Goal: Task Accomplishment & Management: Use online tool/utility

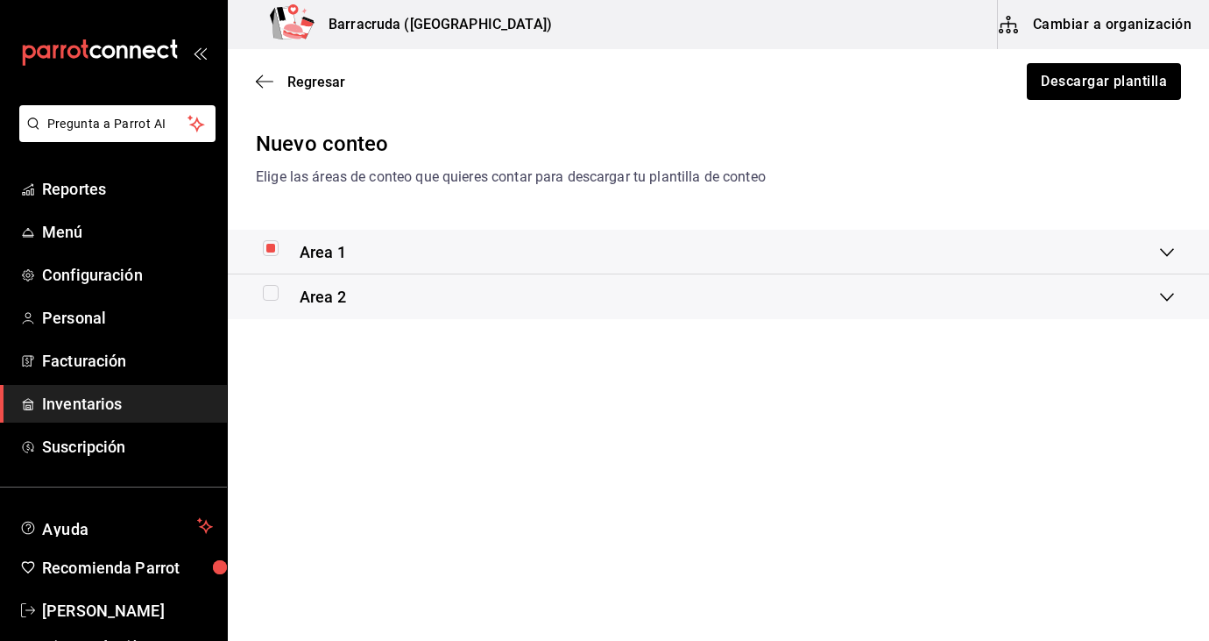
click at [115, 409] on span "Inventarios" at bounding box center [127, 404] width 171 height 24
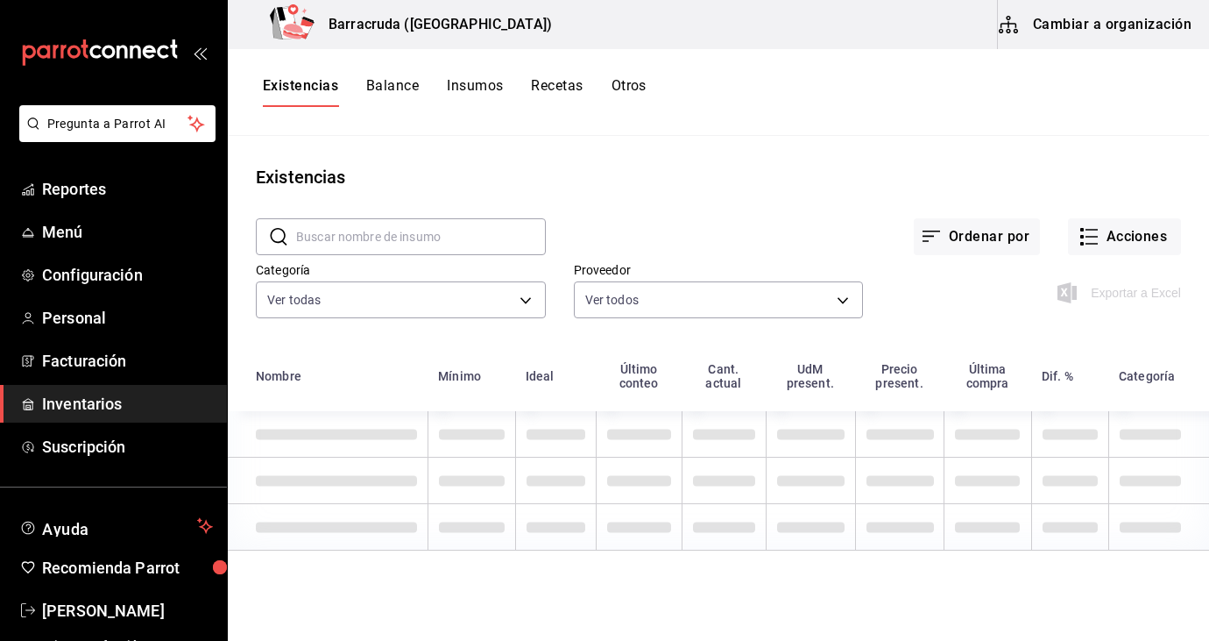
click at [631, 102] on button "Otros" at bounding box center [629, 92] width 35 height 30
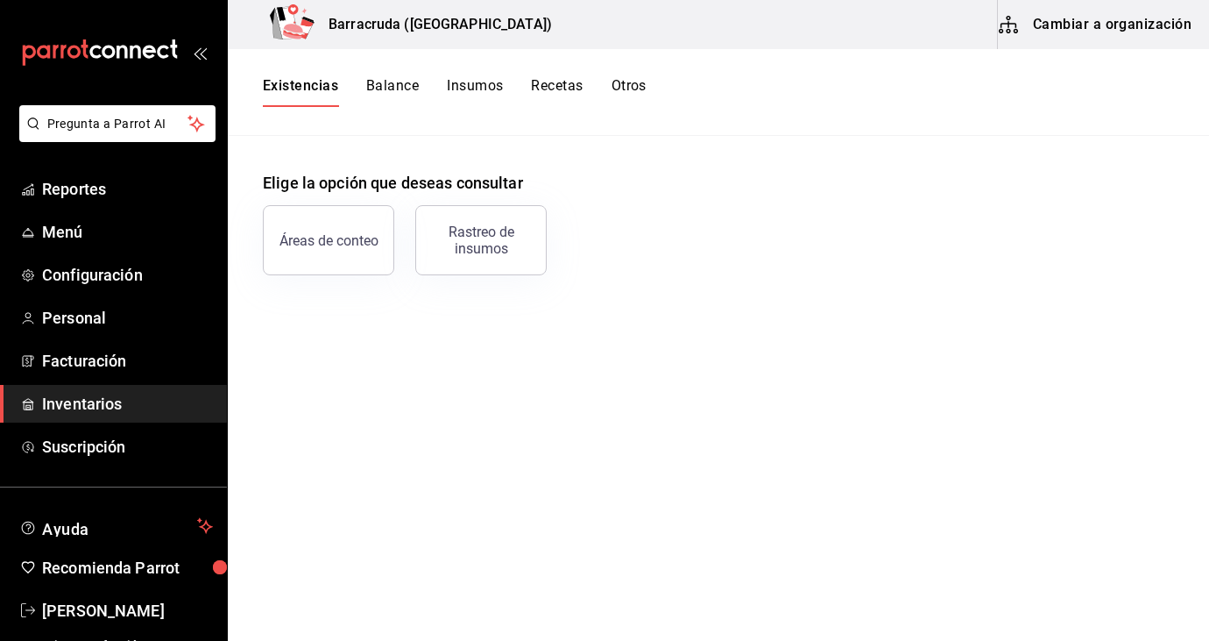
click at [632, 82] on button "Otros" at bounding box center [629, 92] width 35 height 30
click at [525, 221] on button "Rastreo de insumos" at bounding box center [480, 240] width 131 height 70
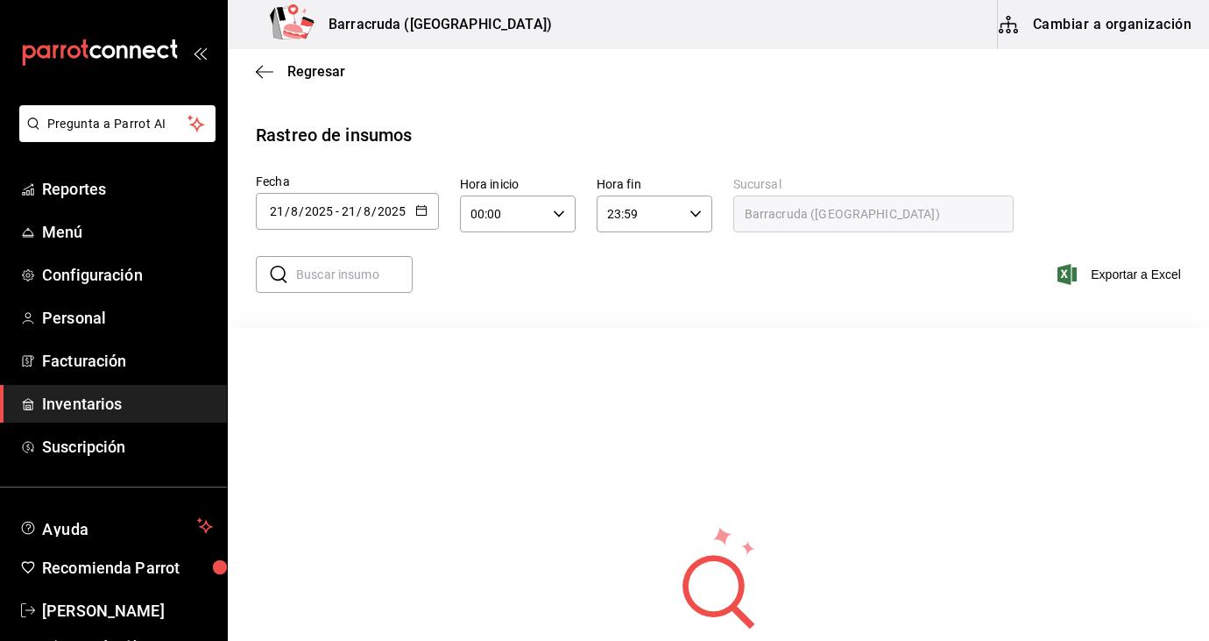
click at [424, 219] on div "2025-08-21 21 / 8 / 2025 - 2025-08-21 21 / 8 / 2025" at bounding box center [347, 211] width 183 height 37
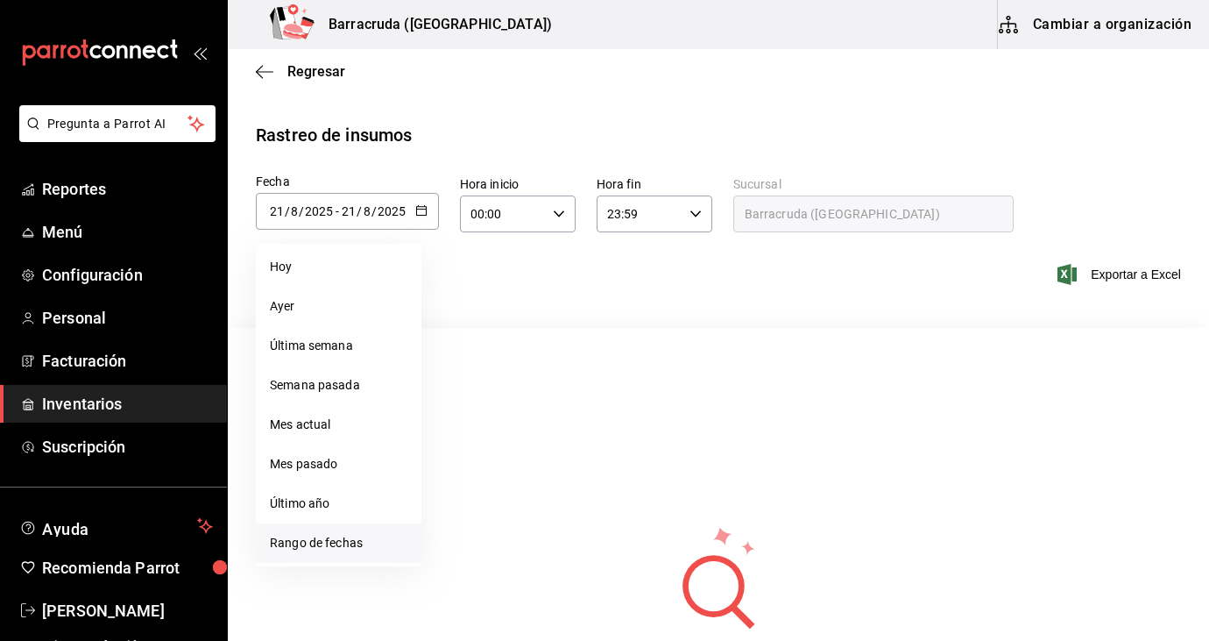
click at [357, 543] on li "Rango de fechas" at bounding box center [339, 542] width 166 height 39
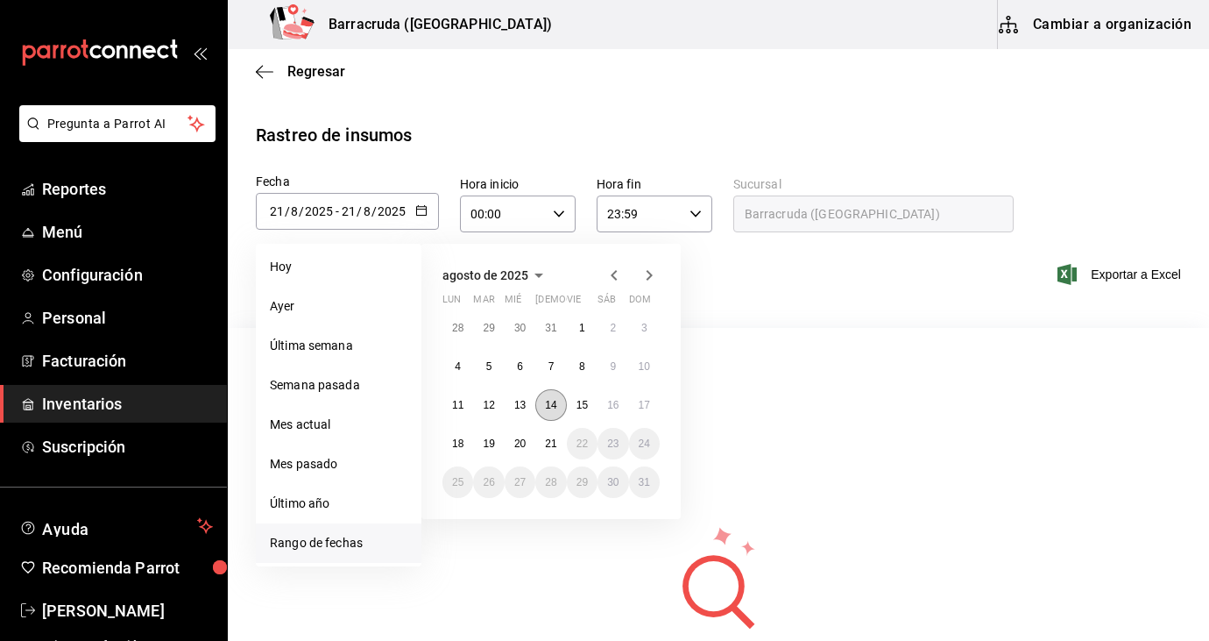
click at [556, 415] on button "14" at bounding box center [550, 405] width 31 height 32
click at [642, 400] on abbr "17" at bounding box center [644, 405] width 11 height 12
type input "[DATE]"
type input "14"
type input "2025-08-17"
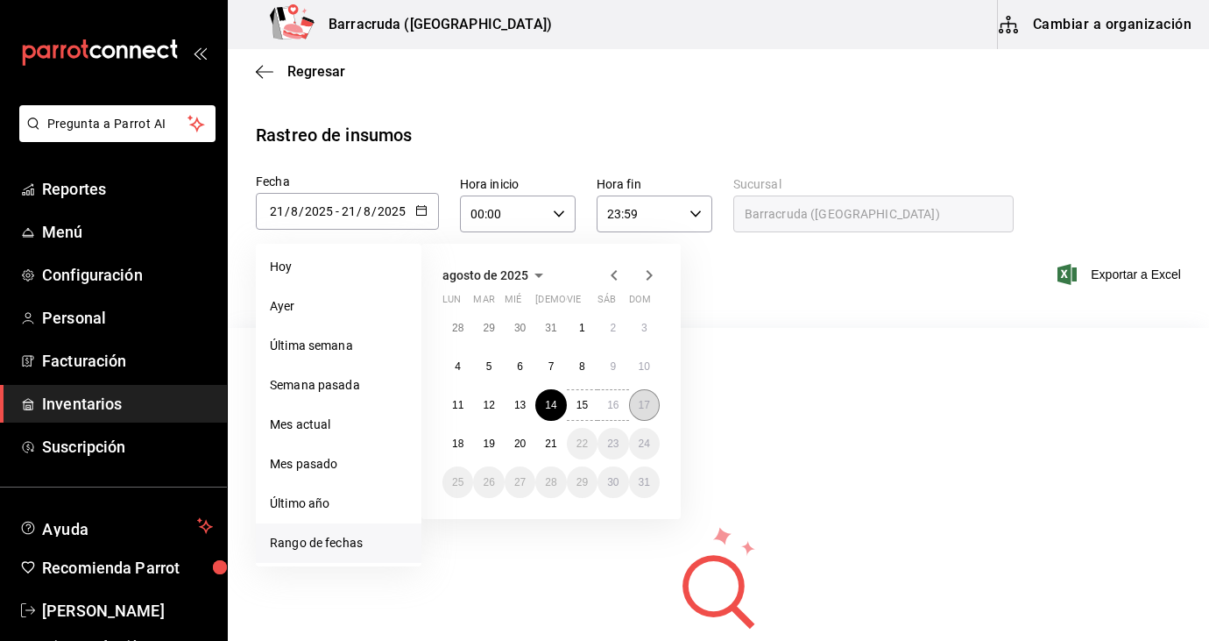
type input "17"
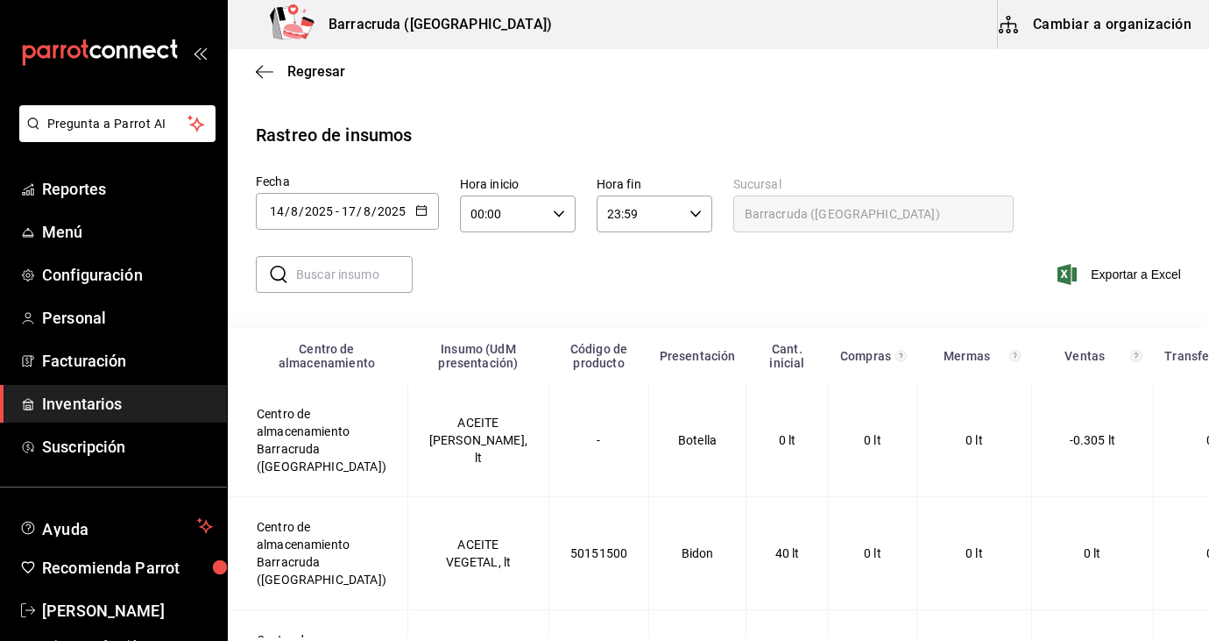
click at [379, 280] on input "text" at bounding box center [354, 274] width 117 height 35
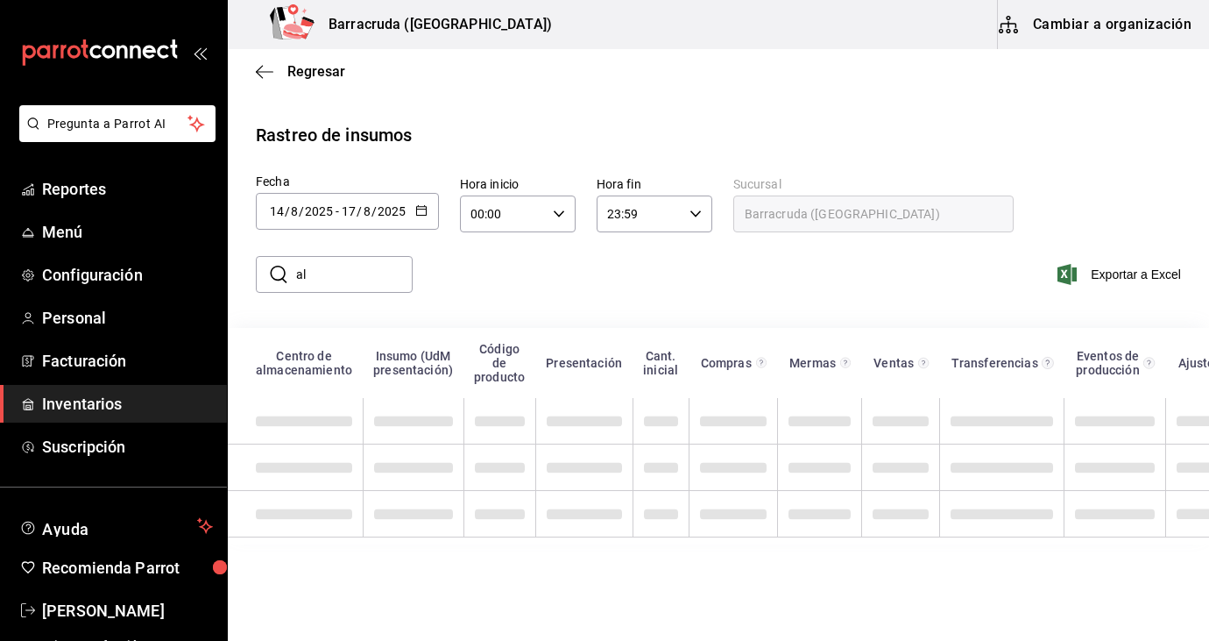
type input "a"
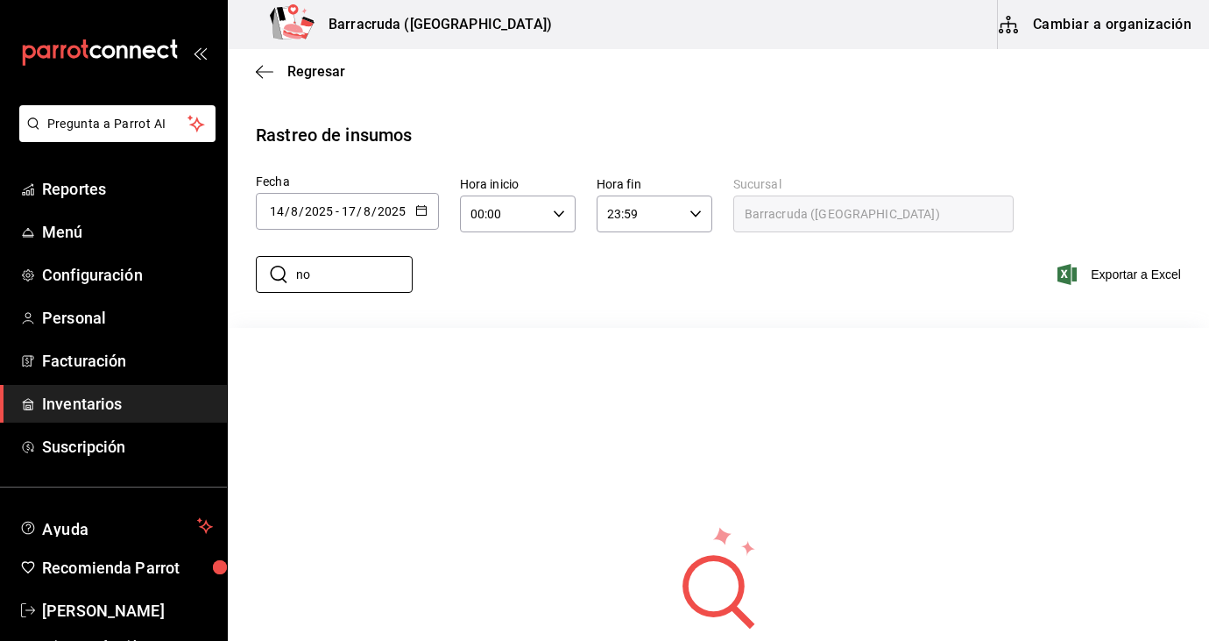
type input "n"
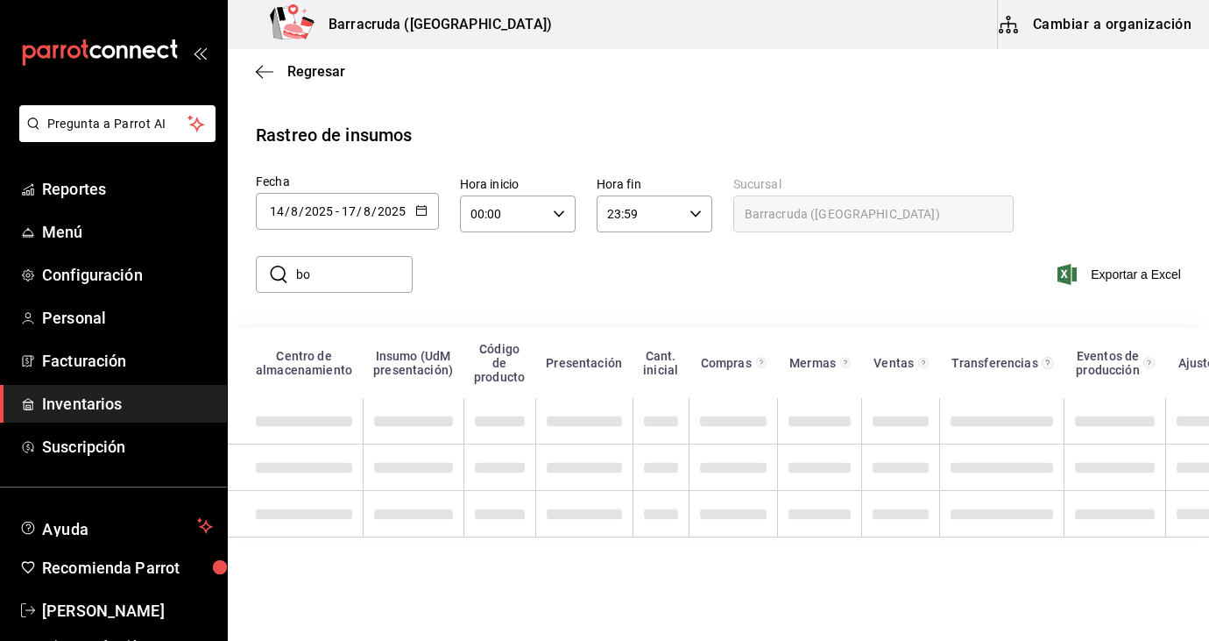
type input "b"
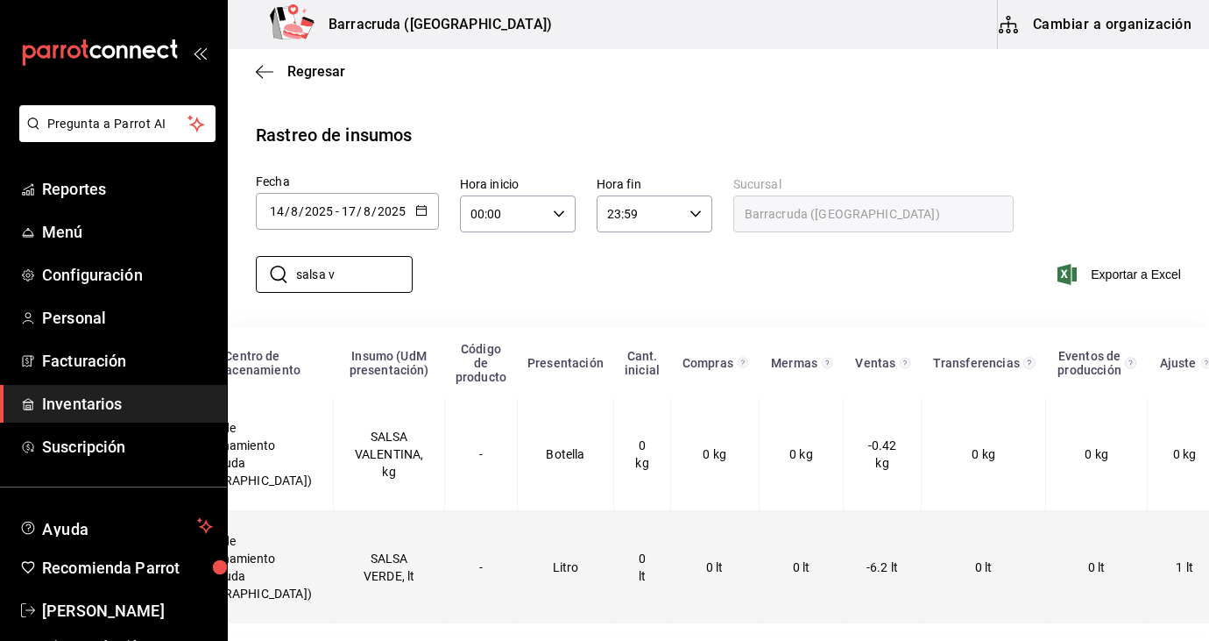
scroll to position [0, 152]
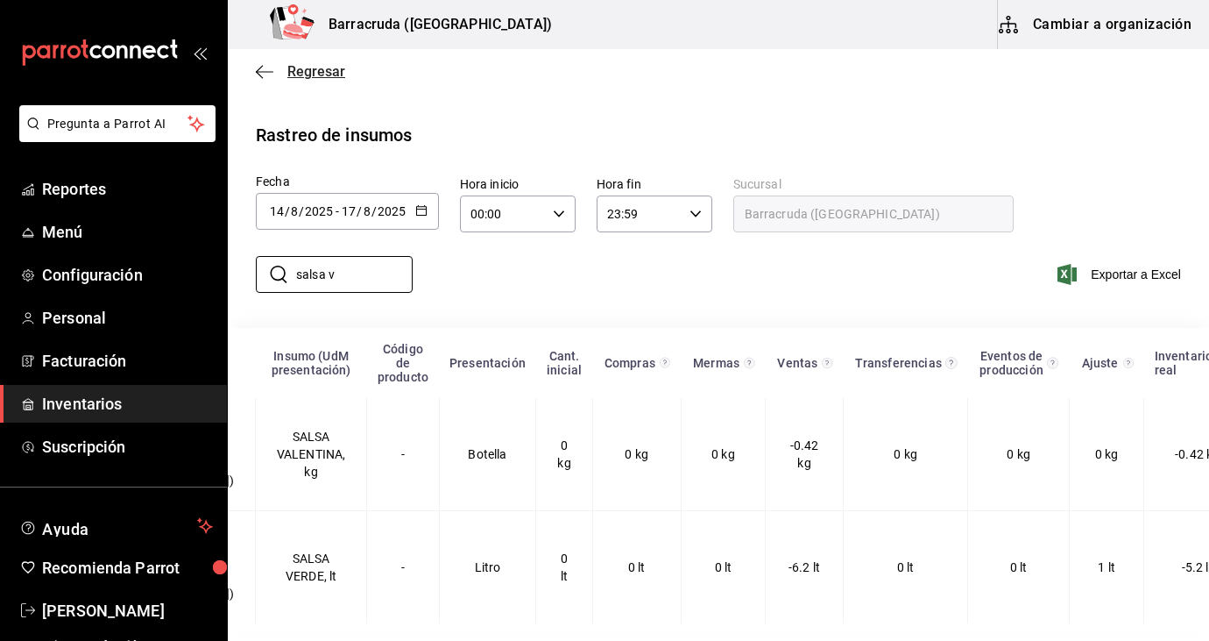
type input "salsa v"
click at [311, 67] on span "Regresar" at bounding box center [316, 71] width 58 height 17
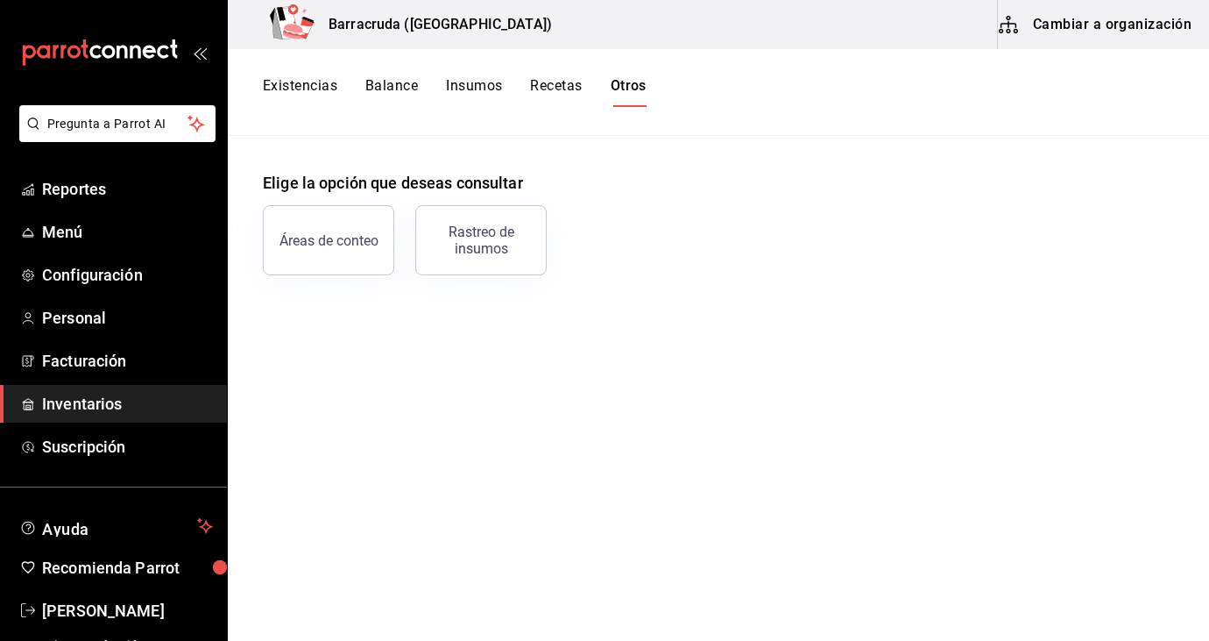
click at [310, 78] on button "Existencias" at bounding box center [300, 92] width 74 height 30
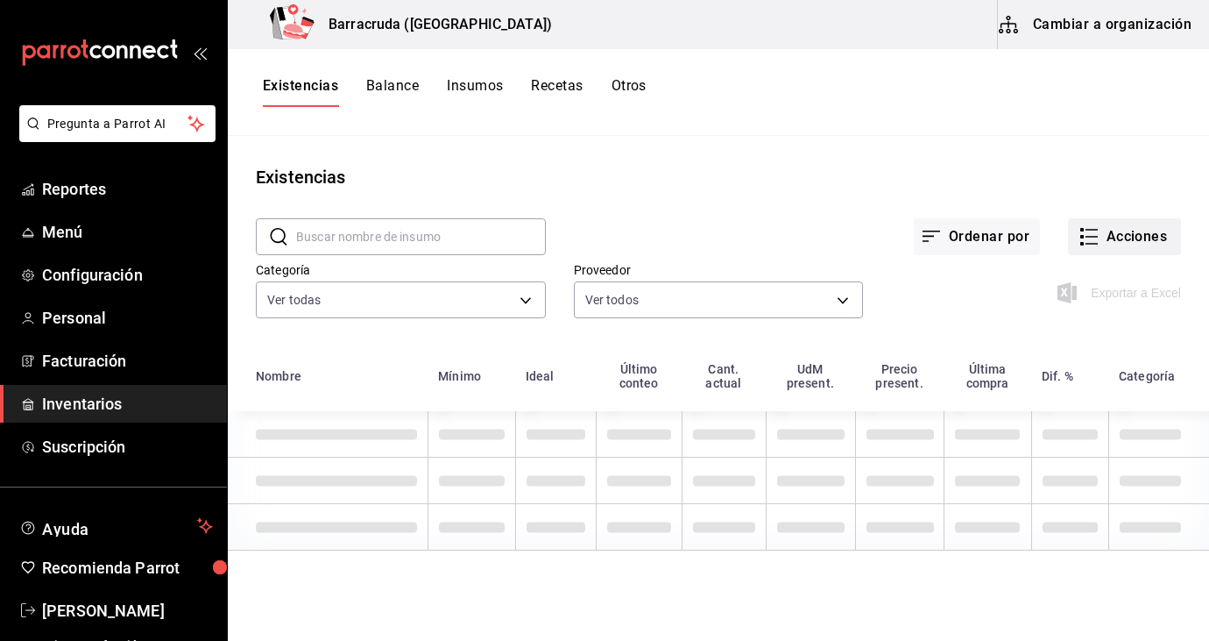
click at [1137, 235] on button "Acciones" at bounding box center [1124, 236] width 113 height 37
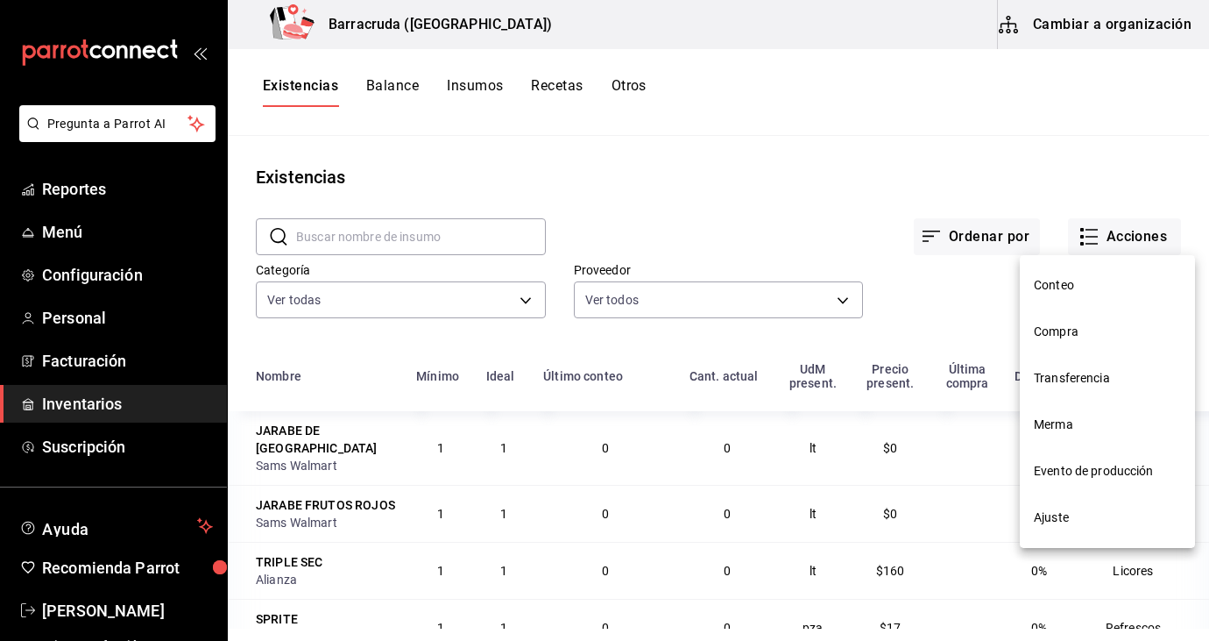
click at [1111, 469] on span "Evento de producción" at bounding box center [1107, 471] width 147 height 18
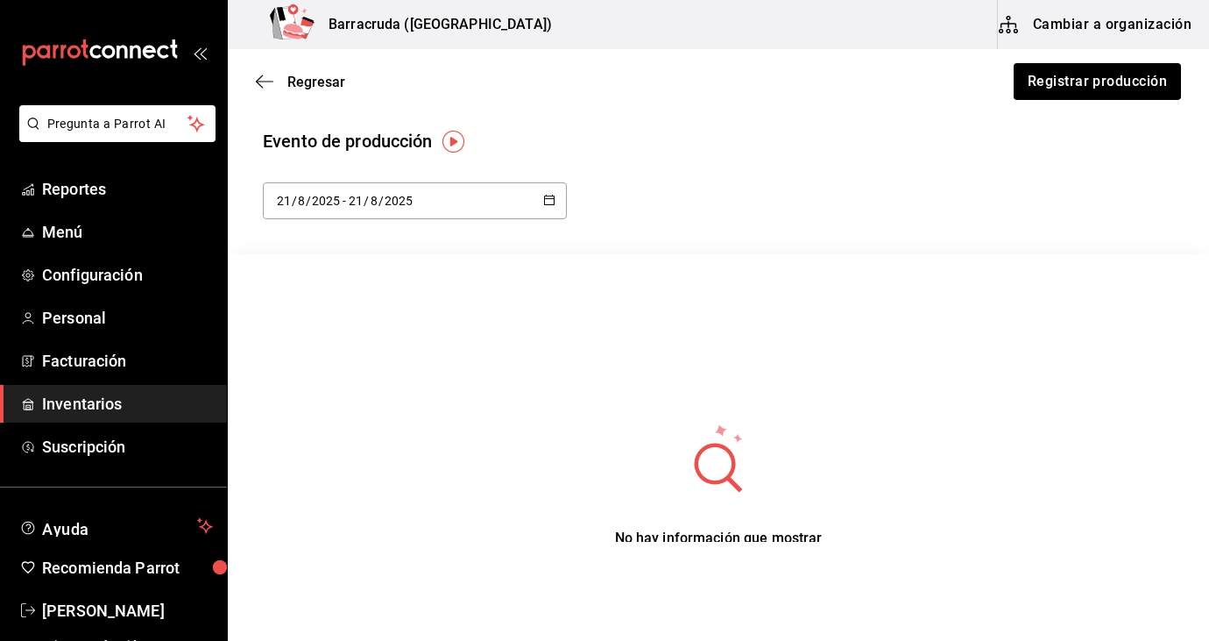
click at [550, 211] on div "2025-08-21 21 / 8 / 2025 - 2025-08-21 21 / 8 / 2025" at bounding box center [415, 200] width 304 height 37
click at [380, 463] on li "Rango de fechas" at bounding box center [346, 453] width 166 height 39
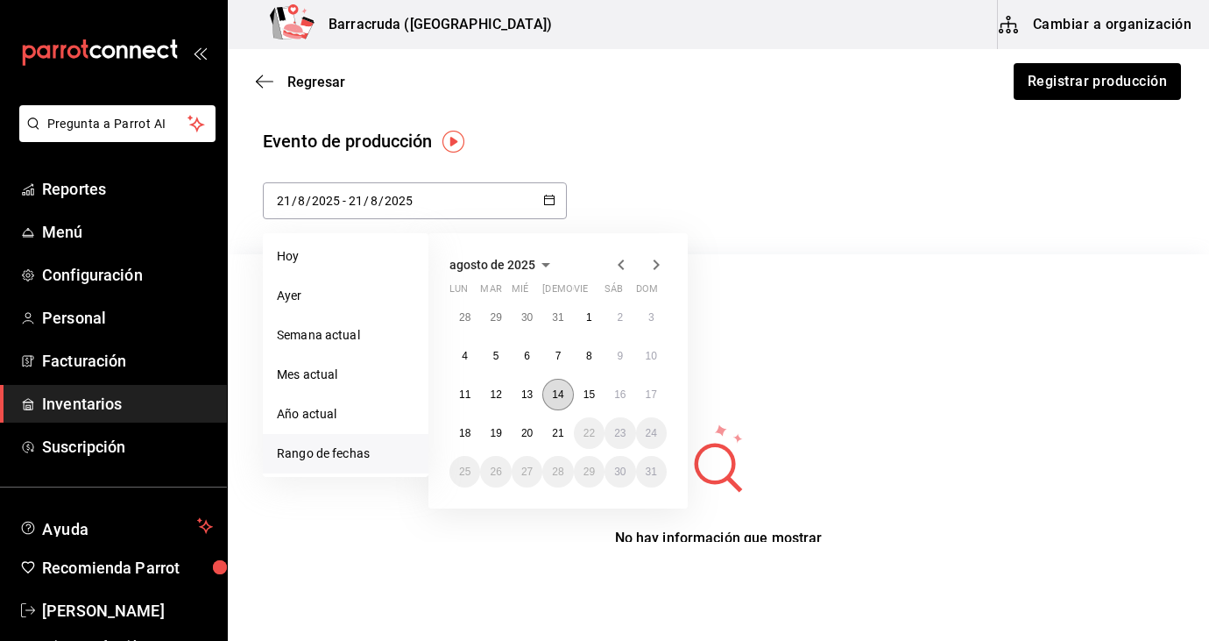
click at [560, 401] on button "14" at bounding box center [557, 395] width 31 height 32
click at [638, 393] on button "17" at bounding box center [651, 395] width 31 height 32
type input "[DATE]"
type input "14"
type input "2025-08-17"
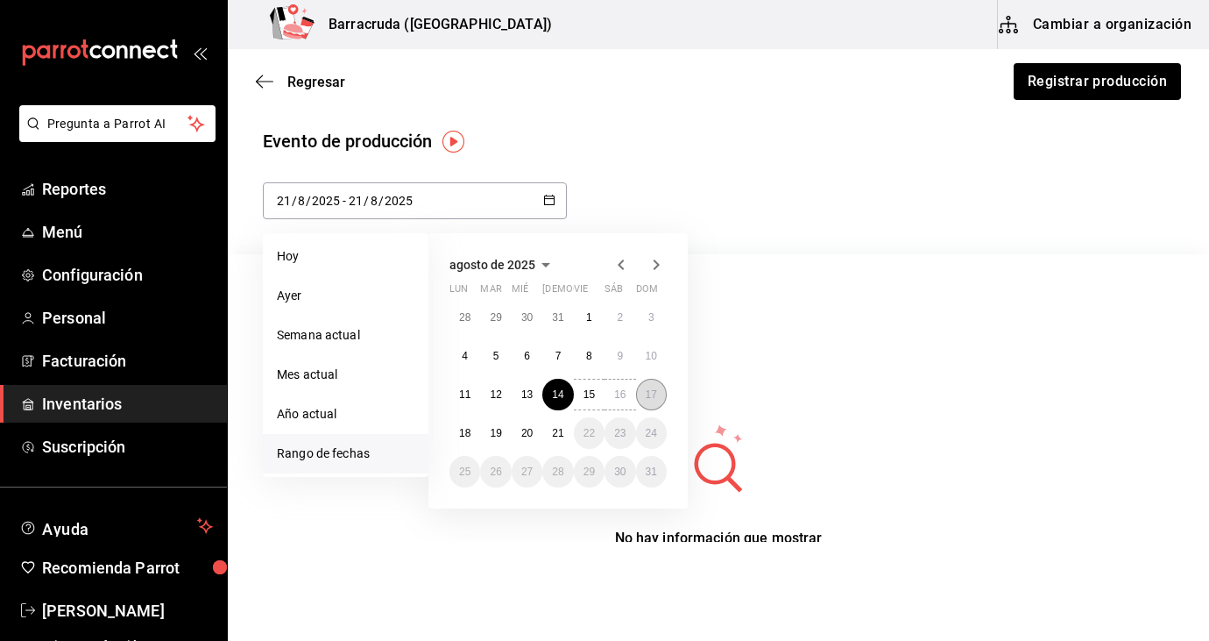
type input "17"
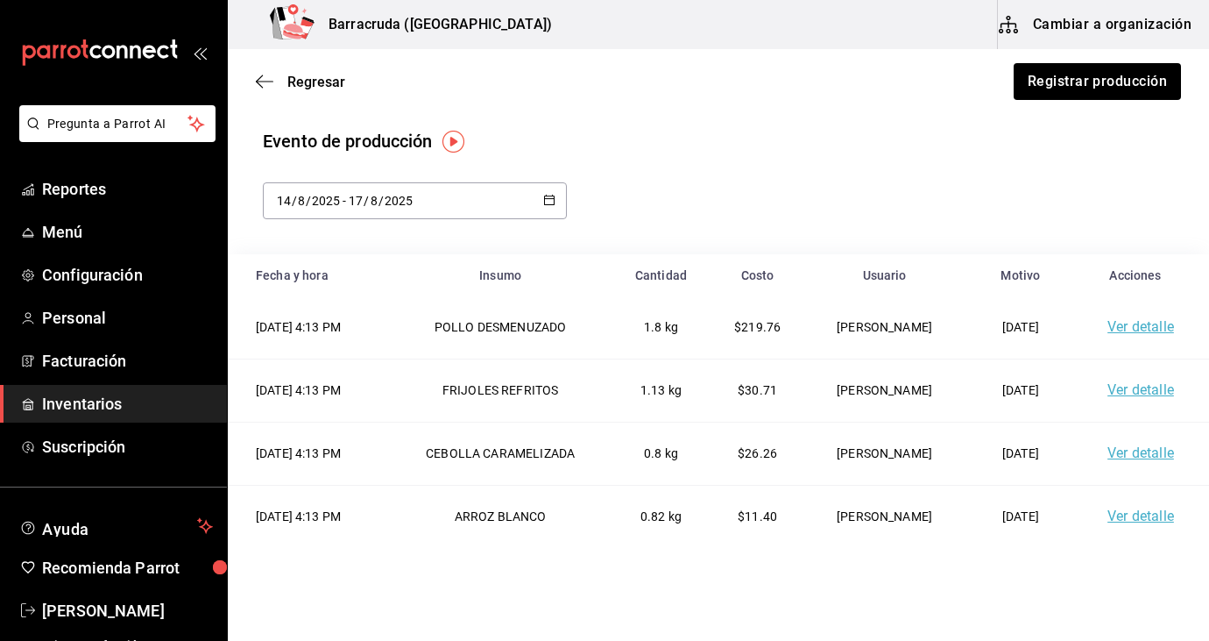
click at [543, 197] on icon "button" at bounding box center [549, 200] width 12 height 12
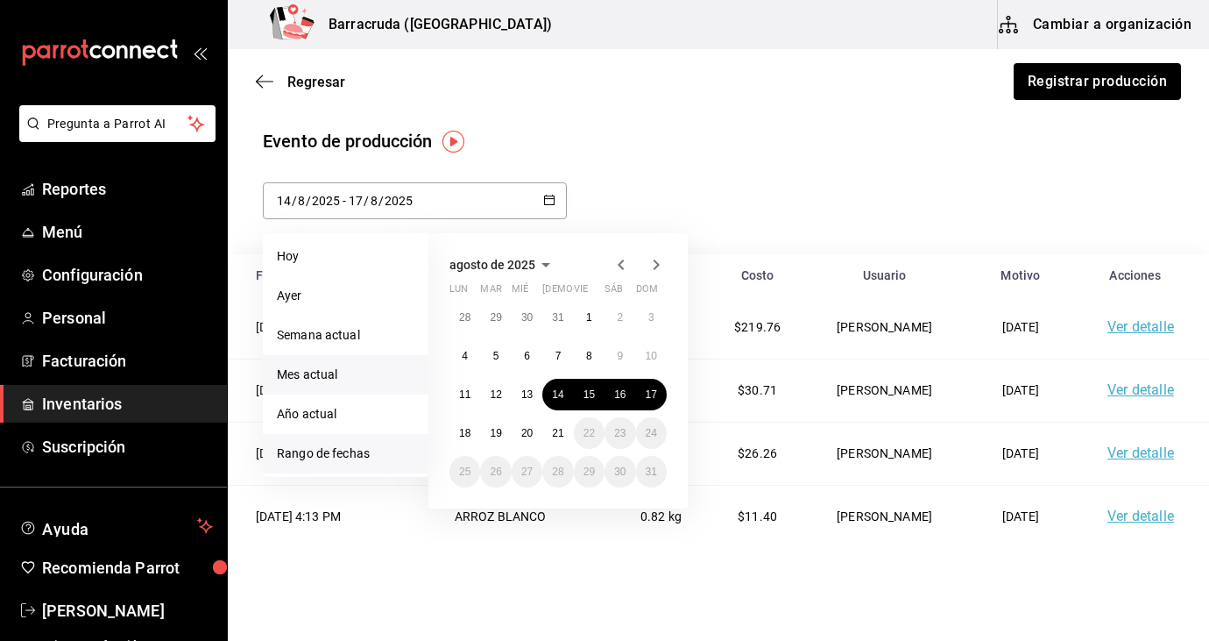
click at [366, 380] on li "Mes actual" at bounding box center [346, 374] width 166 height 39
type input "2025-08-01"
type input "1"
type input "[DATE]"
type input "21"
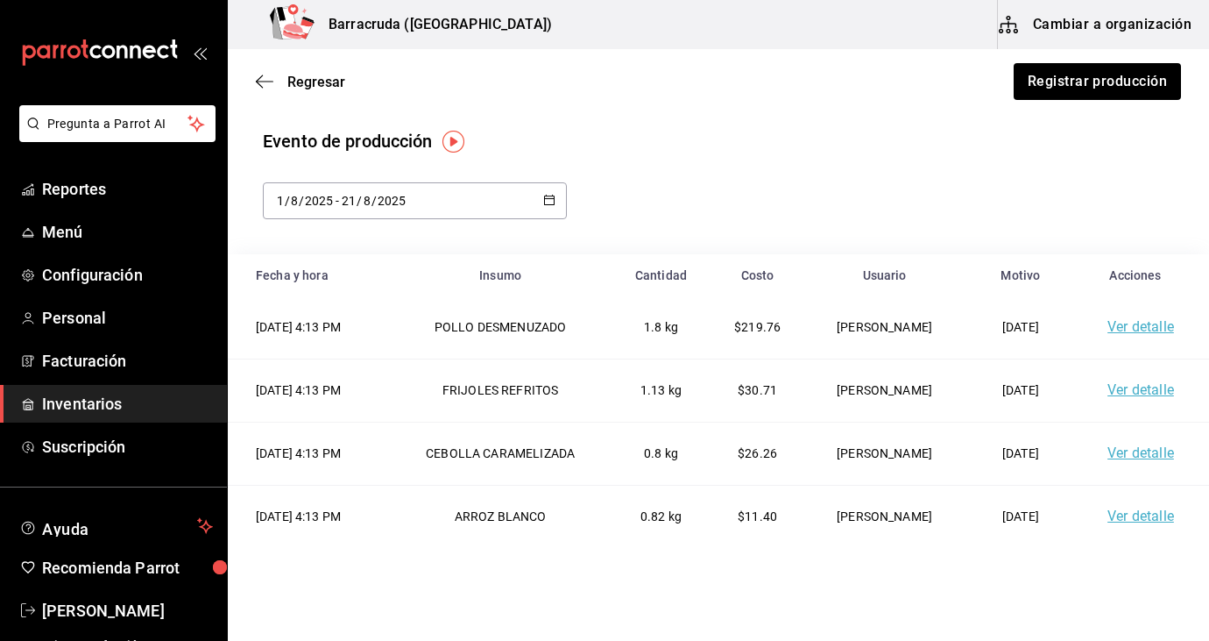
click at [542, 200] on div "2025-08-01 1 / 8 / 2025 - 2025-08-21 21 / 8 / 2025" at bounding box center [415, 200] width 304 height 37
click at [376, 460] on li "Rango de fechas" at bounding box center [346, 453] width 166 height 39
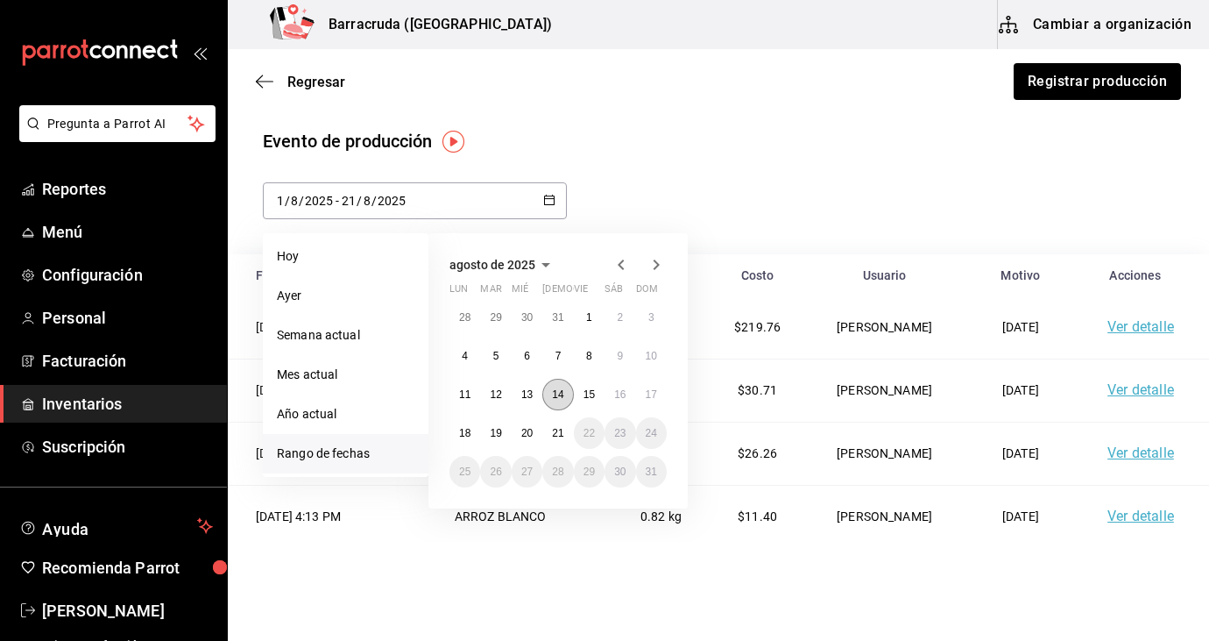
click at [561, 393] on abbr "14" at bounding box center [557, 394] width 11 height 12
click at [663, 387] on button "17" at bounding box center [651, 395] width 31 height 32
type input "[DATE]"
type input "14"
type input "2025-08-17"
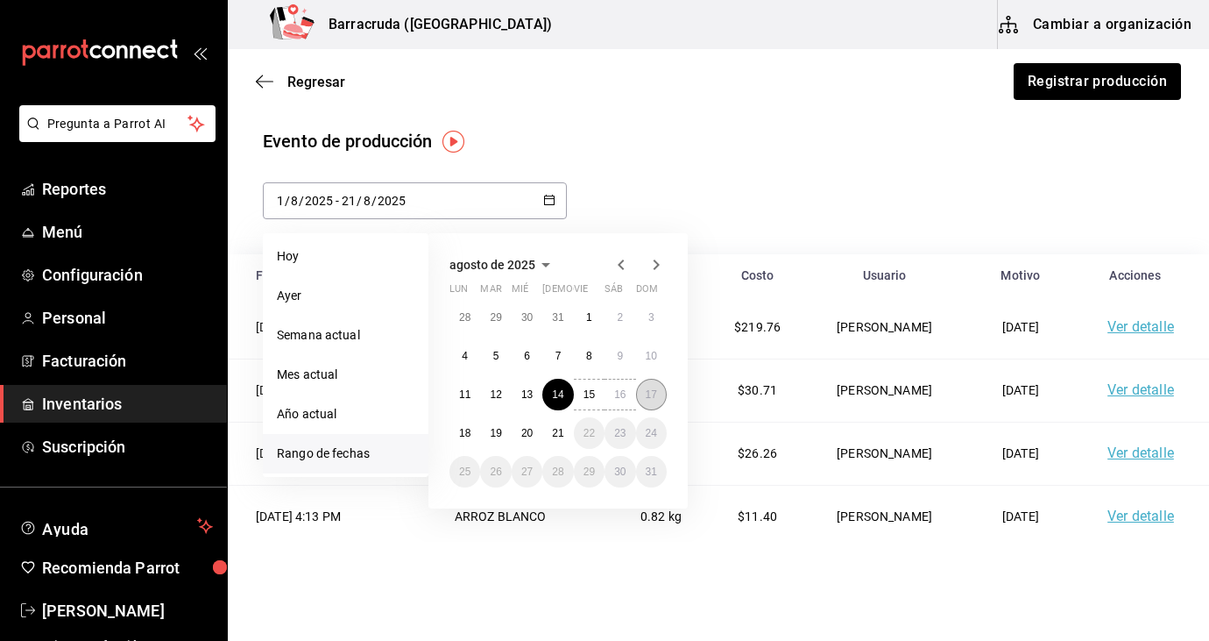
type input "17"
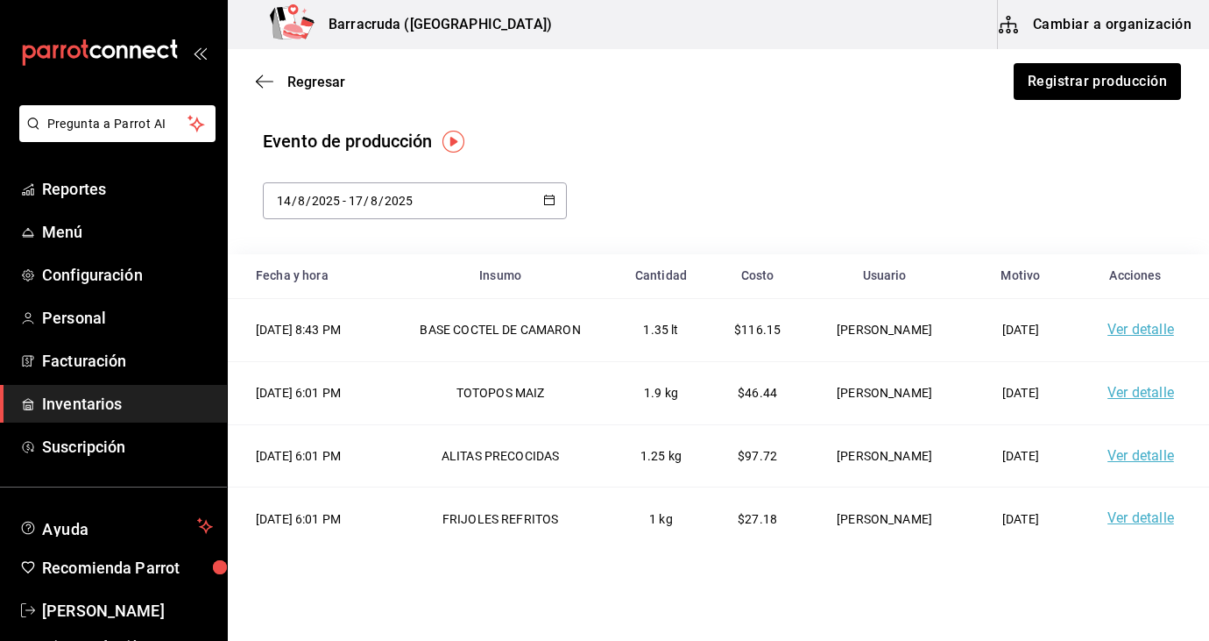
scroll to position [625, 0]
click at [301, 88] on span "Regresar" at bounding box center [316, 82] width 58 height 17
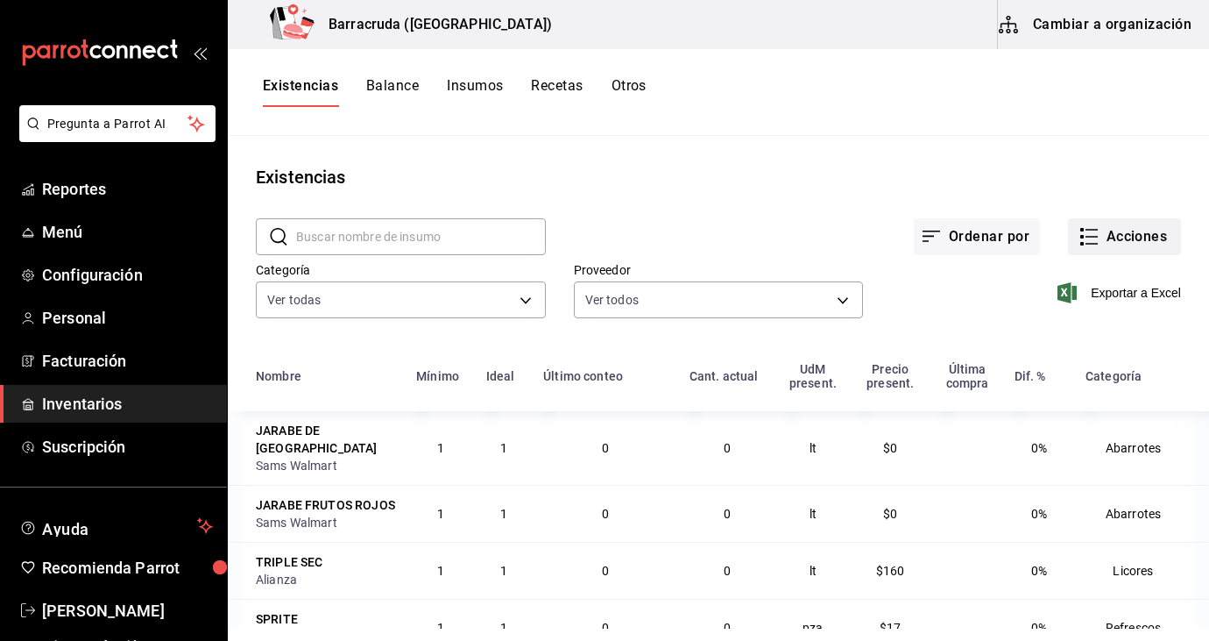
click at [1133, 237] on button "Acciones" at bounding box center [1124, 236] width 113 height 37
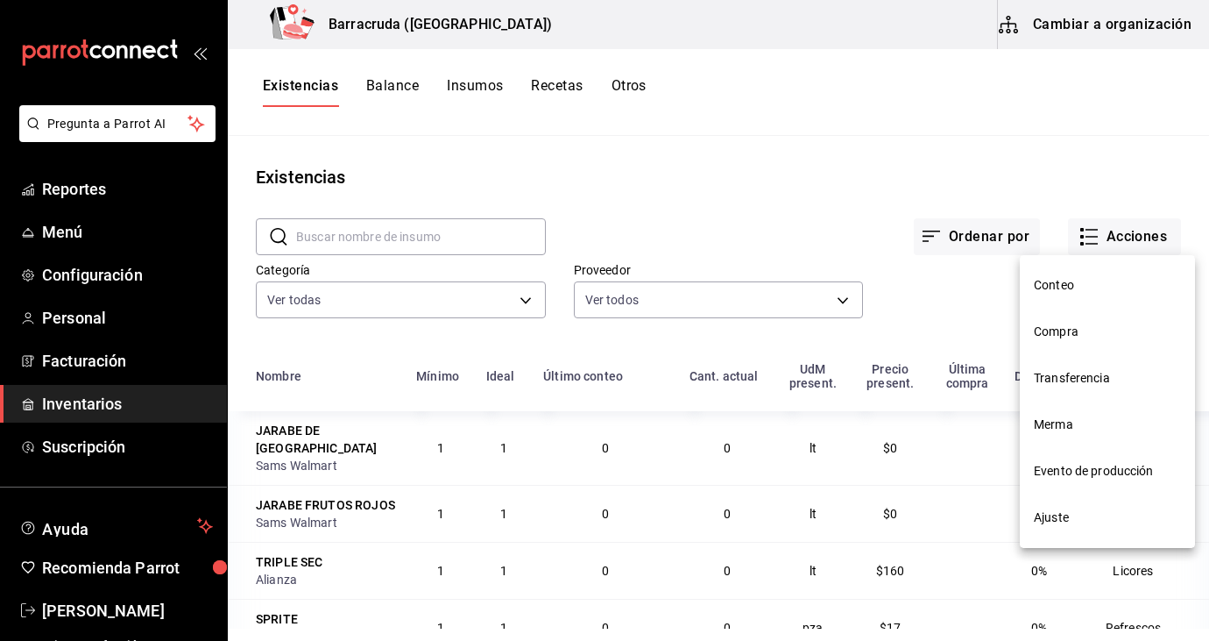
click at [1060, 295] on li "Conteo" at bounding box center [1107, 285] width 175 height 46
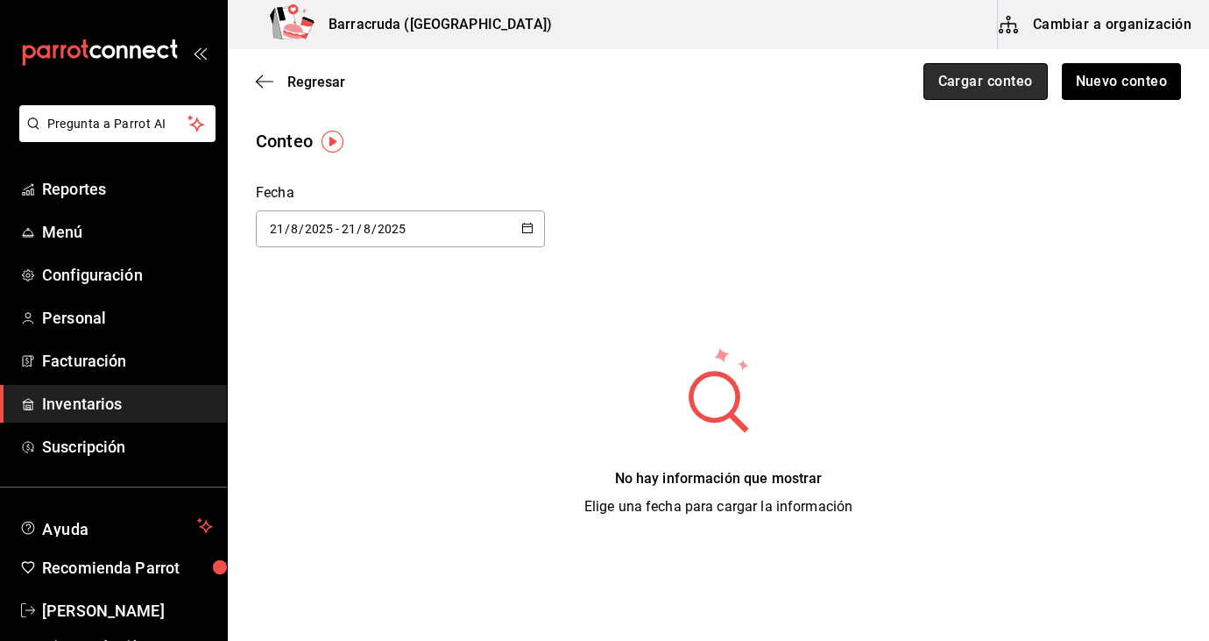
click at [994, 68] on button "Cargar conteo" at bounding box center [986, 81] width 124 height 37
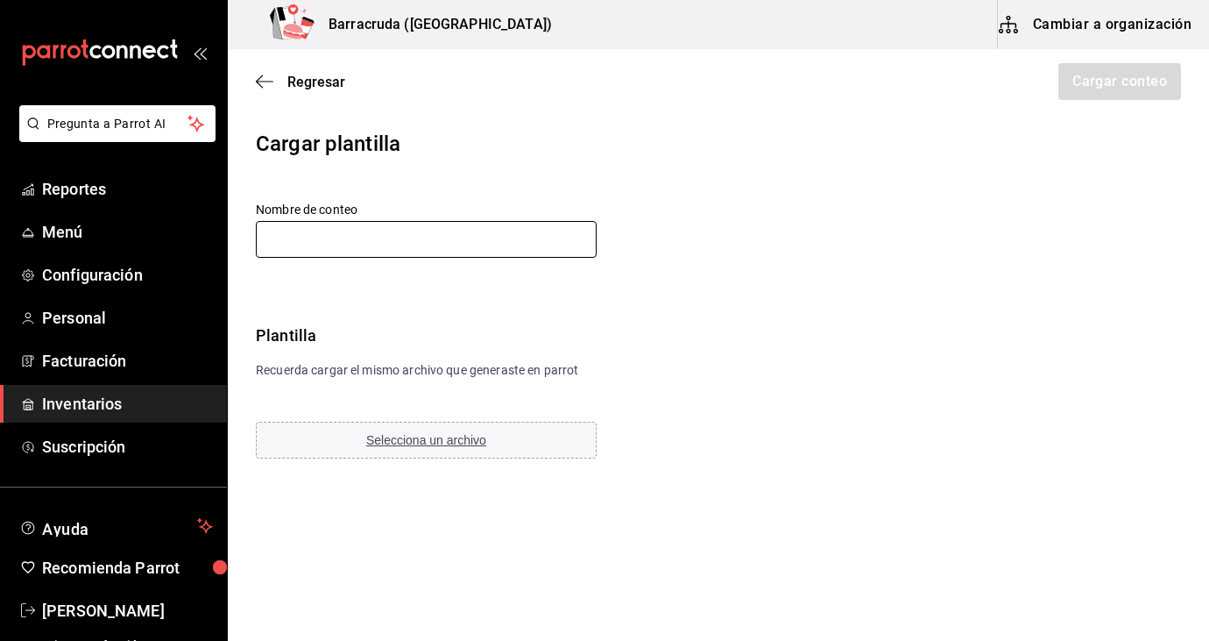
click at [307, 247] on input "text" at bounding box center [426, 239] width 341 height 37
type input "inventario 21 [PERSON_NAME]"
click at [480, 441] on span "Selecciona un archivo" at bounding box center [426, 440] width 120 height 14
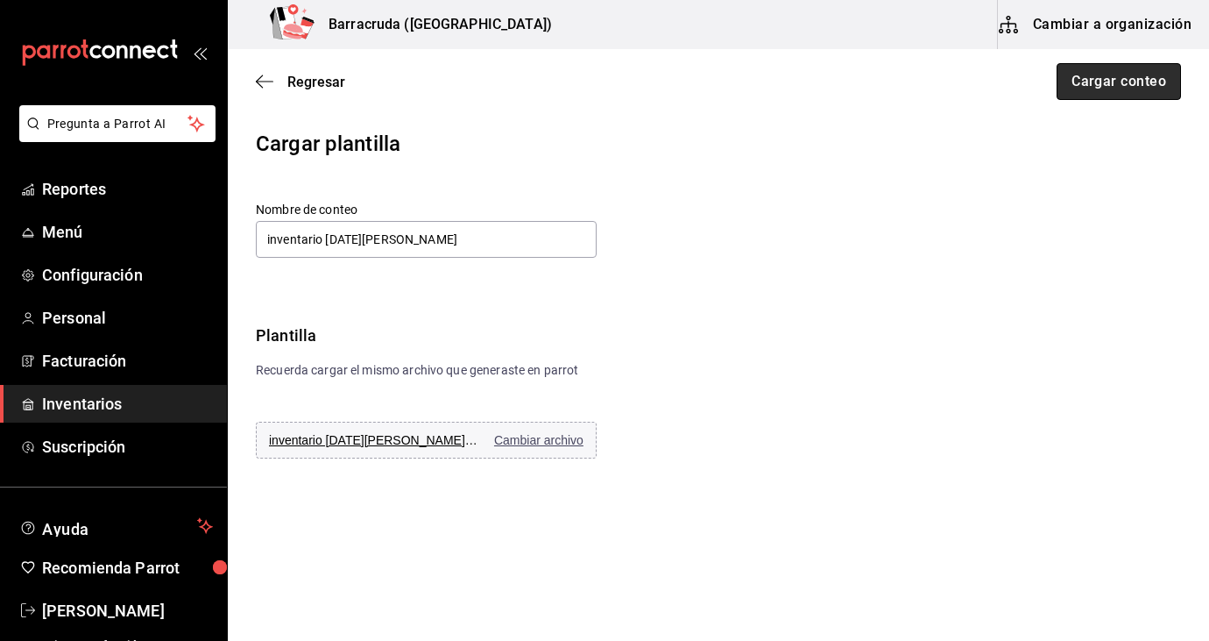
click at [1135, 73] on button "Cargar conteo" at bounding box center [1119, 81] width 124 height 37
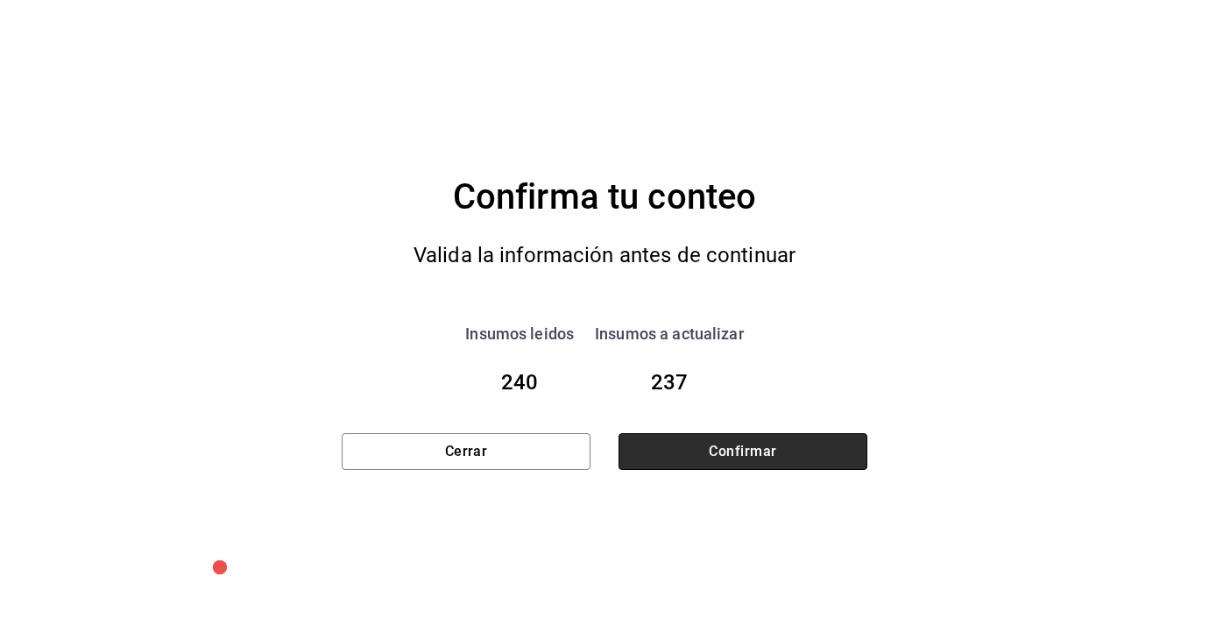
click at [746, 463] on button "Confirmar" at bounding box center [743, 451] width 249 height 37
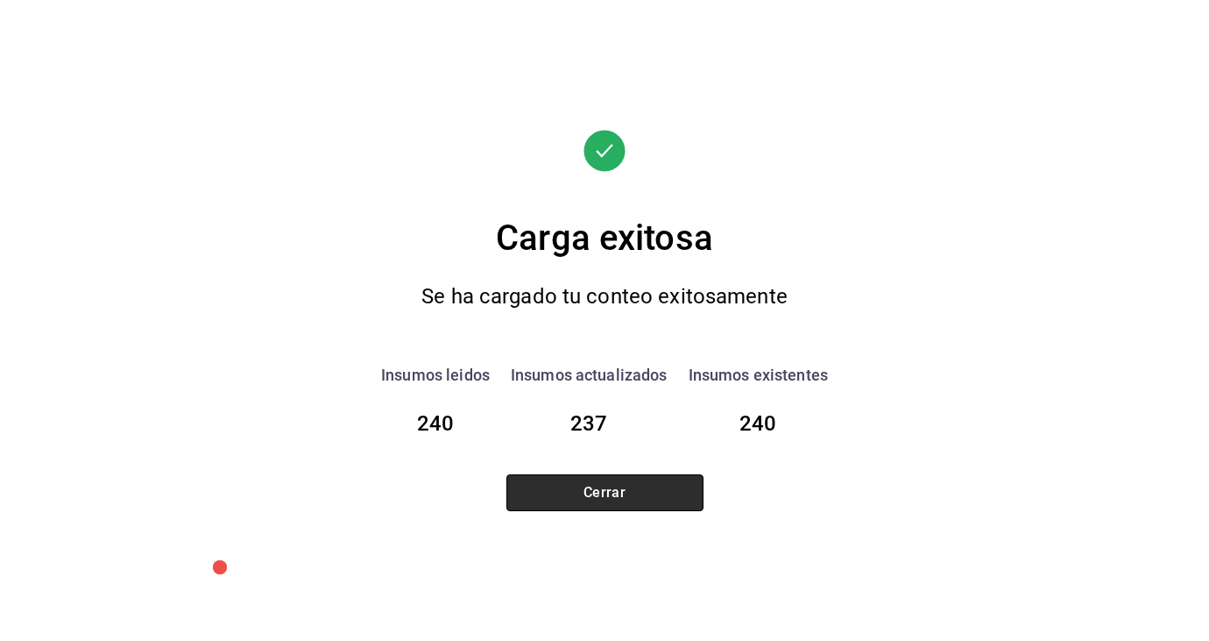
click at [606, 494] on button "Cerrar" at bounding box center [605, 492] width 197 height 37
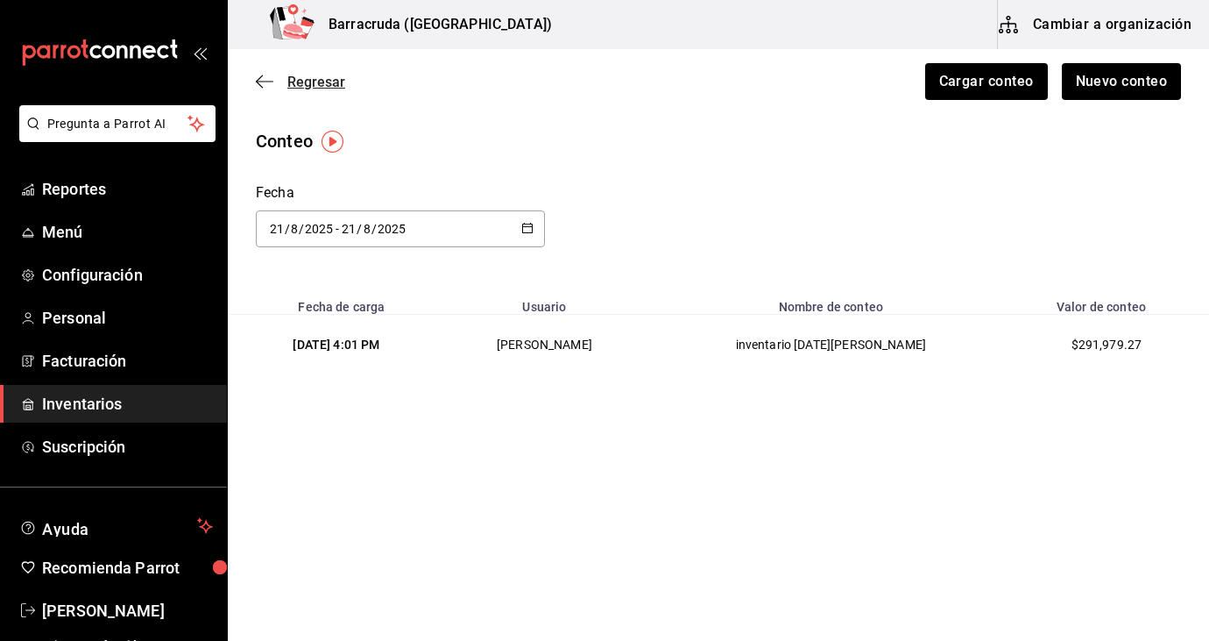
click at [256, 80] on icon "button" at bounding box center [265, 82] width 18 height 16
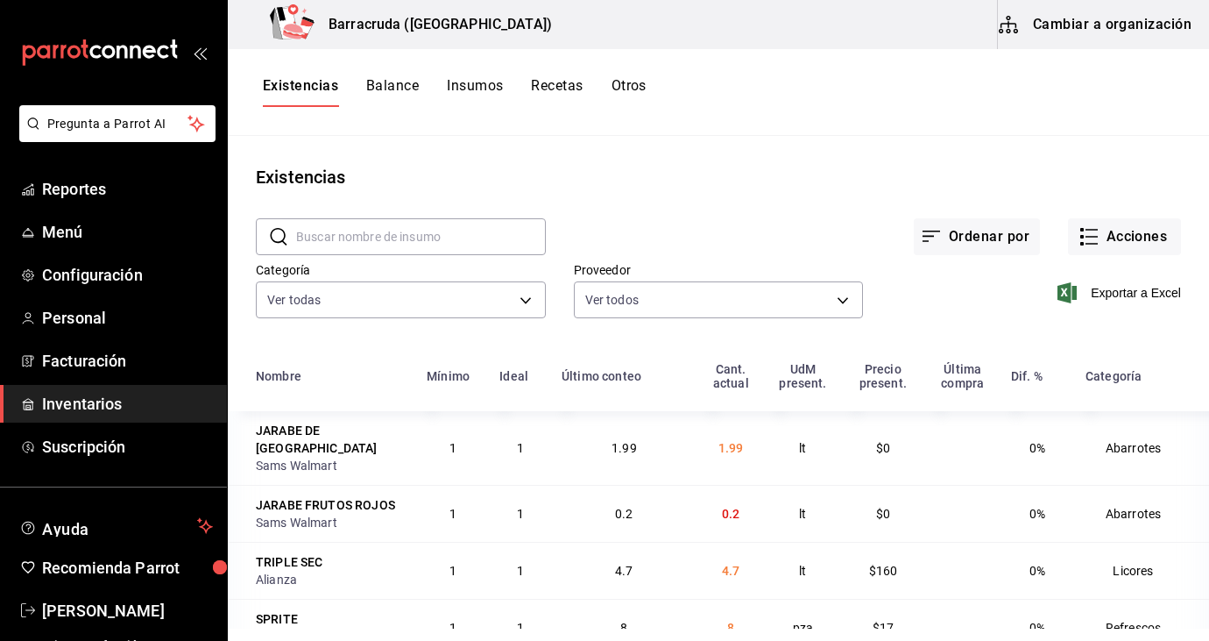
click at [320, 243] on input "text" at bounding box center [421, 236] width 250 height 35
type input "c"
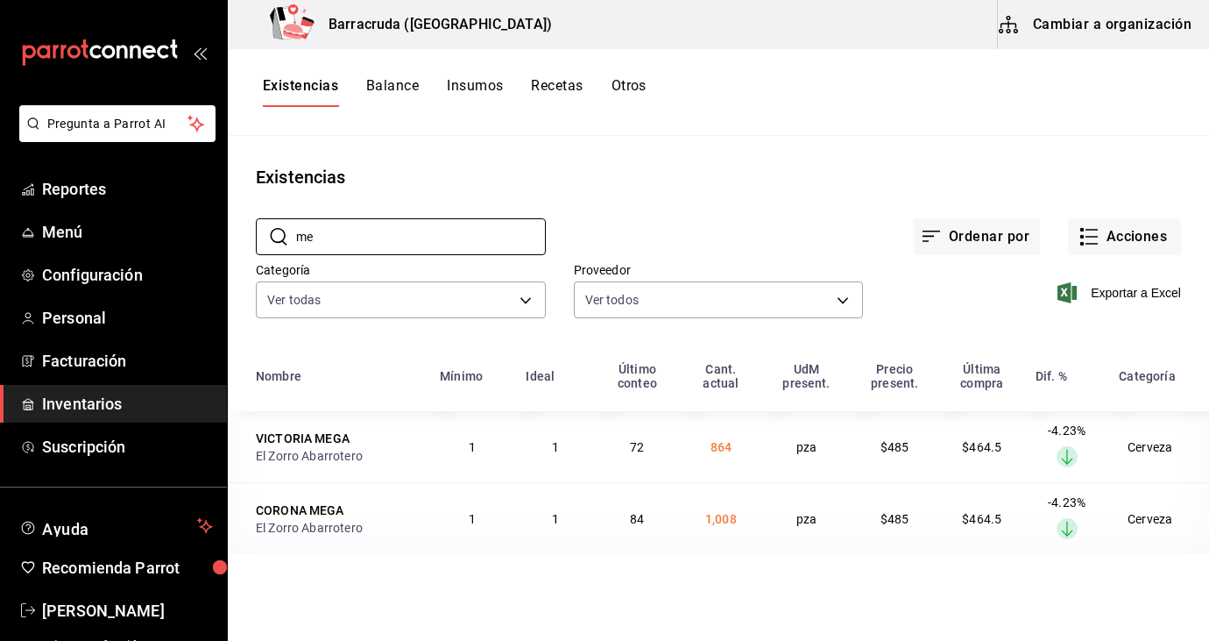
type input "m"
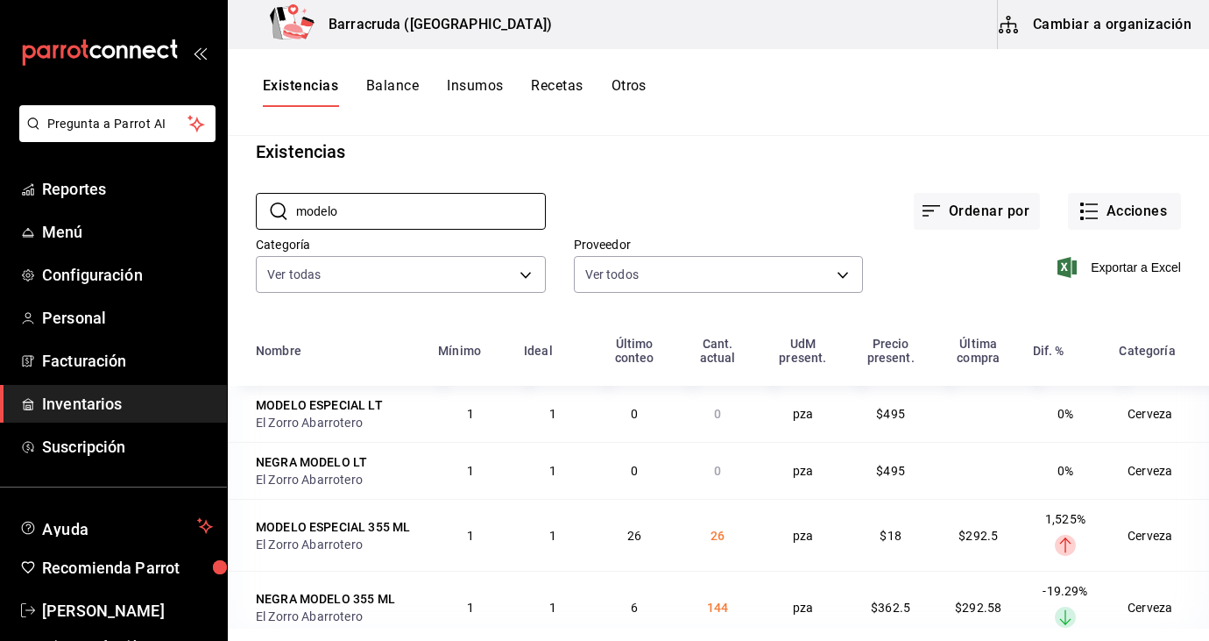
scroll to position [46, 0]
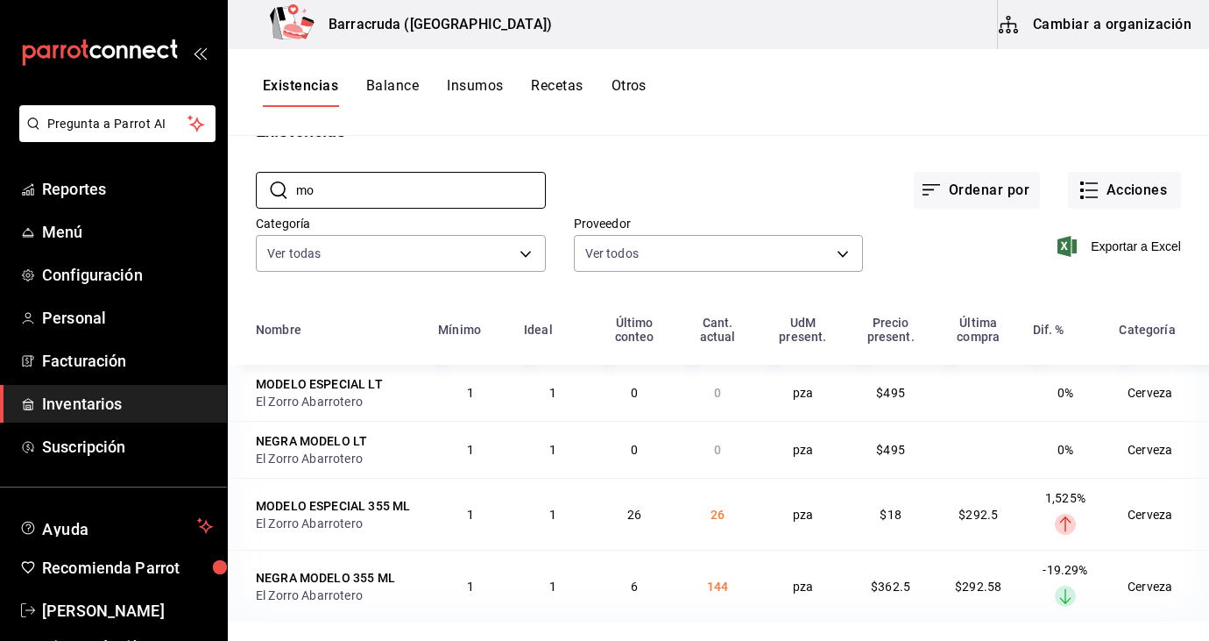
type input "m"
click at [488, 89] on button "Insumos" at bounding box center [475, 92] width 56 height 30
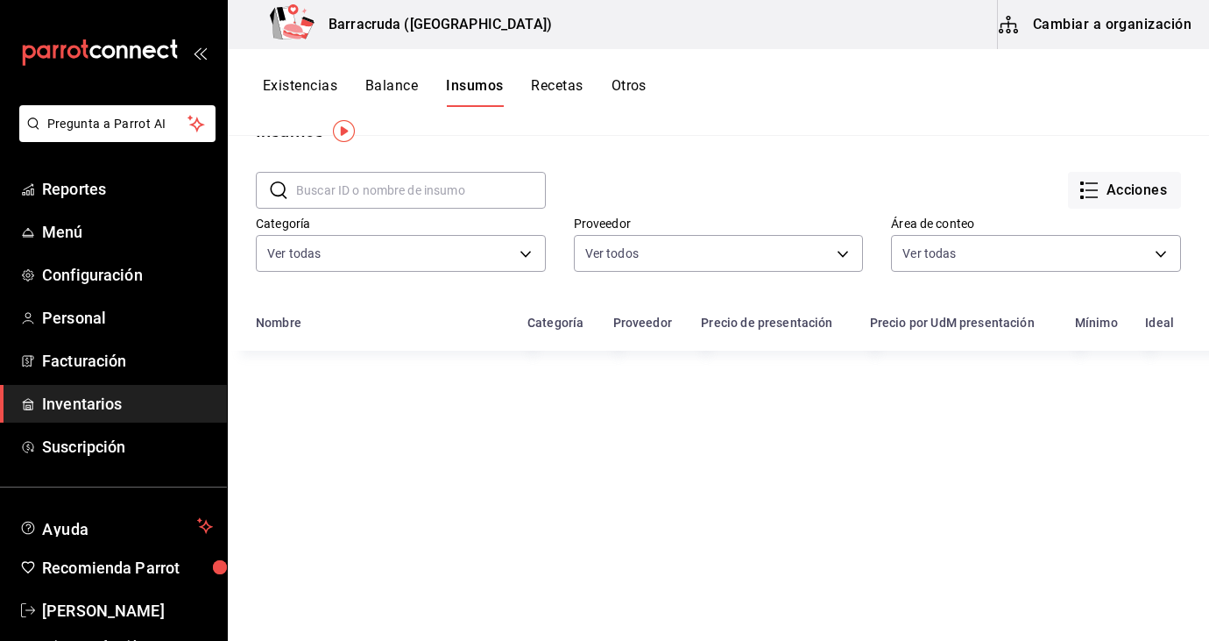
click at [446, 185] on input "text" at bounding box center [421, 190] width 250 height 35
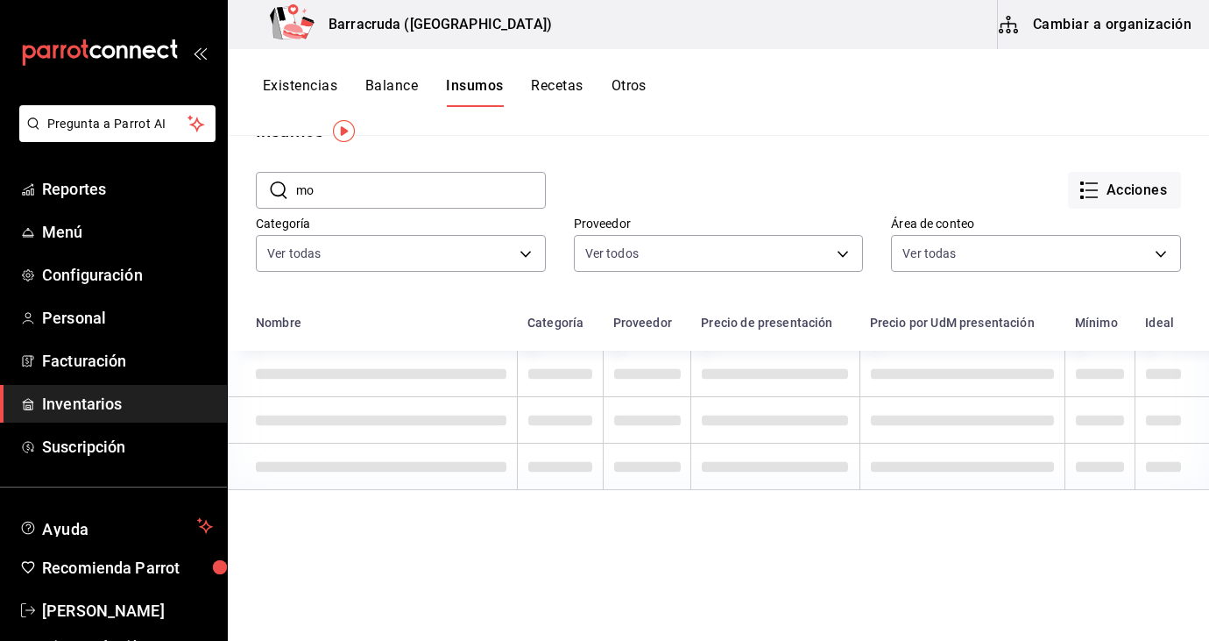
type input "m"
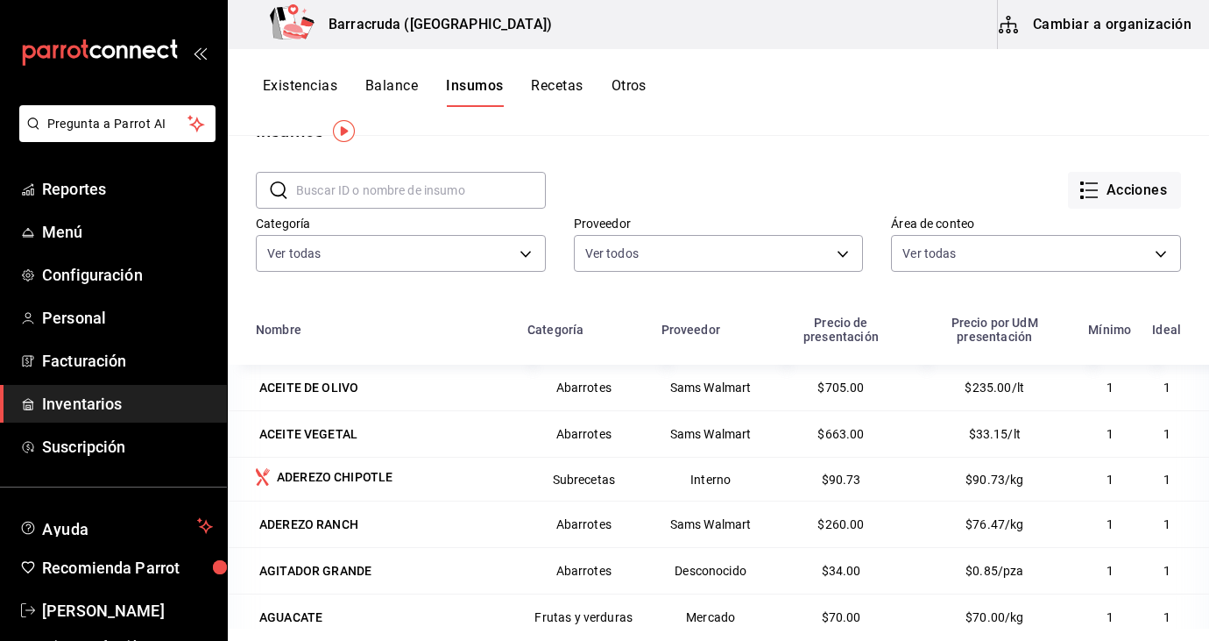
click at [310, 82] on button "Existencias" at bounding box center [300, 92] width 74 height 30
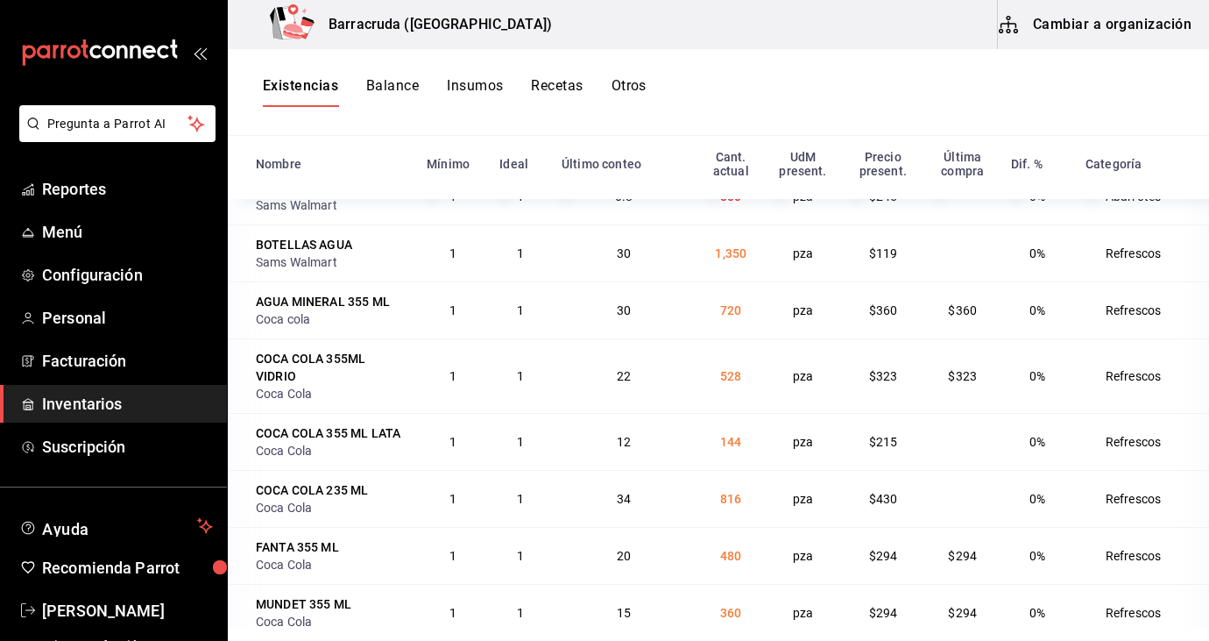
scroll to position [1290, 0]
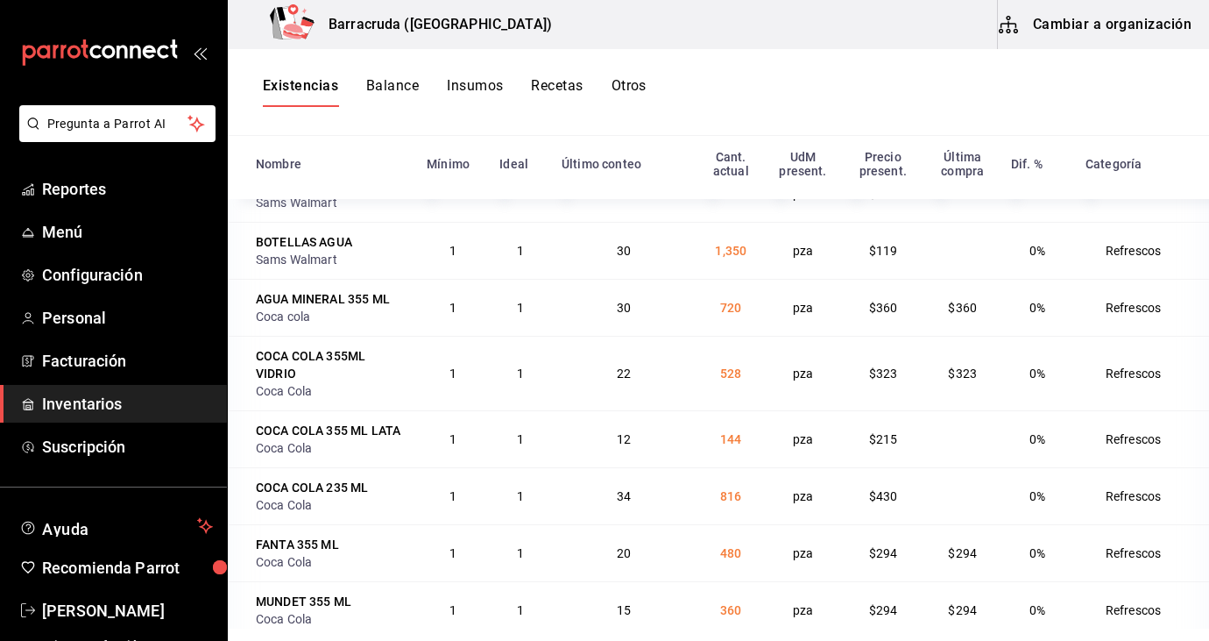
click at [691, 421] on td "12" at bounding box center [624, 438] width 146 height 57
click at [1117, 29] on button "Cambiar a organización" at bounding box center [1096, 24] width 197 height 49
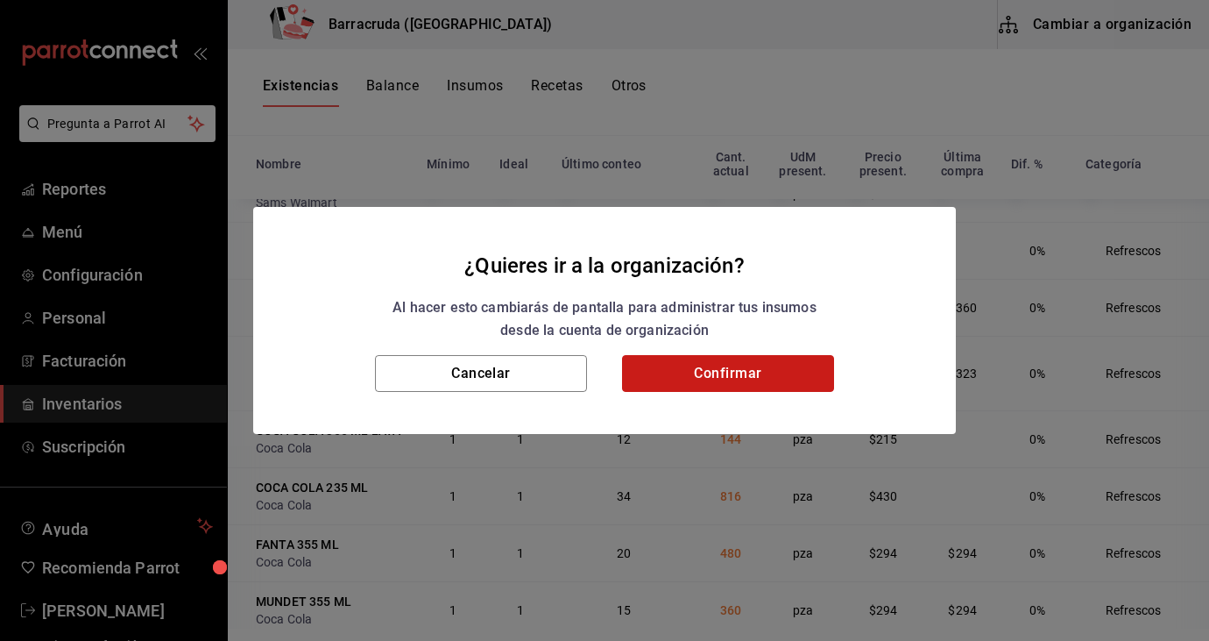
click at [801, 368] on button "Confirmar" at bounding box center [728, 373] width 212 height 37
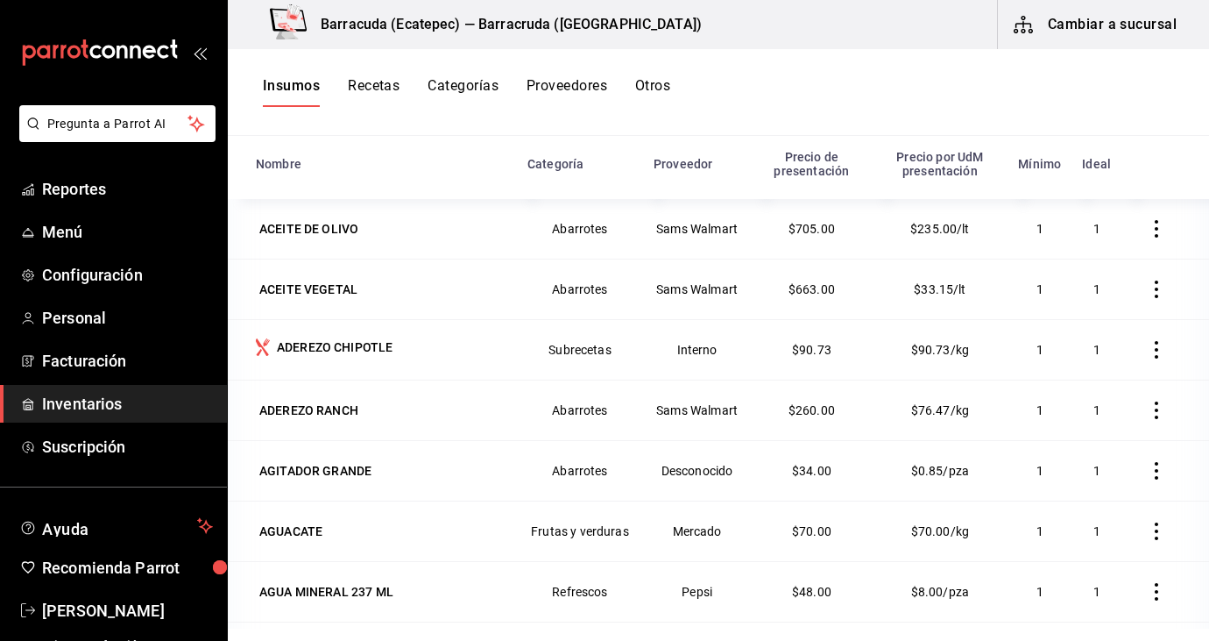
scroll to position [39, 0]
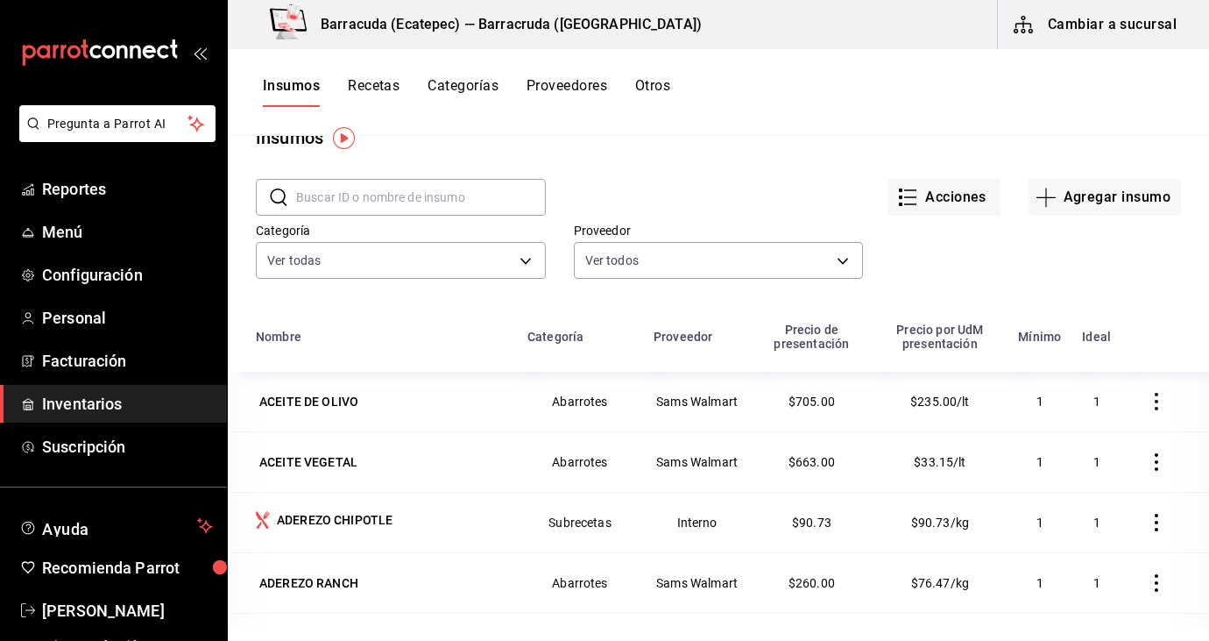
click at [510, 186] on input "text" at bounding box center [421, 197] width 250 height 35
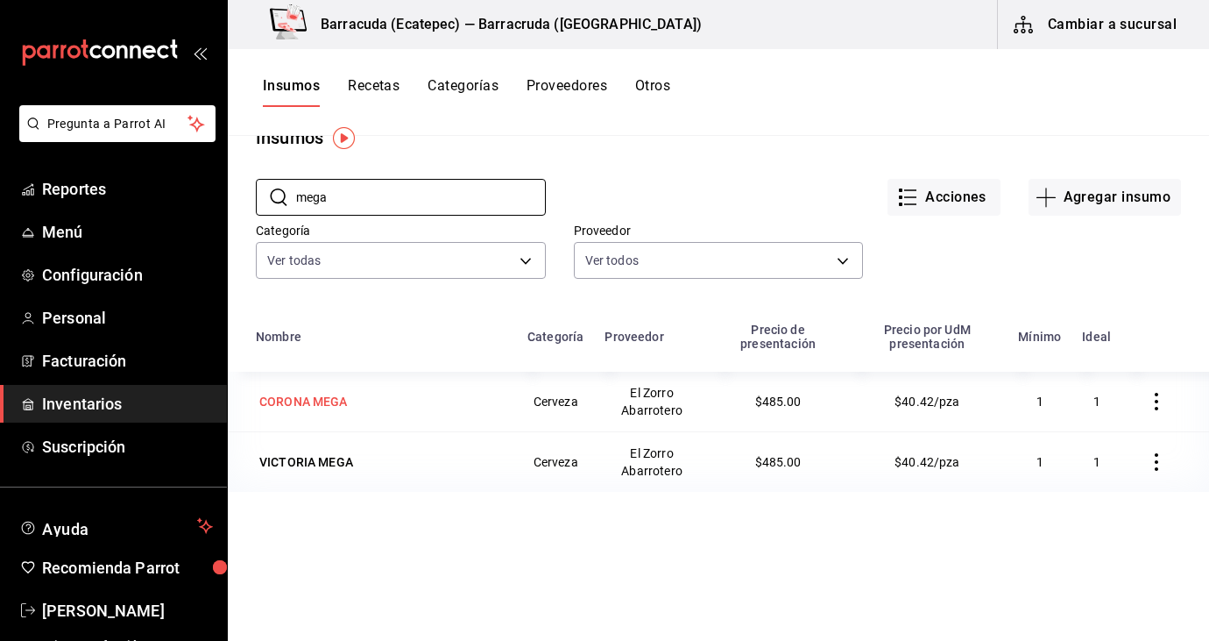
type input "mega"
click at [343, 404] on div "CORONA MEGA" at bounding box center [303, 402] width 89 height 18
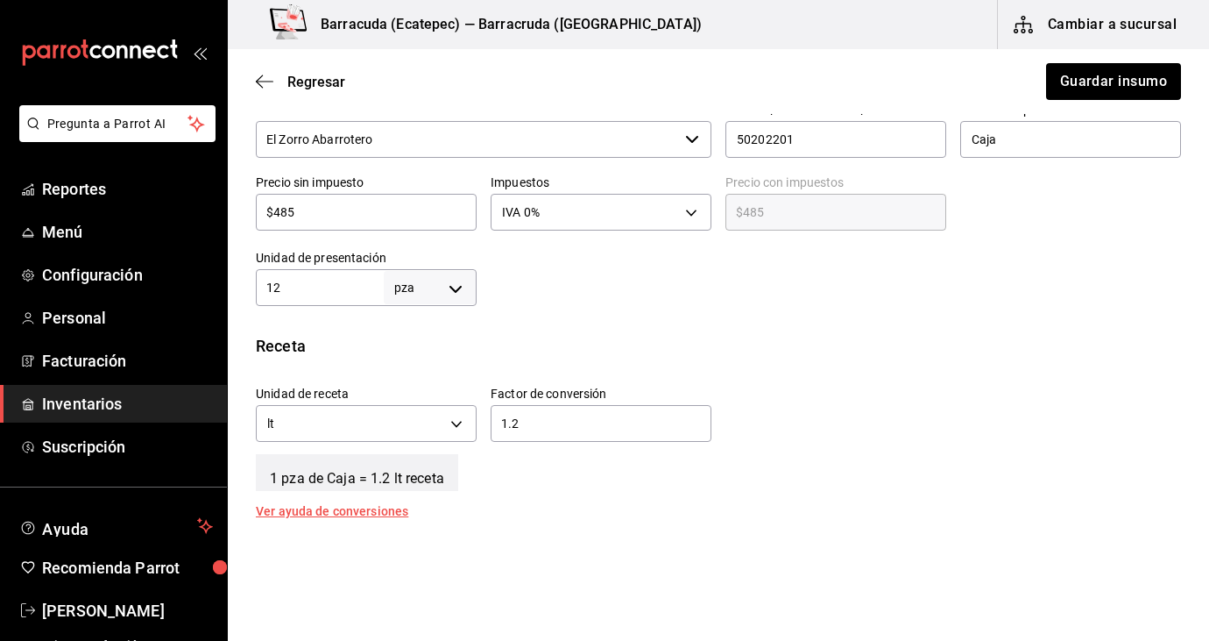
scroll to position [434, 0]
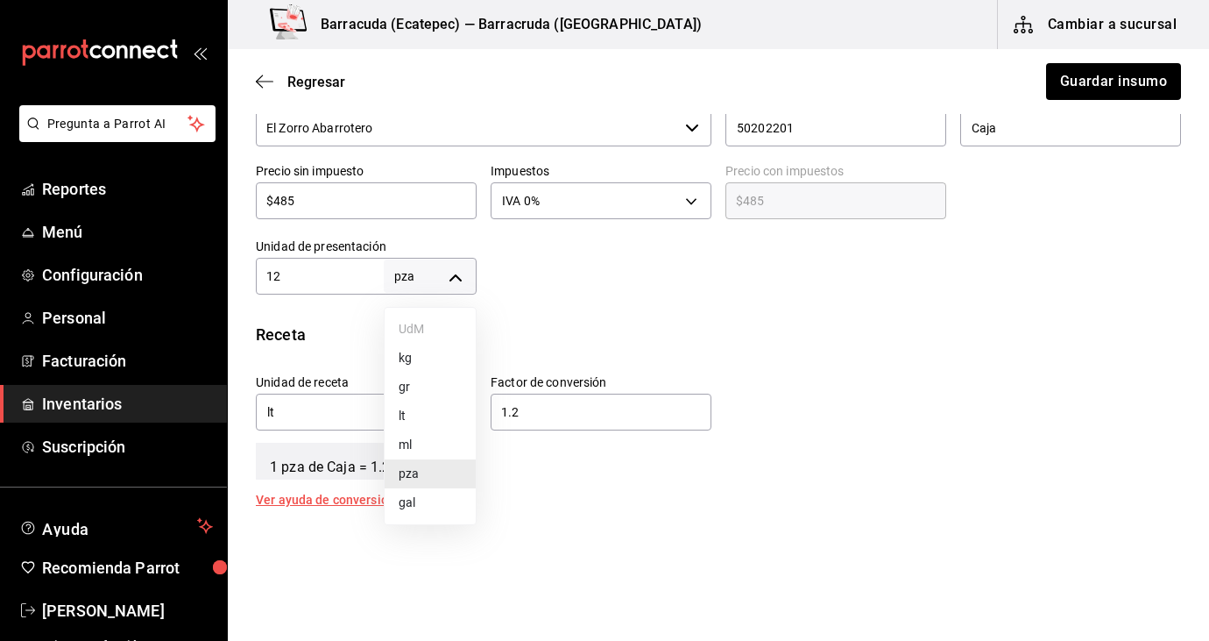
click at [383, 273] on body "Pregunta a Parrot AI Reportes Menú Configuración Personal Facturación Inventari…" at bounding box center [604, 271] width 1209 height 542
click at [339, 277] on div at bounding box center [604, 320] width 1209 height 641
click at [288, 275] on input "12" at bounding box center [320, 276] width 128 height 21
type input "1"
click at [370, 209] on input "$485" at bounding box center [366, 200] width 221 height 21
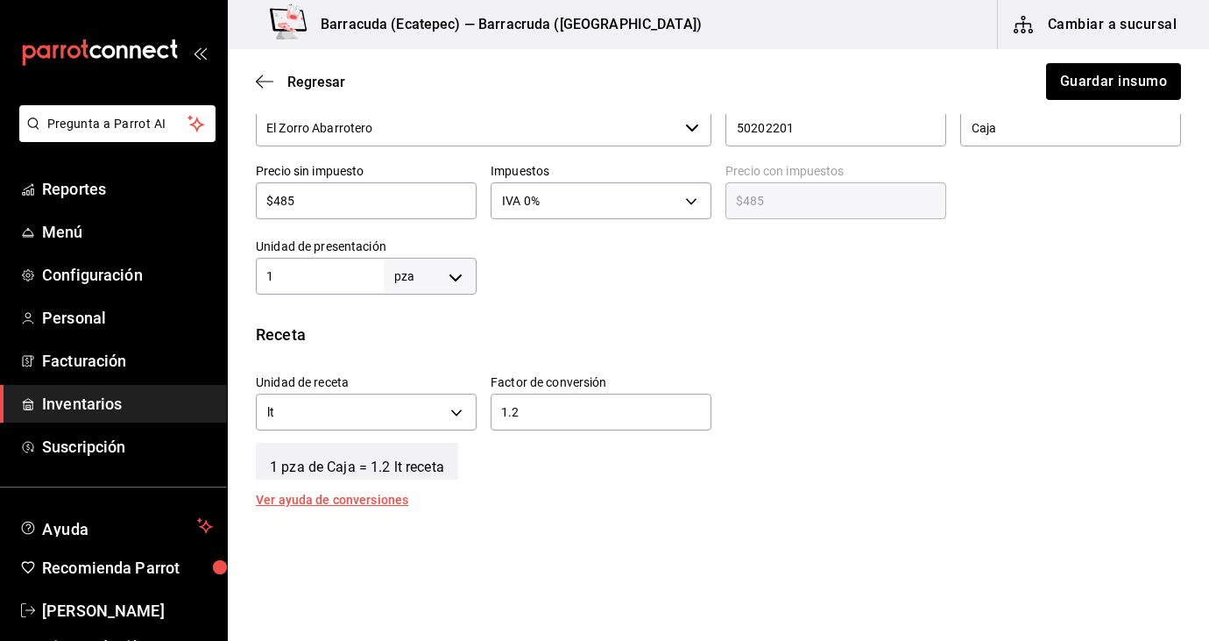
type input "$48"
type input "$48.00"
type input "$4"
type input "$4.00"
type input "$0.00"
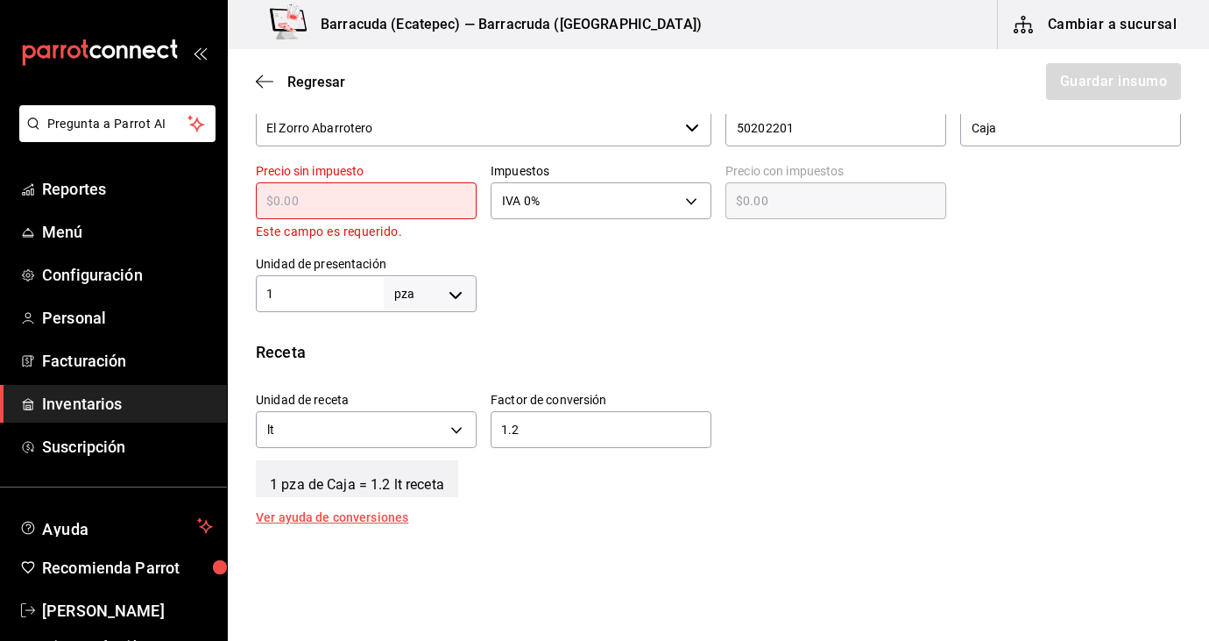
type input "$4"
type input "$4.00"
type input "$40"
type input "$40.00"
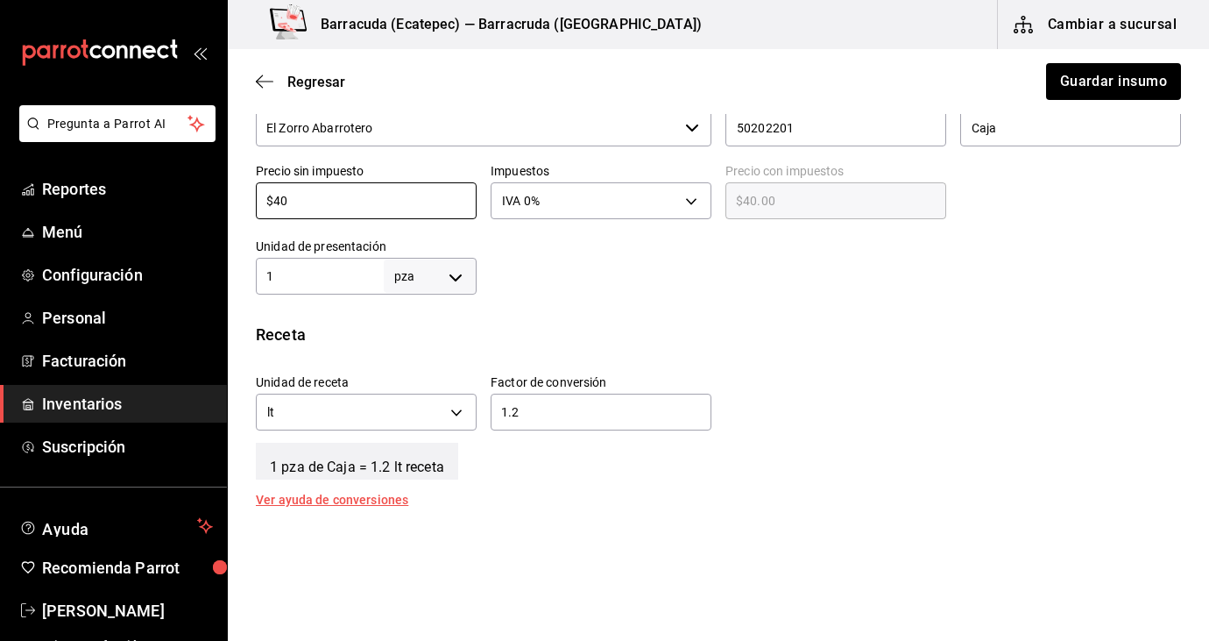
type input "$40"
click at [660, 381] on label "Factor de conversión" at bounding box center [601, 382] width 221 height 12
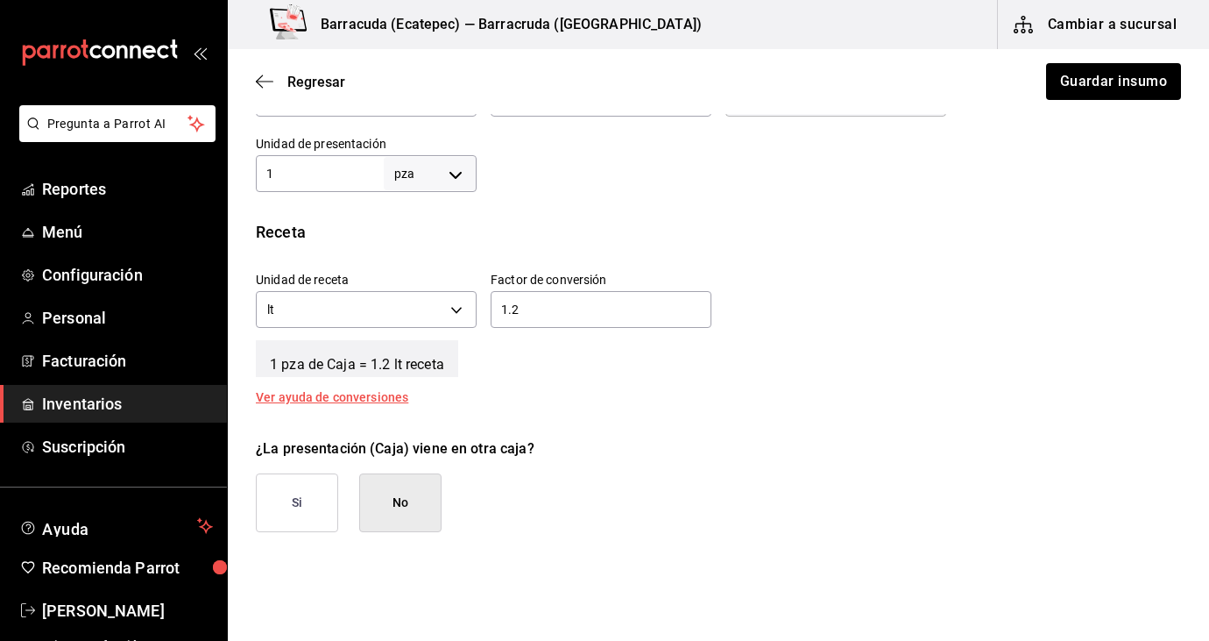
scroll to position [538, 0]
click at [446, 482] on div "¿La presentación (Caja) viene en otra caja? Si No" at bounding box center [711, 476] width 939 height 108
click at [421, 497] on button "No" at bounding box center [400, 500] width 82 height 59
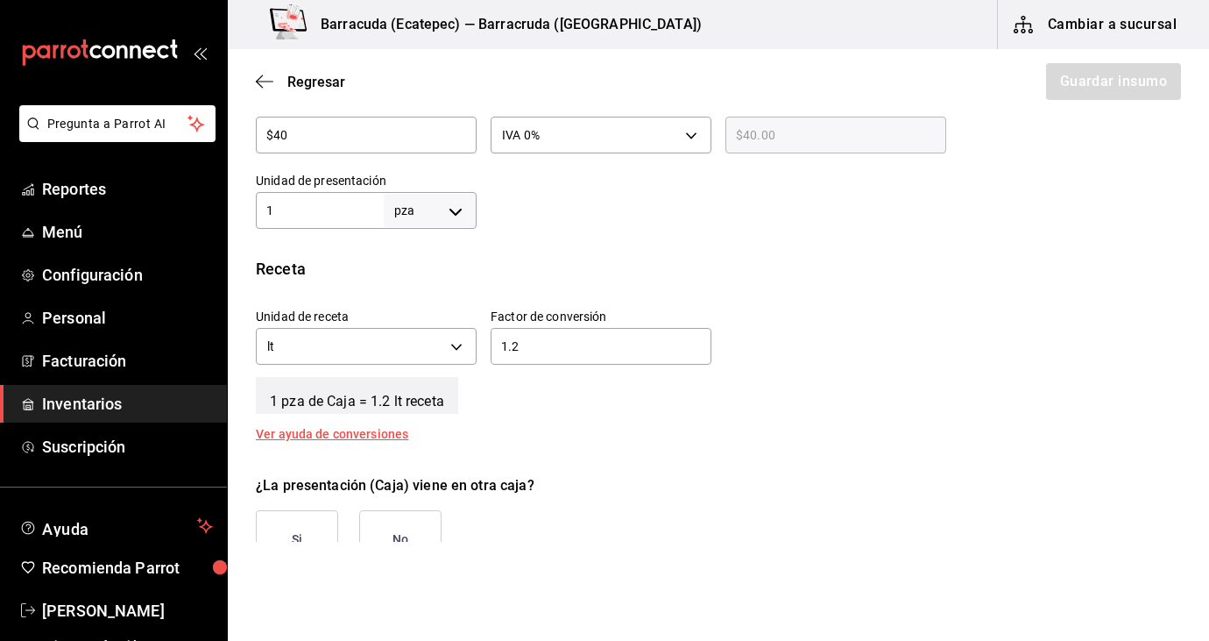
scroll to position [618, 0]
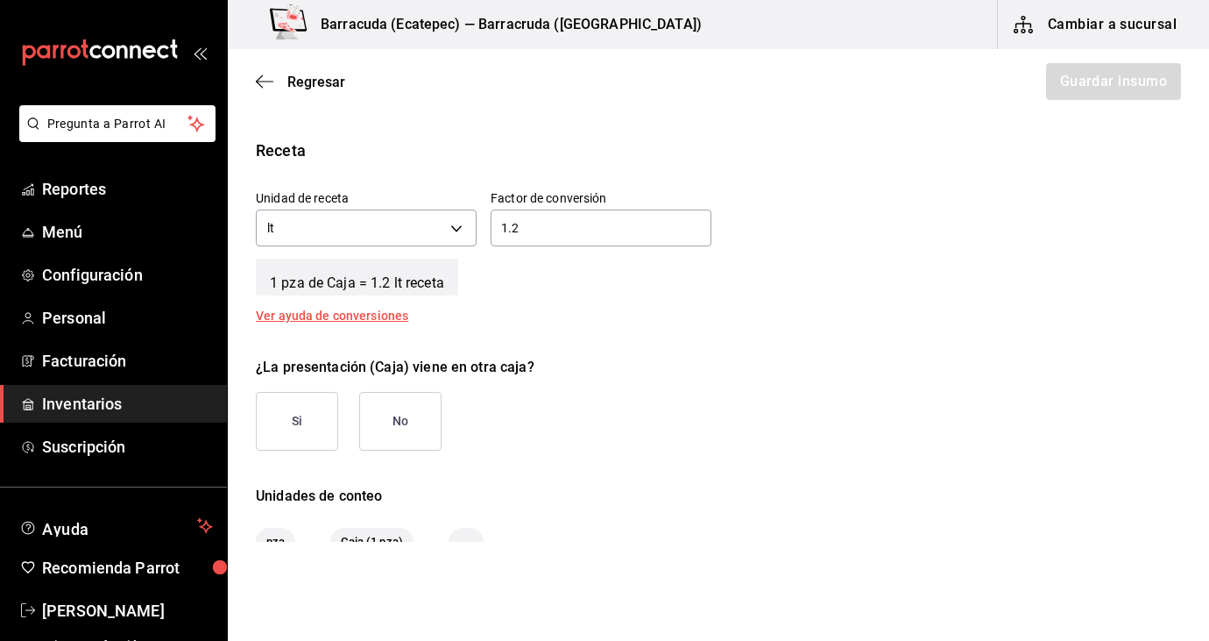
click at [420, 407] on button "No" at bounding box center [400, 421] width 82 height 59
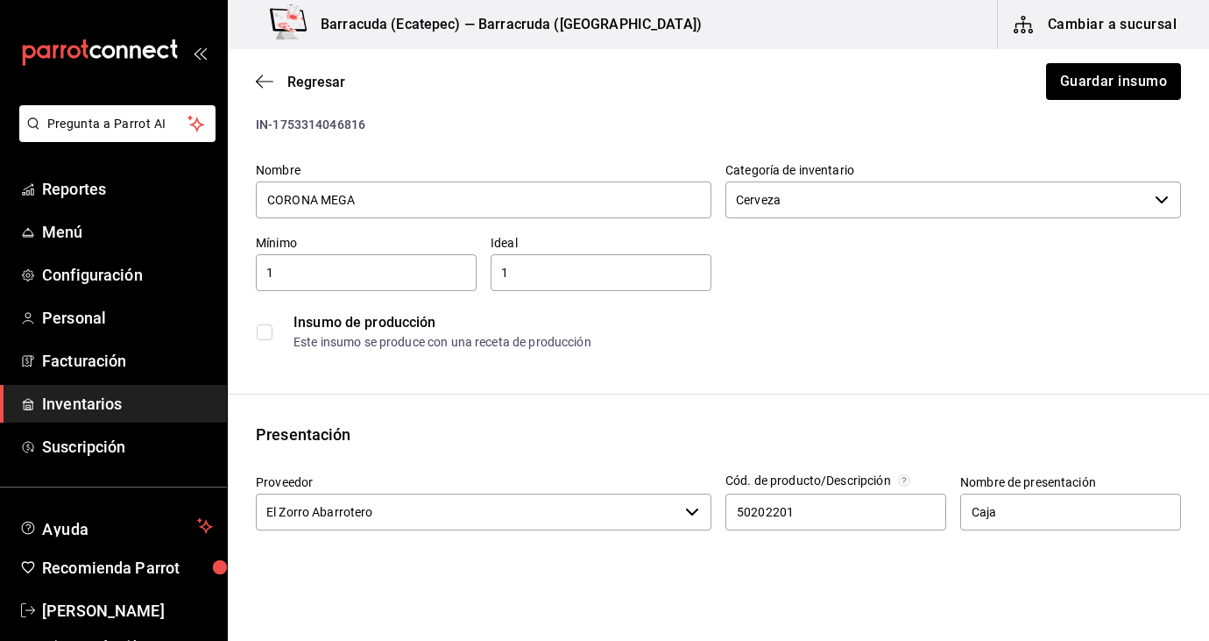
scroll to position [8, 0]
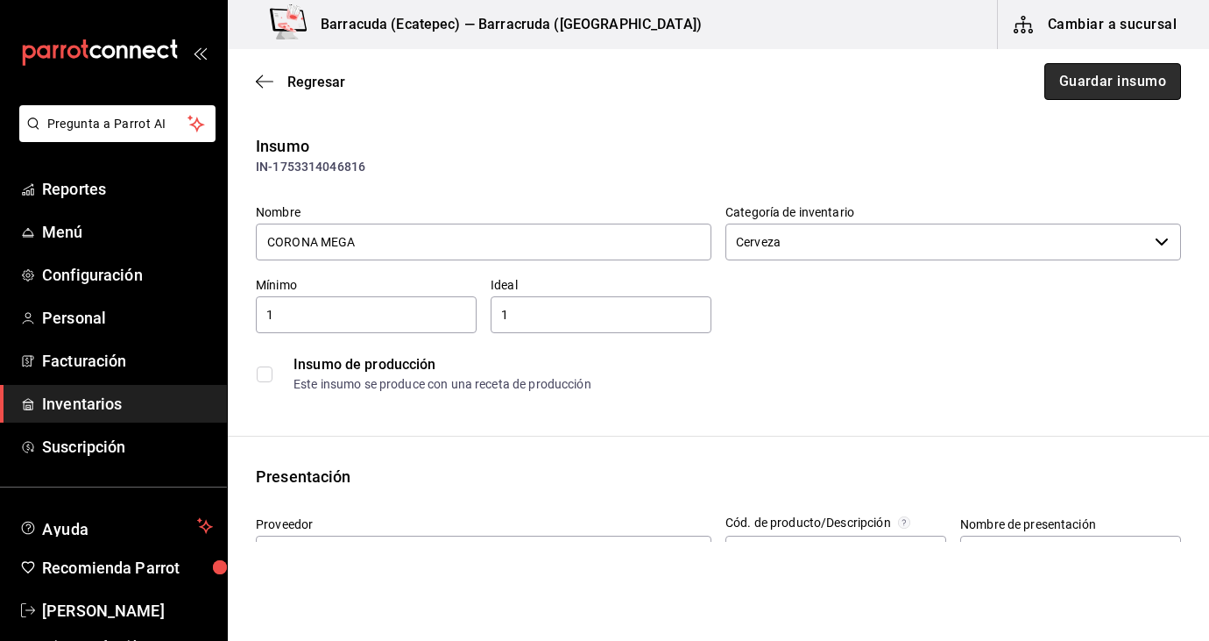
click at [1161, 92] on button "Guardar insumo" at bounding box center [1113, 81] width 137 height 37
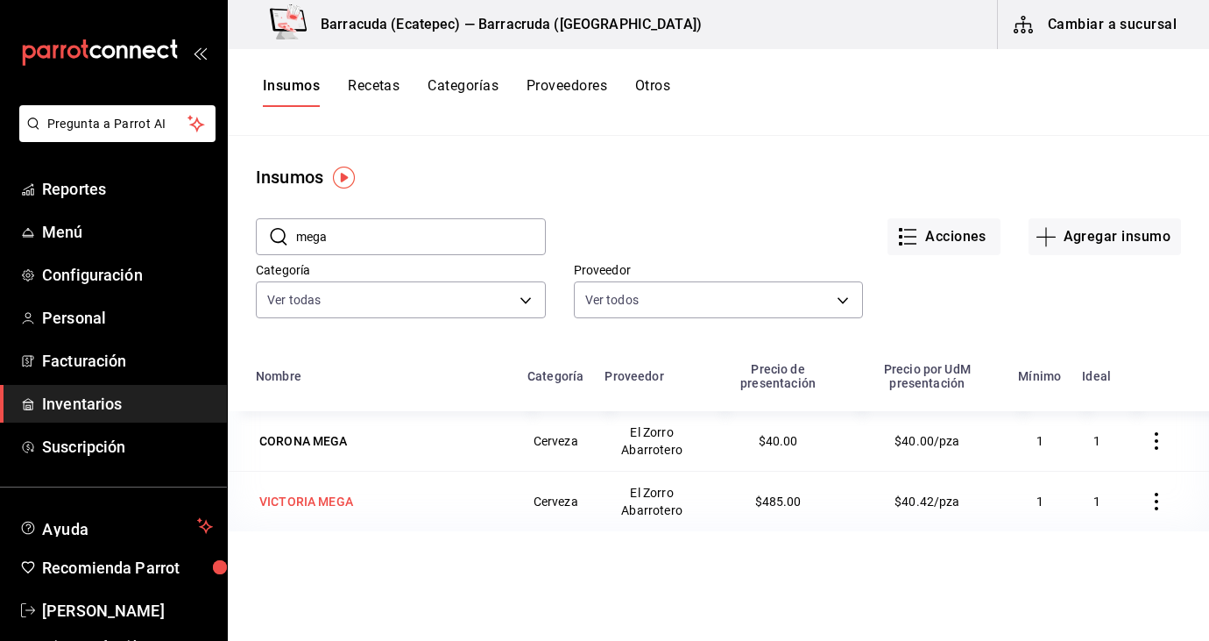
click at [360, 503] on div "VICTORIA MEGA" at bounding box center [381, 501] width 251 height 25
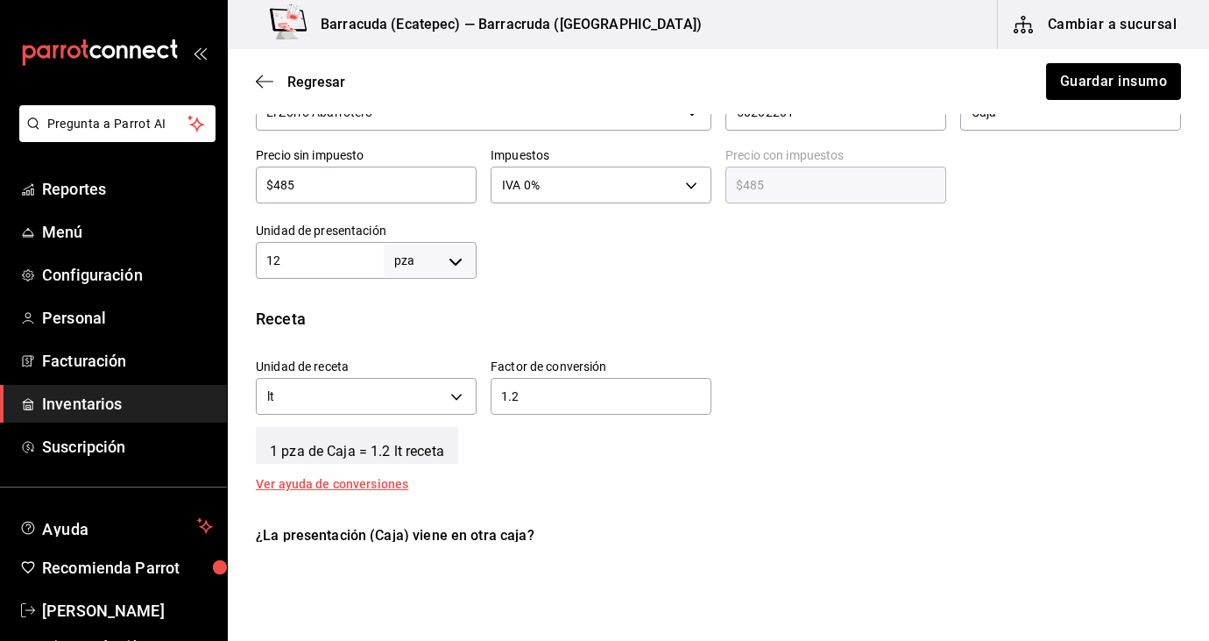
scroll to position [469, 0]
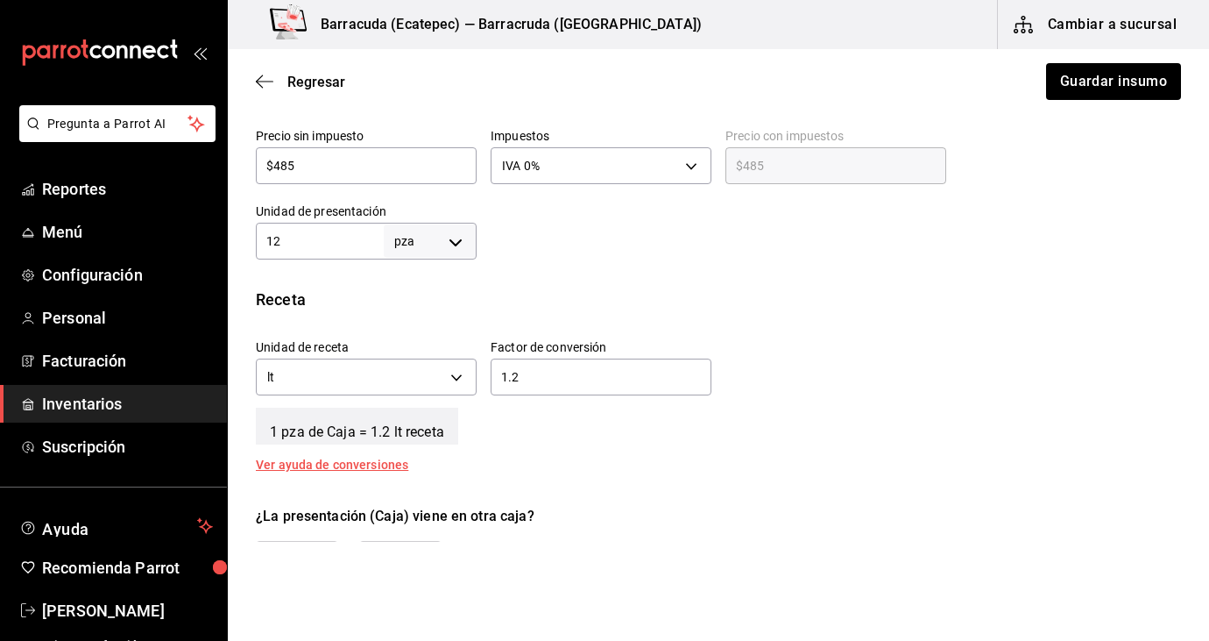
click at [363, 238] on input "12" at bounding box center [320, 240] width 128 height 21
type input "1"
click at [405, 161] on input "$485" at bounding box center [366, 165] width 221 height 21
type input "$48"
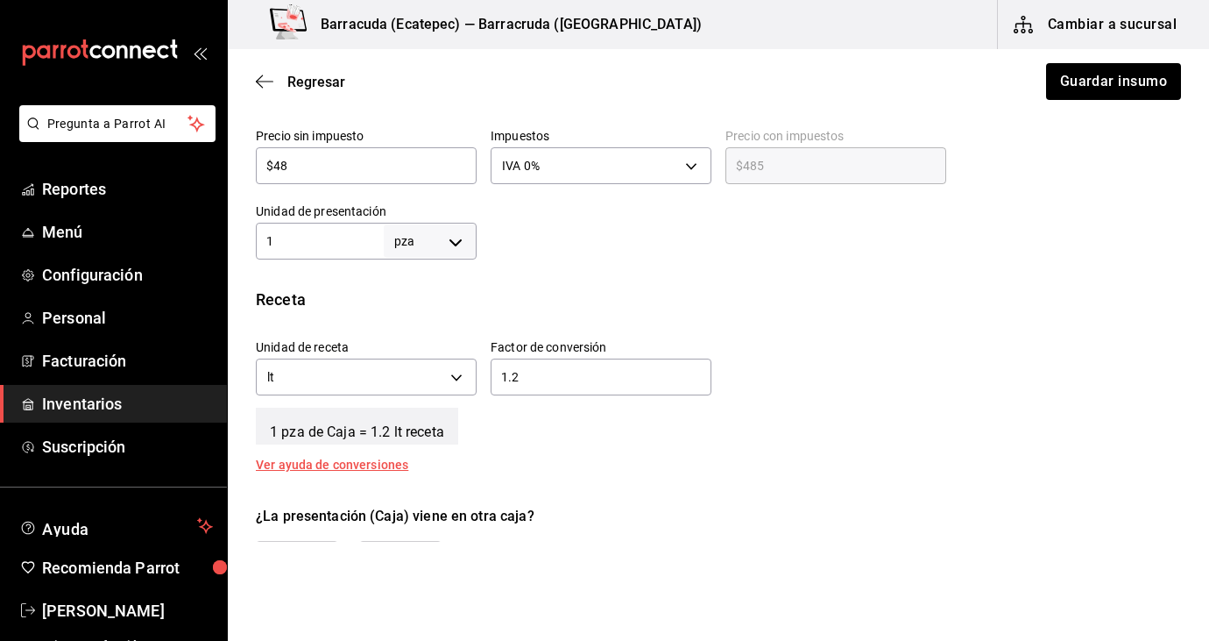
type input "$48.00"
type input "$4"
type input "$4.00"
type input "$40"
type input "$40.00"
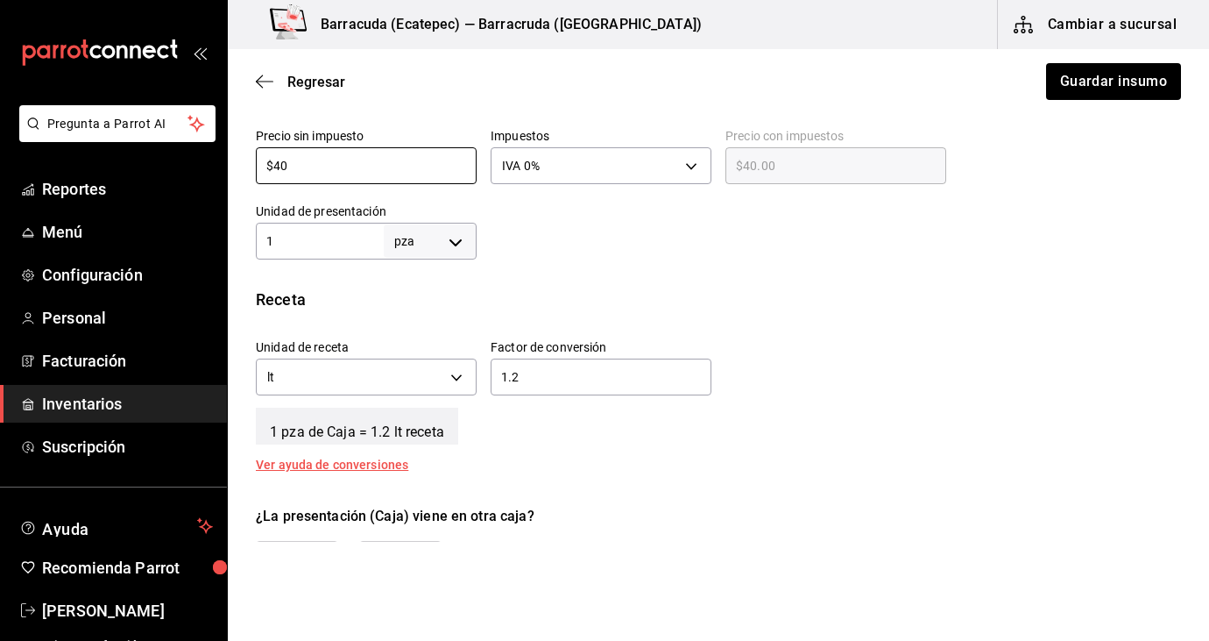
type input "$40"
click at [665, 258] on div at bounding box center [829, 224] width 705 height 70
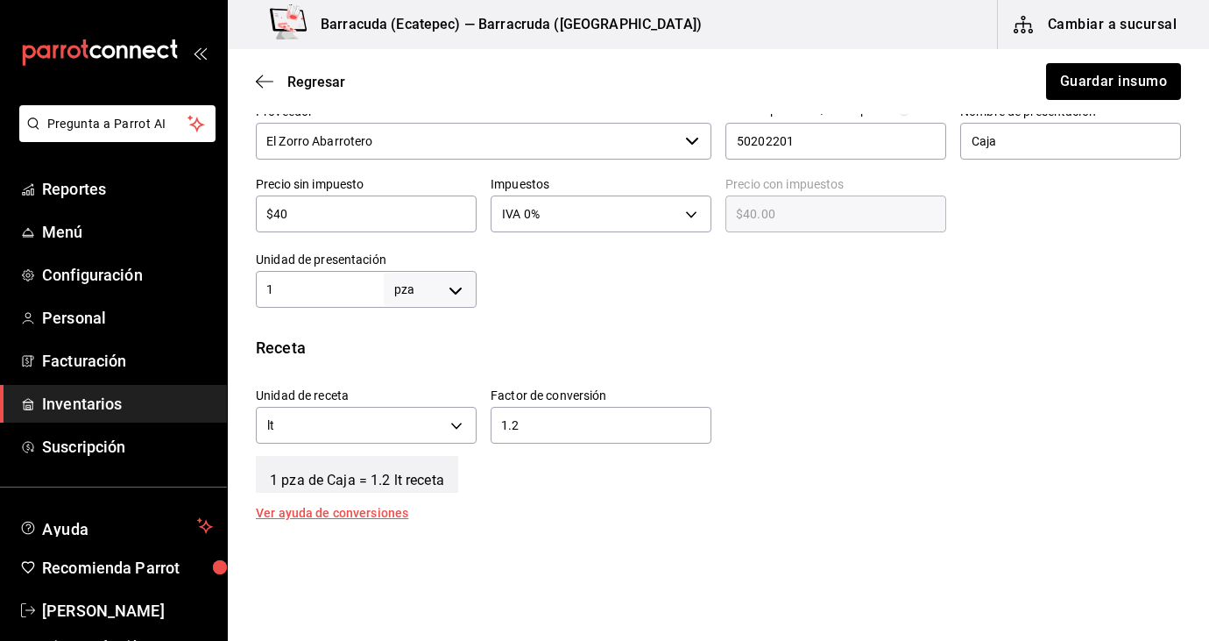
scroll to position [415, 0]
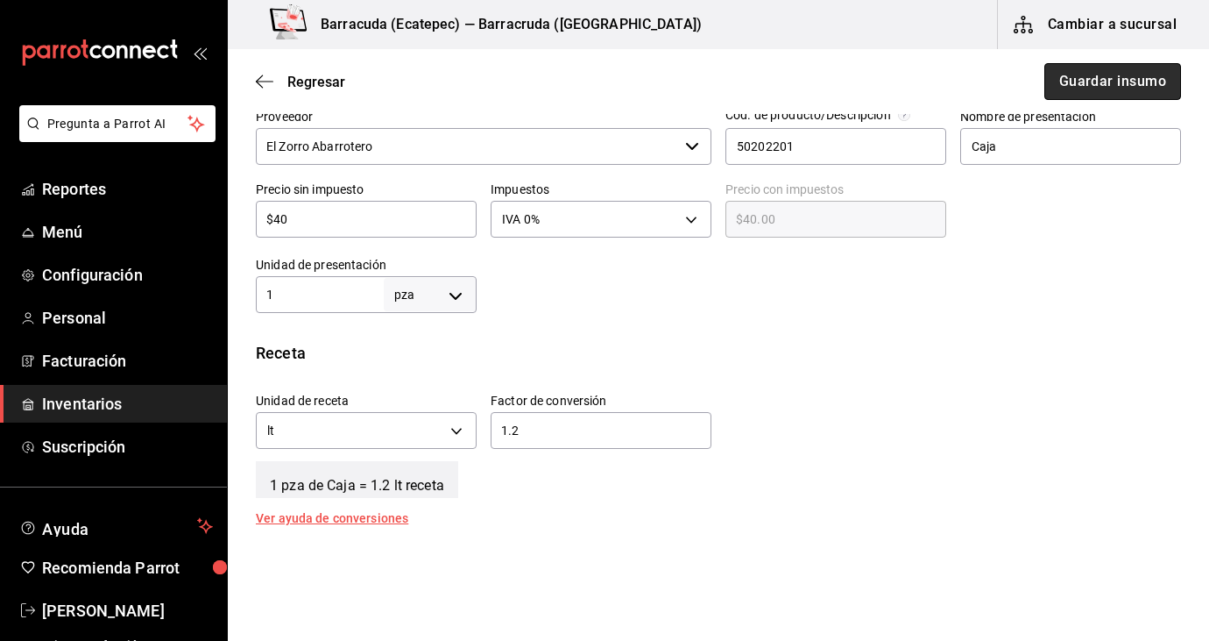
click at [1121, 90] on button "Guardar insumo" at bounding box center [1113, 81] width 137 height 37
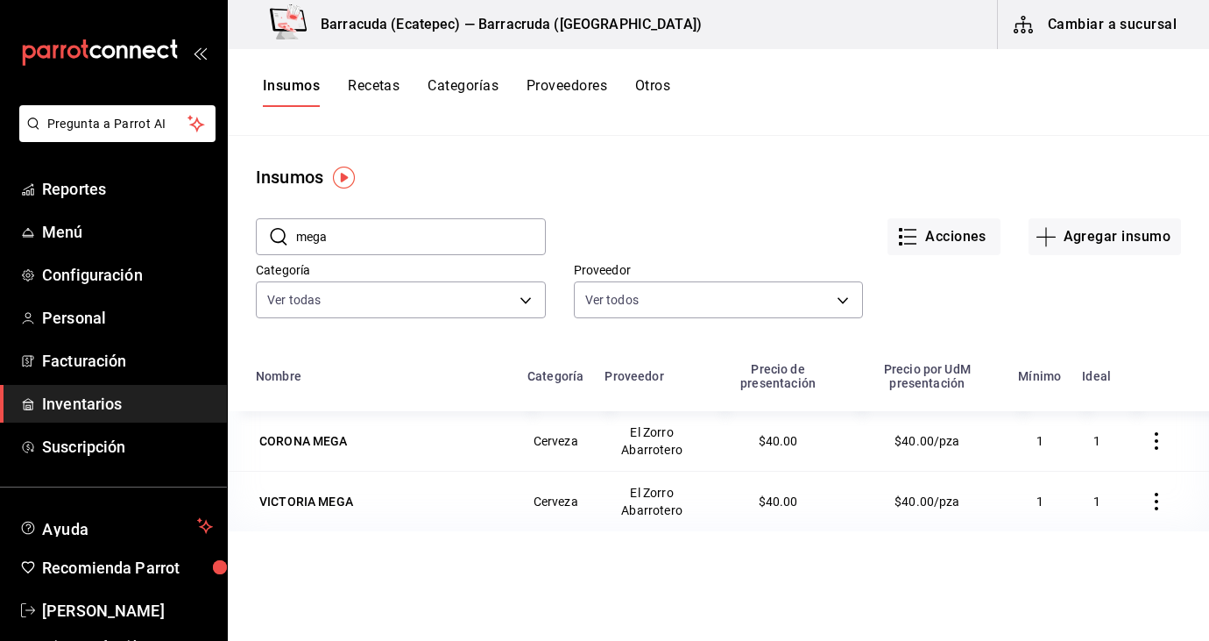
click at [401, 238] on input "mega" at bounding box center [421, 236] width 250 height 35
type input "m"
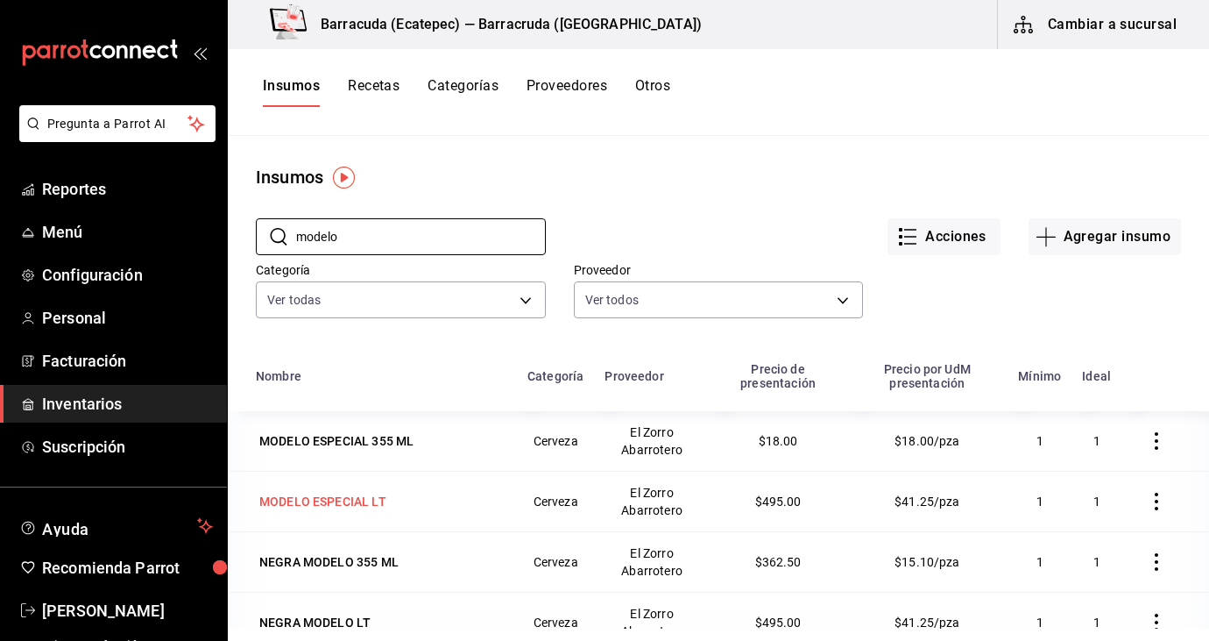
type input "modelo"
click at [439, 508] on div "MODELO ESPECIAL LT" at bounding box center [381, 501] width 251 height 25
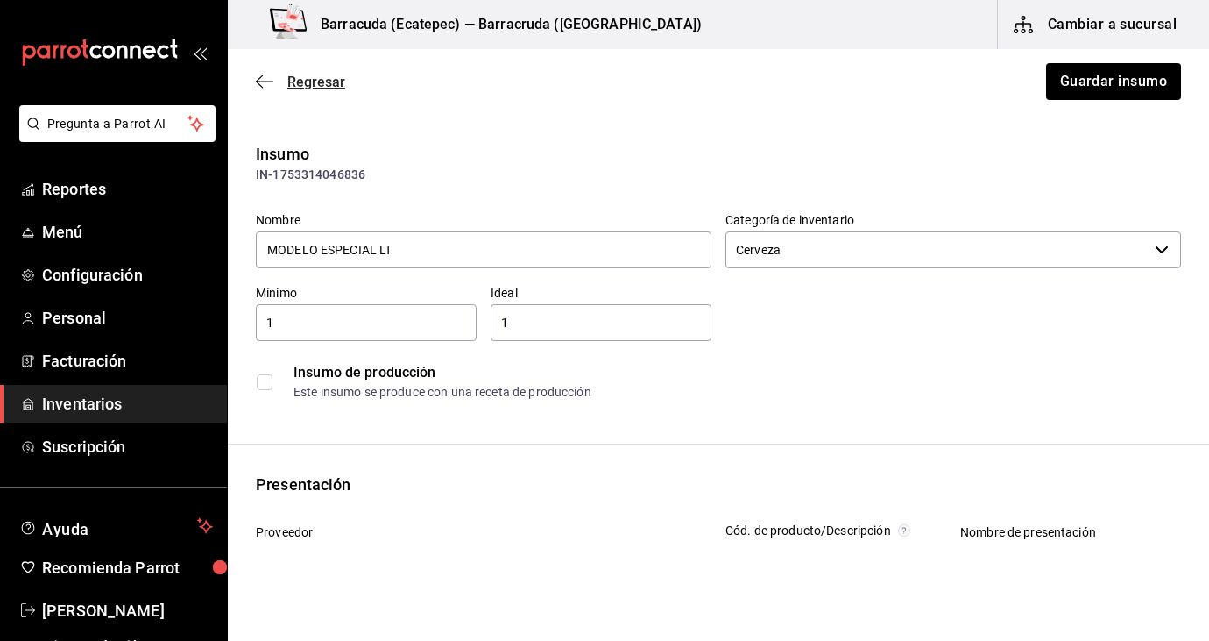
click at [268, 83] on icon "button" at bounding box center [265, 82] width 18 height 16
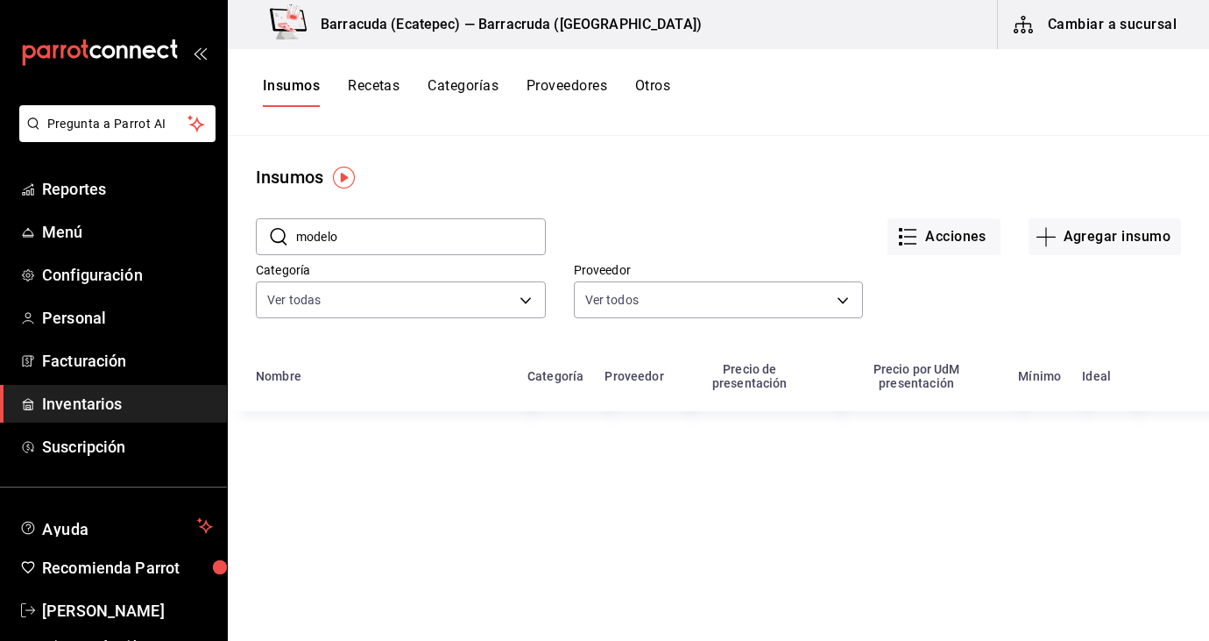
click at [406, 224] on input "modelo" at bounding box center [421, 236] width 250 height 35
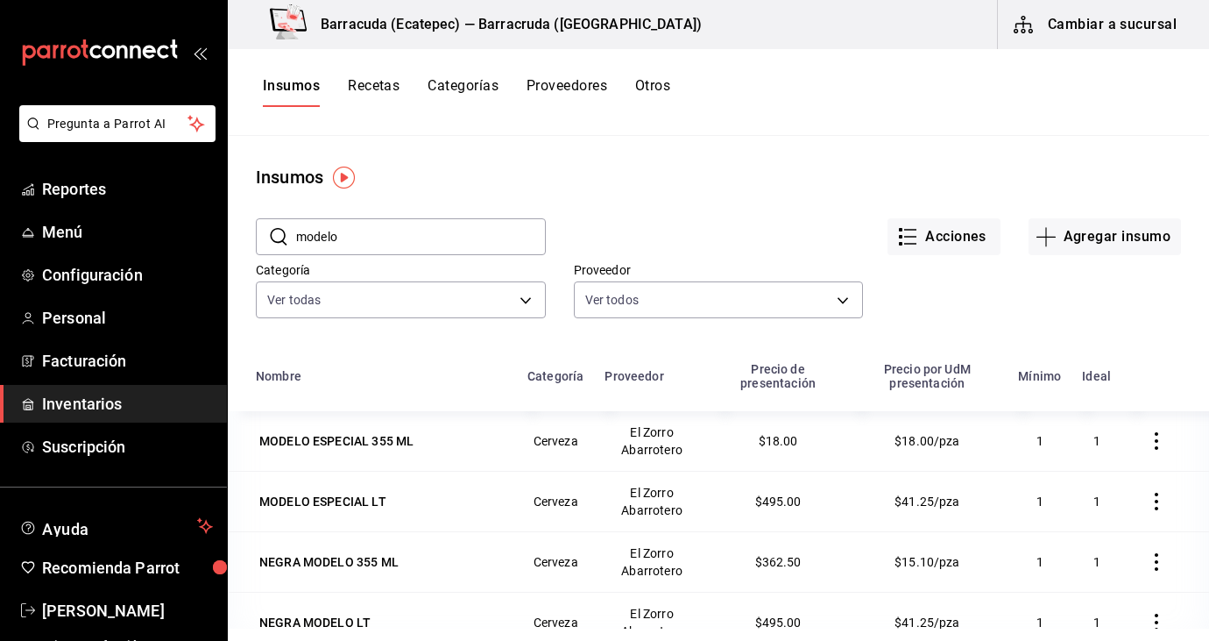
click at [405, 224] on input "modelo" at bounding box center [421, 236] width 250 height 35
type input "m"
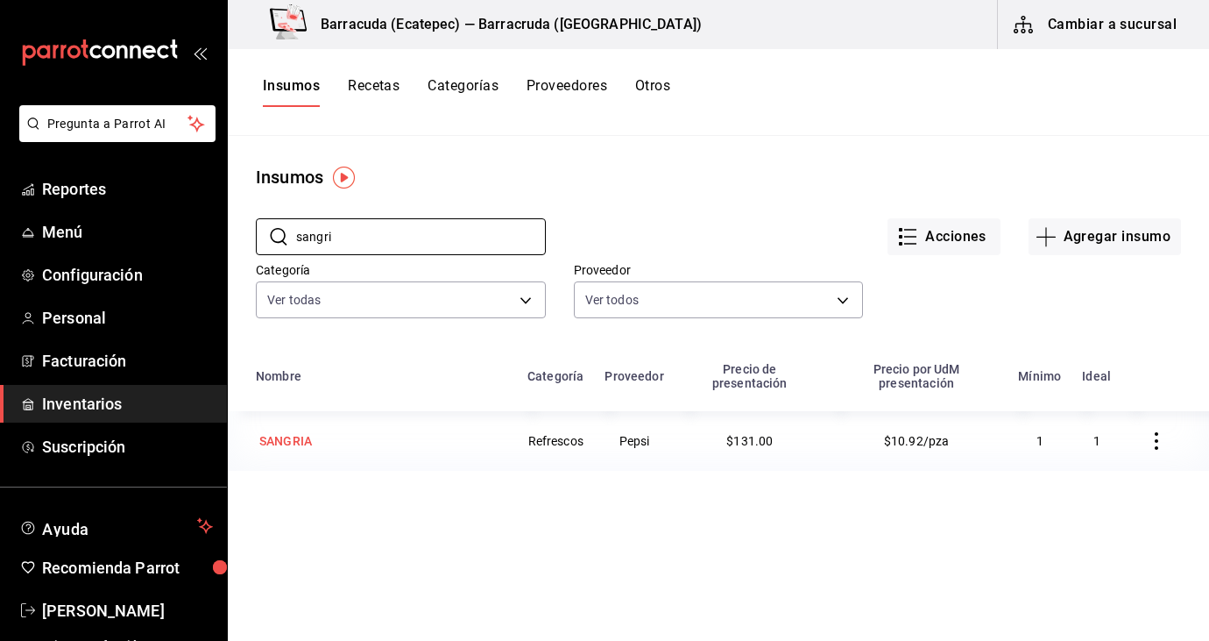
type input "sangri"
click at [285, 432] on div "SANGRIA" at bounding box center [285, 441] width 53 height 18
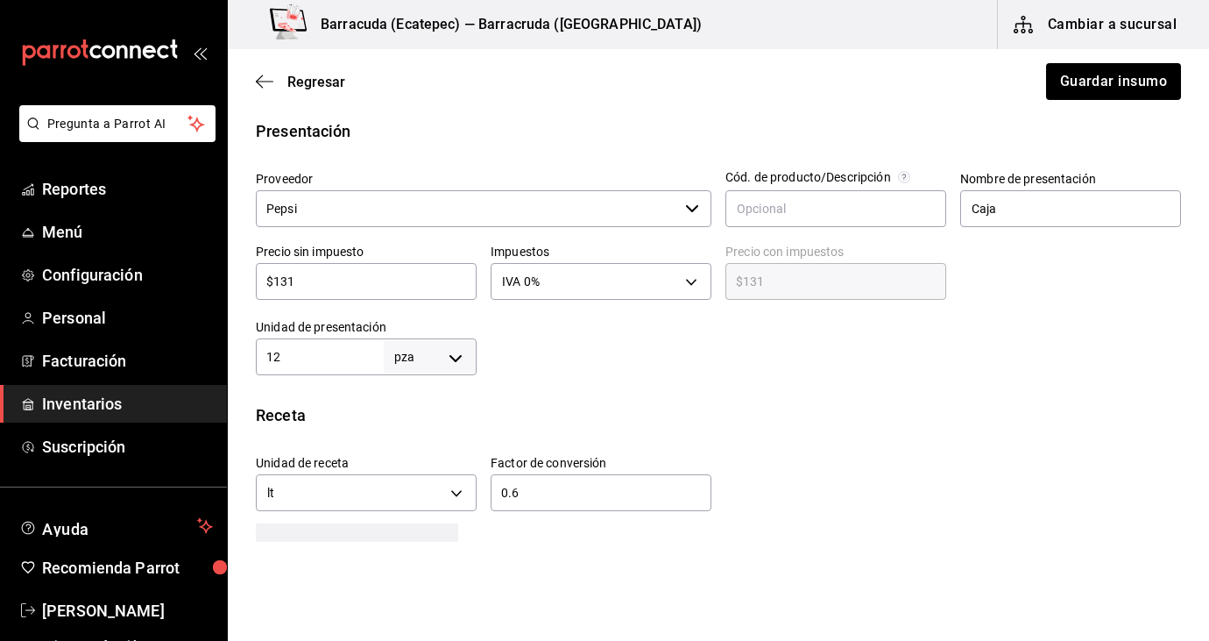
scroll to position [361, 0]
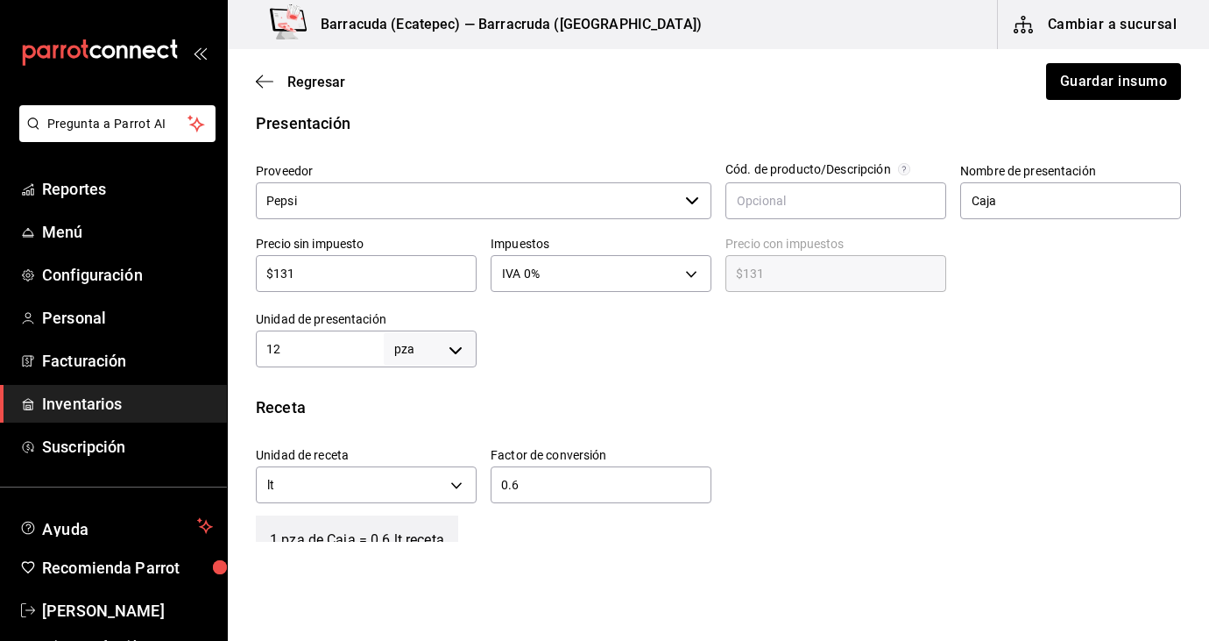
click at [318, 349] on input "12" at bounding box center [320, 348] width 128 height 21
type input "1"
click at [350, 263] on input "$131" at bounding box center [366, 273] width 221 height 21
click at [317, 290] on div "$131 ​" at bounding box center [366, 273] width 221 height 37
click at [313, 266] on input "$131" at bounding box center [366, 273] width 221 height 21
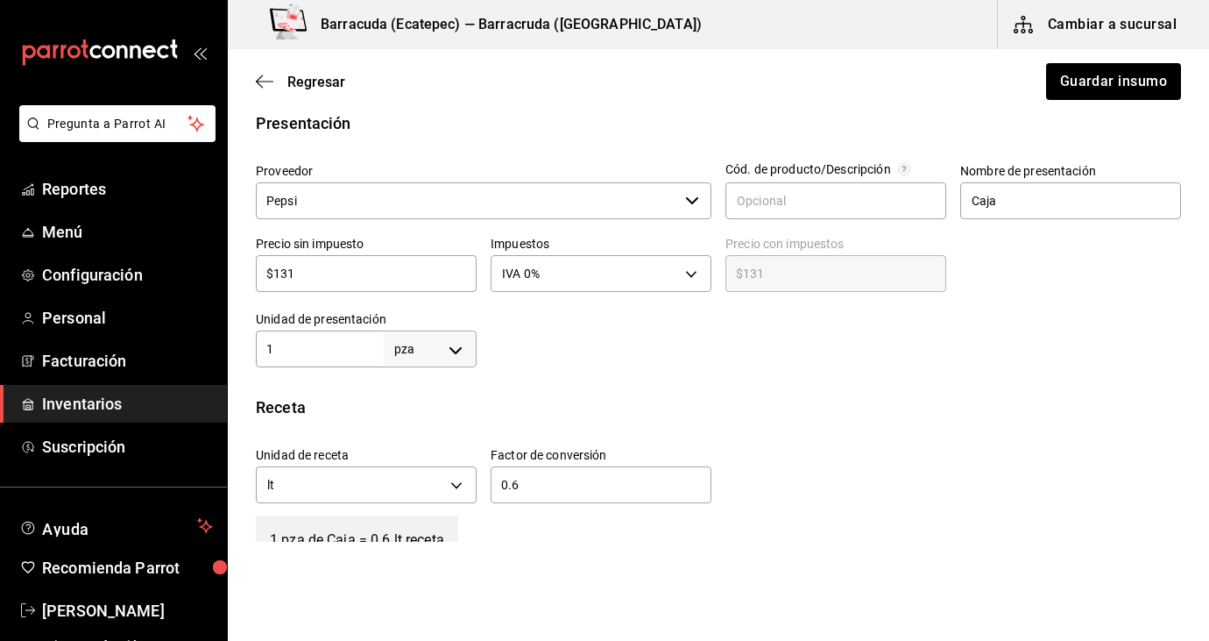
click at [298, 271] on input "$131" at bounding box center [366, 273] width 221 height 21
type input "$13"
type input "$13.00"
type input "$1"
type input "$1.00"
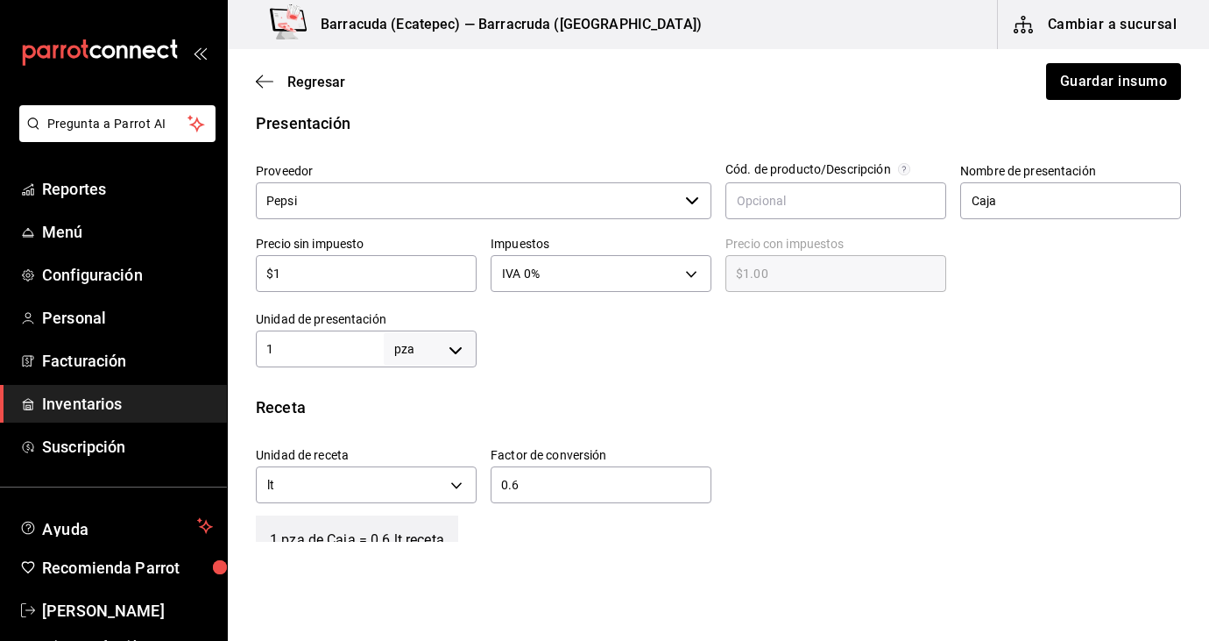
type input "$10"
type input "$10.00"
type input "$109"
type input "$109.00"
type input "$10"
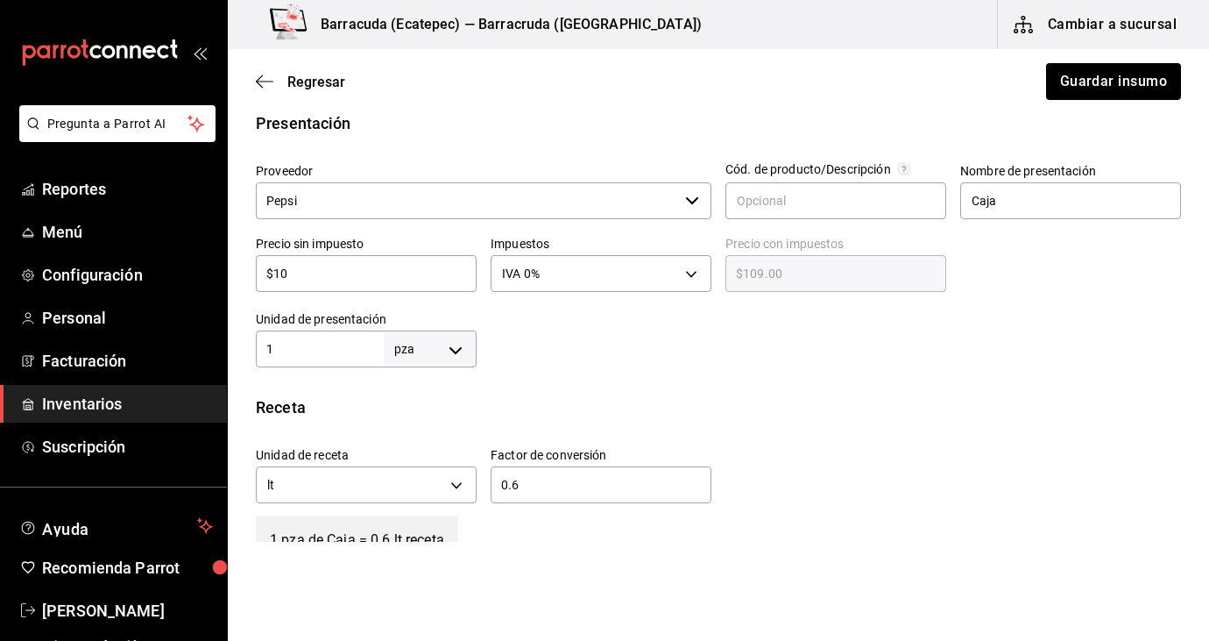
type input "$10.00"
type input "$10.9"
type input "$10.90"
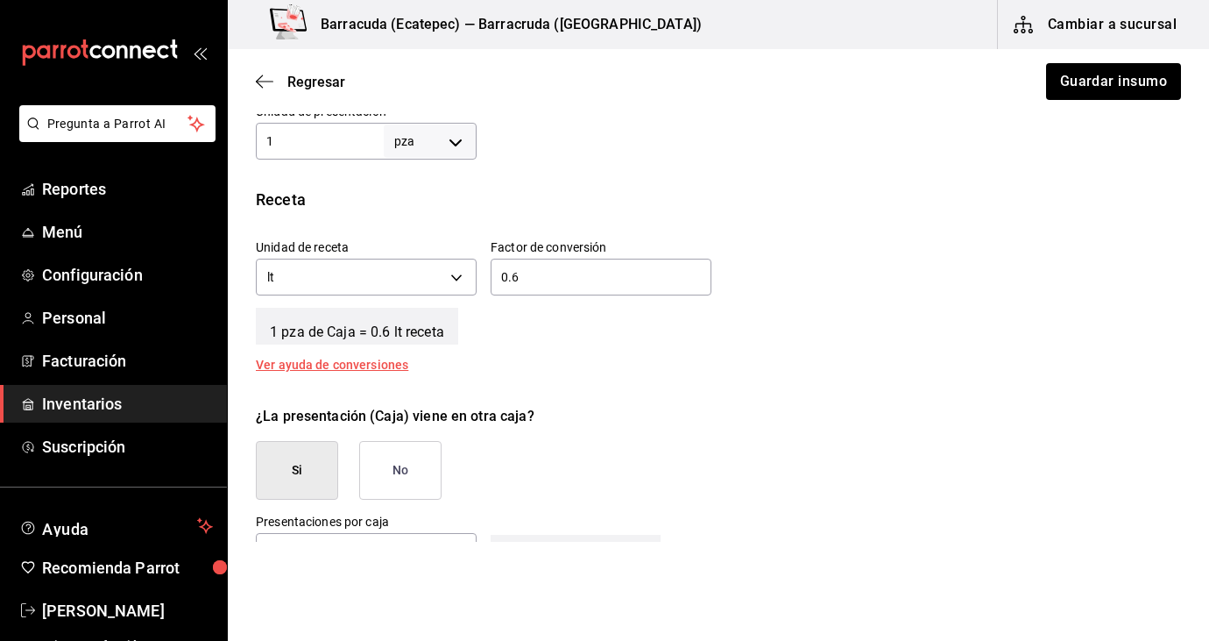
scroll to position [571, 0]
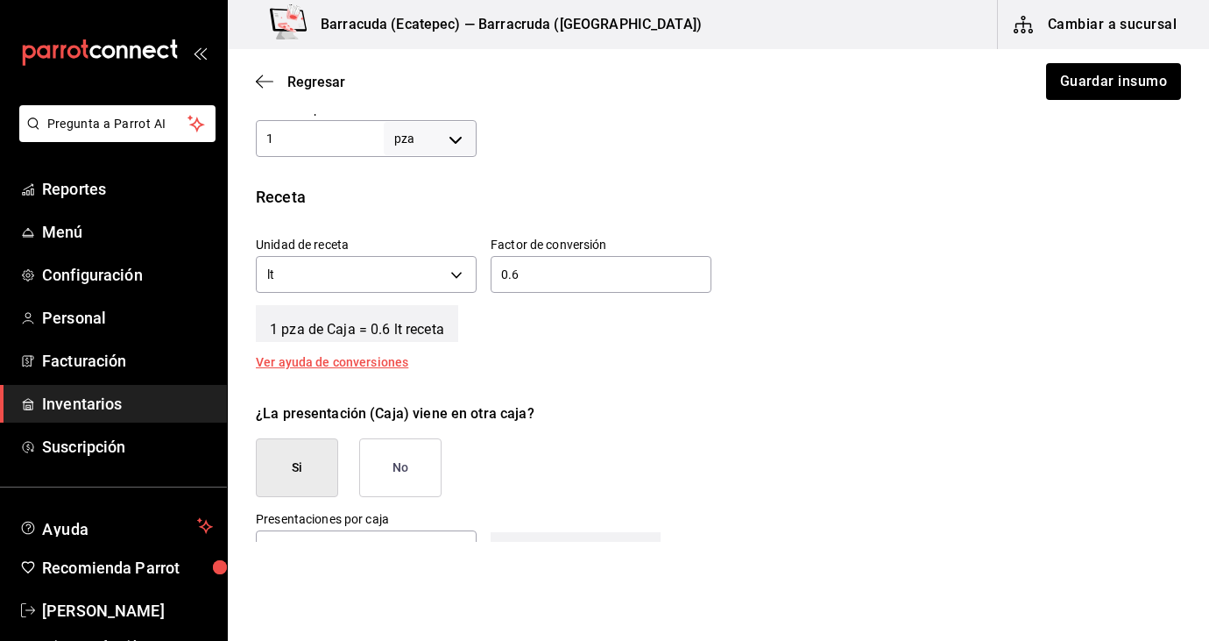
type input "$10.9"
click at [419, 482] on button "No" at bounding box center [400, 467] width 82 height 59
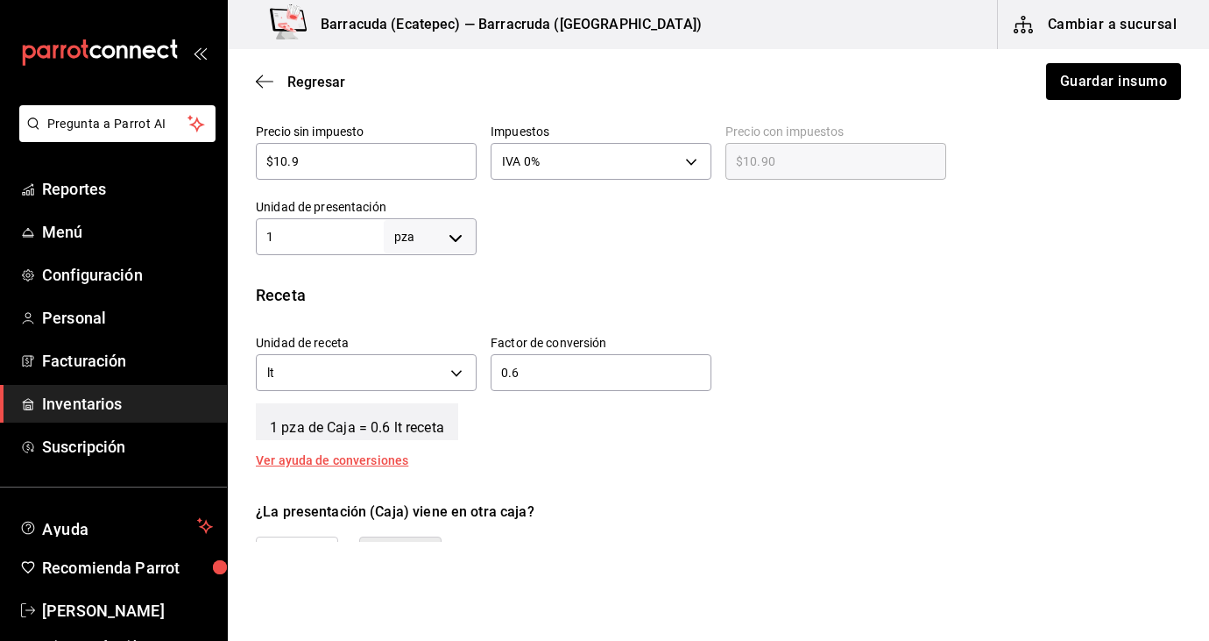
scroll to position [420, 0]
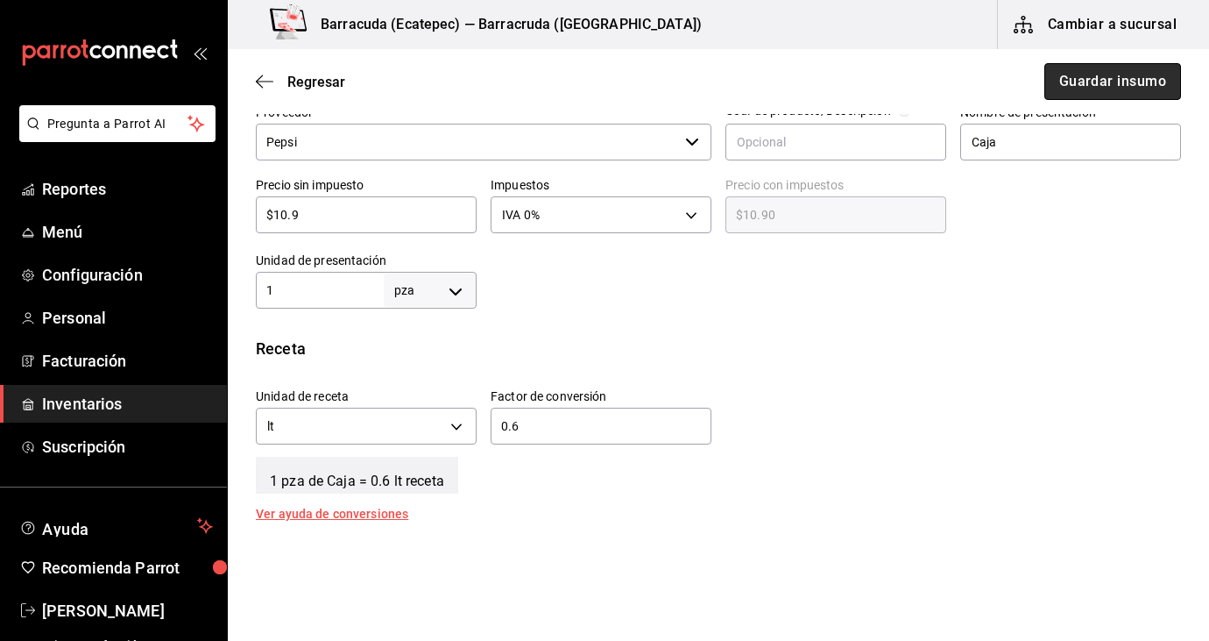
click at [1060, 81] on button "Guardar insumo" at bounding box center [1113, 81] width 137 height 37
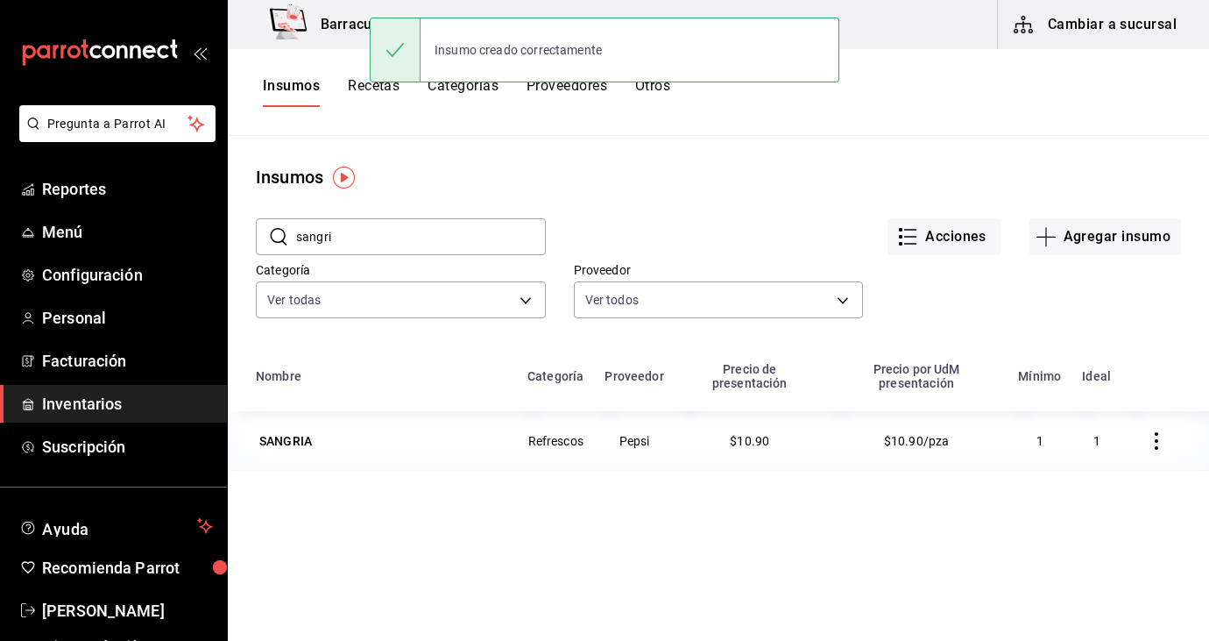
click at [362, 243] on input "sangri" at bounding box center [421, 236] width 250 height 35
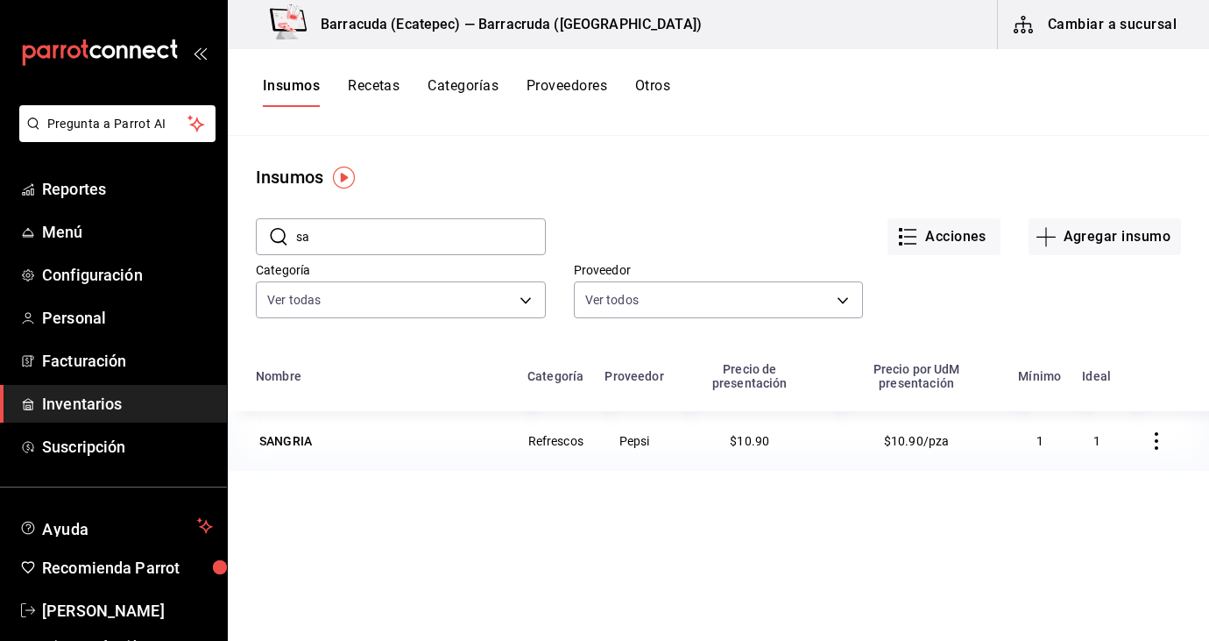
type input "s"
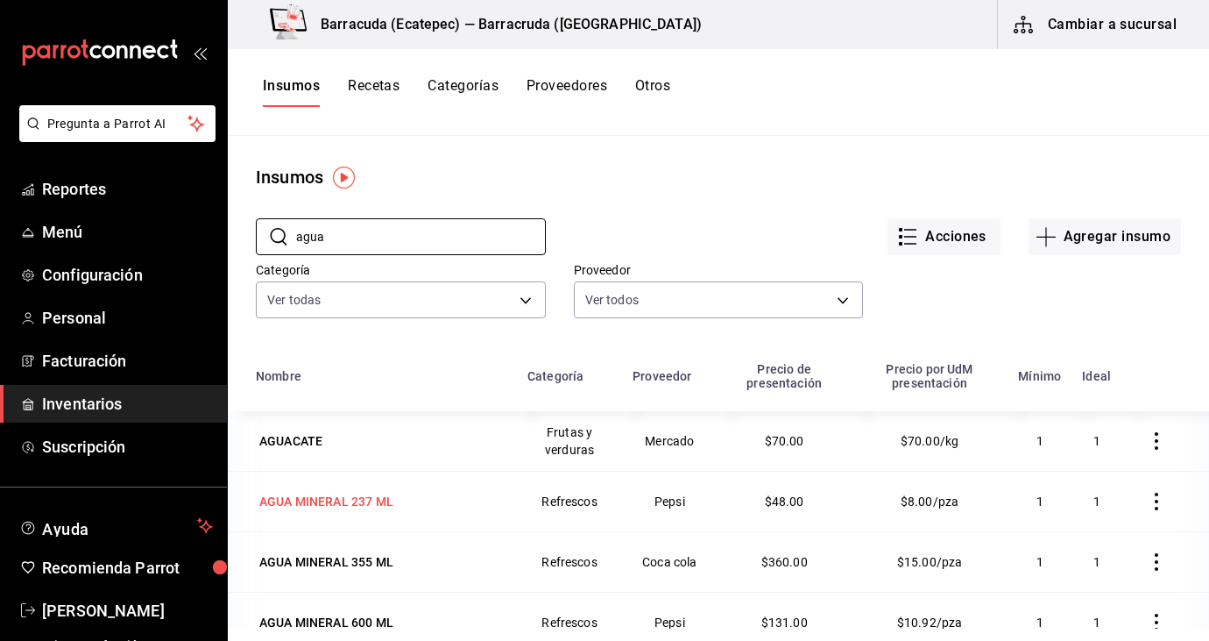
scroll to position [52, 0]
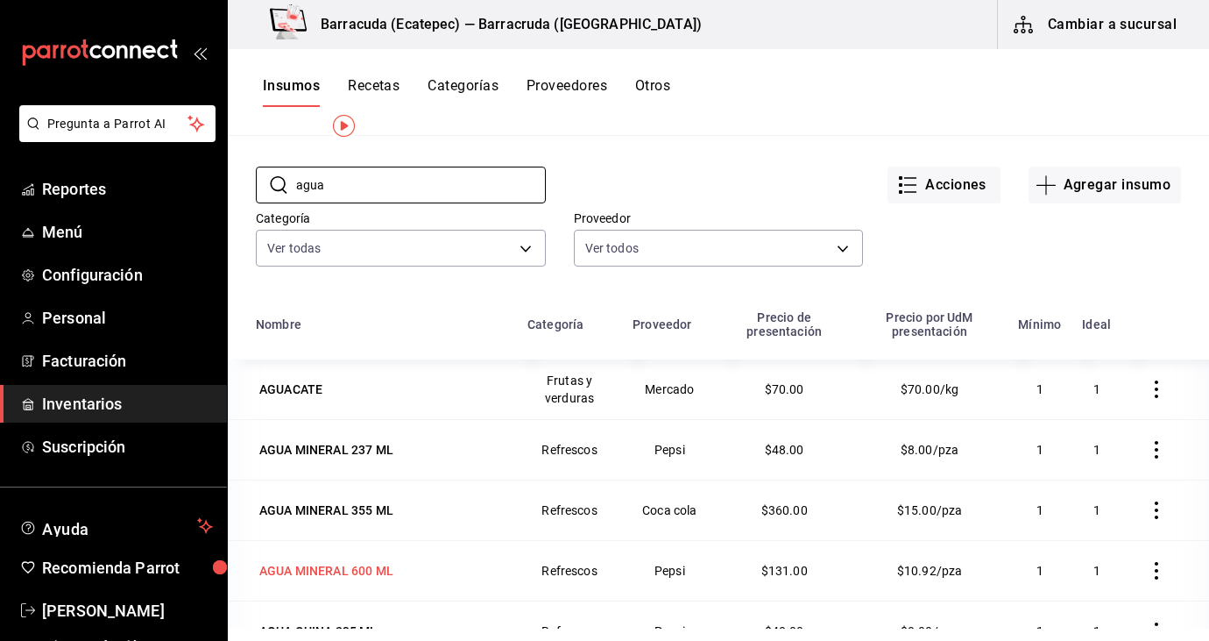
type input "agua"
click at [337, 576] on div "AGUA MINERAL 600 ML" at bounding box center [326, 571] width 134 height 18
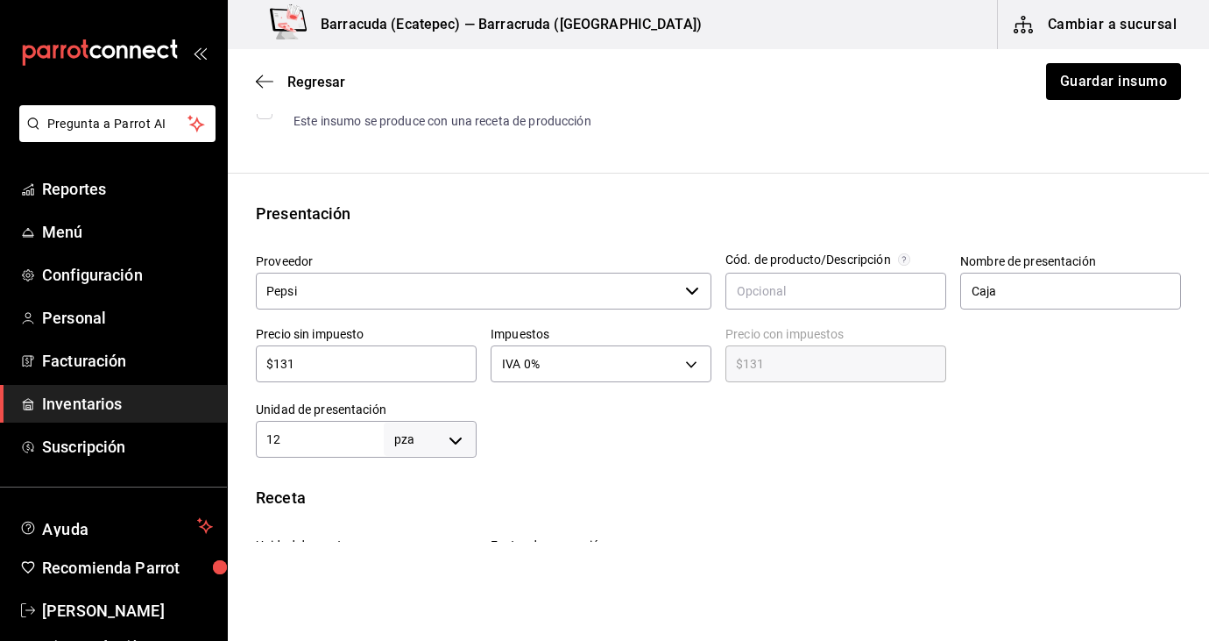
scroll to position [291, 0]
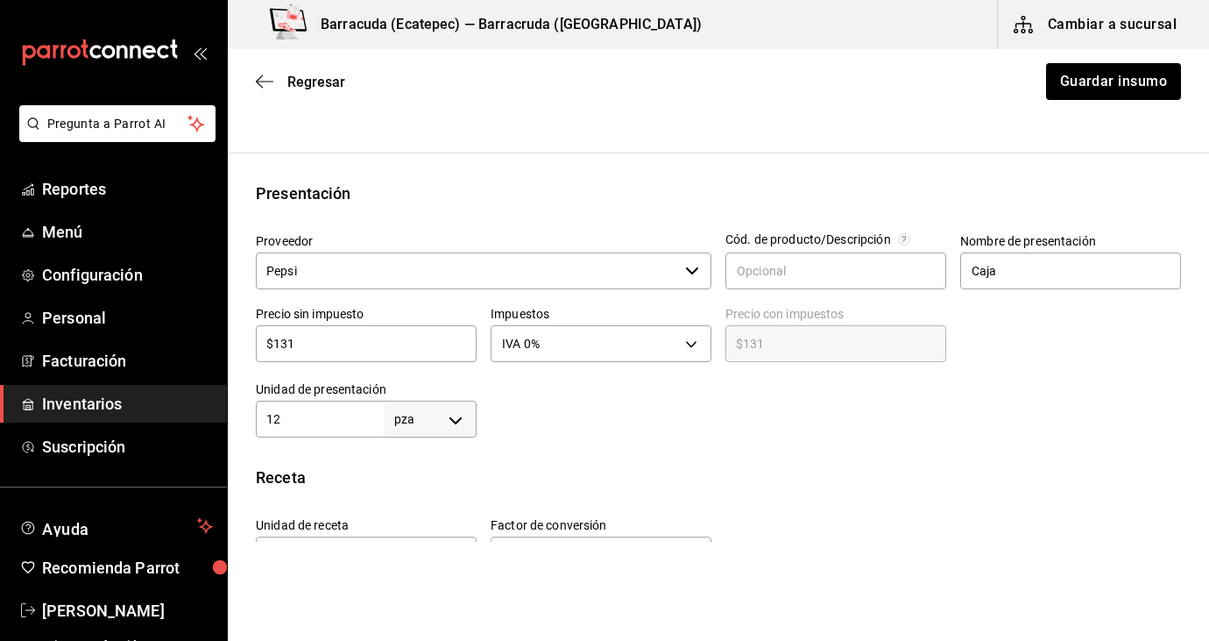
click at [323, 340] on input "$131" at bounding box center [366, 343] width 221 height 21
type input "$13"
type input "$13.00"
type input "$1"
type input "$1.00"
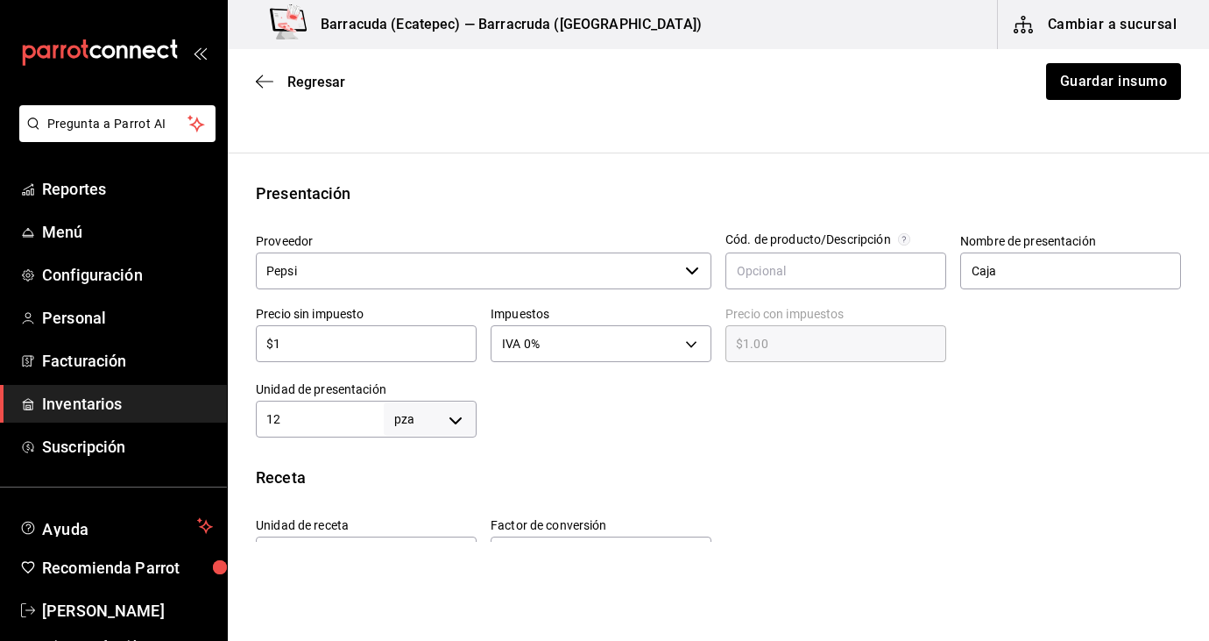
type input "$10"
type input "$10.00"
type input "$10.9"
type input "$10.90"
type input "$10.9"
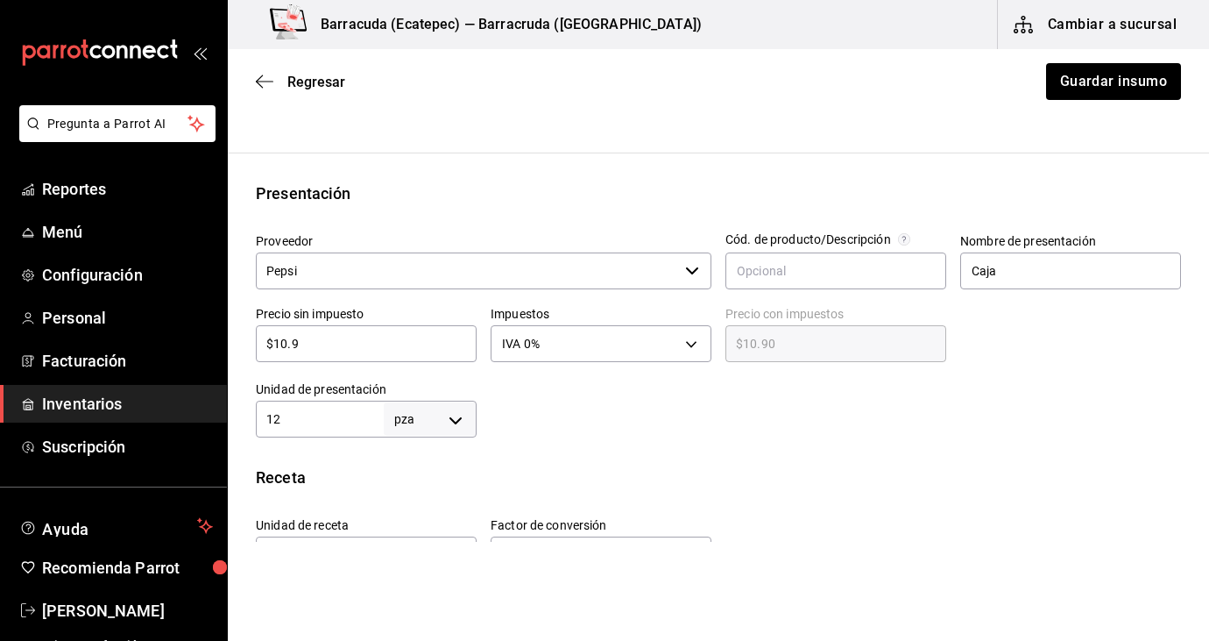
click at [300, 398] on div "Unidad de presentación 12 pza UNIT ​" at bounding box center [366, 409] width 221 height 56
click at [300, 421] on input "12" at bounding box center [320, 418] width 128 height 21
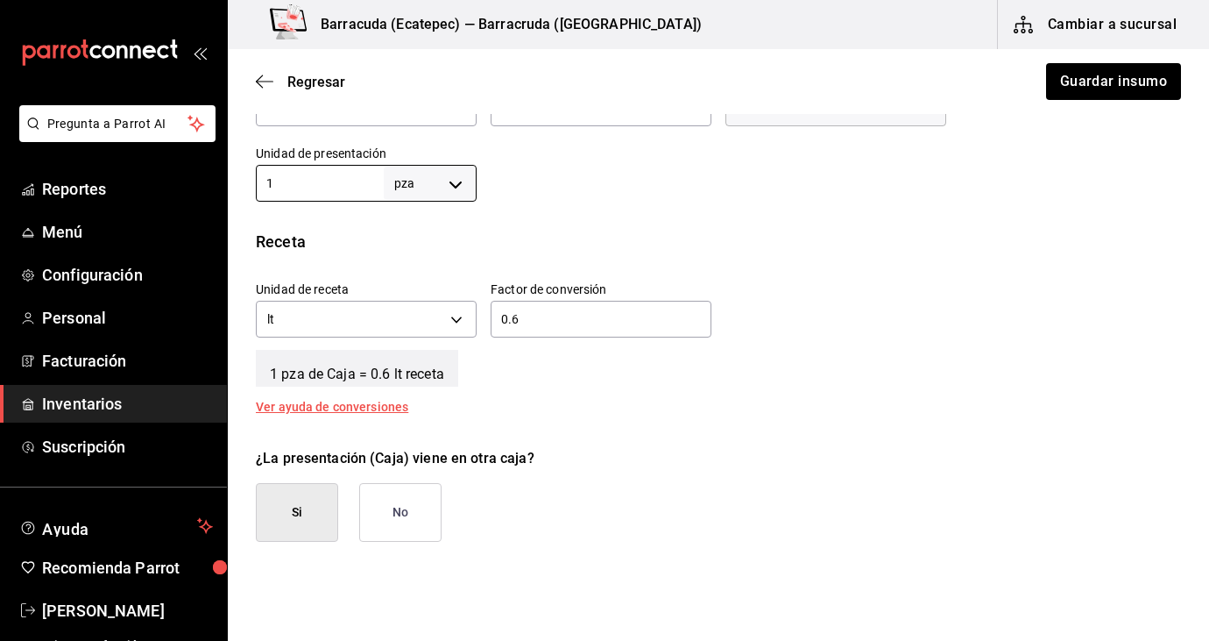
scroll to position [548, 0]
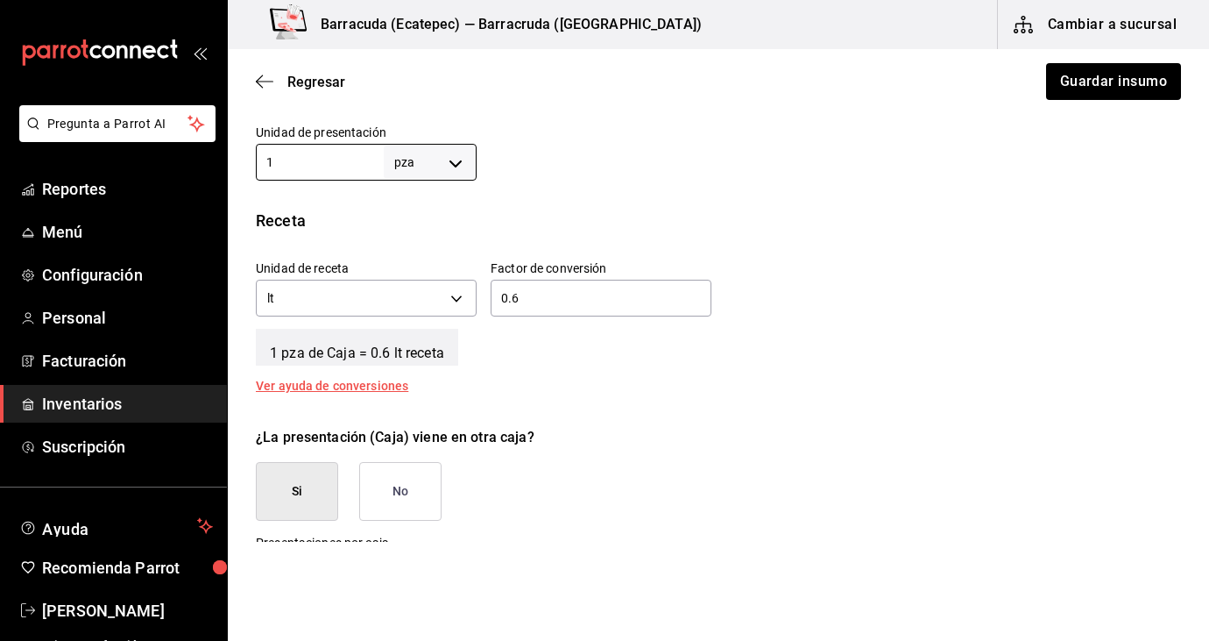
type input "1"
click at [457, 479] on div "¿La presentación (Caja) viene en otra caja? Si No" at bounding box center [711, 467] width 939 height 108
click at [415, 486] on button "No" at bounding box center [400, 491] width 82 height 59
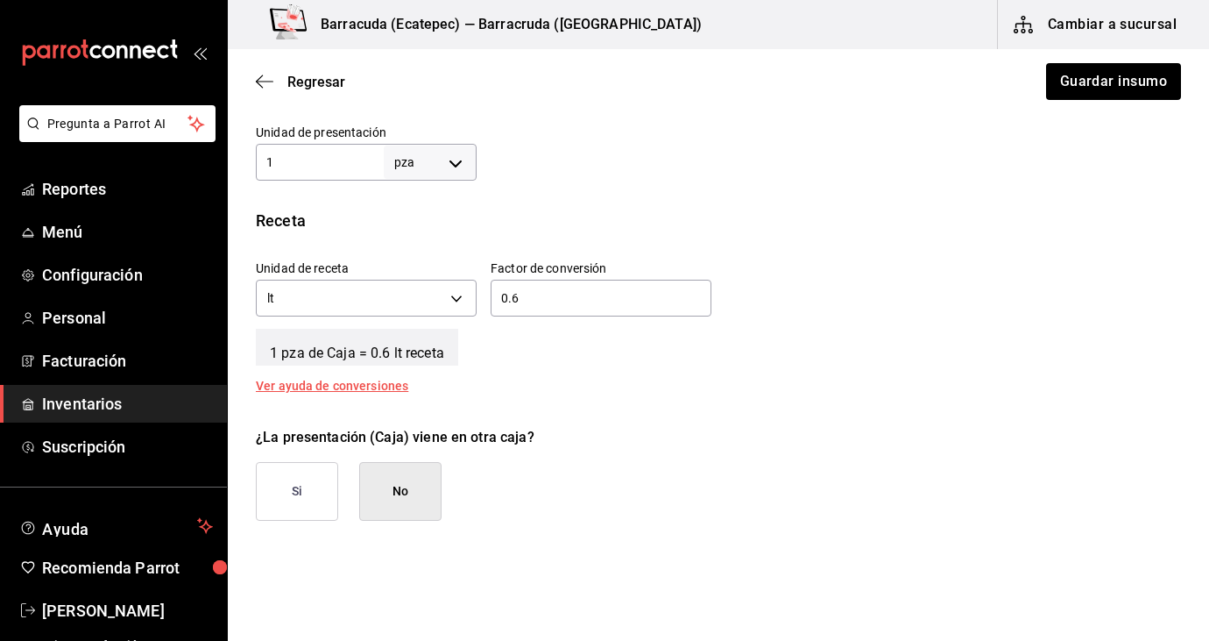
scroll to position [454, 0]
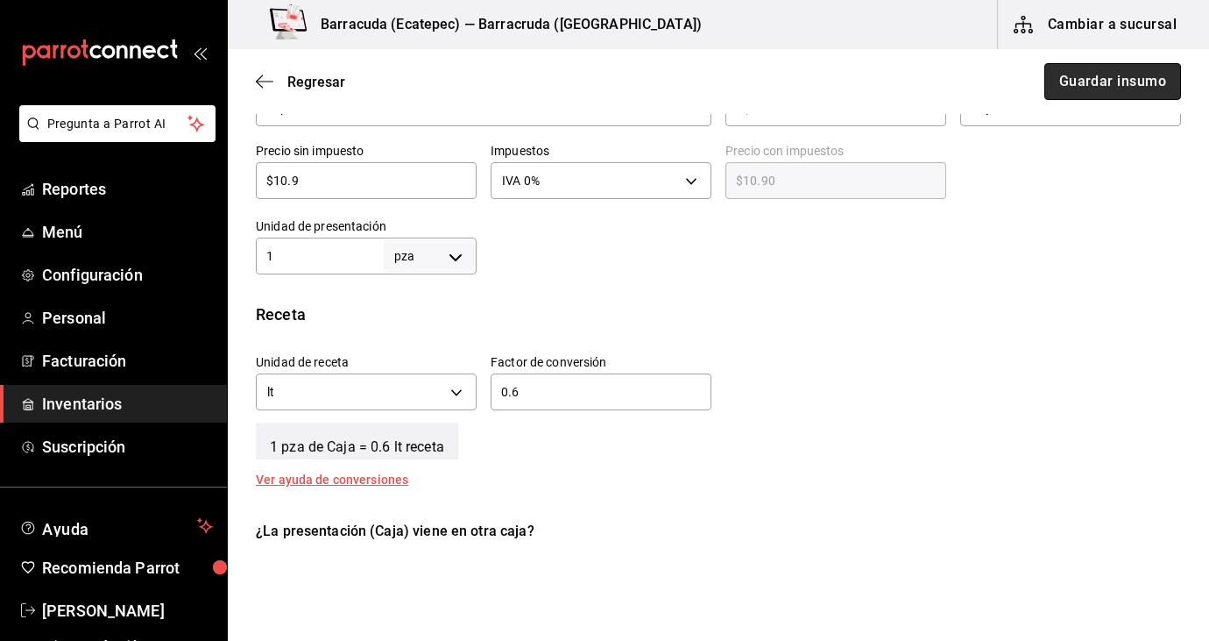
click at [1103, 80] on button "Guardar insumo" at bounding box center [1113, 81] width 137 height 37
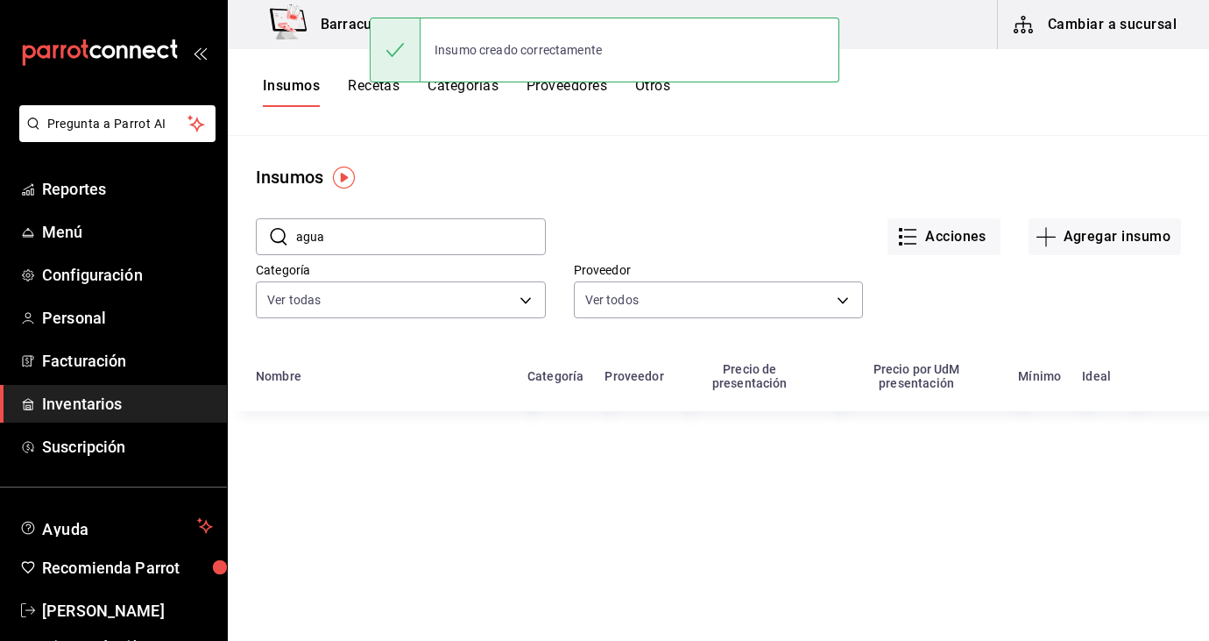
click at [457, 229] on input "agua" at bounding box center [421, 236] width 250 height 35
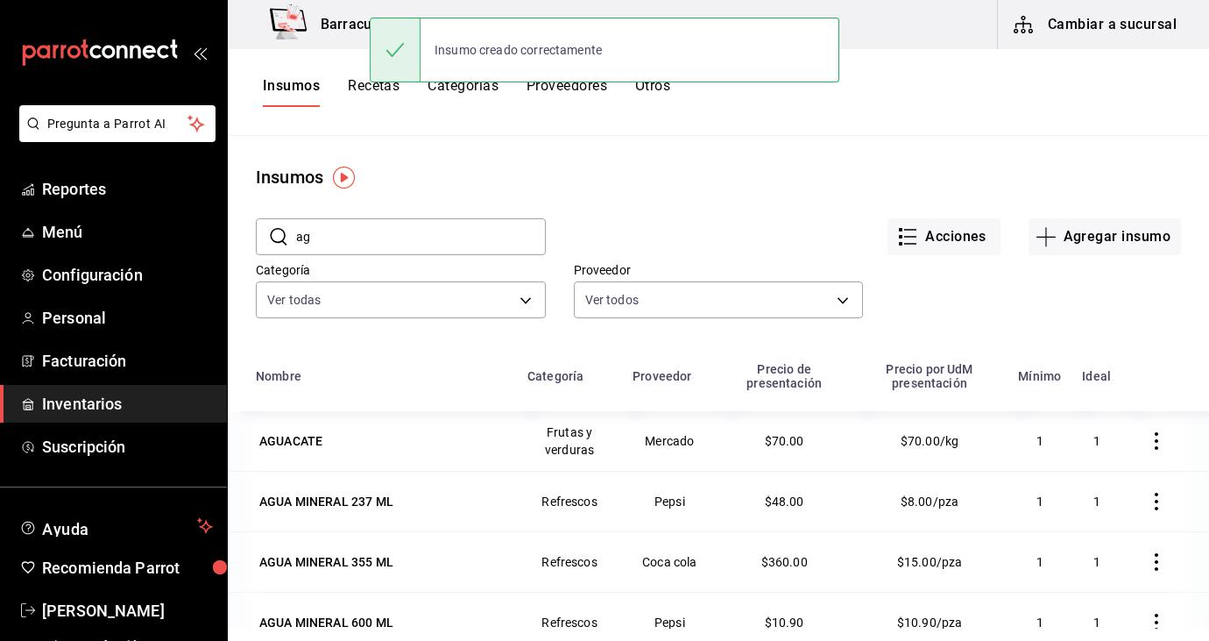
type input "a"
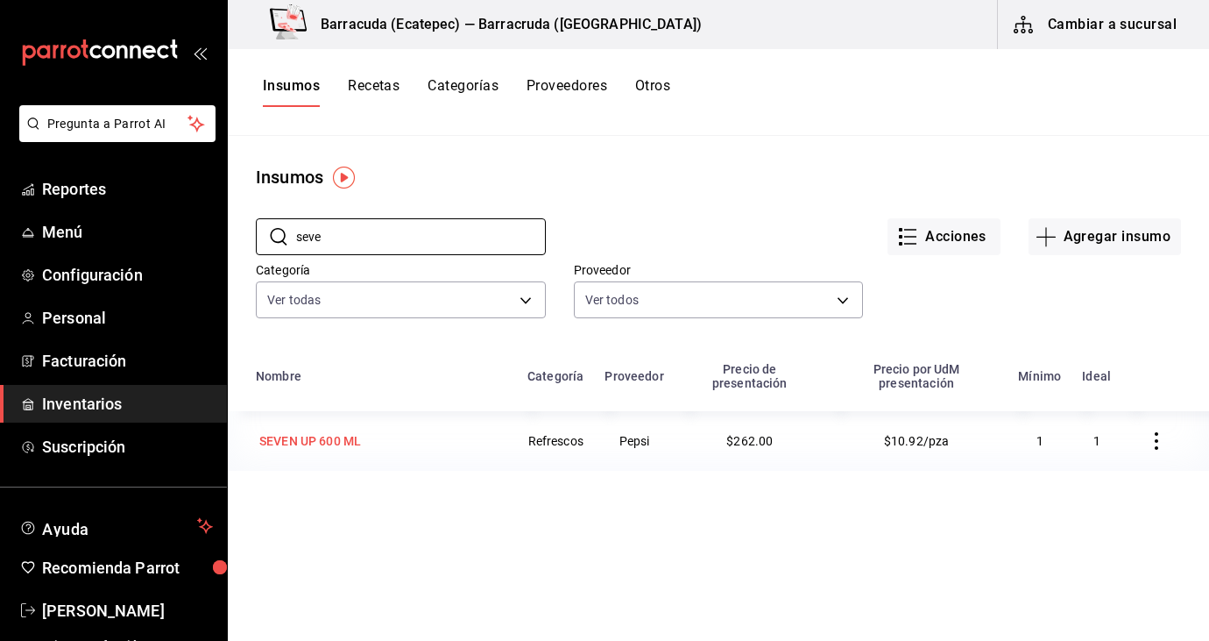
type input "seve"
click at [293, 442] on td "SEVEN UP 600 ML" at bounding box center [372, 441] width 289 height 60
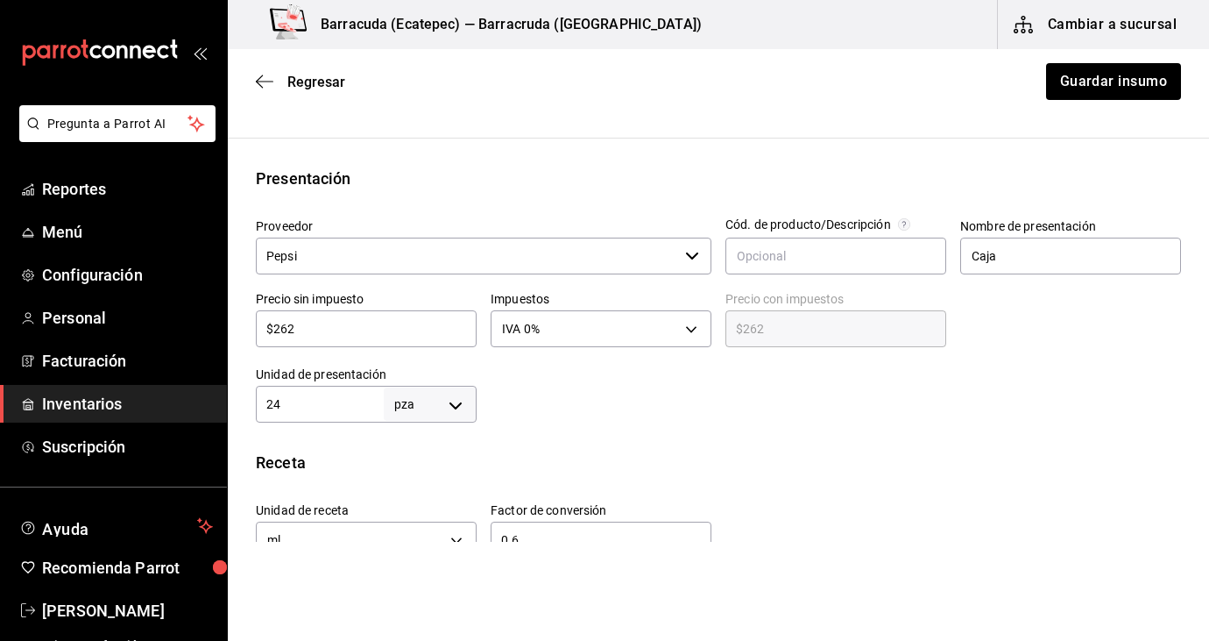
scroll to position [305, 0]
click at [314, 392] on div "24 pza UNIT ​" at bounding box center [366, 404] width 221 height 37
click at [315, 315] on div "$262 ​" at bounding box center [366, 329] width 221 height 37
type input "$26"
type input "$26.00"
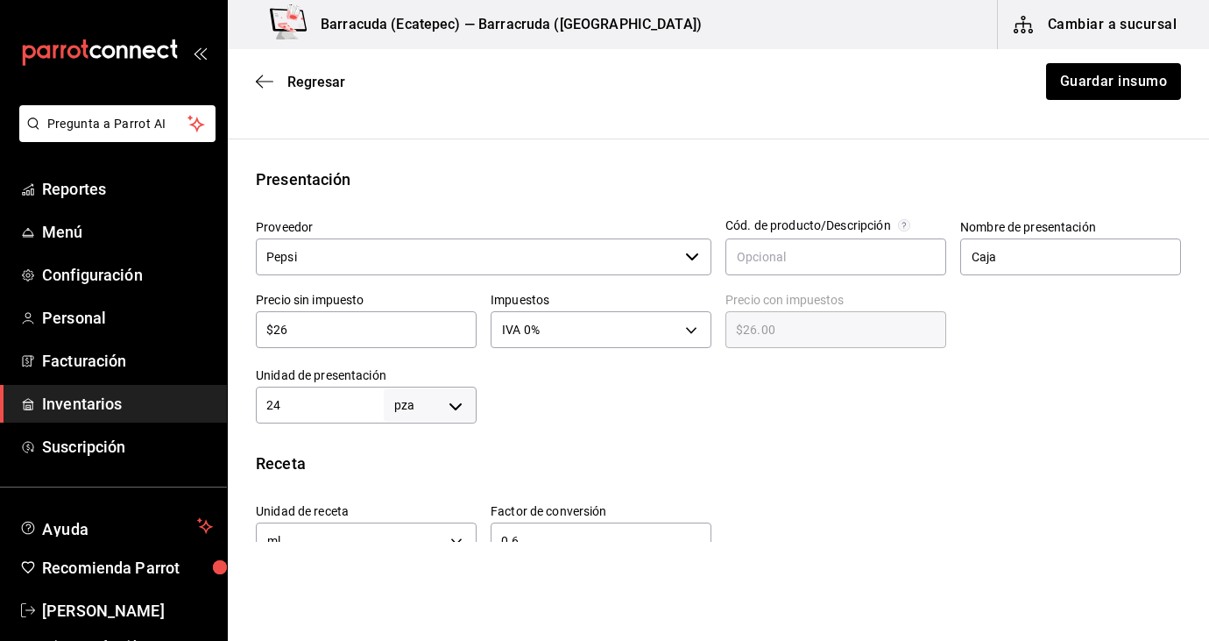
type input "$2"
type input "$2.00"
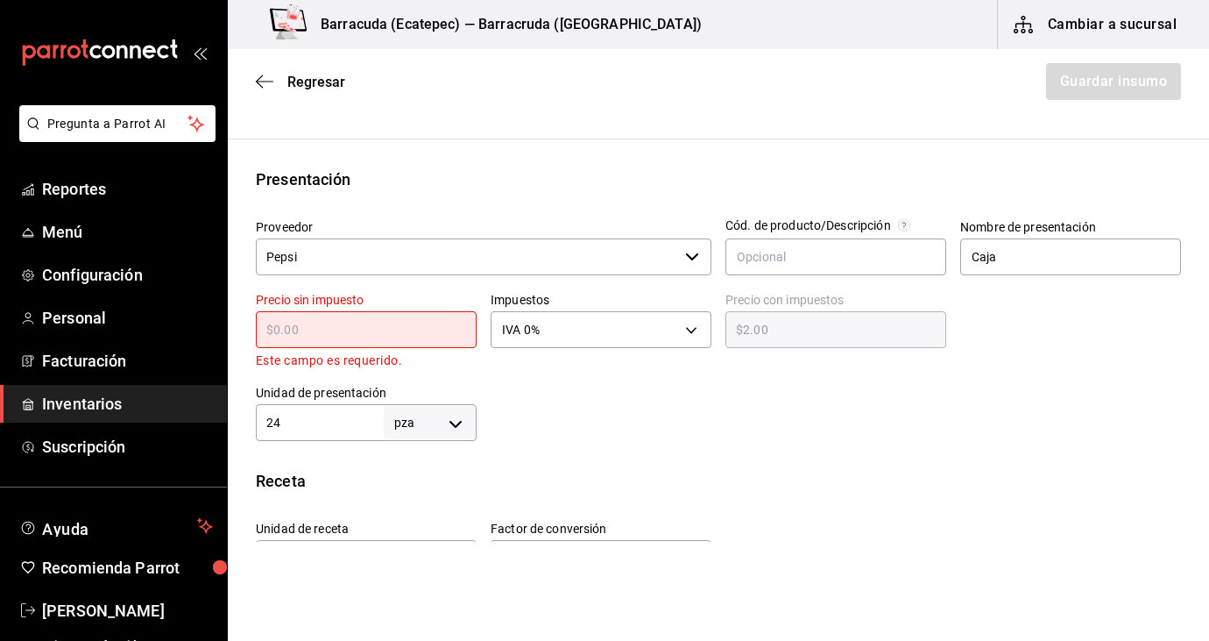
type input "$0.00"
type input "$1"
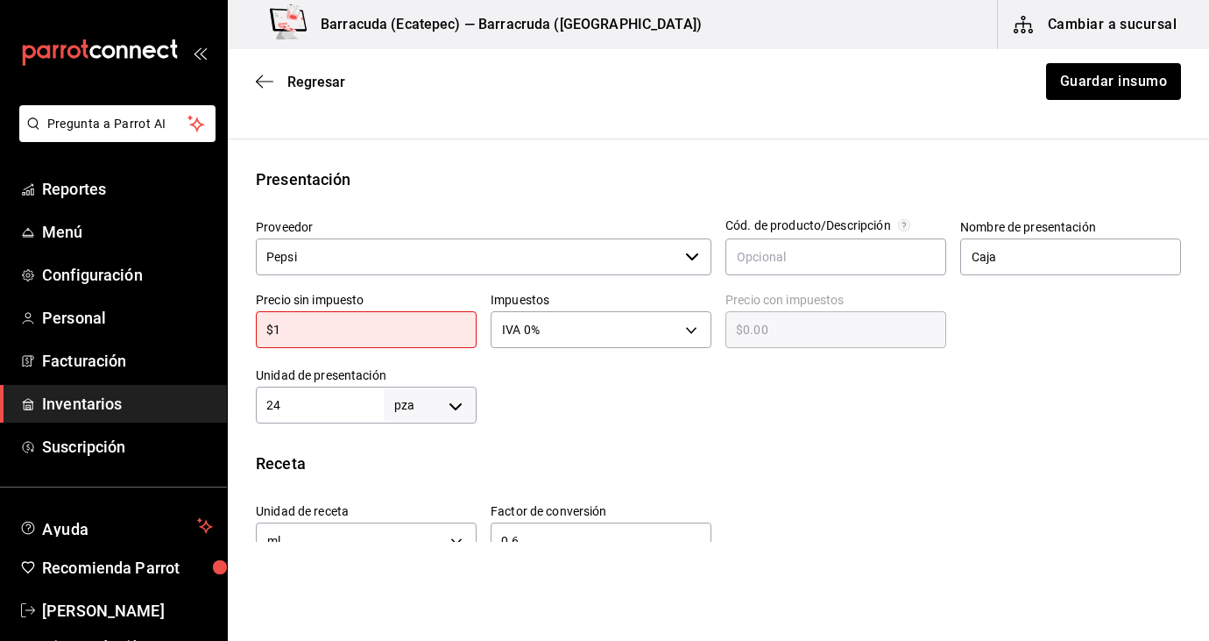
type input "$1.00"
type input "$10"
type input "$10.00"
type input "$10.9"
type input "$10.90"
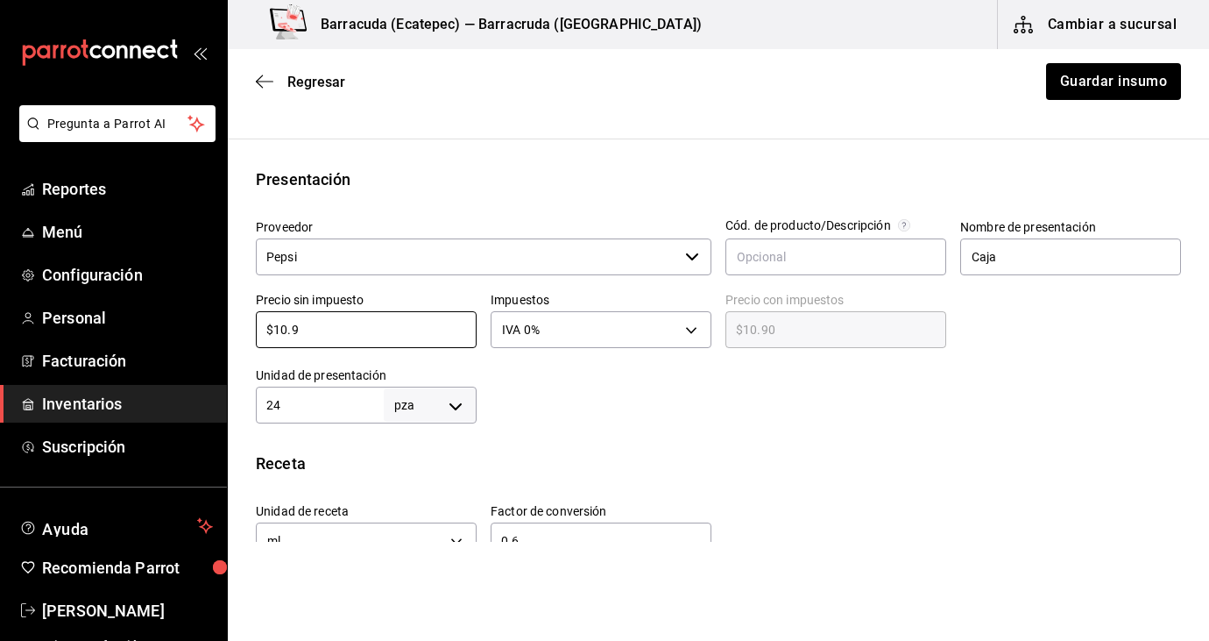
type input "$10.9"
click at [297, 423] on div "Insumo IN-1753314046788 Nombre SEVEN UP 600 ML Categoría de inventario Refresco…" at bounding box center [719, 388] width 982 height 1103
click at [302, 408] on input "24" at bounding box center [320, 404] width 128 height 21
type input "2"
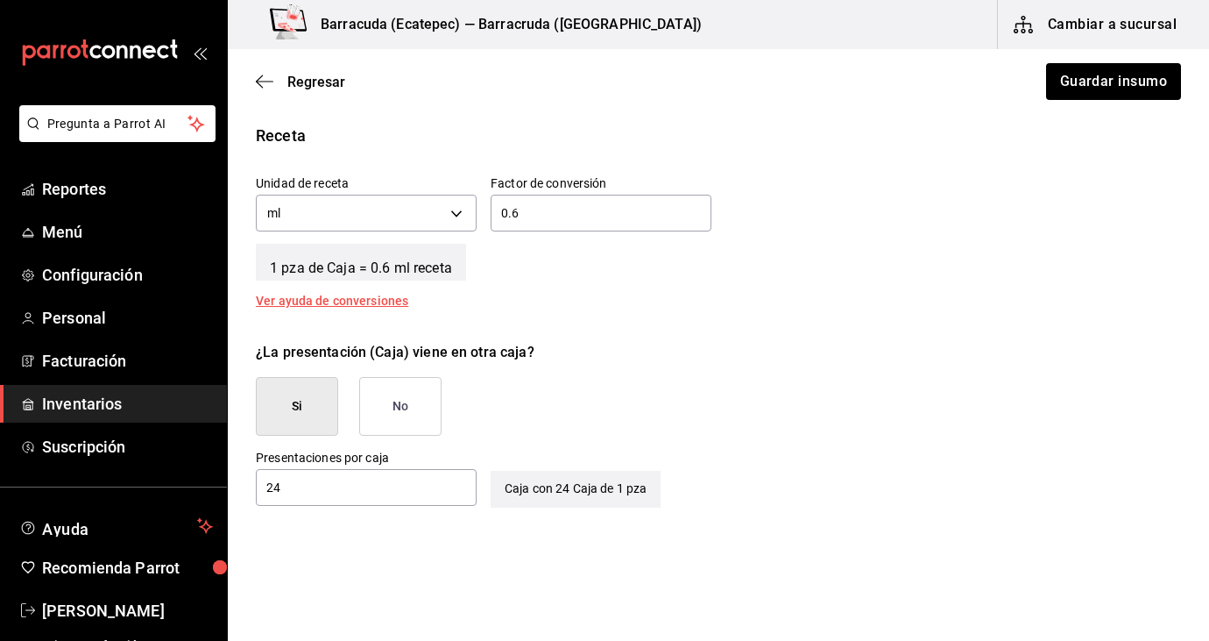
scroll to position [659, 0]
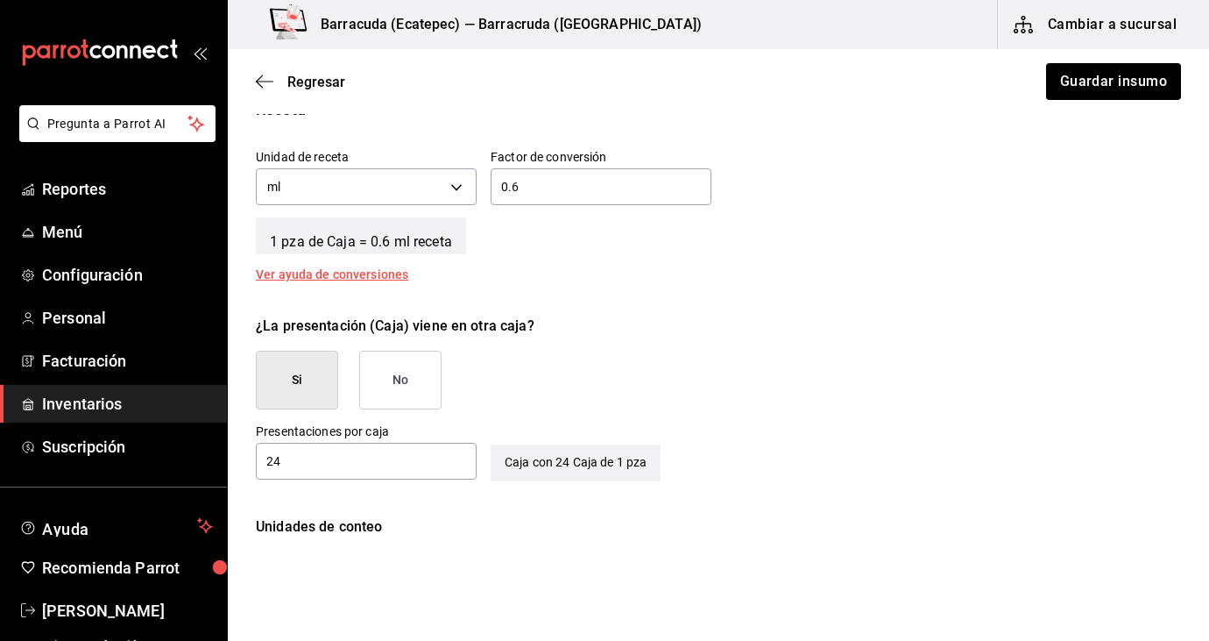
type input "1"
click at [407, 394] on button "No" at bounding box center [400, 380] width 82 height 59
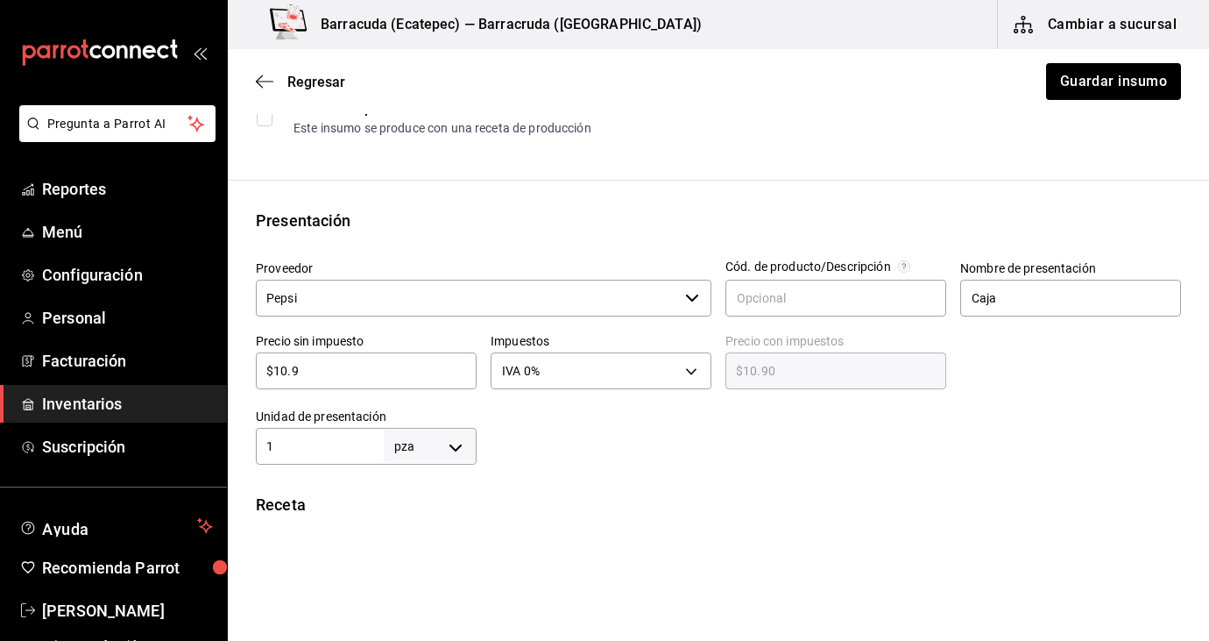
scroll to position [252, 0]
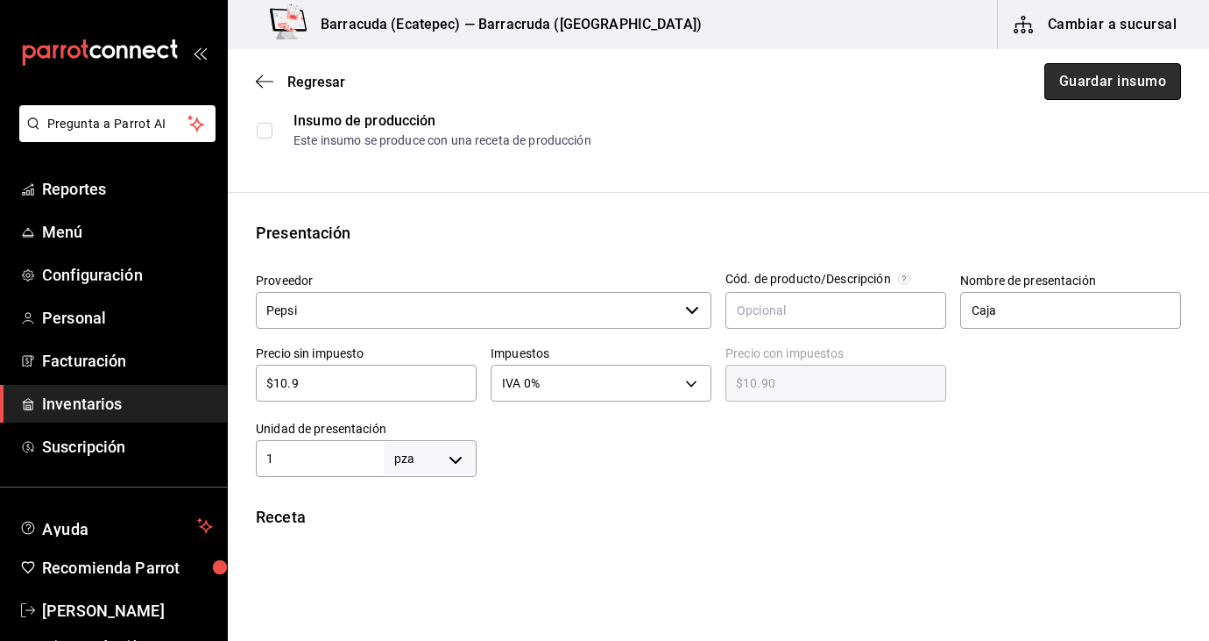
click at [1073, 98] on button "Guardar insumo" at bounding box center [1113, 81] width 137 height 37
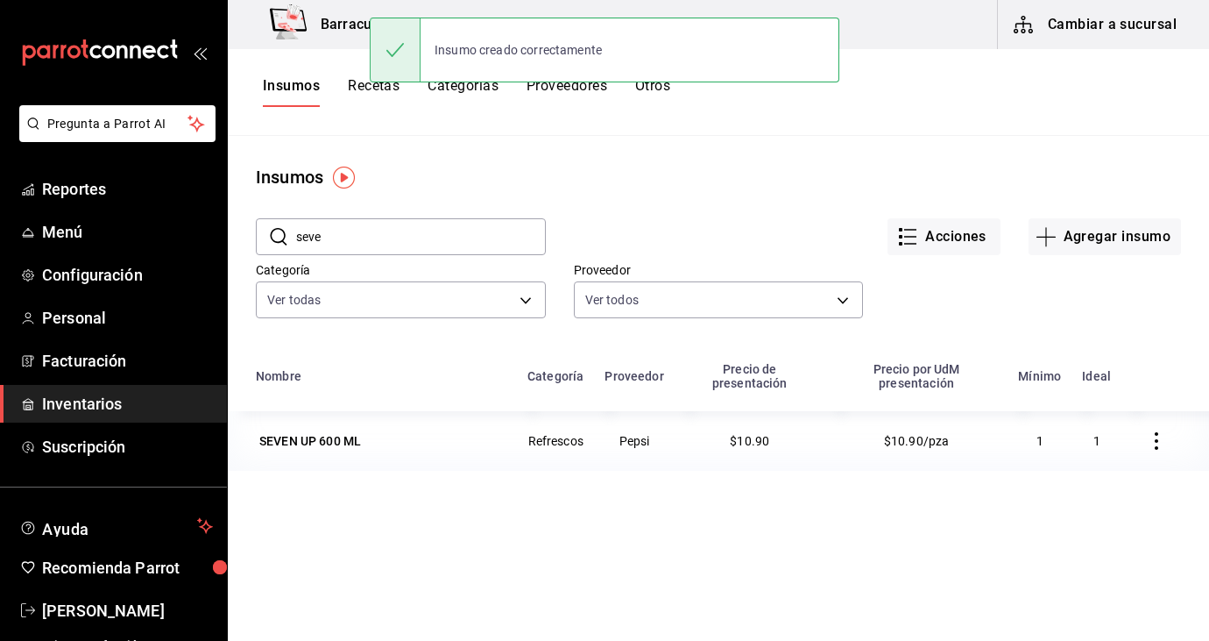
click at [465, 241] on input "seve" at bounding box center [421, 236] width 250 height 35
type input "s"
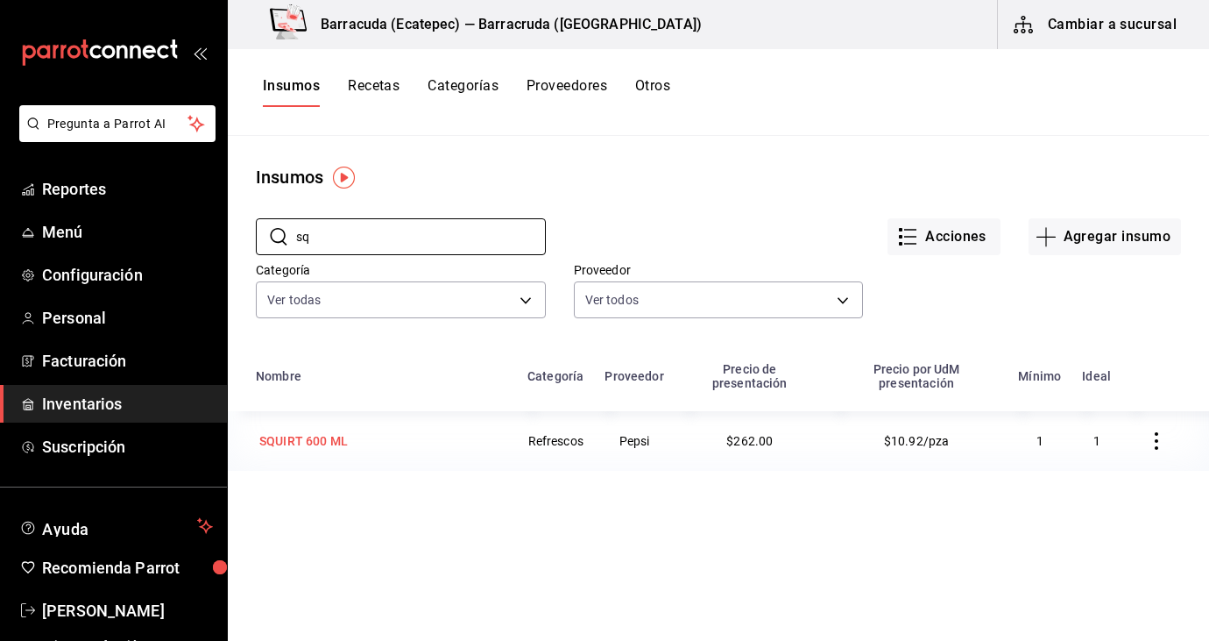
type input "sq"
click at [277, 455] on td "SQUIRT 600 ML" at bounding box center [372, 441] width 289 height 60
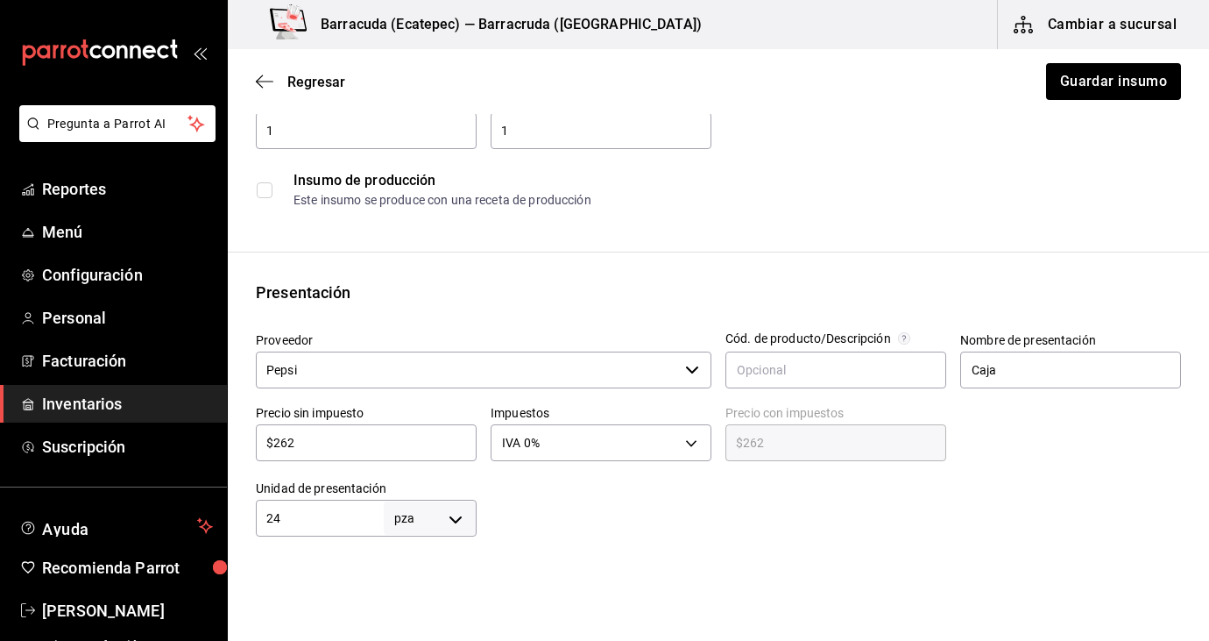
scroll to position [292, 0]
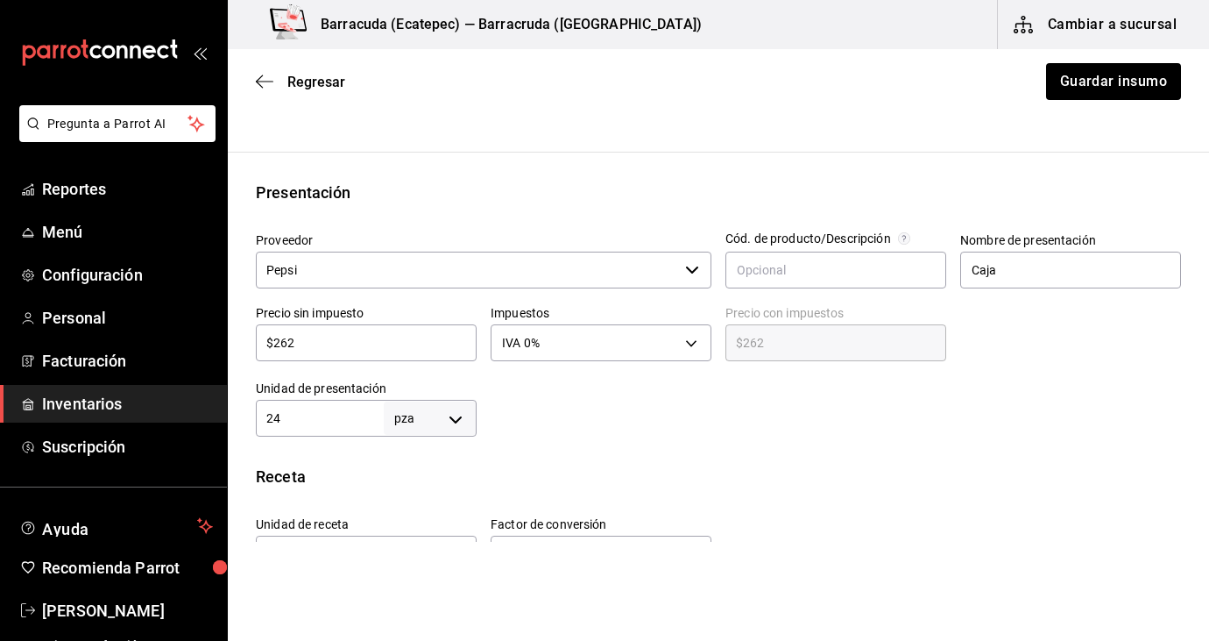
click at [344, 337] on input "$262" at bounding box center [366, 342] width 221 height 21
type input "$26"
type input "$26.00"
type input "$2"
type input "$2.00"
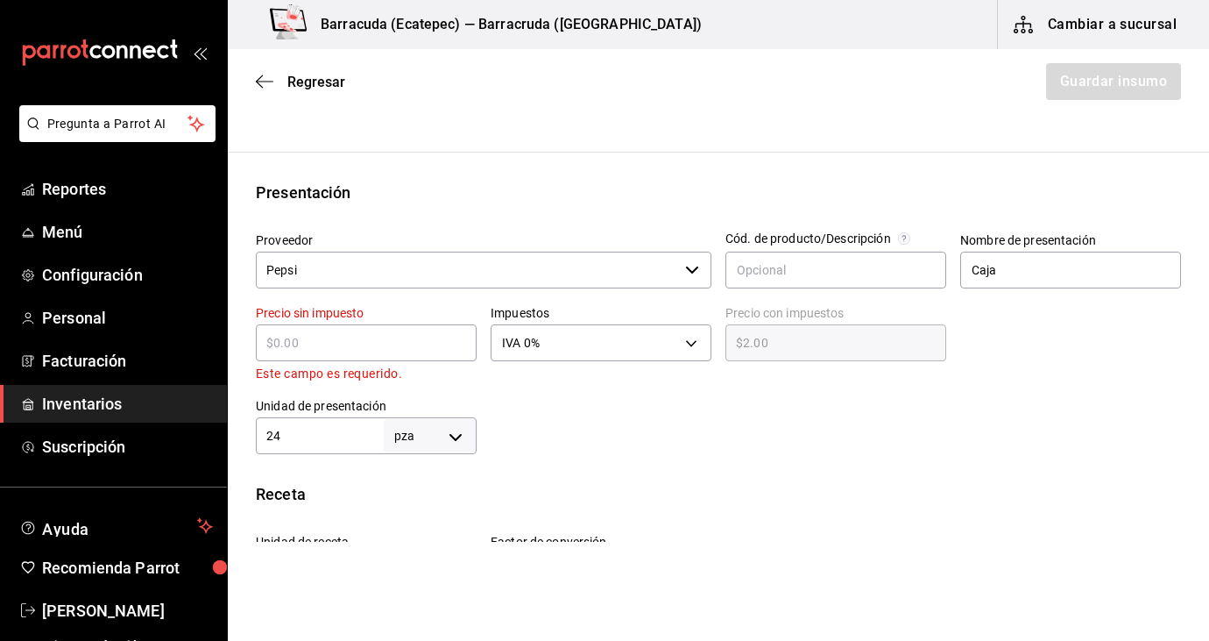
type input "$0.00"
type input "$1"
type input "$1.00"
type input "$10"
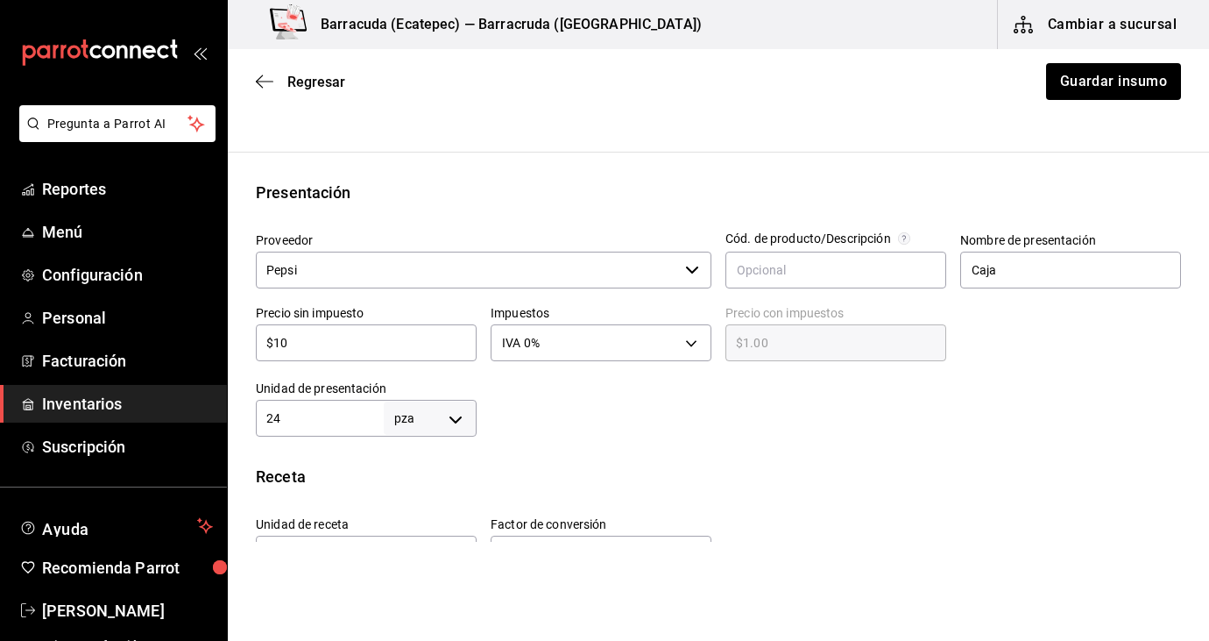
type input "$10.00"
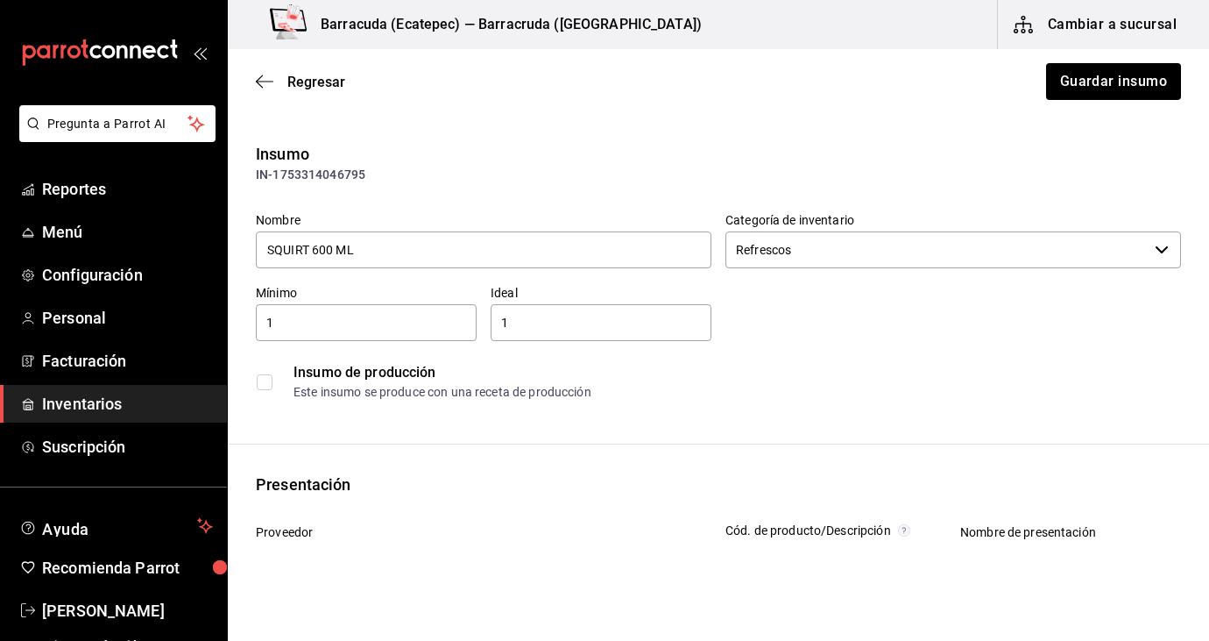
scroll to position [292, 0]
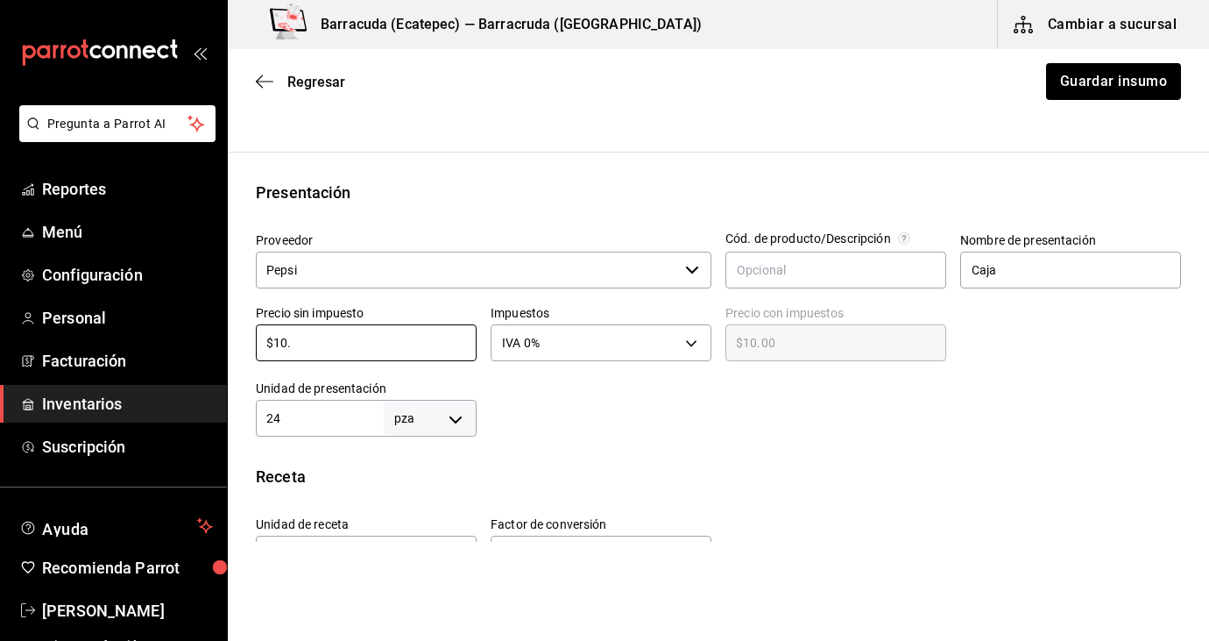
type input "$10.9"
type input "$10.90"
type input "$10.9"
click at [302, 429] on div "24 pza UNIT ​" at bounding box center [366, 418] width 221 height 37
type input "2"
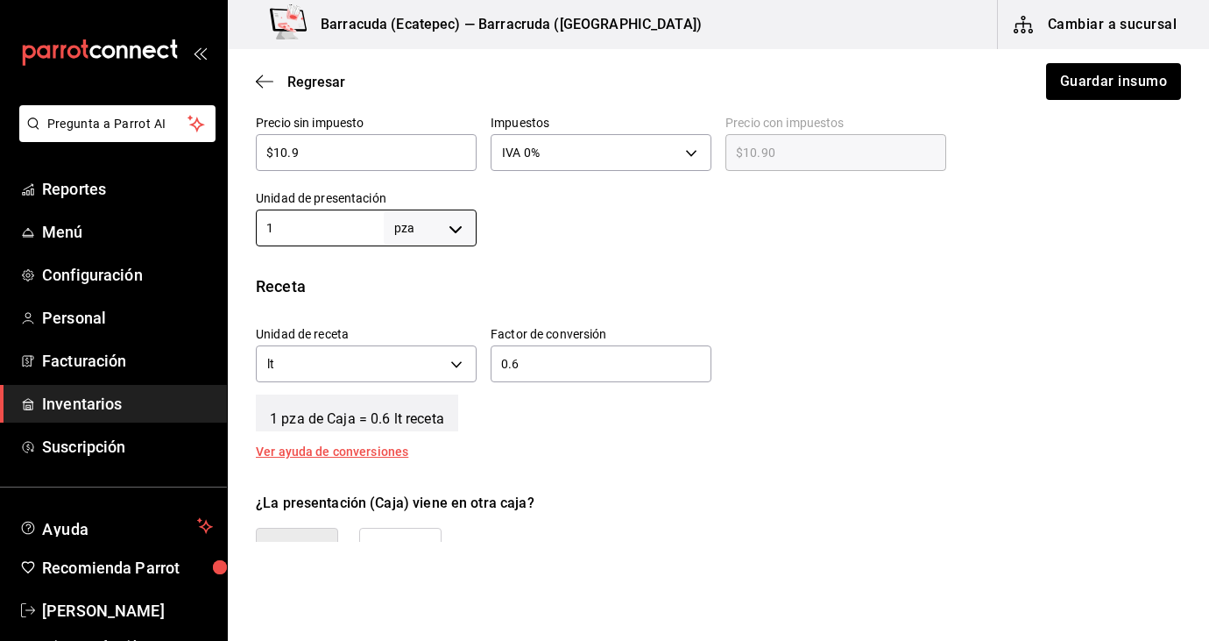
scroll to position [496, 0]
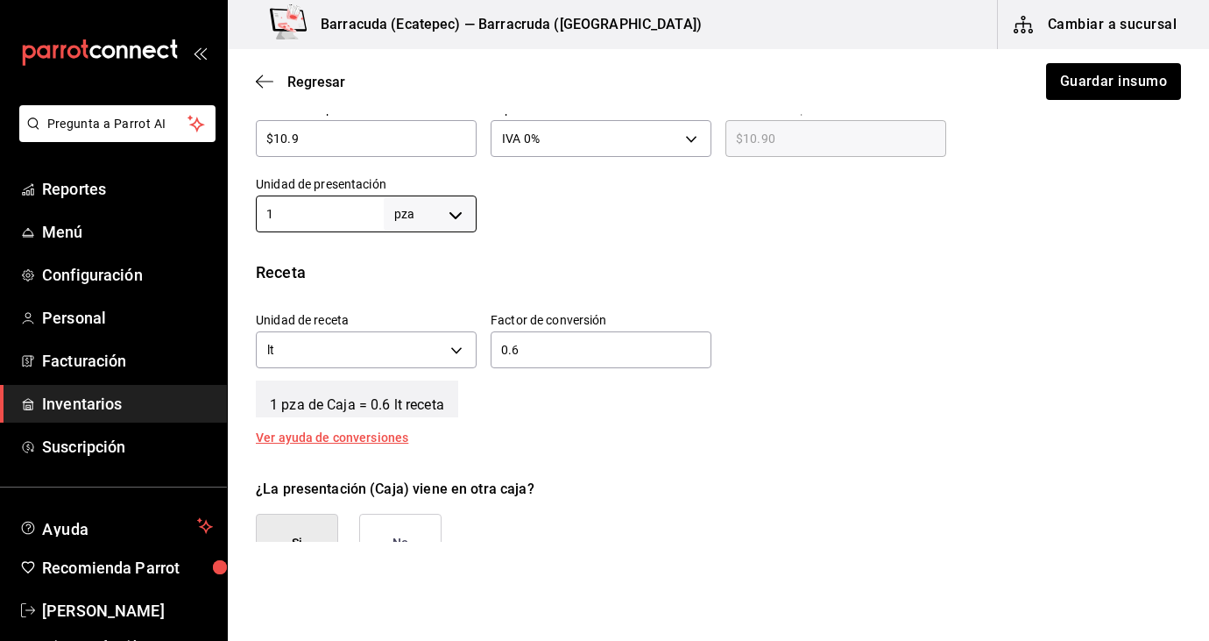
type input "1"
click at [435, 527] on button "No" at bounding box center [400, 543] width 82 height 59
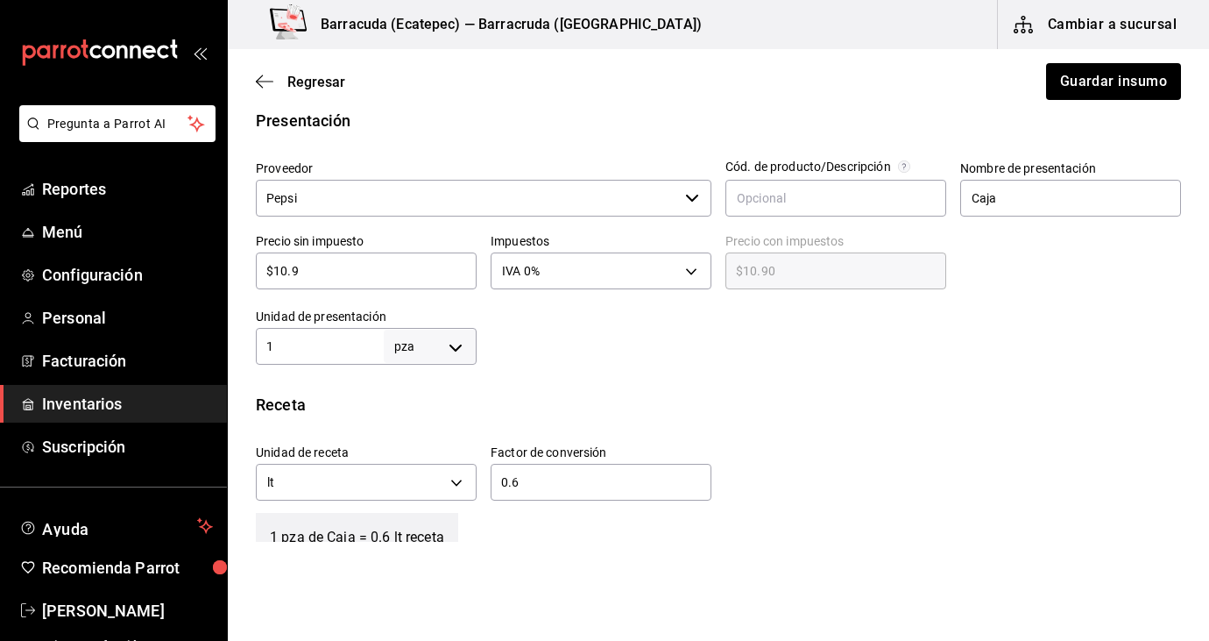
scroll to position [308, 0]
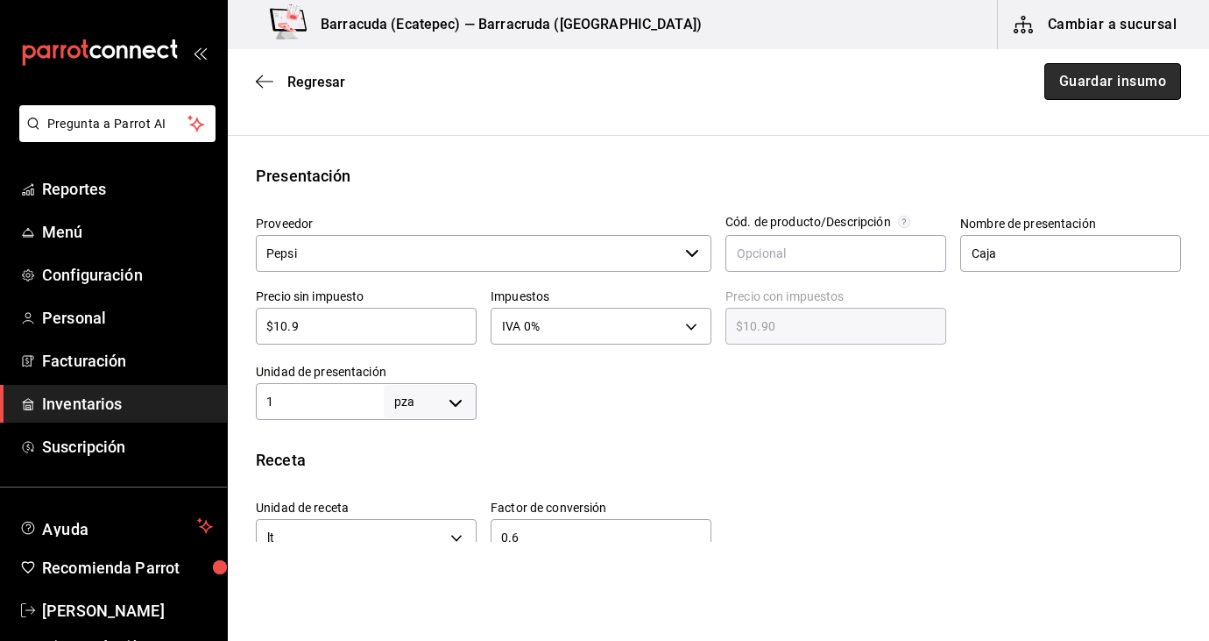
click at [1108, 85] on button "Guardar insumo" at bounding box center [1113, 81] width 137 height 37
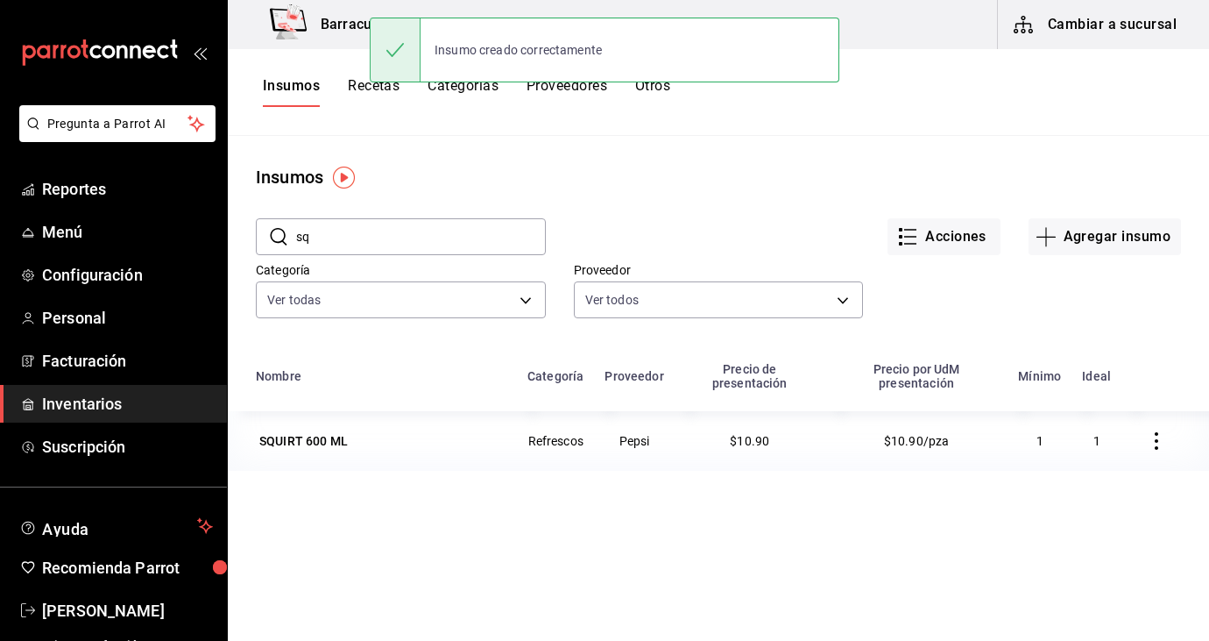
click at [424, 243] on input "sq" at bounding box center [421, 236] width 250 height 35
type input "s"
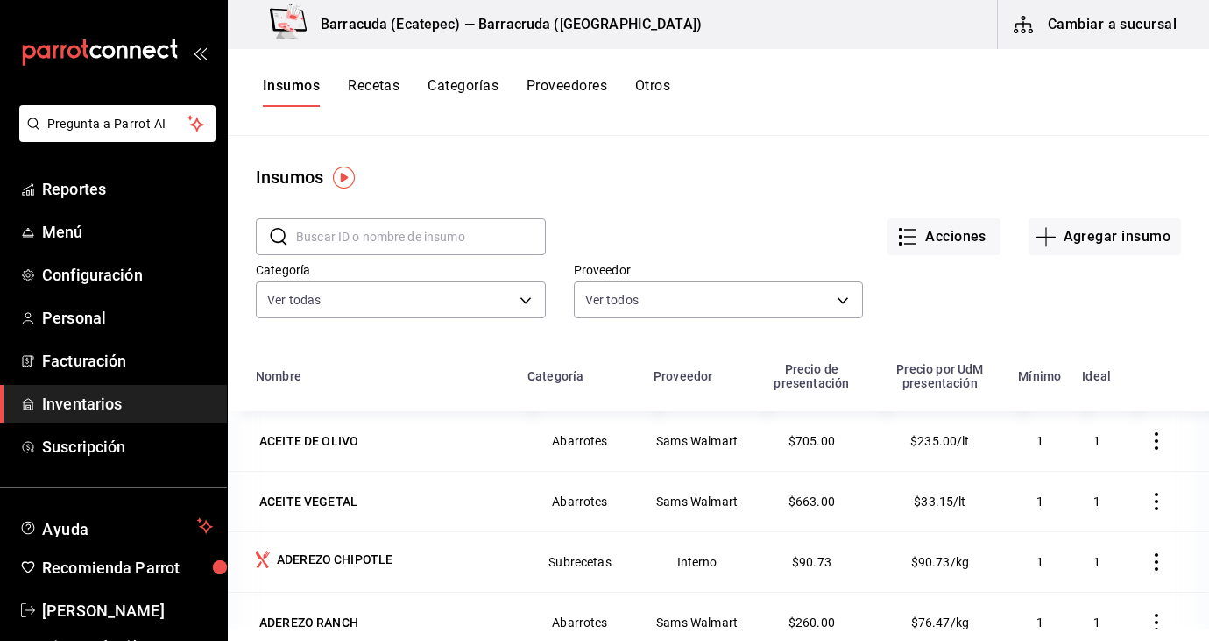
click at [1029, 24] on icon "button" at bounding box center [1023, 25] width 19 height 18
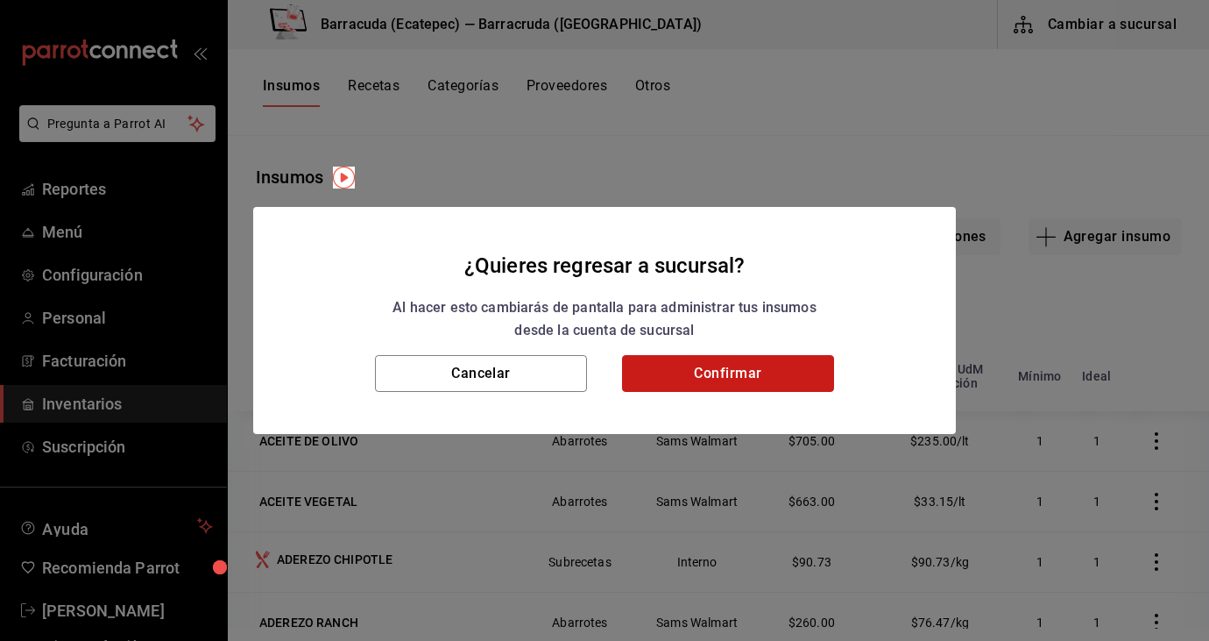
click at [726, 359] on button "Confirmar" at bounding box center [728, 373] width 212 height 37
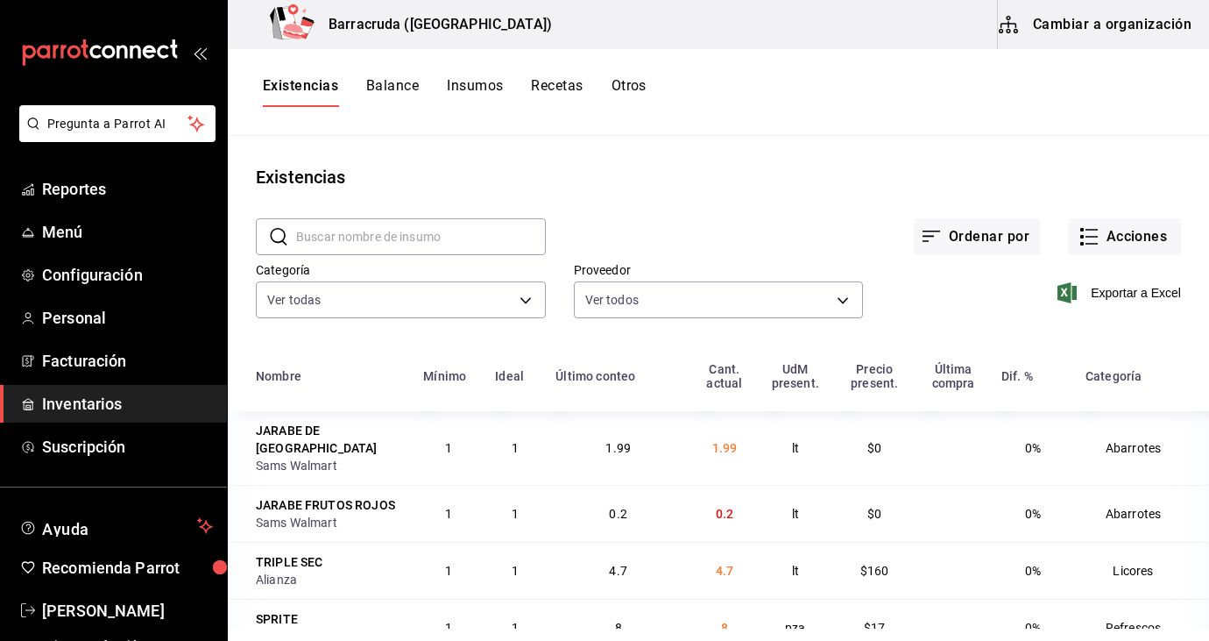
click at [1051, 34] on button "Cambiar a organización" at bounding box center [1096, 24] width 197 height 49
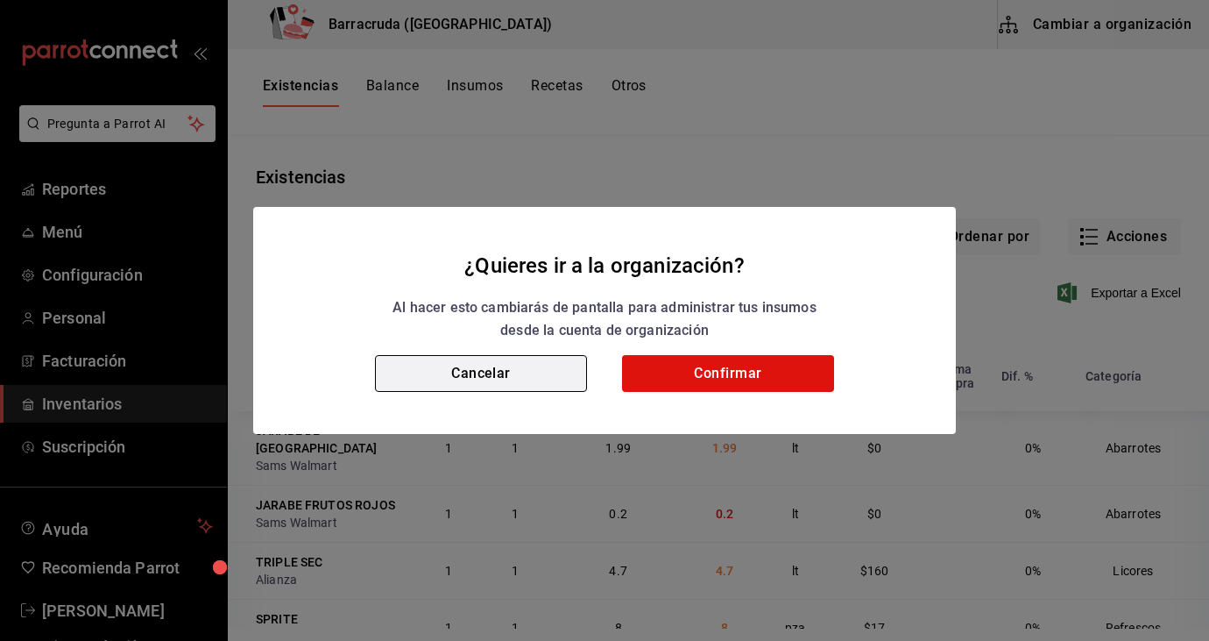
click at [500, 378] on button "Cancelar" at bounding box center [481, 373] width 212 height 37
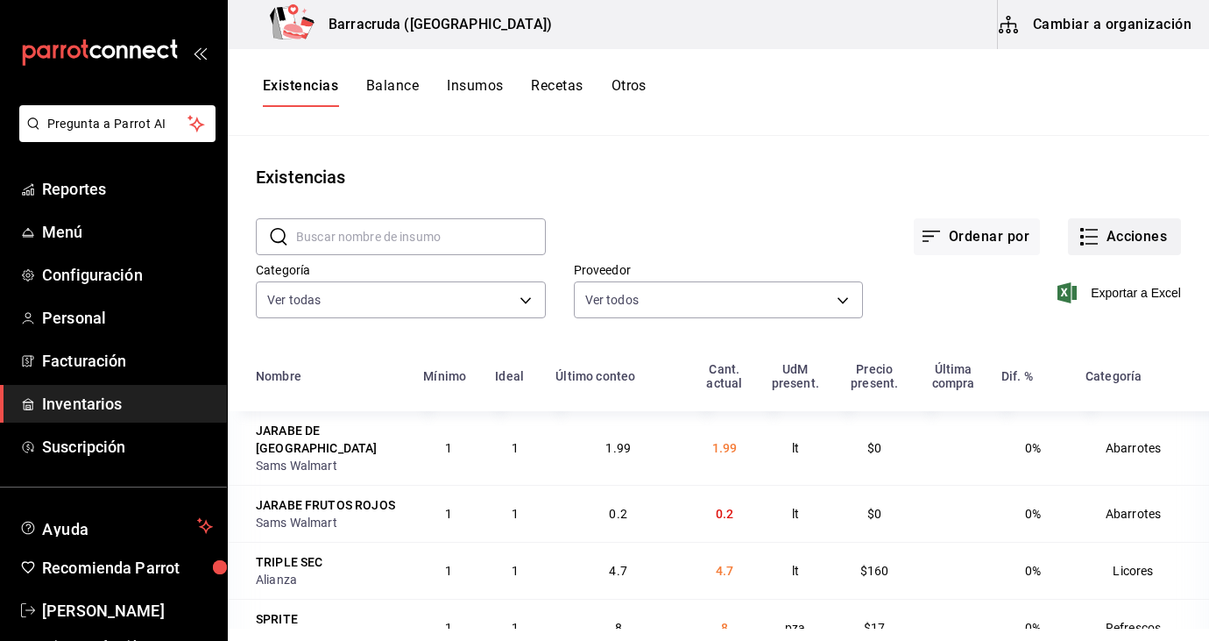
click at [1119, 233] on button "Acciones" at bounding box center [1124, 236] width 113 height 37
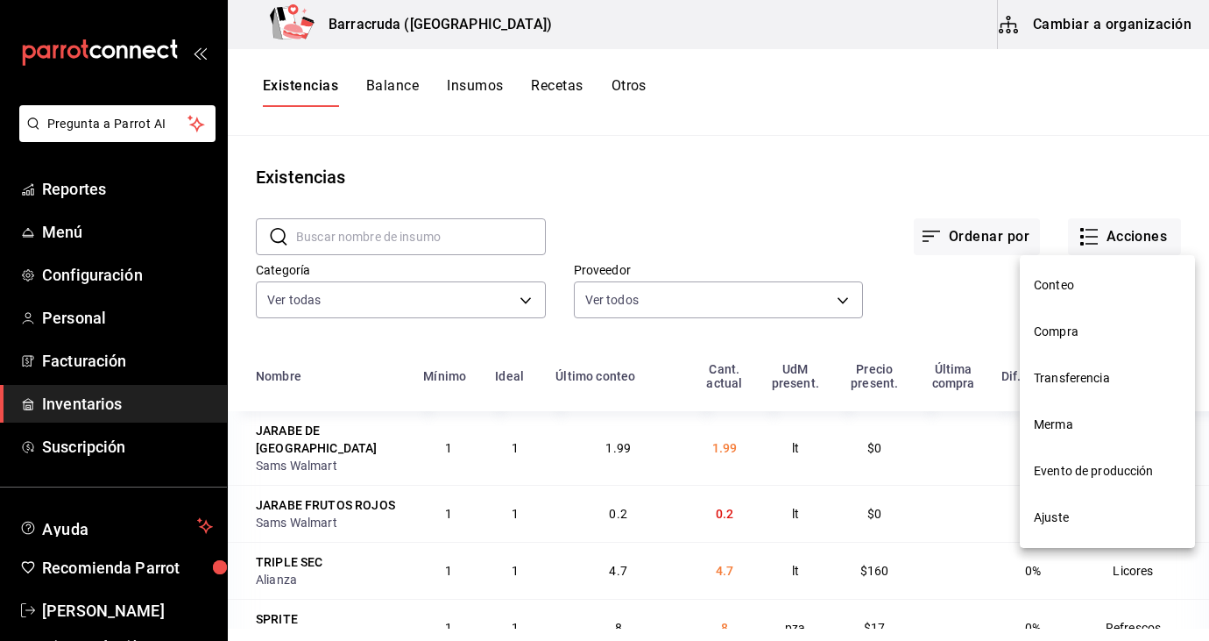
click at [1084, 279] on span "Conteo" at bounding box center [1107, 285] width 147 height 18
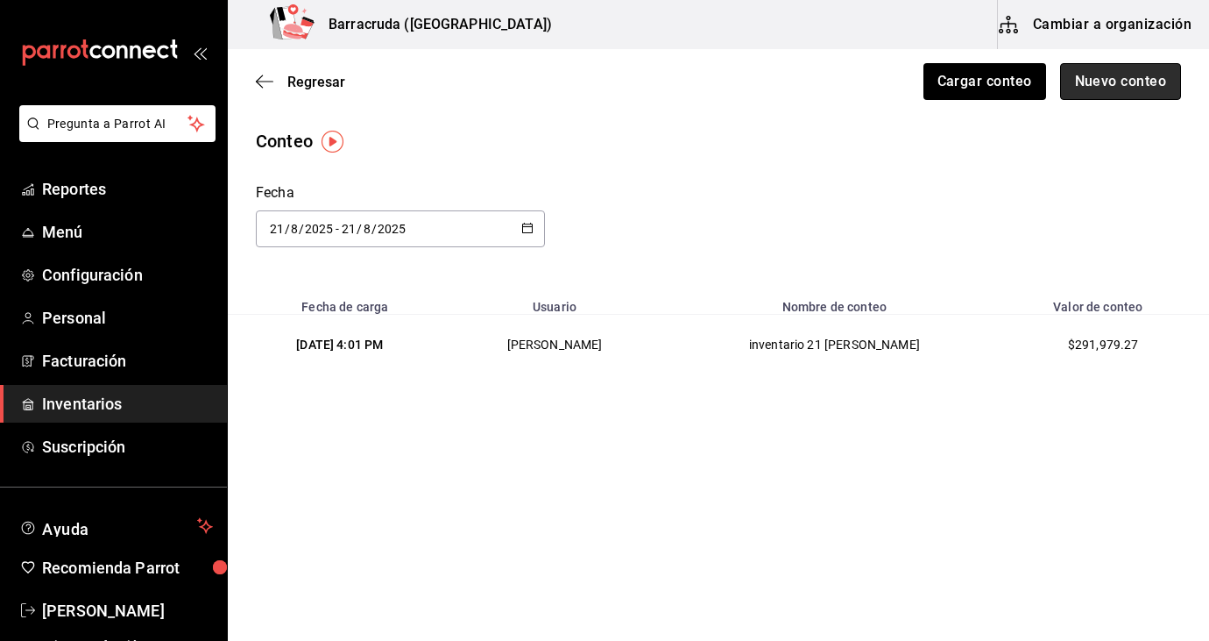
click at [1117, 88] on button "Nuevo conteo" at bounding box center [1121, 81] width 122 height 37
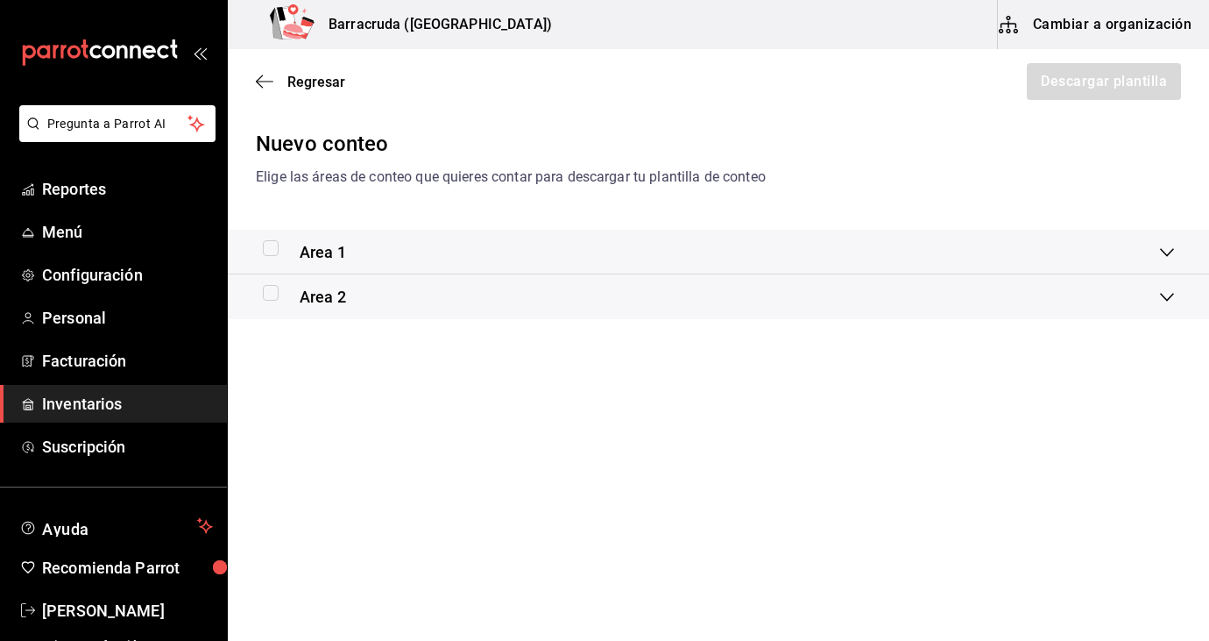
click at [269, 262] on div "Area 1" at bounding box center [304, 252] width 83 height 24
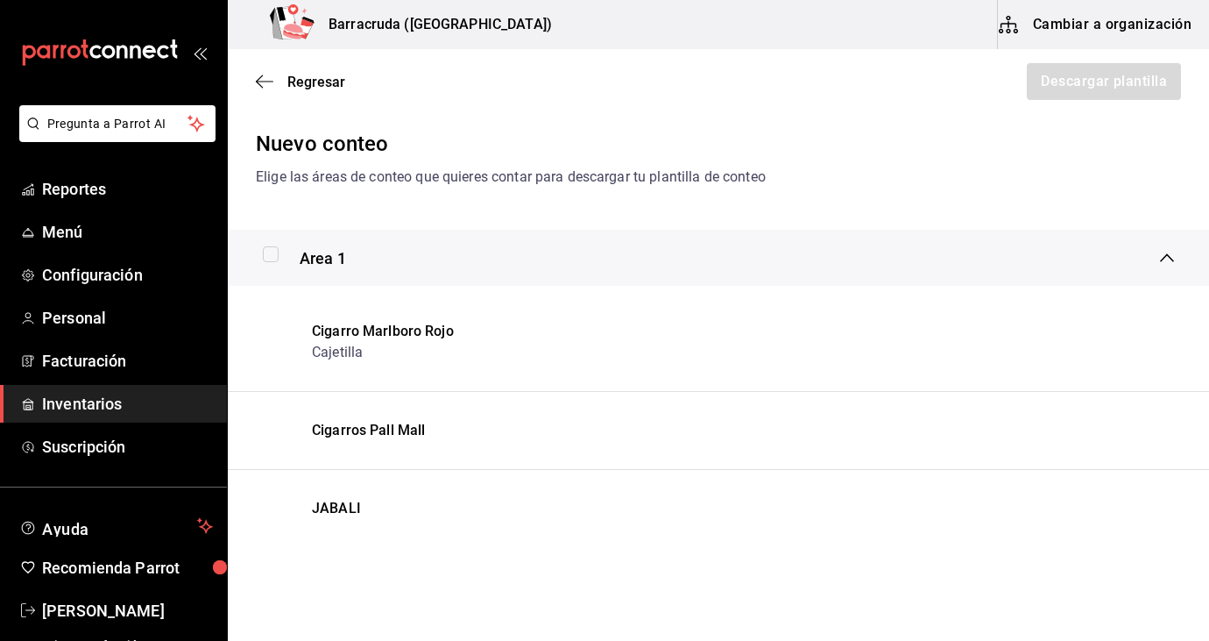
click at [284, 258] on label at bounding box center [274, 254] width 23 height 16
click at [279, 258] on input "checkbox" at bounding box center [271, 254] width 16 height 16
checkbox input "true"
click at [1049, 89] on button "Descargar plantilla" at bounding box center [1103, 81] width 156 height 37
click at [308, 81] on span "Regresar" at bounding box center [316, 82] width 58 height 17
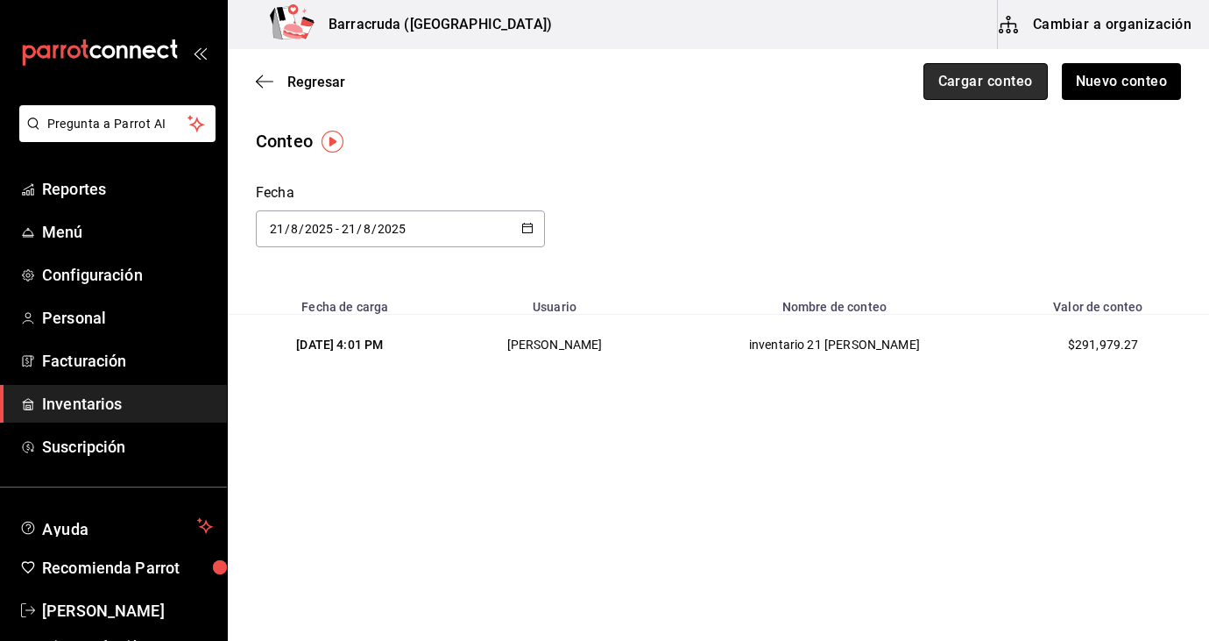
click at [994, 96] on button "Cargar conteo" at bounding box center [986, 81] width 124 height 37
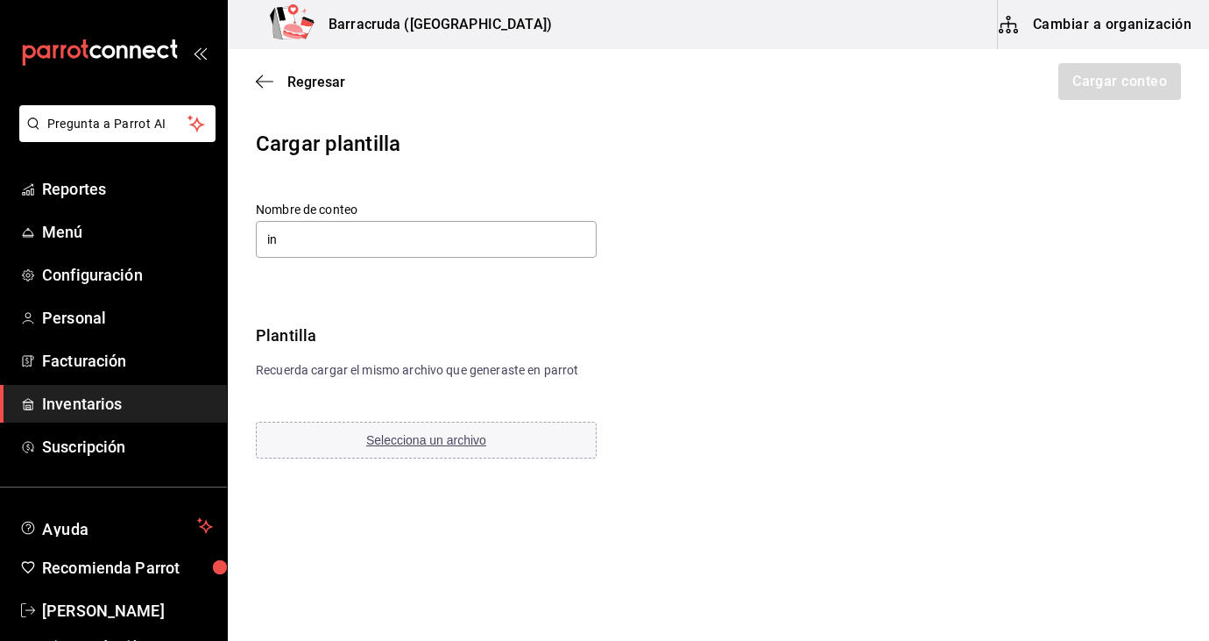
type input "i"
type input "inventario 21 agosto nuevo"
click at [446, 451] on button "Selecciona un archivo" at bounding box center [426, 440] width 341 height 37
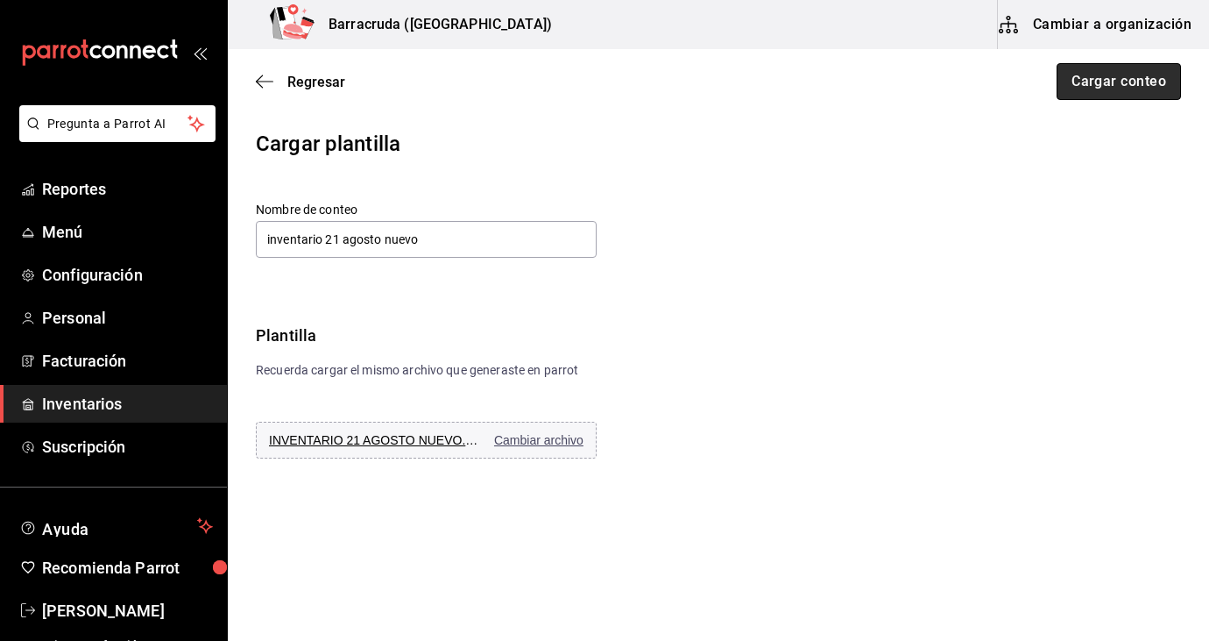
click at [1131, 90] on button "Cargar conteo" at bounding box center [1119, 81] width 124 height 37
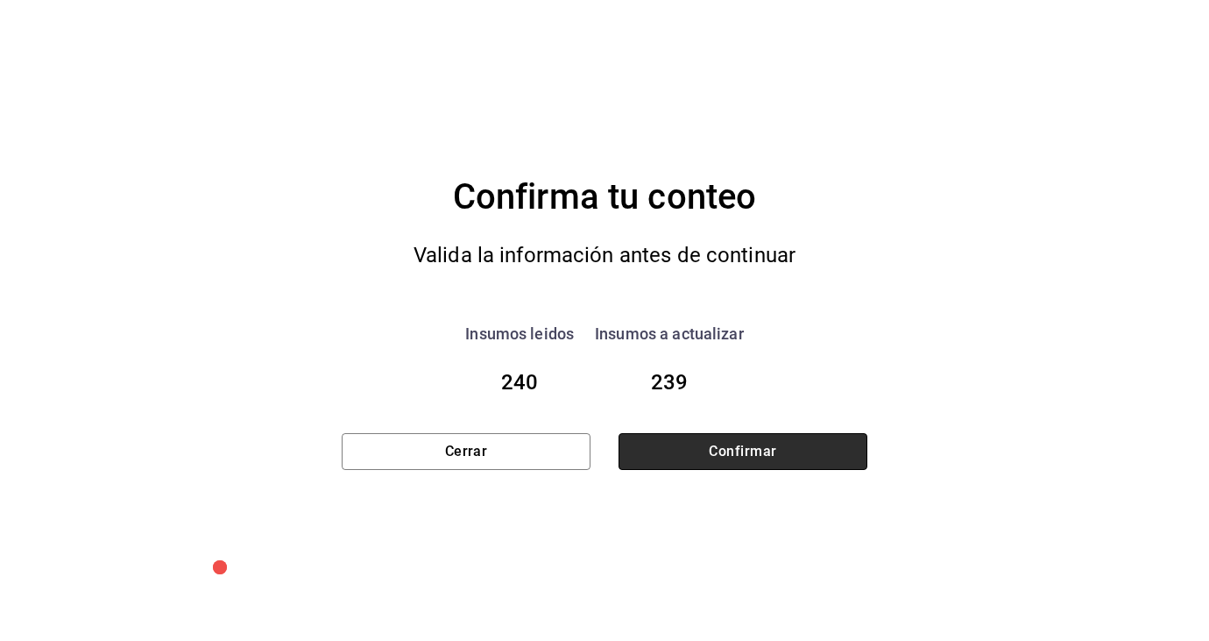
click at [680, 467] on button "Confirmar" at bounding box center [743, 451] width 249 height 37
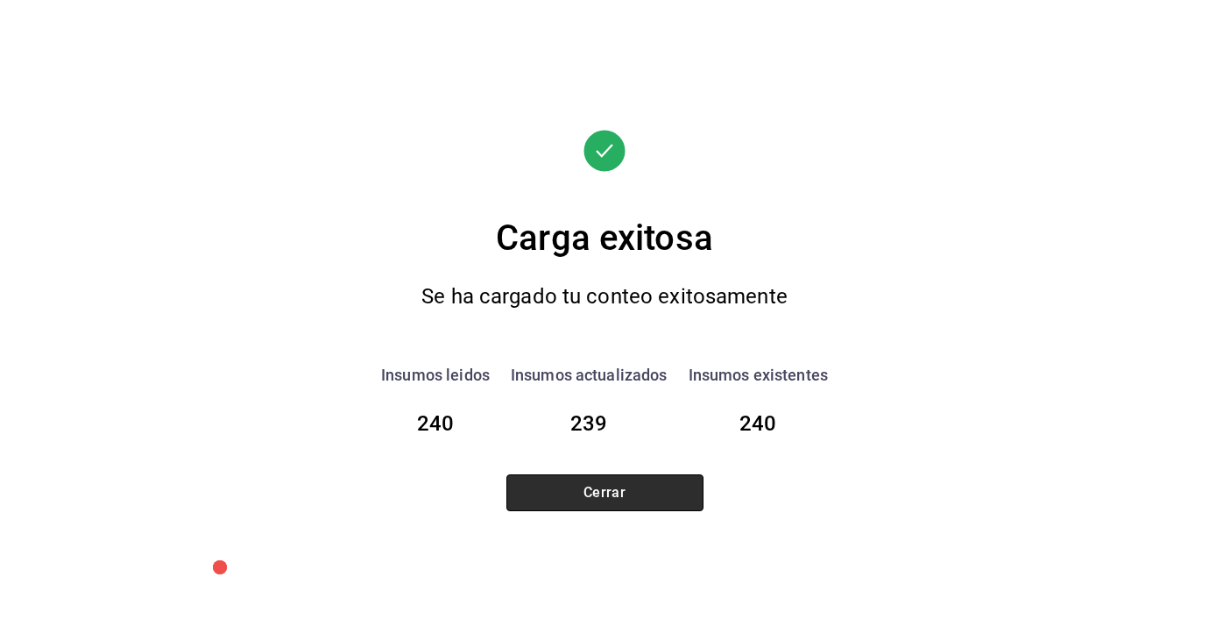
click at [649, 484] on button "Cerrar" at bounding box center [605, 492] width 197 height 37
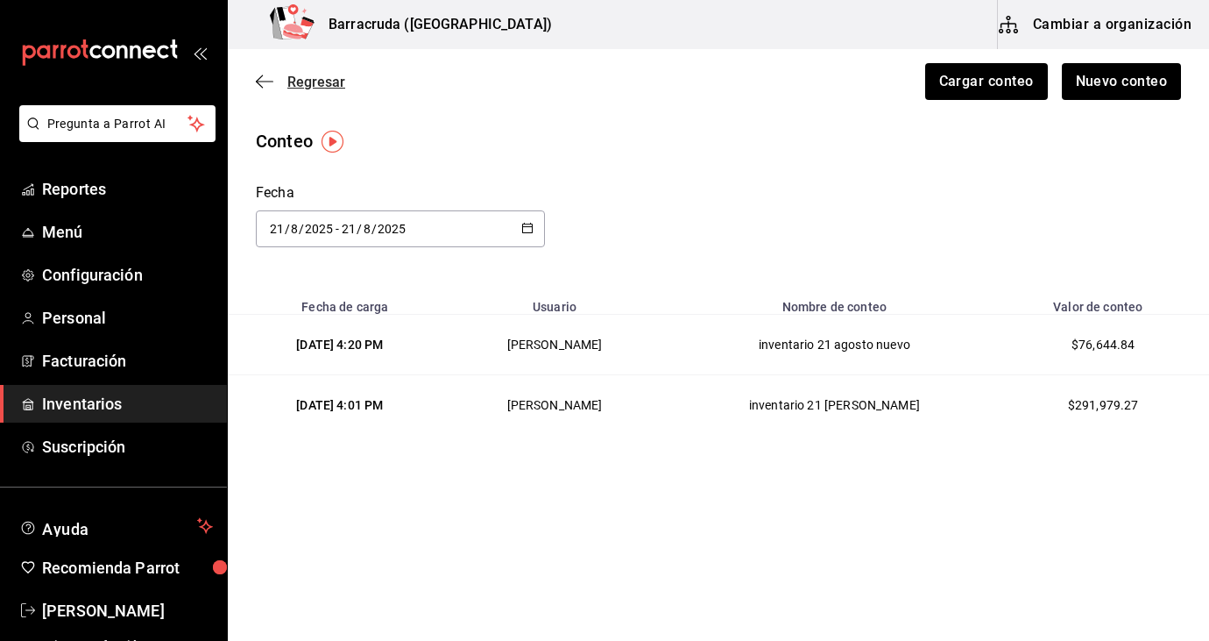
click at [329, 88] on span "Regresar" at bounding box center [316, 82] width 58 height 17
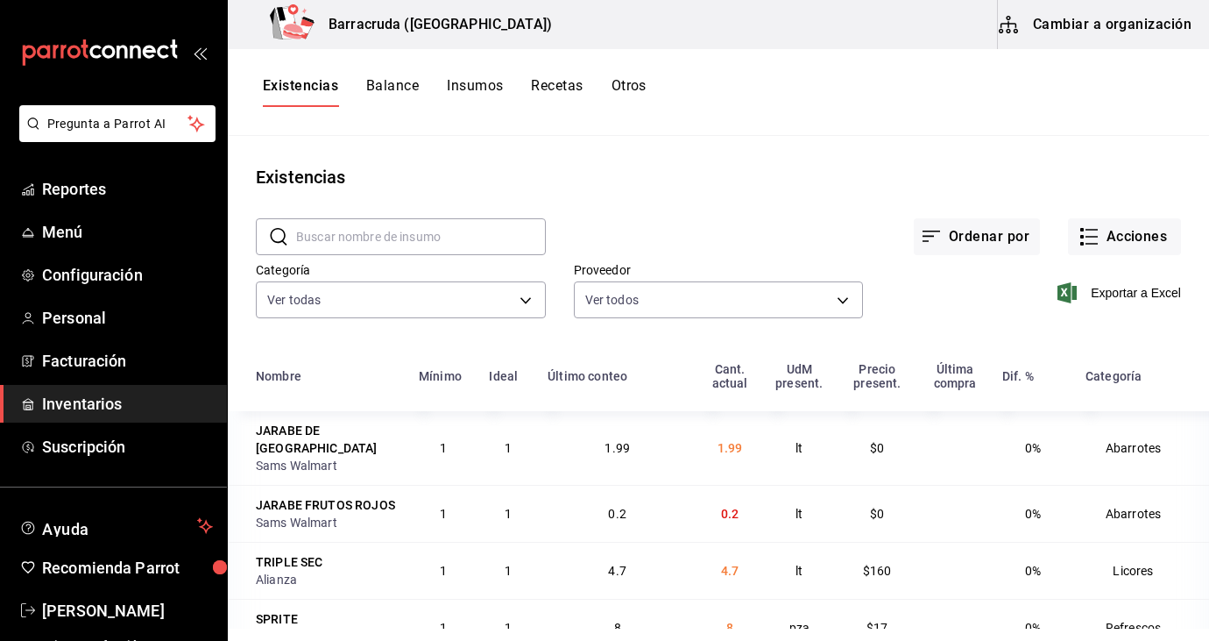
click at [402, 225] on input "text" at bounding box center [421, 236] width 250 height 35
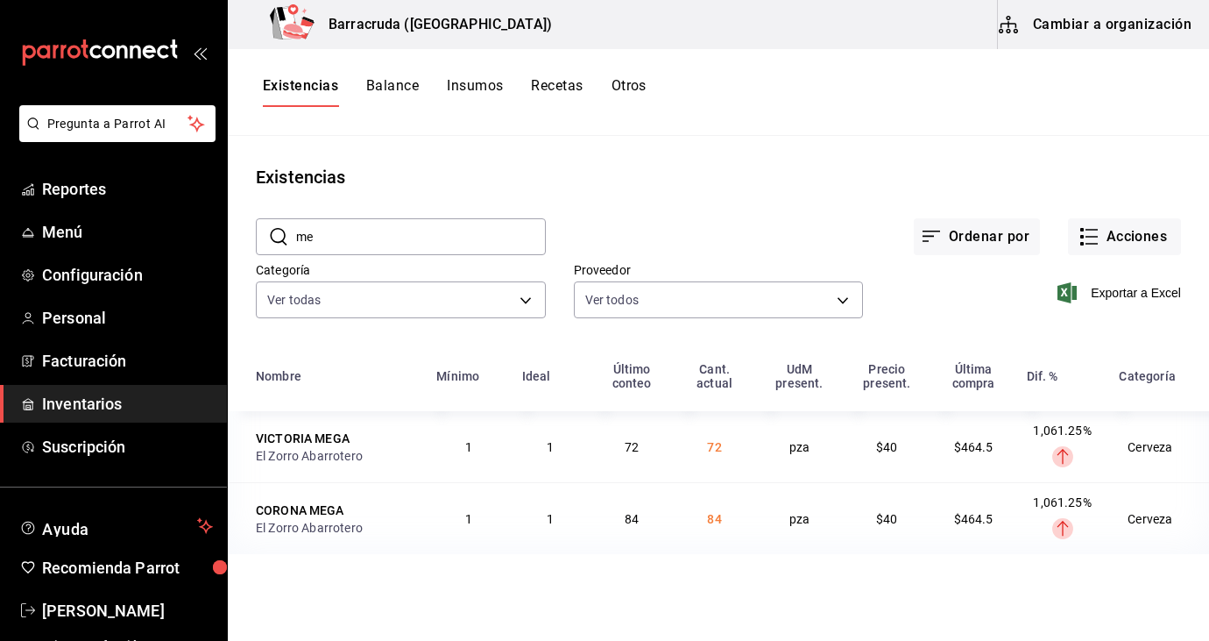
type input "m"
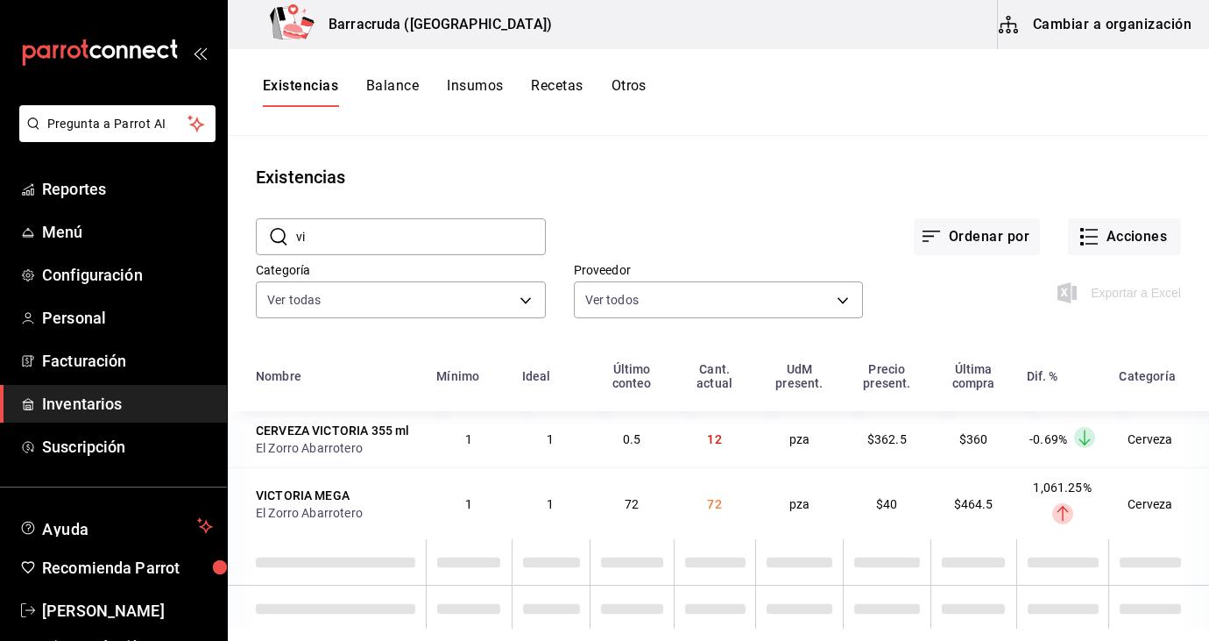
type input "v"
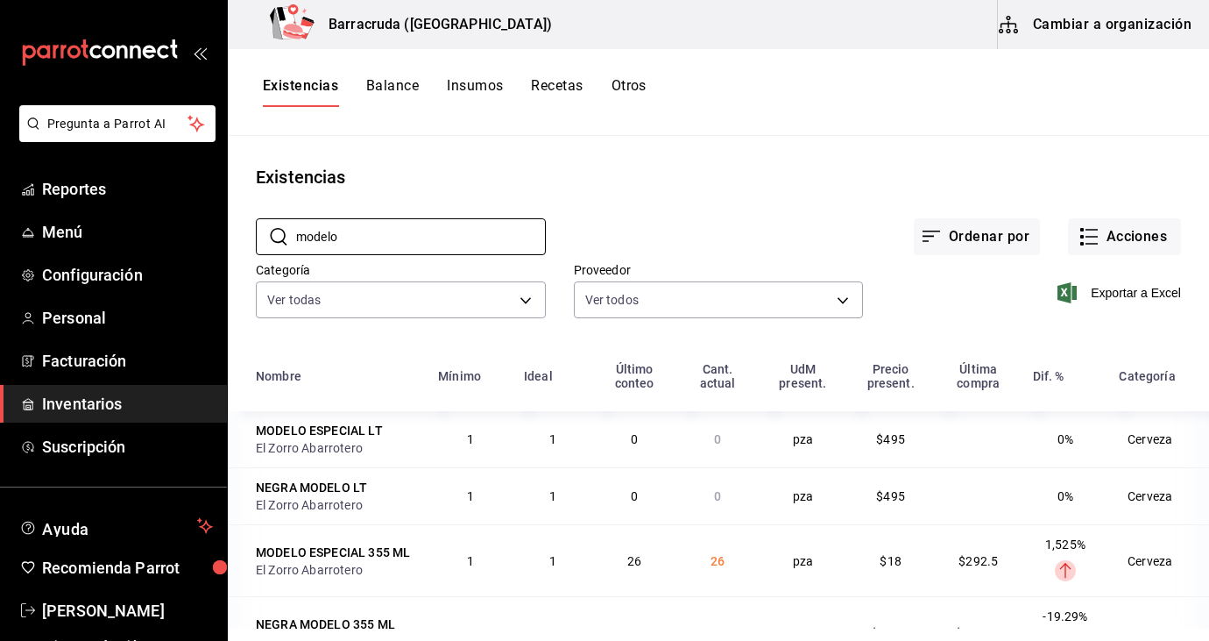
scroll to position [46, 0]
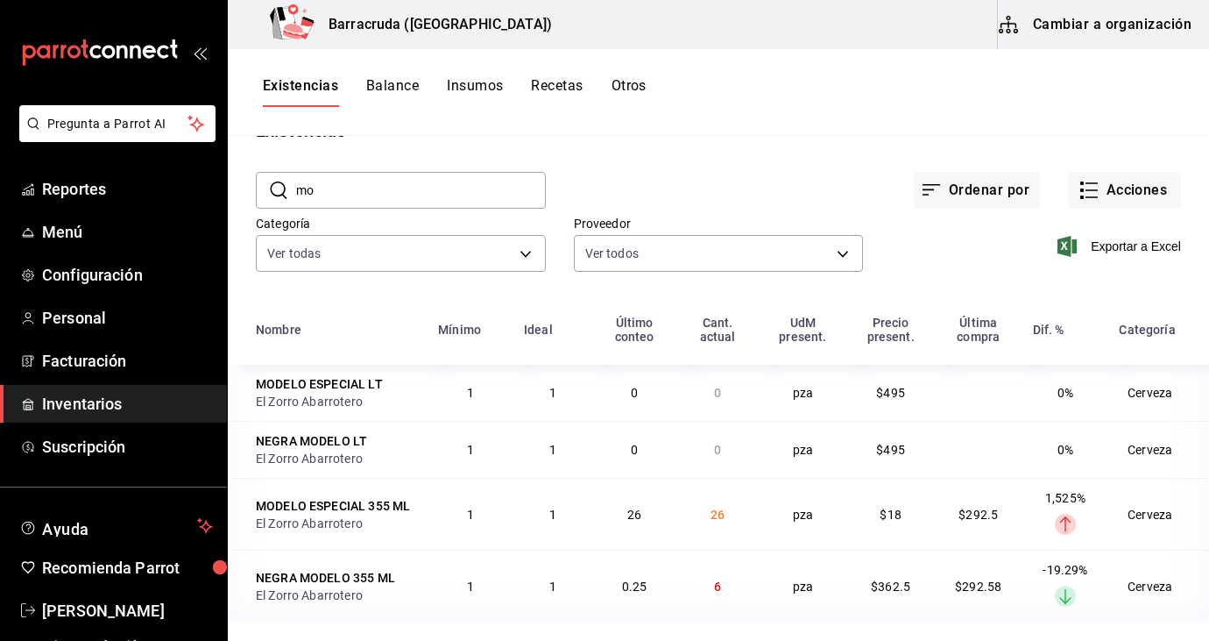
type input "m"
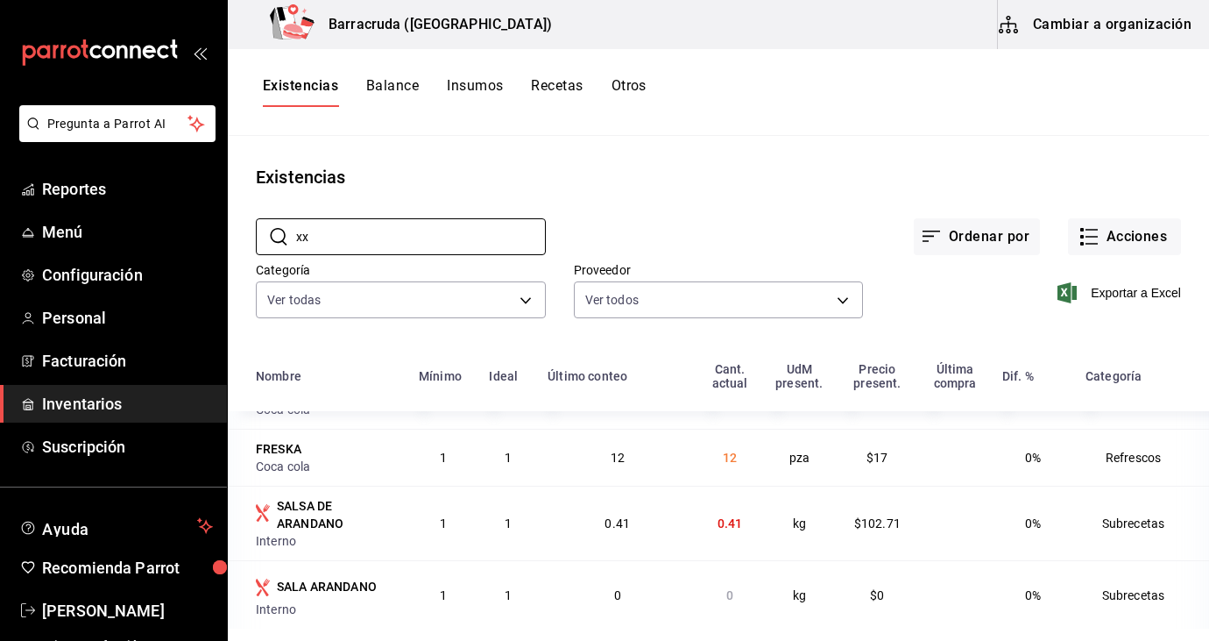
scroll to position [229, 0]
drag, startPoint x: 387, startPoint y: 232, endPoint x: 216, endPoint y: 232, distance: 171.8
click at [216, 232] on div "Pregunta a Parrot AI Reportes Menú Configuración Personal Facturación Inventari…" at bounding box center [604, 314] width 1209 height 628
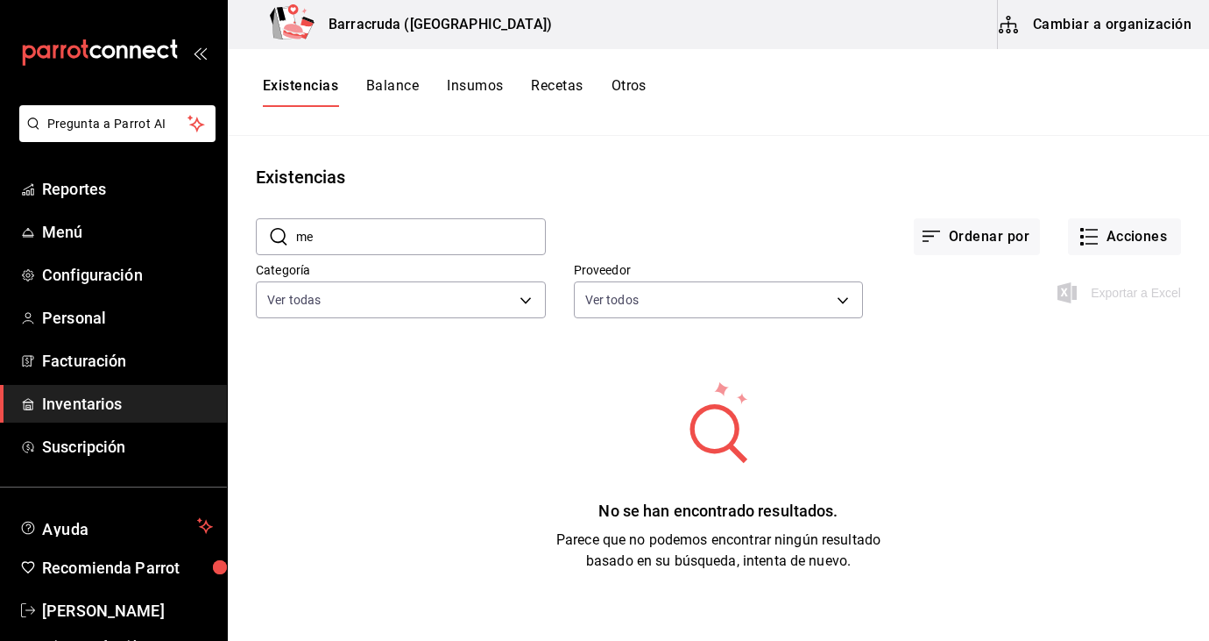
type input "m"
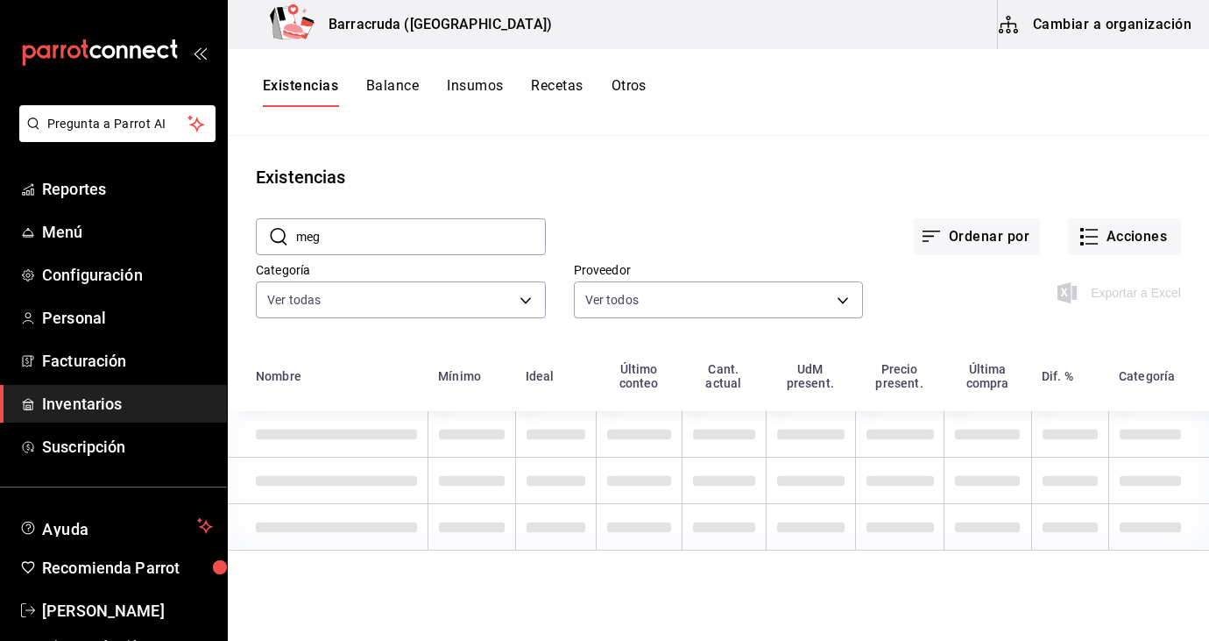
type input "mega"
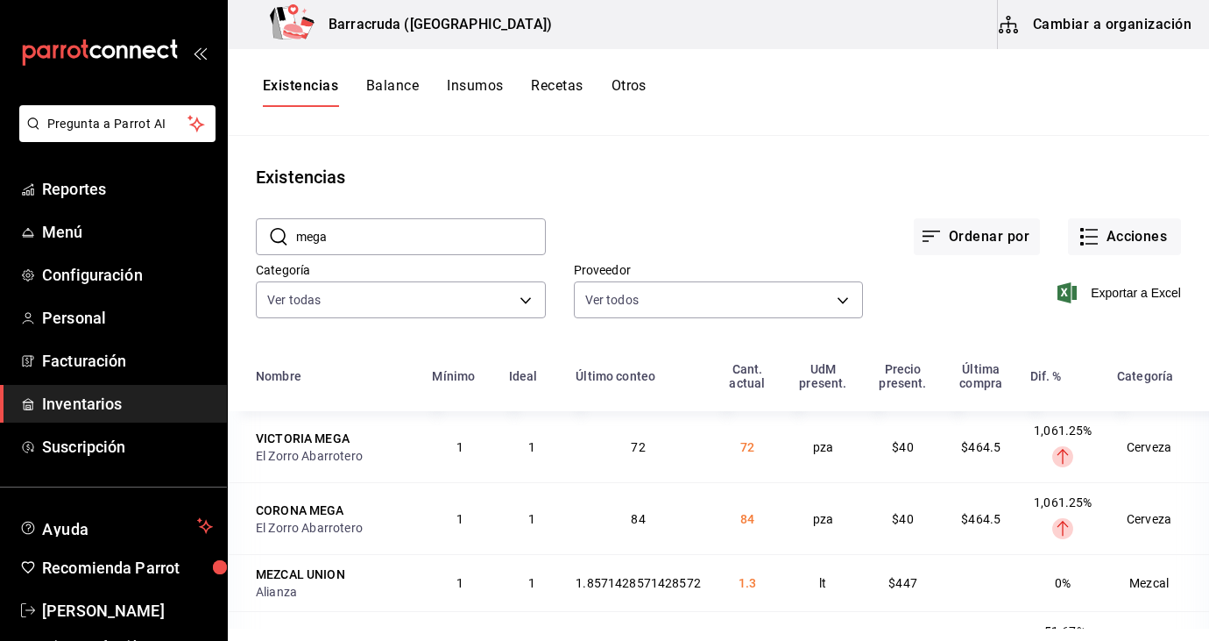
drag, startPoint x: 398, startPoint y: 235, endPoint x: 294, endPoint y: 235, distance: 104.3
click at [294, 235] on div "​ mega ​" at bounding box center [401, 236] width 290 height 37
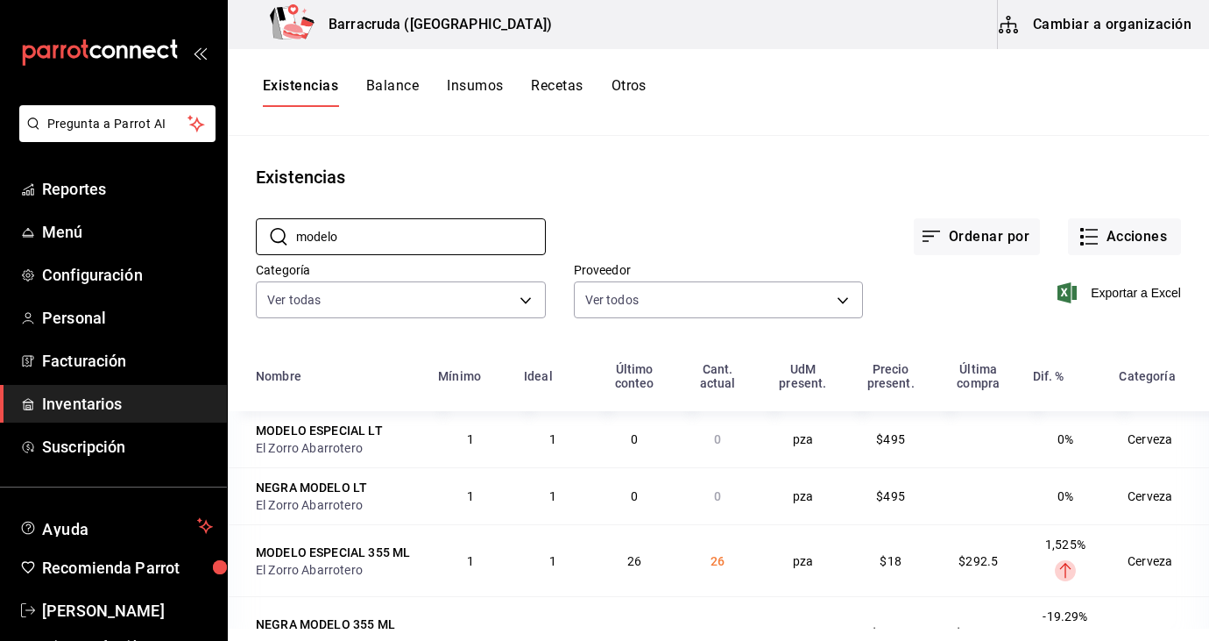
scroll to position [46, 0]
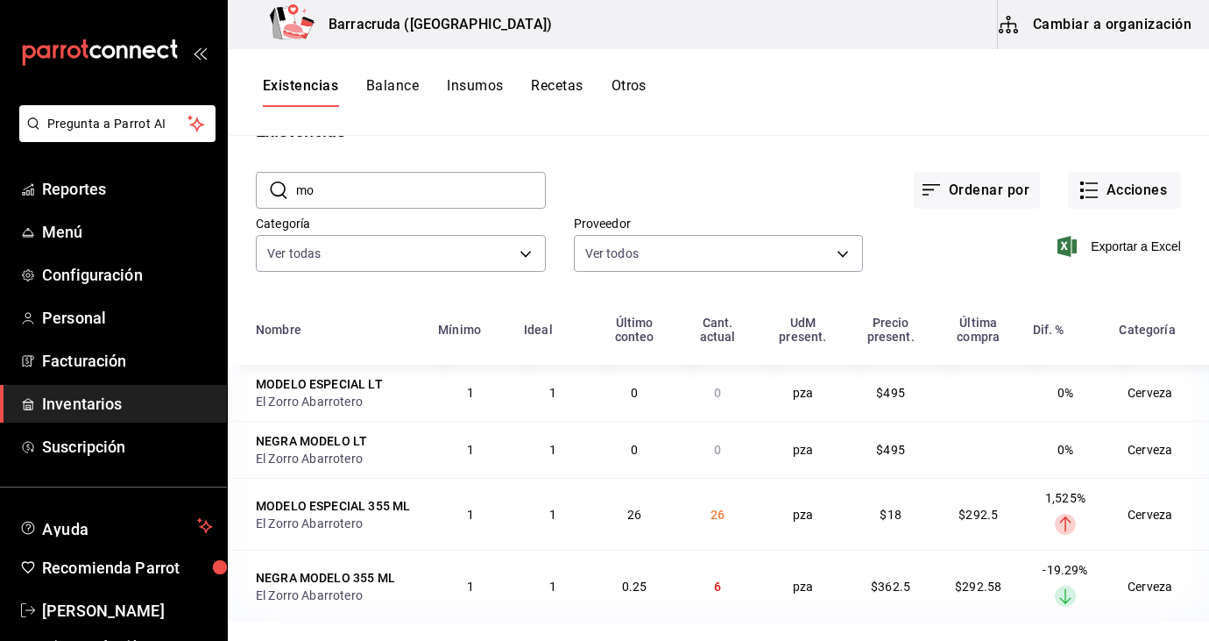
type input "m"
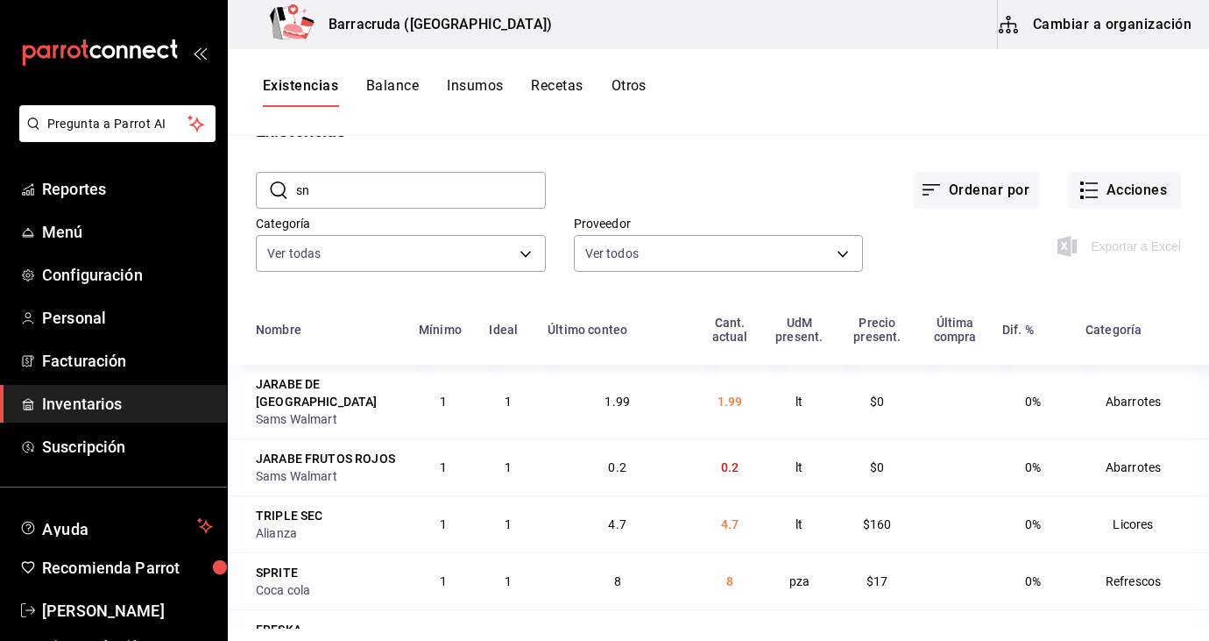
type input "s"
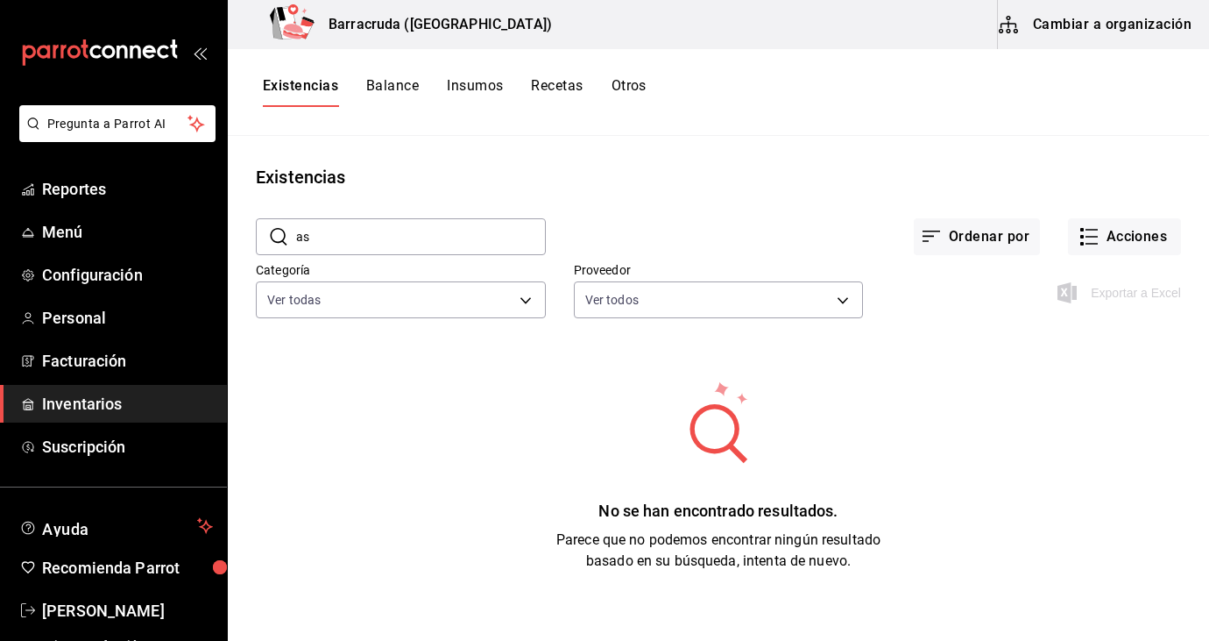
scroll to position [0, 0]
type input "a"
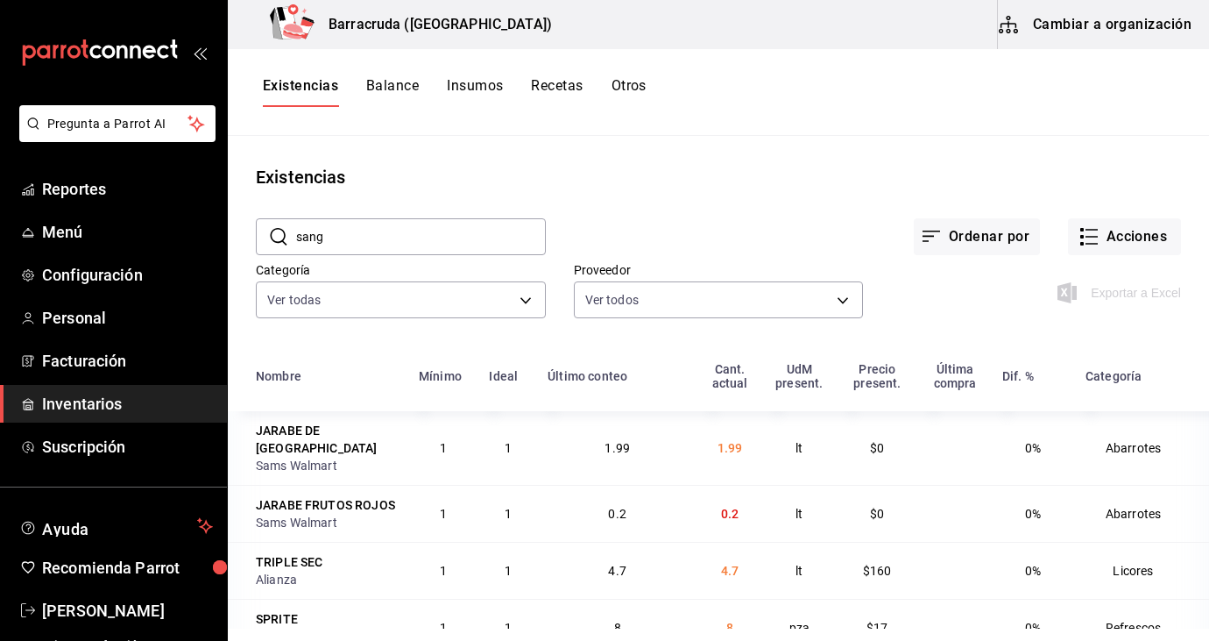
click at [407, 244] on input "sang" at bounding box center [421, 236] width 250 height 35
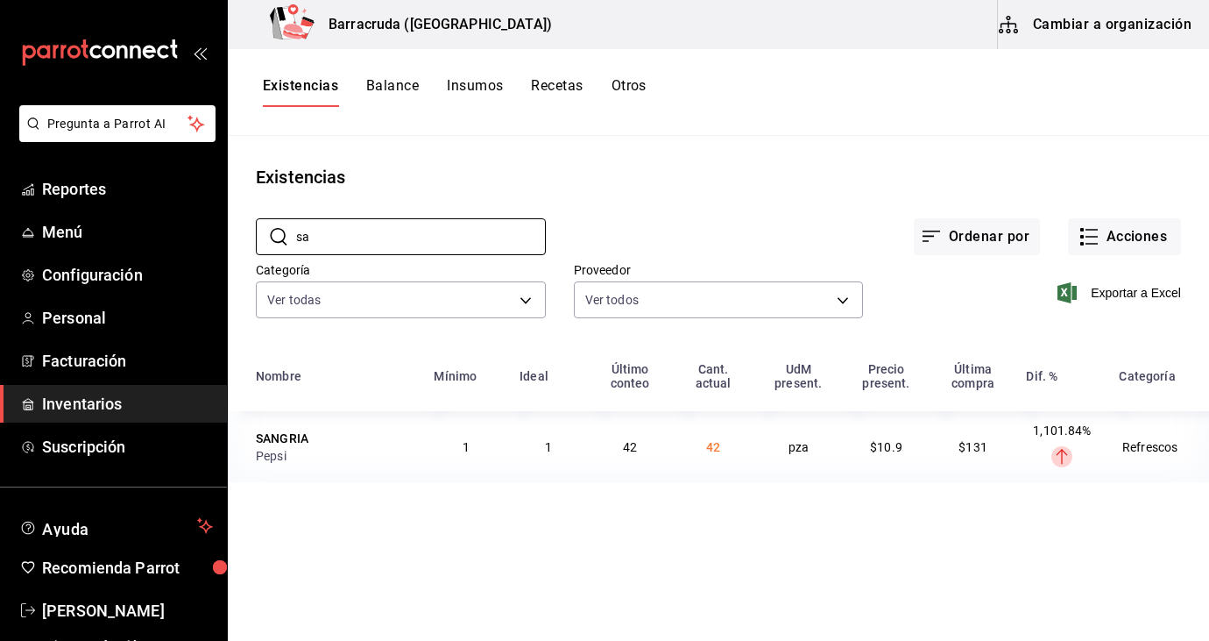
type input "s"
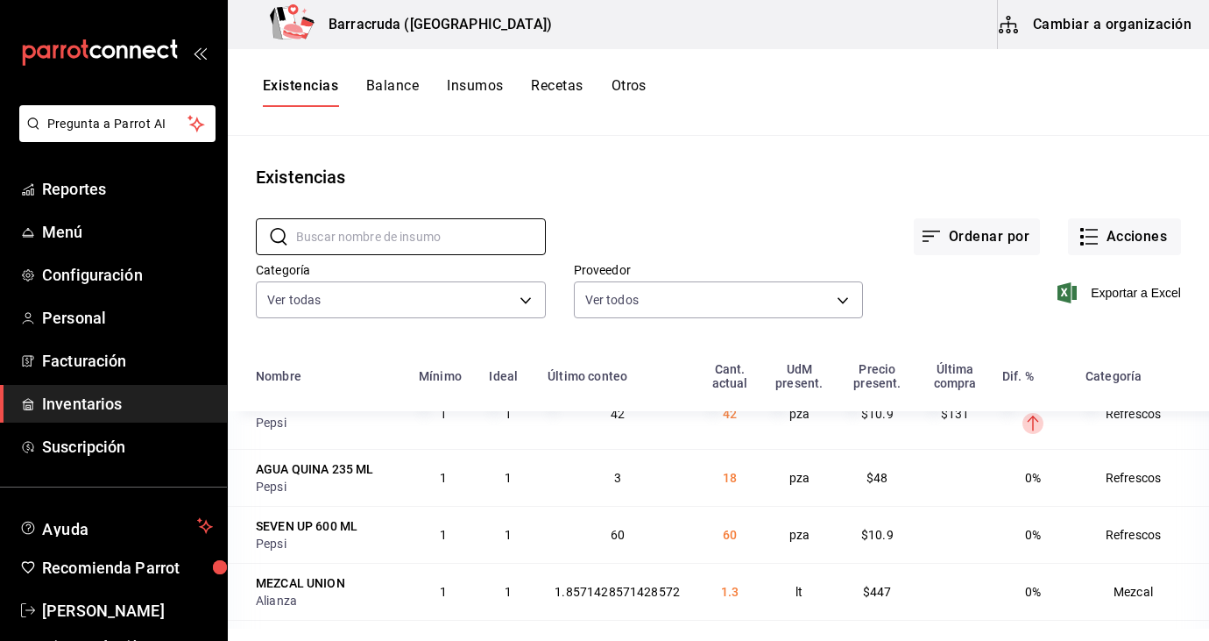
scroll to position [3914, 0]
click at [1126, 229] on button "Acciones" at bounding box center [1124, 236] width 113 height 37
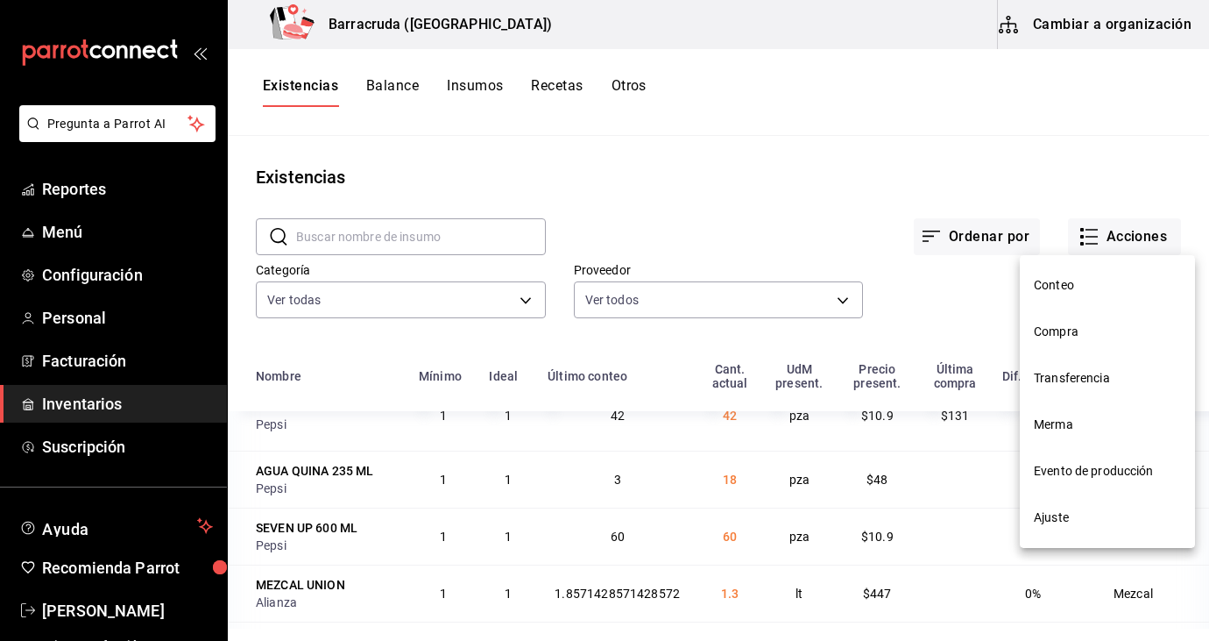
click at [1067, 506] on li "Ajuste" at bounding box center [1107, 517] width 175 height 46
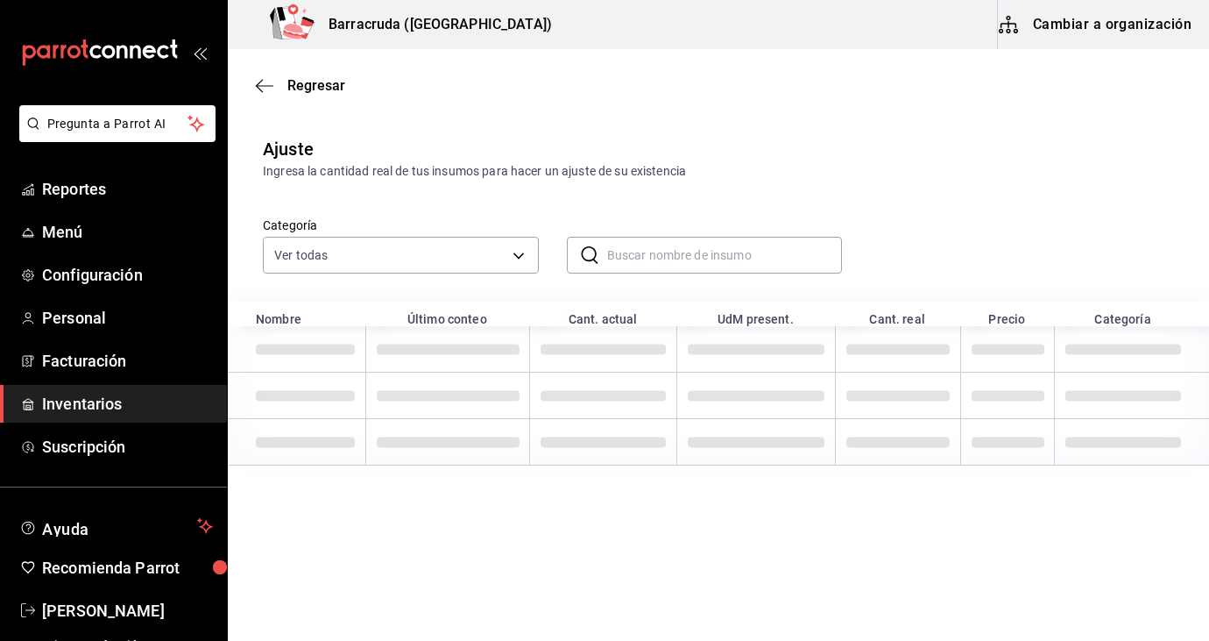
click at [693, 264] on input "text" at bounding box center [725, 254] width 236 height 35
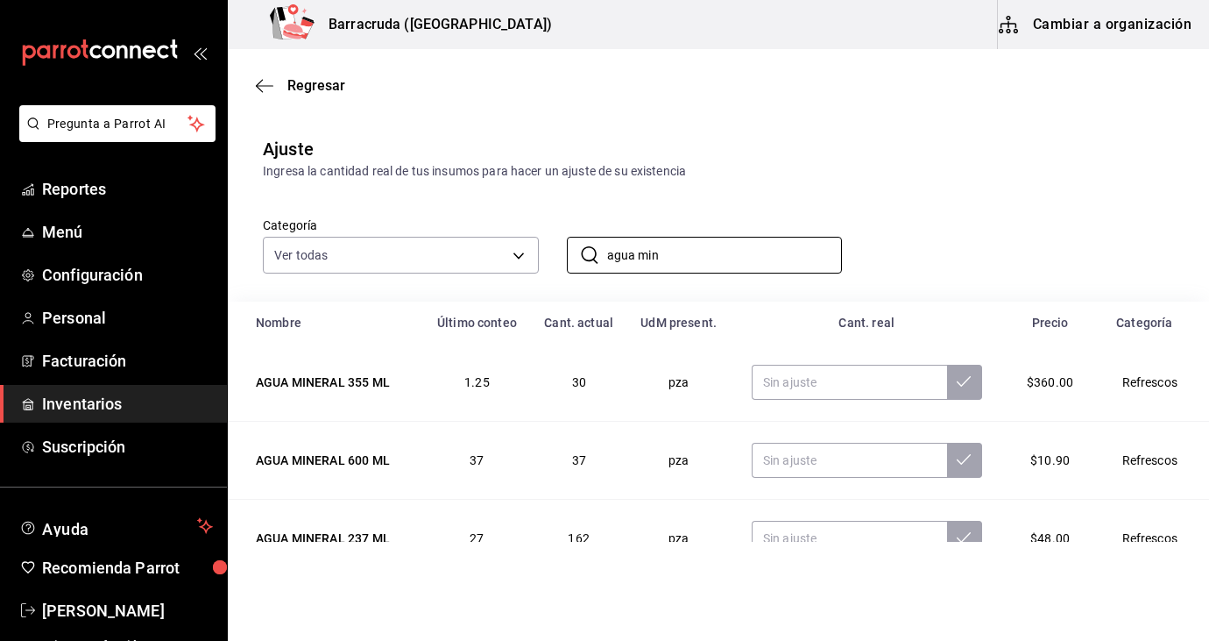
scroll to position [42, 0]
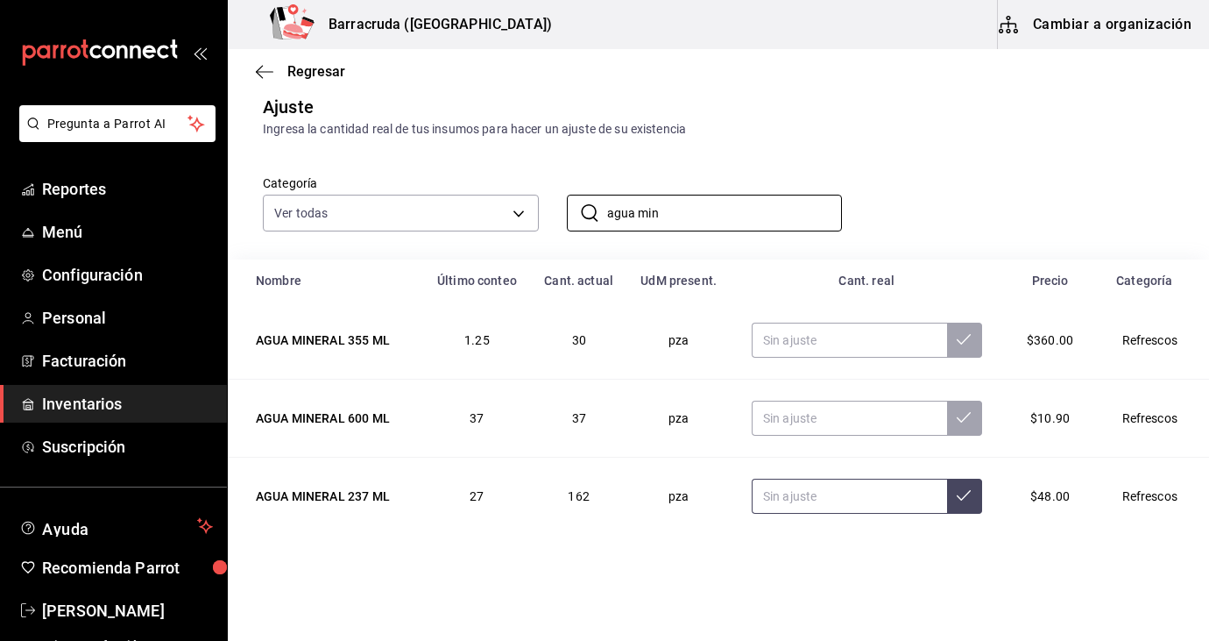
type input "agua min"
click at [848, 502] on input "text" at bounding box center [849, 496] width 195 height 35
type input "27.00"
click at [957, 498] on icon at bounding box center [964, 495] width 14 height 14
click at [303, 67] on span "Regresar" at bounding box center [316, 71] width 58 height 17
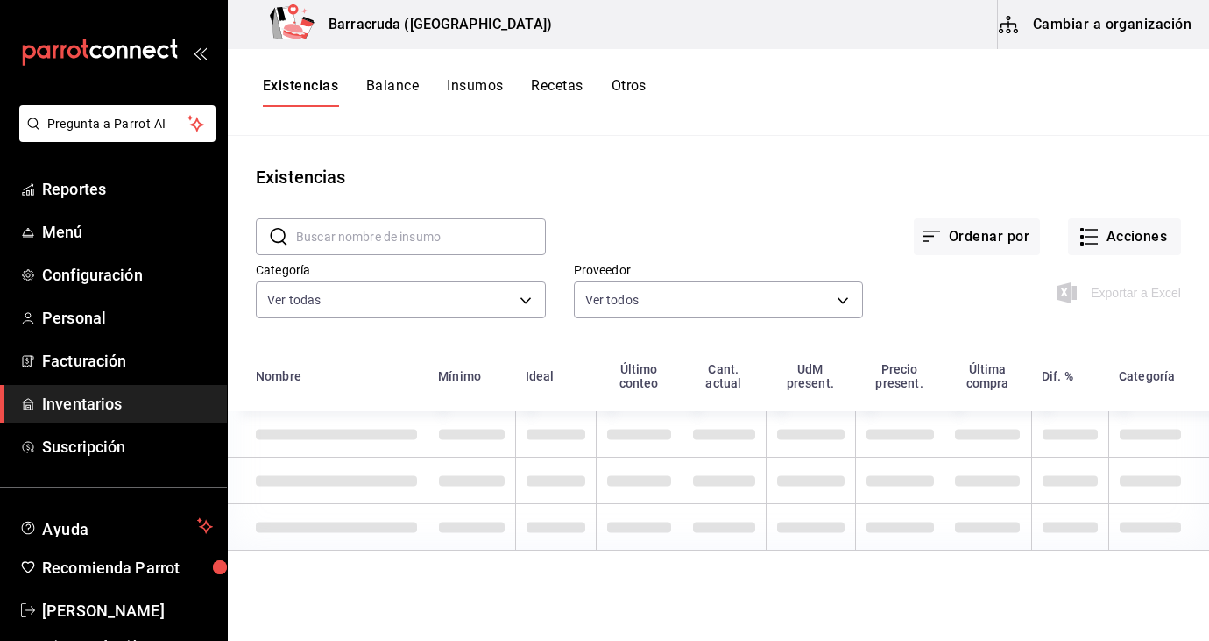
click at [393, 97] on button "Balance" at bounding box center [392, 92] width 53 height 30
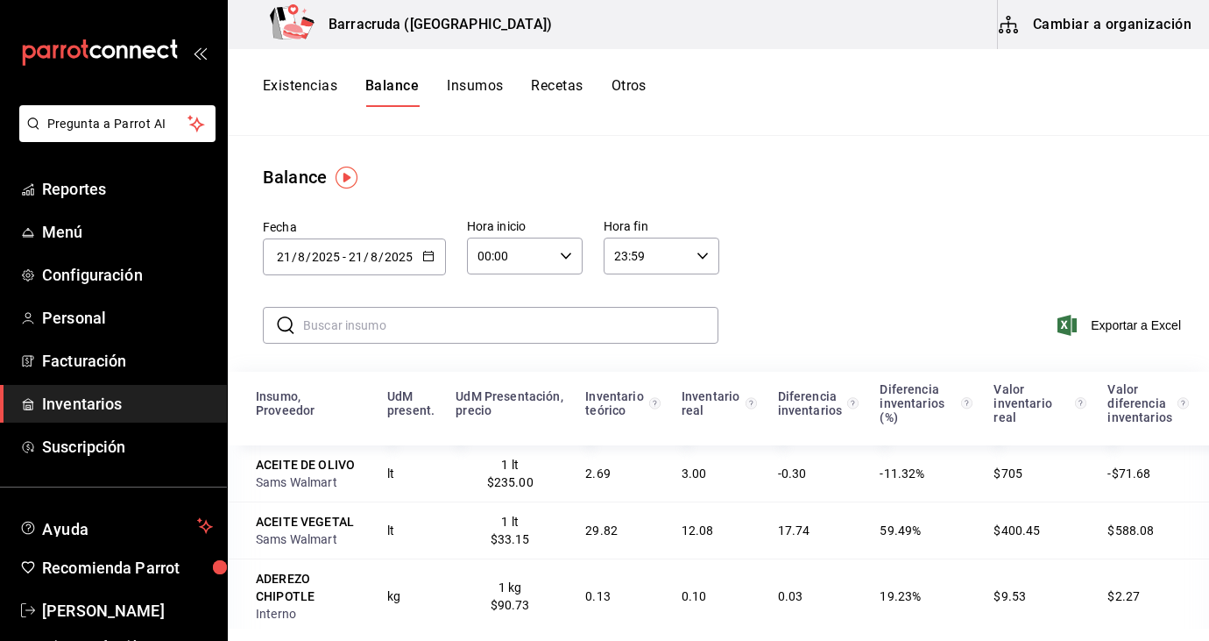
click at [429, 259] on \(Stroke\) "button" at bounding box center [428, 257] width 11 height 10
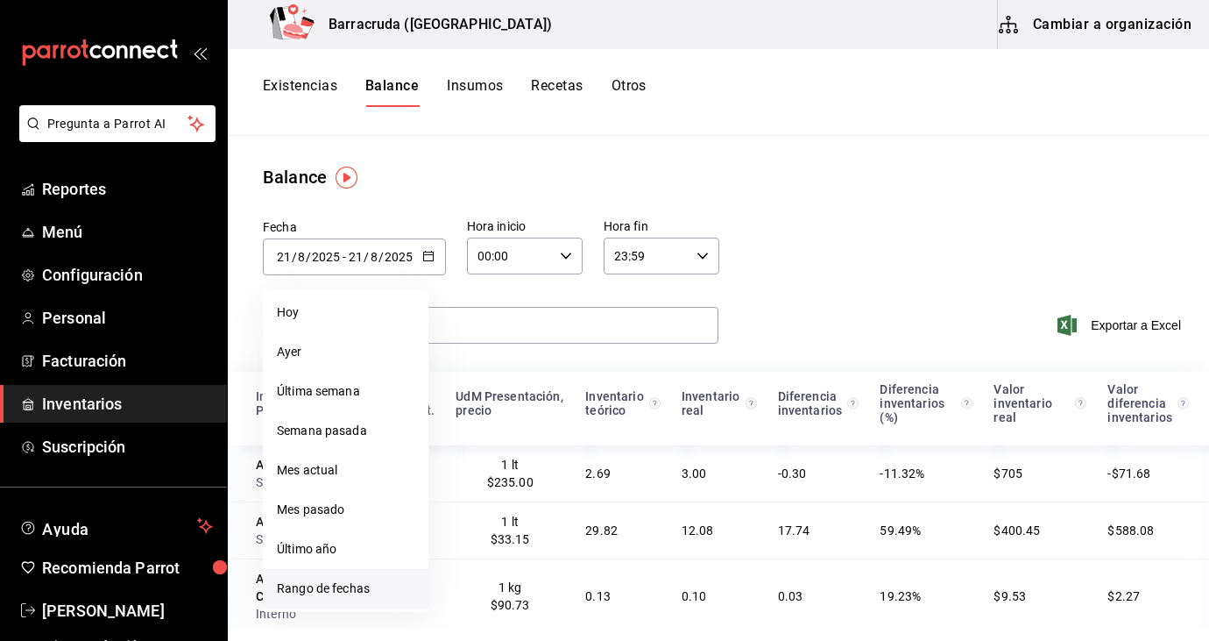
click at [356, 595] on li "Rango de fechas" at bounding box center [346, 588] width 166 height 39
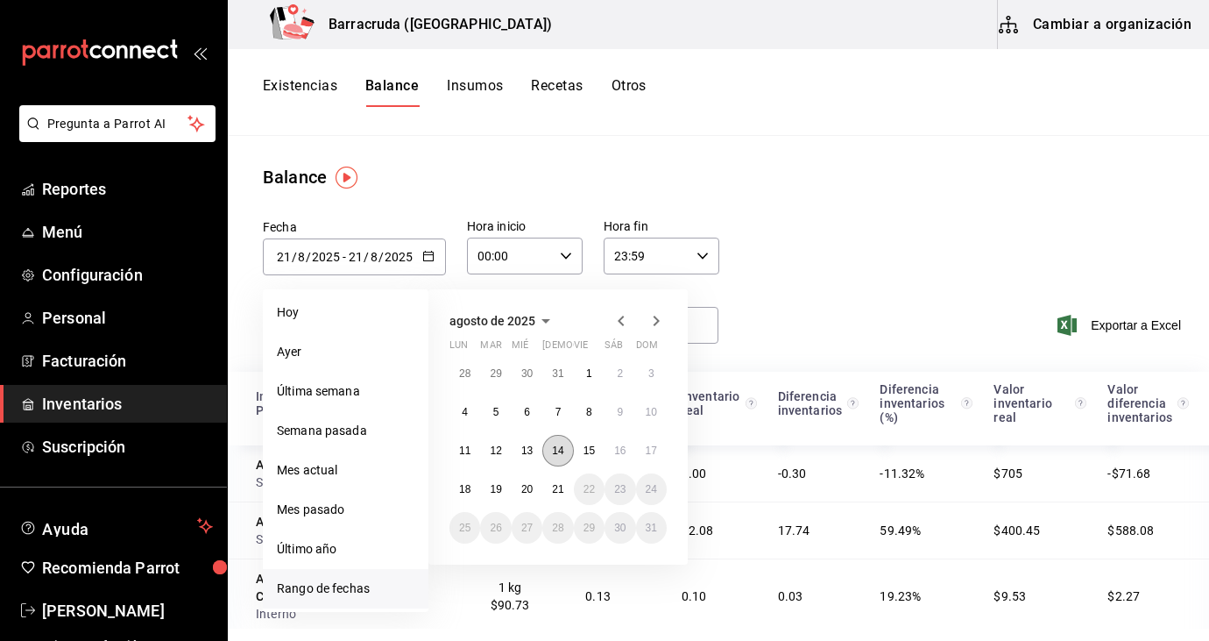
click at [557, 450] on abbr "14" at bounding box center [557, 450] width 11 height 12
click at [567, 485] on button "21" at bounding box center [557, 489] width 31 height 32
type input "[DATE]"
type input "14"
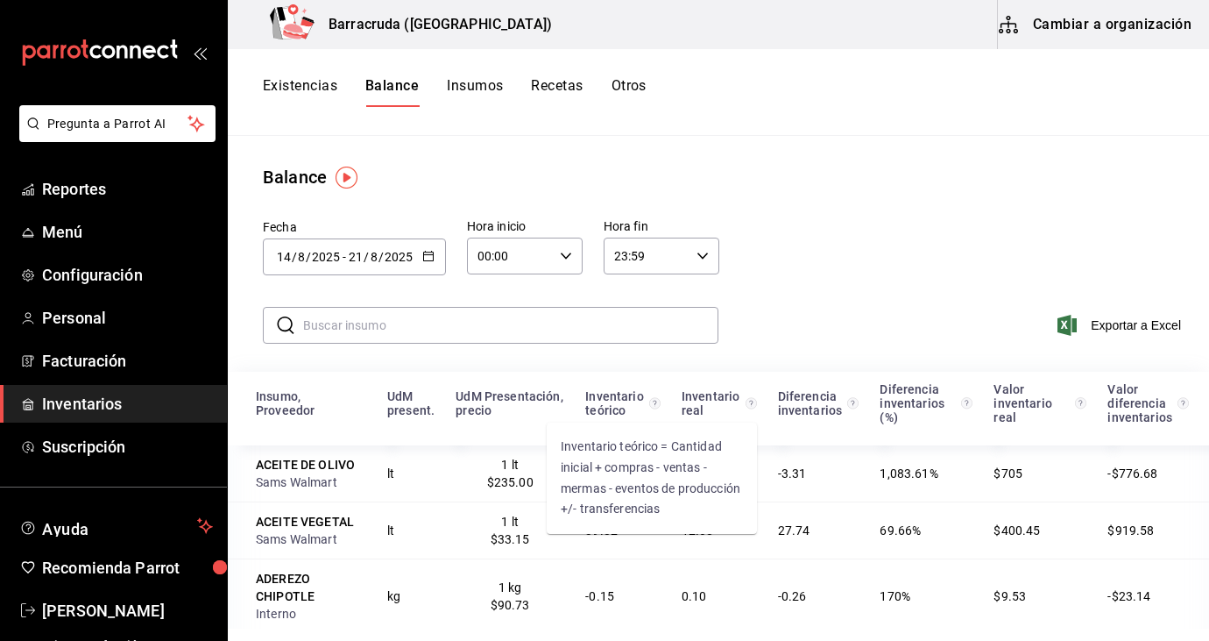
click at [657, 405] on circle "Inventario teórico = Cantidad inicial + compras - ventas - mermas - eventos de …" at bounding box center [654, 403] width 11 height 11
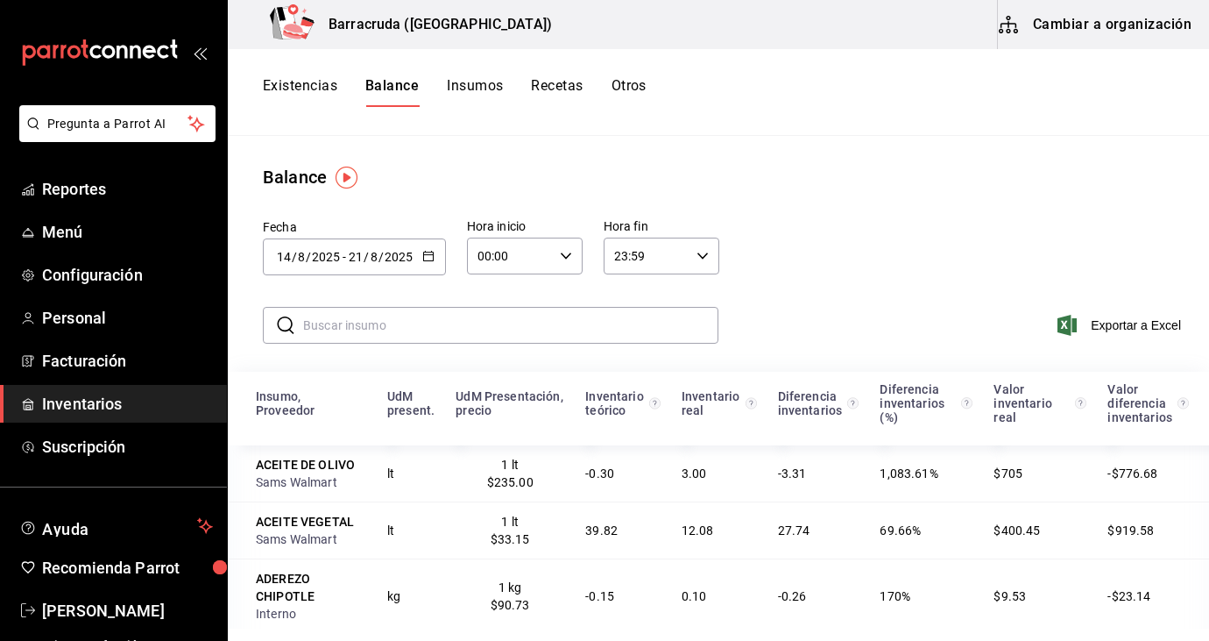
click at [758, 343] on div "​ ​ Exportar a Excel" at bounding box center [715, 336] width 989 height 72
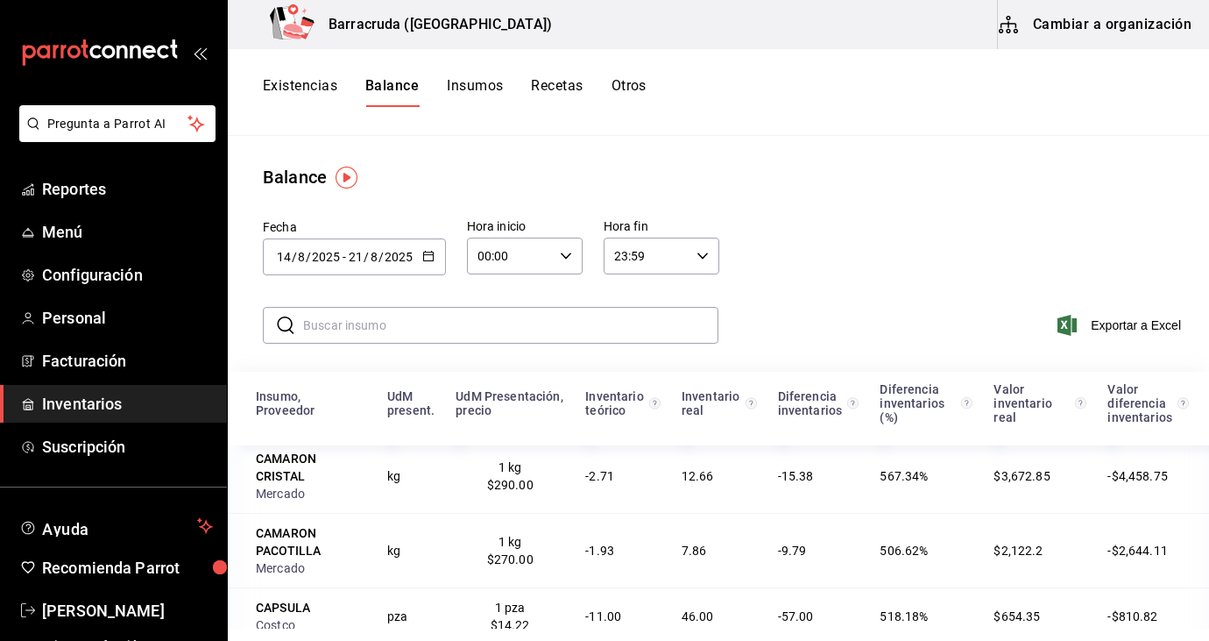
scroll to position [2360, 0]
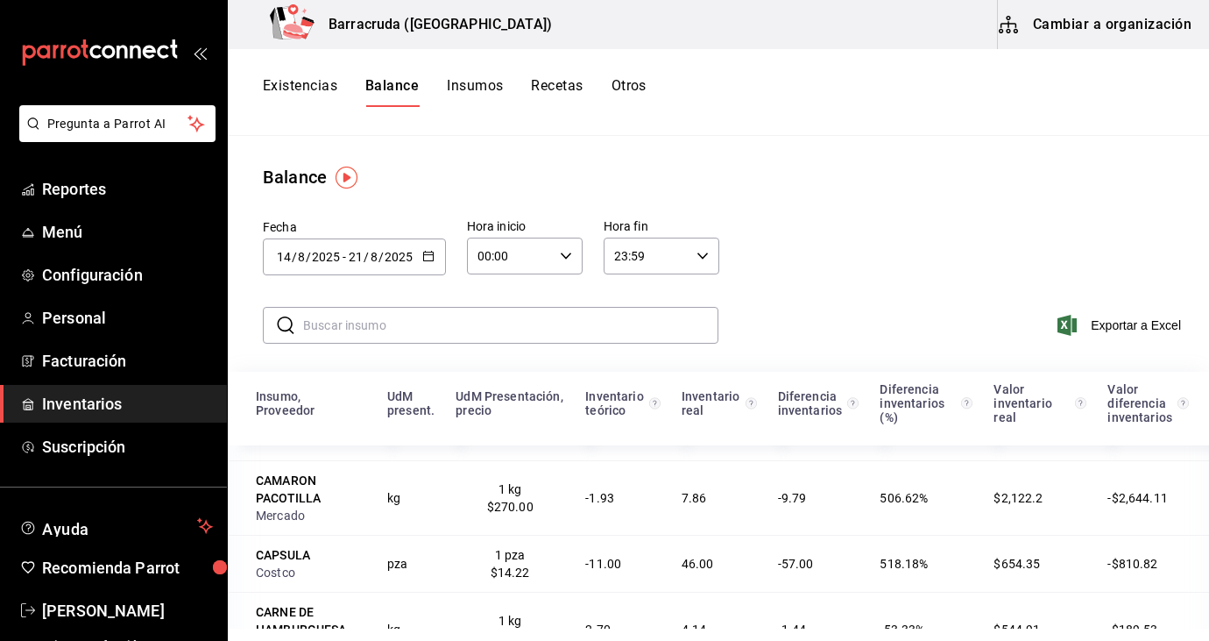
click at [638, 71] on div "Existencias Balance Insumos Recetas Otros" at bounding box center [719, 92] width 982 height 87
click at [636, 96] on button "Otros" at bounding box center [629, 92] width 35 height 30
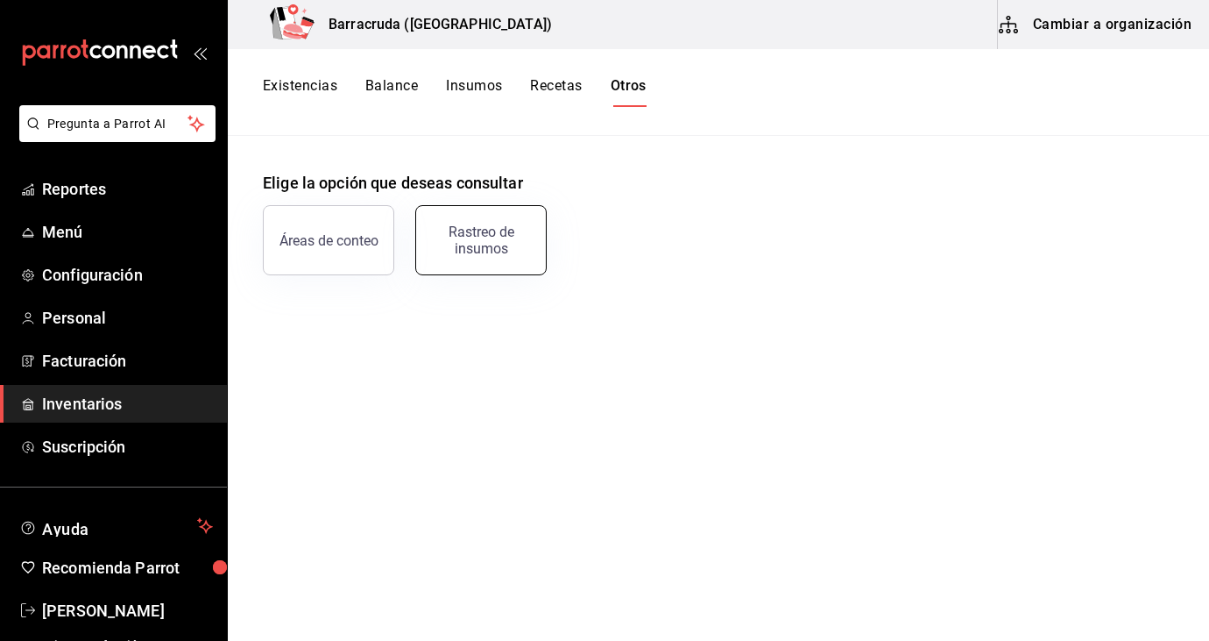
click at [497, 211] on button "Rastreo de insumos" at bounding box center [480, 240] width 131 height 70
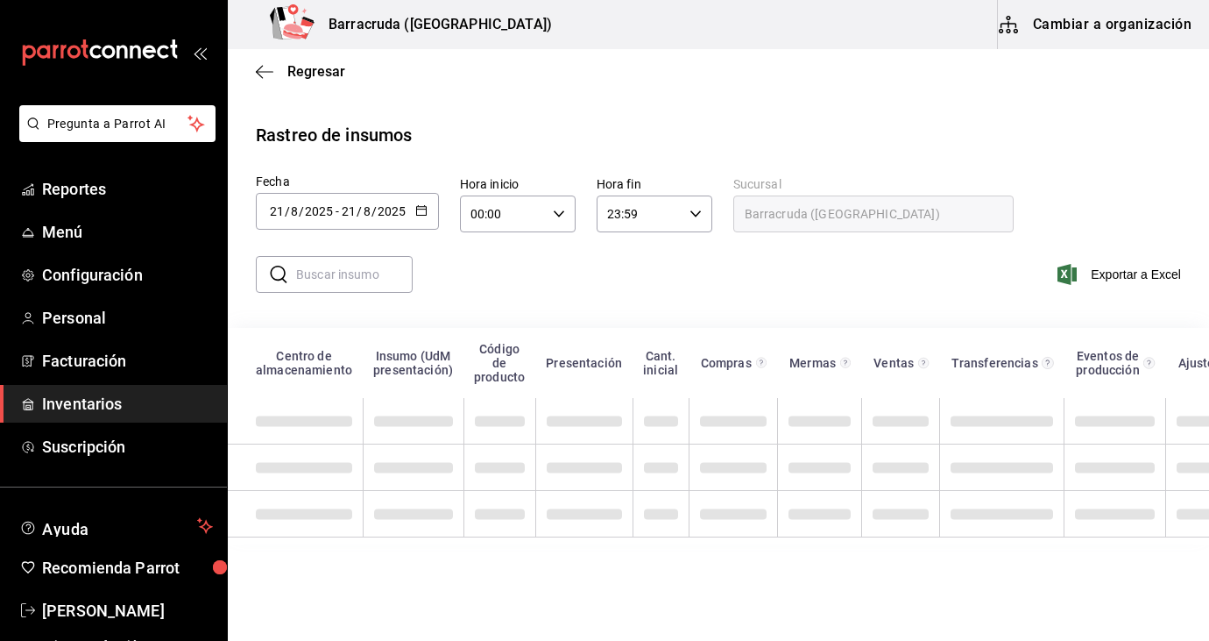
click at [405, 215] on input "2025" at bounding box center [392, 211] width 30 height 14
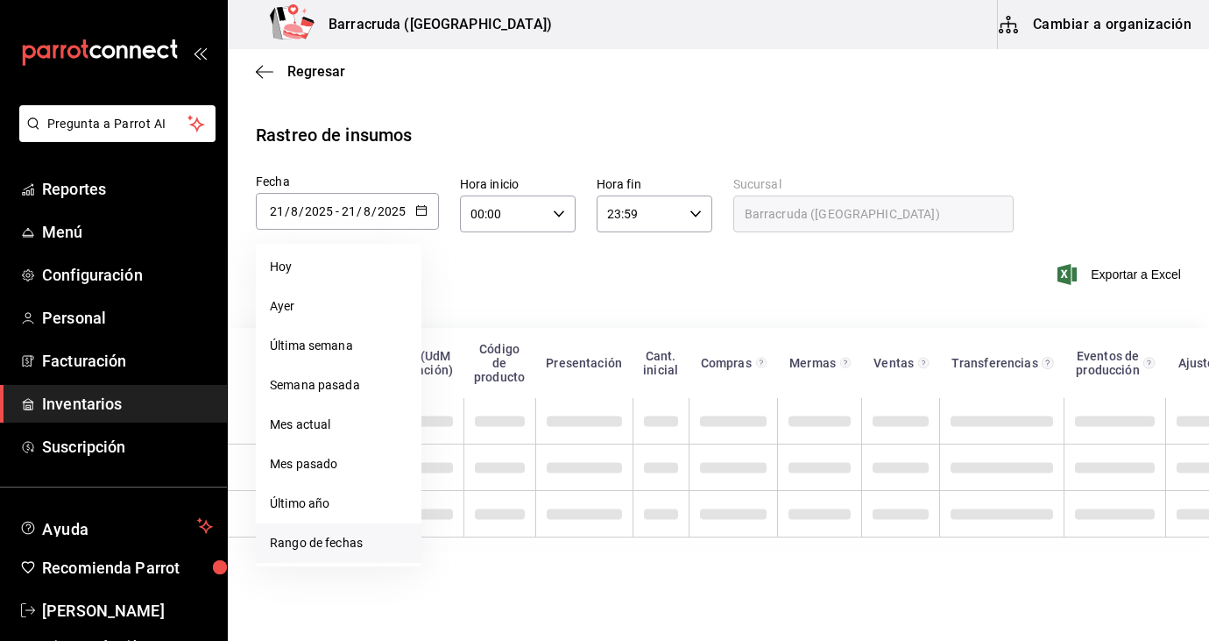
click at [340, 540] on li "Rango de fechas" at bounding box center [339, 542] width 166 height 39
click at [351, 534] on li "Rango de fechas" at bounding box center [339, 542] width 166 height 39
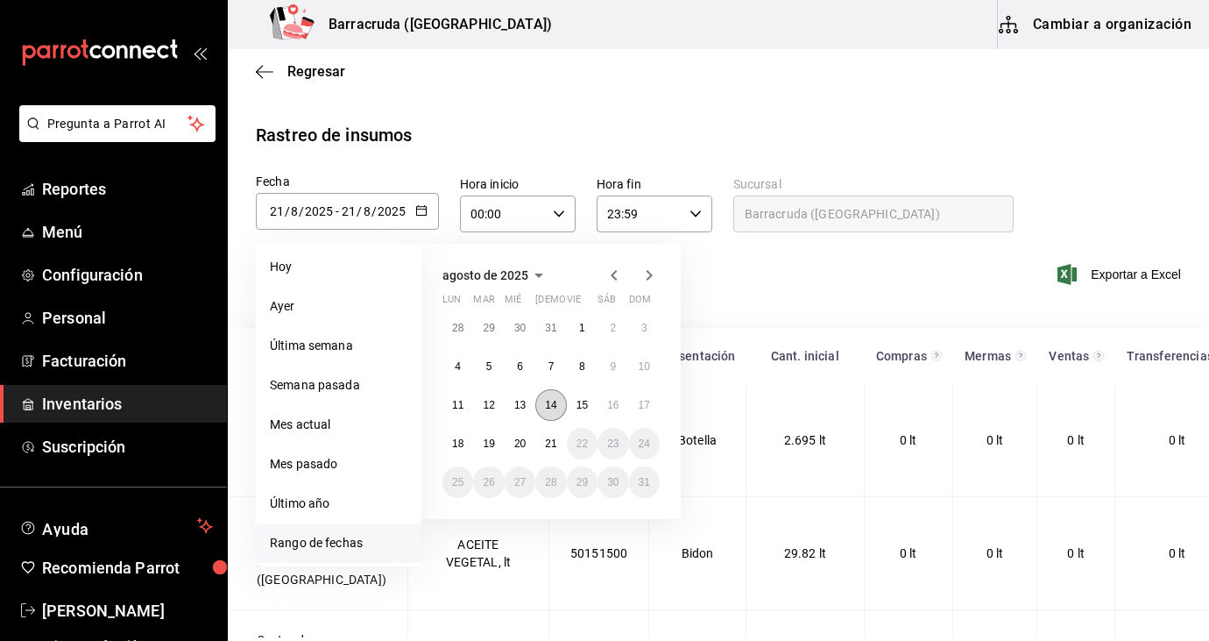
click at [554, 401] on abbr "14" at bounding box center [550, 405] width 11 height 12
click at [555, 450] on button "21" at bounding box center [550, 444] width 31 height 32
type input "2025-08-14"
type input "14"
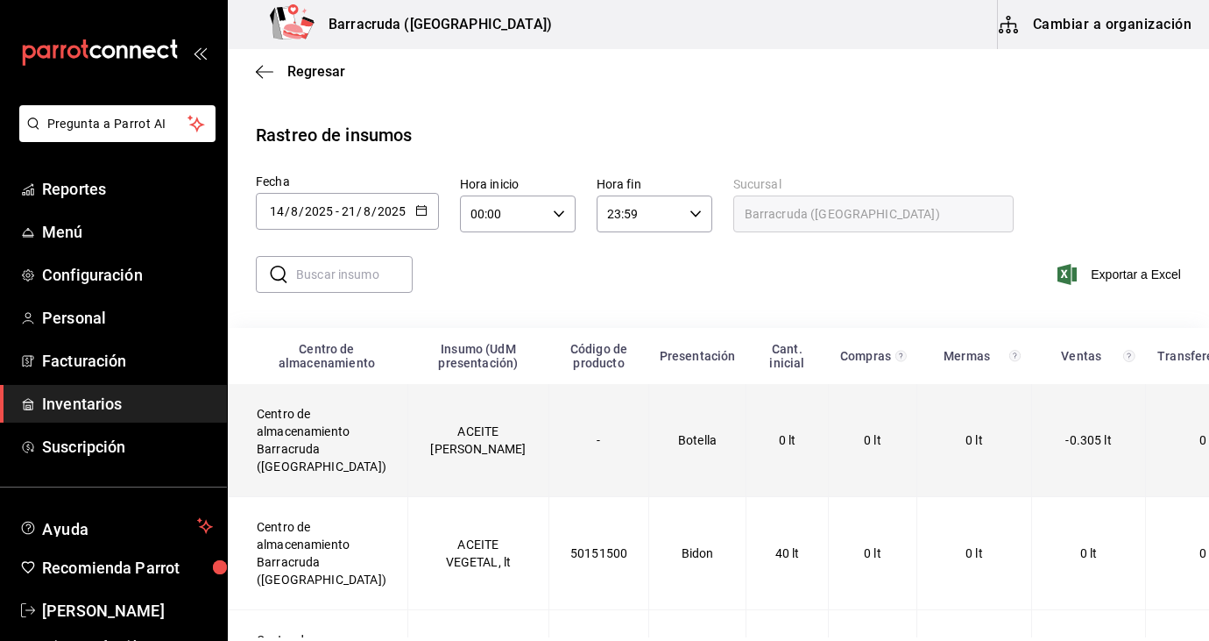
click at [549, 427] on td "-" at bounding box center [599, 440] width 100 height 113
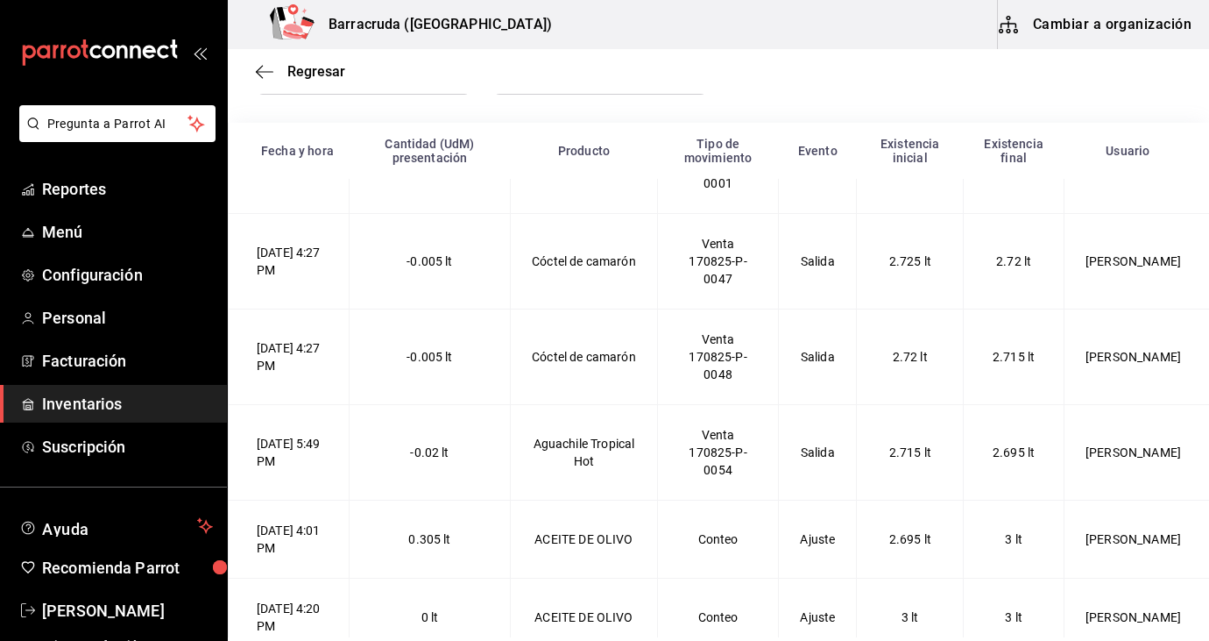
scroll to position [330, 0]
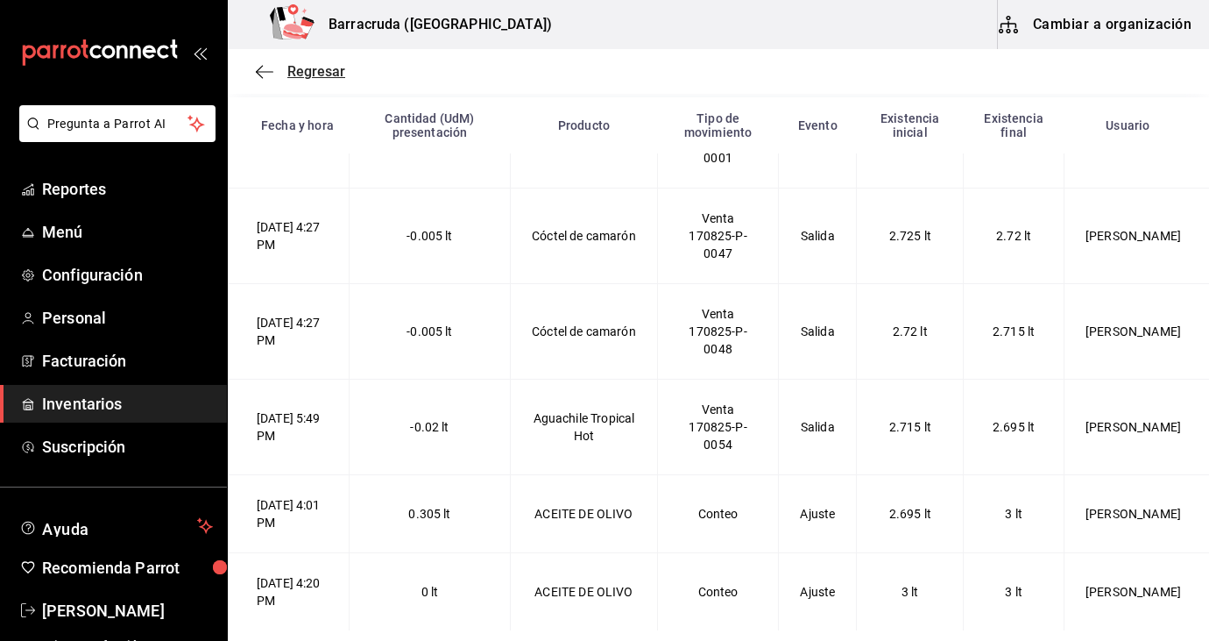
click at [311, 70] on span "Regresar" at bounding box center [316, 71] width 58 height 17
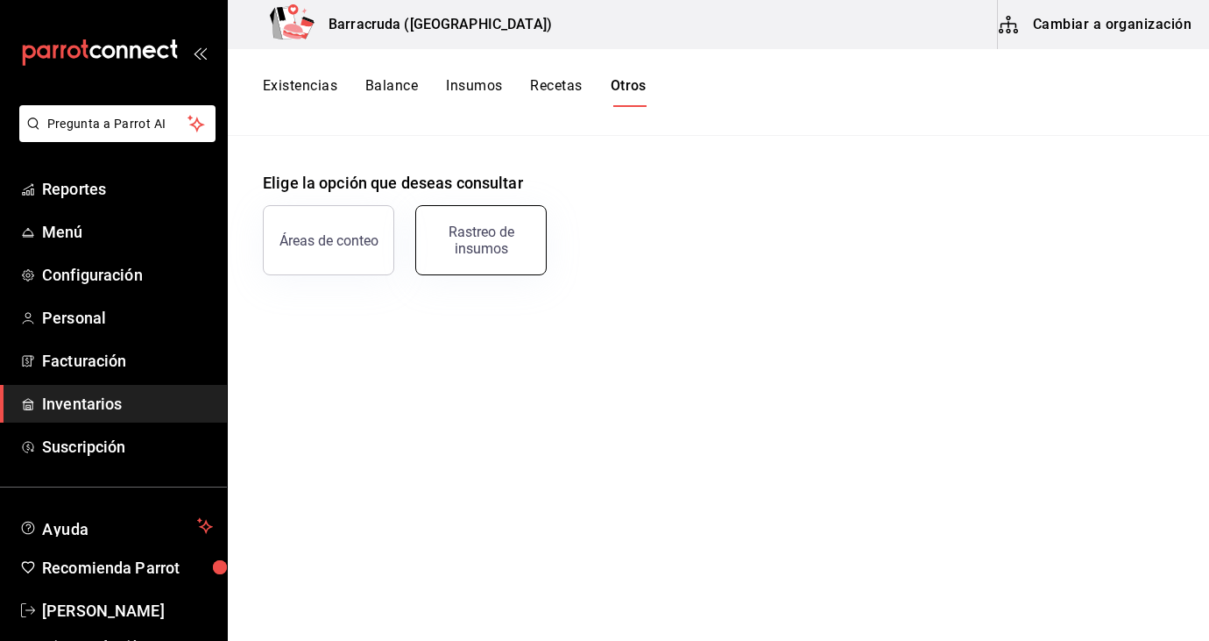
click at [502, 252] on div "Rastreo de insumos" at bounding box center [481, 239] width 109 height 33
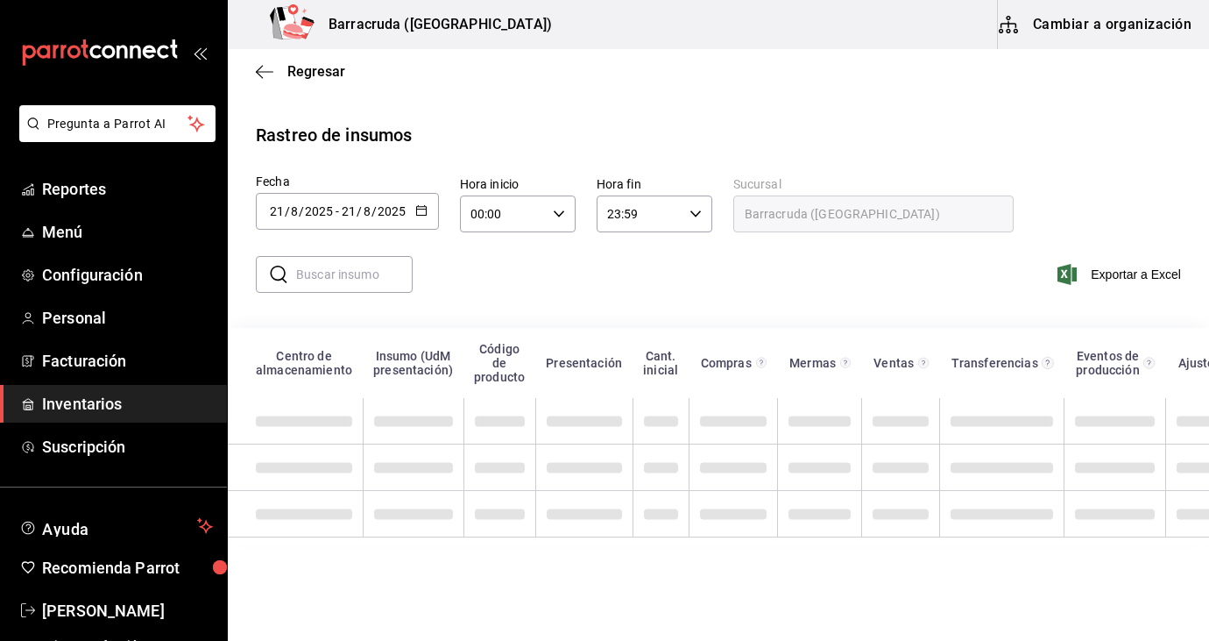
click at [426, 208] on icon "button" at bounding box center [421, 210] width 12 height 12
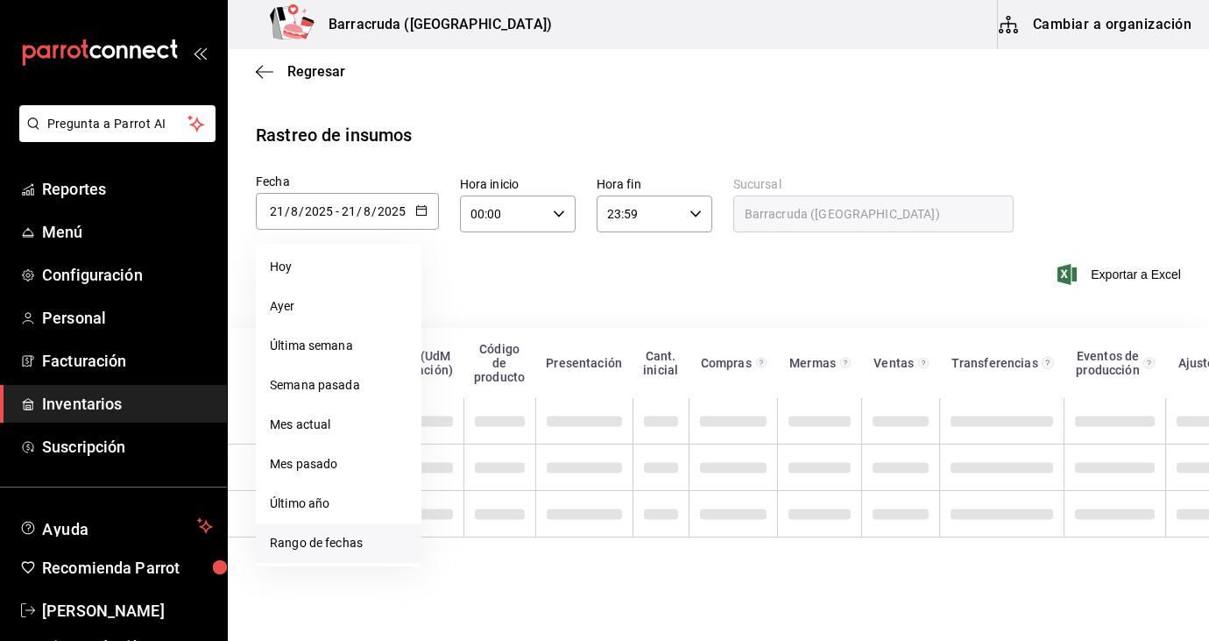
click at [349, 537] on li "Rango de fechas" at bounding box center [339, 542] width 166 height 39
click at [344, 547] on li "Rango de fechas" at bounding box center [339, 542] width 166 height 39
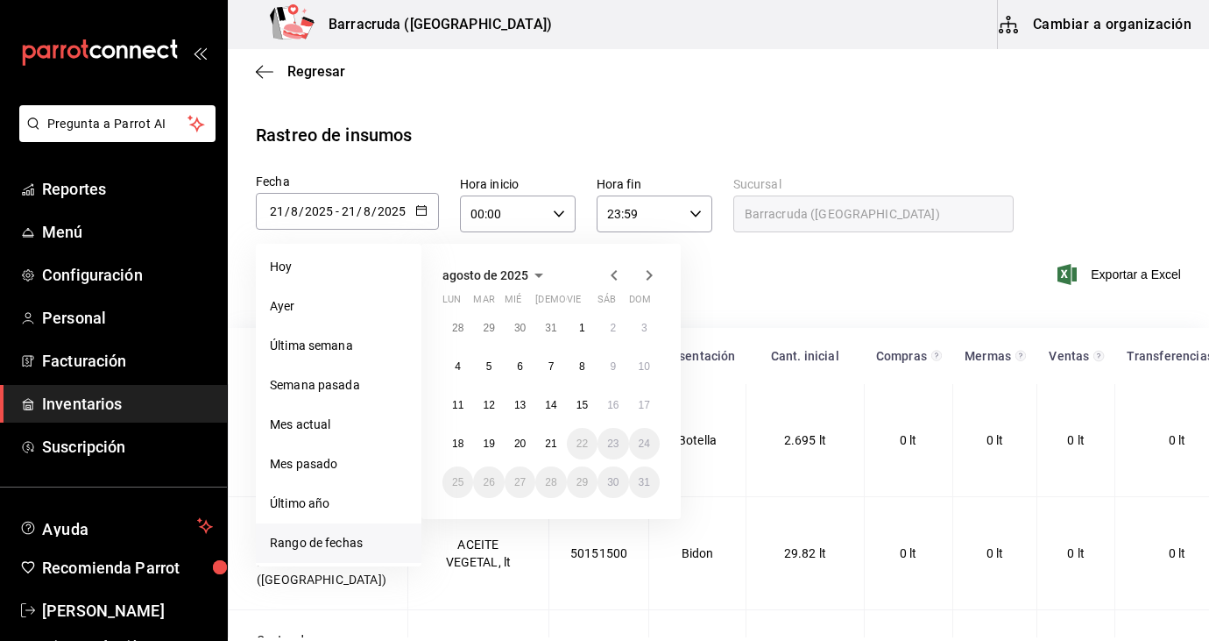
click at [321, 535] on li "Rango de fechas" at bounding box center [339, 542] width 166 height 39
click at [555, 409] on abbr "14" at bounding box center [550, 405] width 11 height 12
click at [558, 443] on button "21" at bounding box center [550, 444] width 31 height 32
type input "2025-08-14"
type input "14"
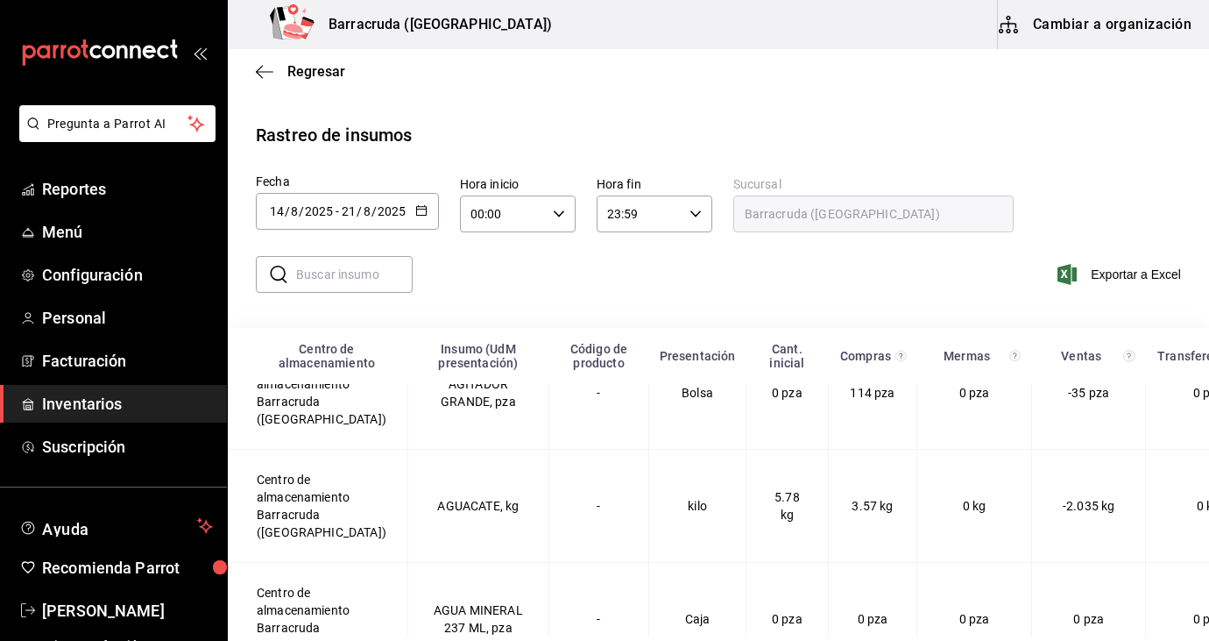
scroll to position [544, 0]
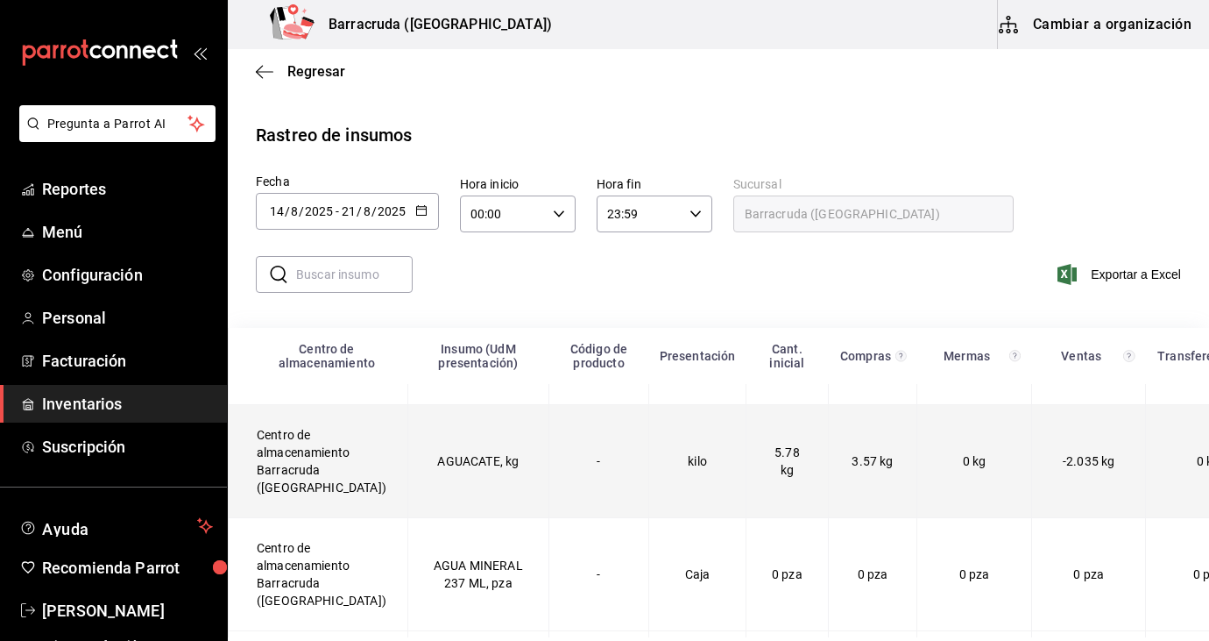
click at [436, 449] on td "AGUACATE, kg" at bounding box center [478, 461] width 141 height 113
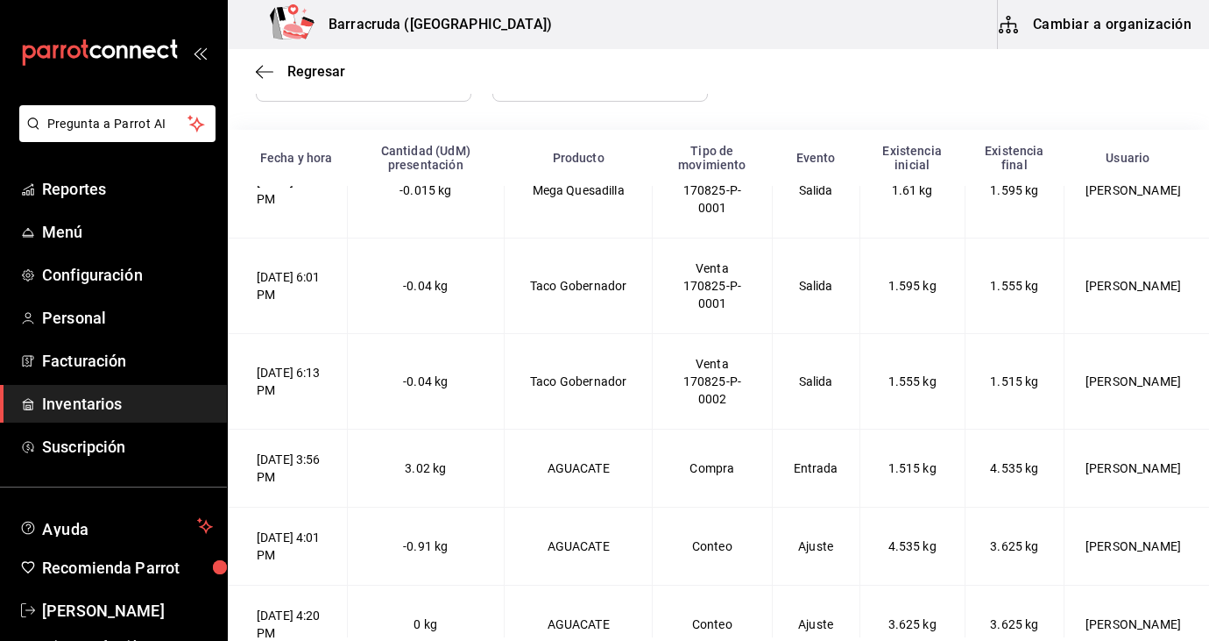
scroll to position [330, 0]
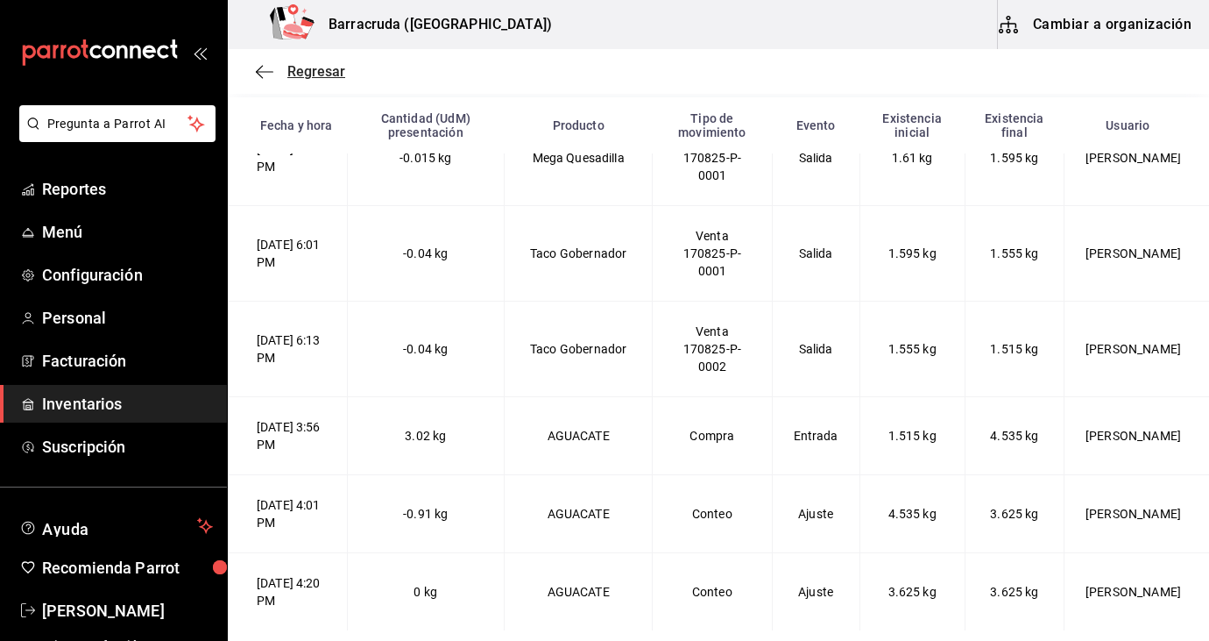
click at [319, 77] on span "Regresar" at bounding box center [316, 71] width 58 height 17
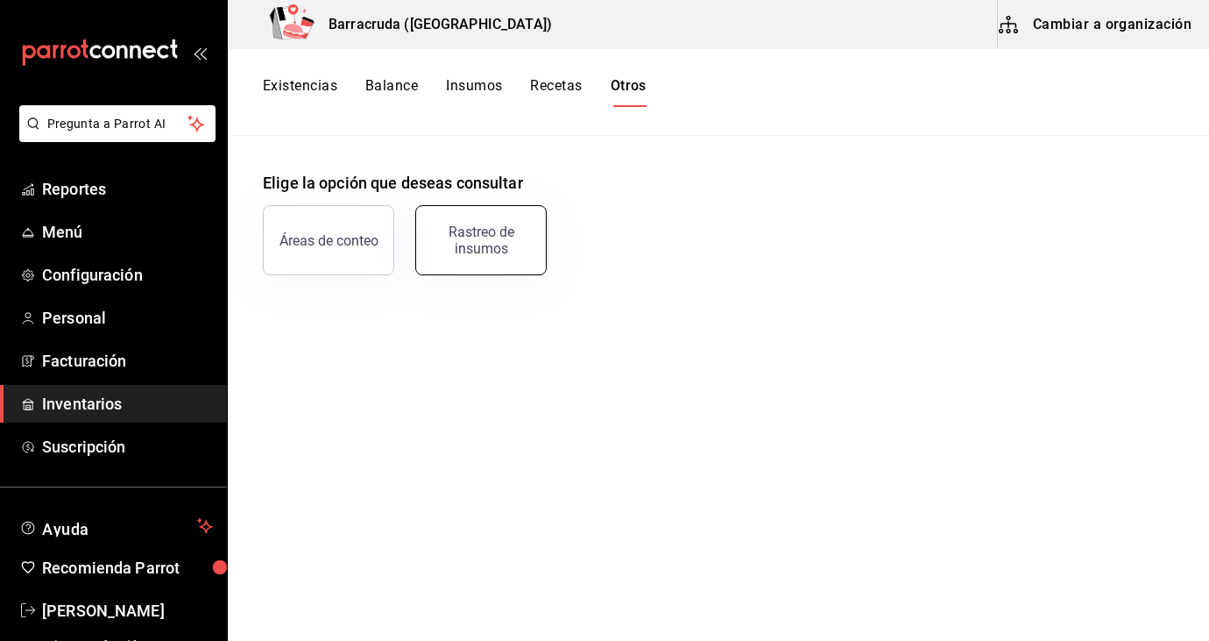
click at [513, 229] on div "Rastreo de insumos" at bounding box center [481, 239] width 109 height 33
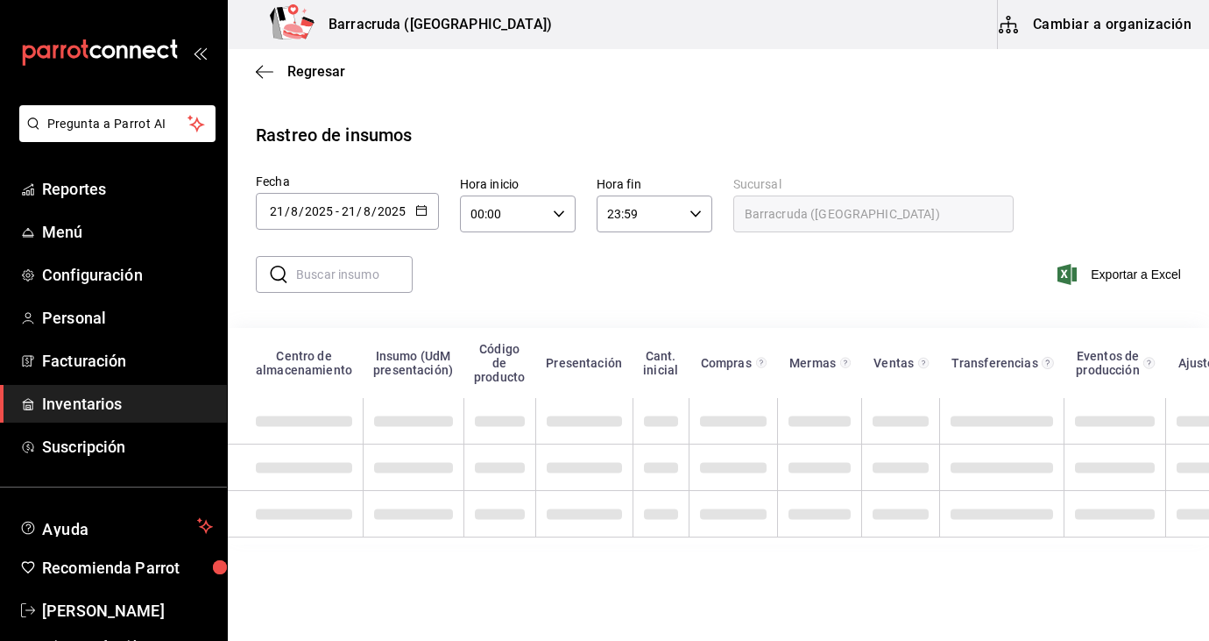
click at [421, 205] on icon "button" at bounding box center [421, 210] width 12 height 12
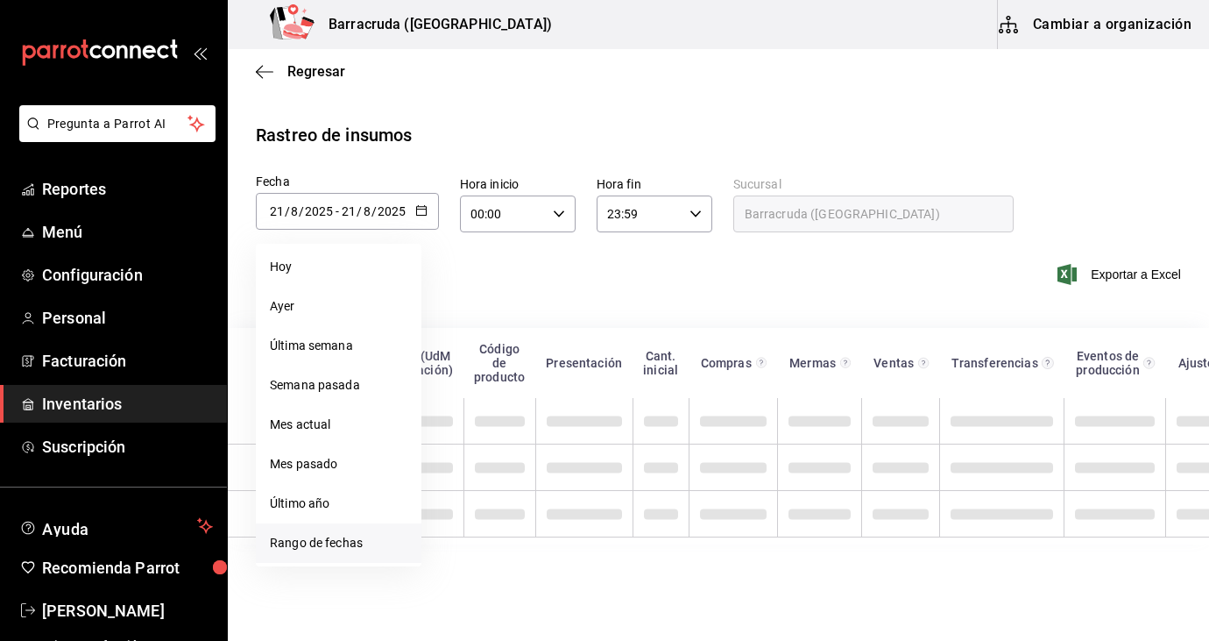
click at [334, 550] on li "Rango de fechas" at bounding box center [339, 542] width 166 height 39
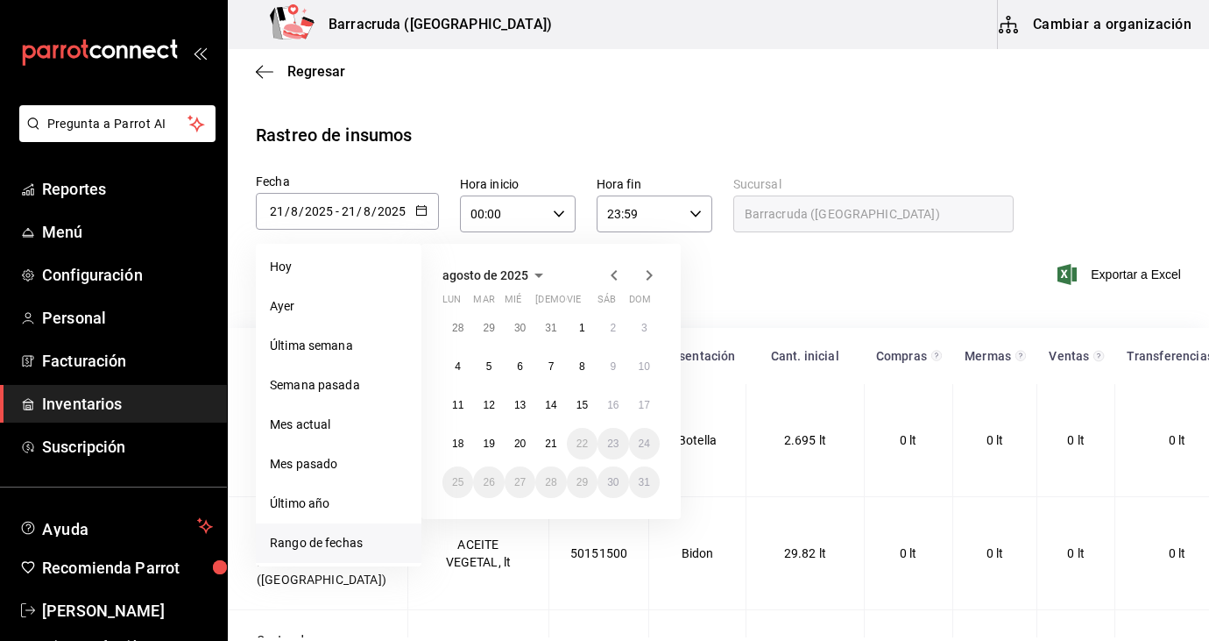
click at [328, 542] on li "Rango de fechas" at bounding box center [339, 542] width 166 height 39
click at [556, 401] on abbr "14" at bounding box center [550, 405] width 11 height 12
click at [553, 458] on button "21" at bounding box center [550, 444] width 31 height 32
type input "2025-08-14"
type input "14"
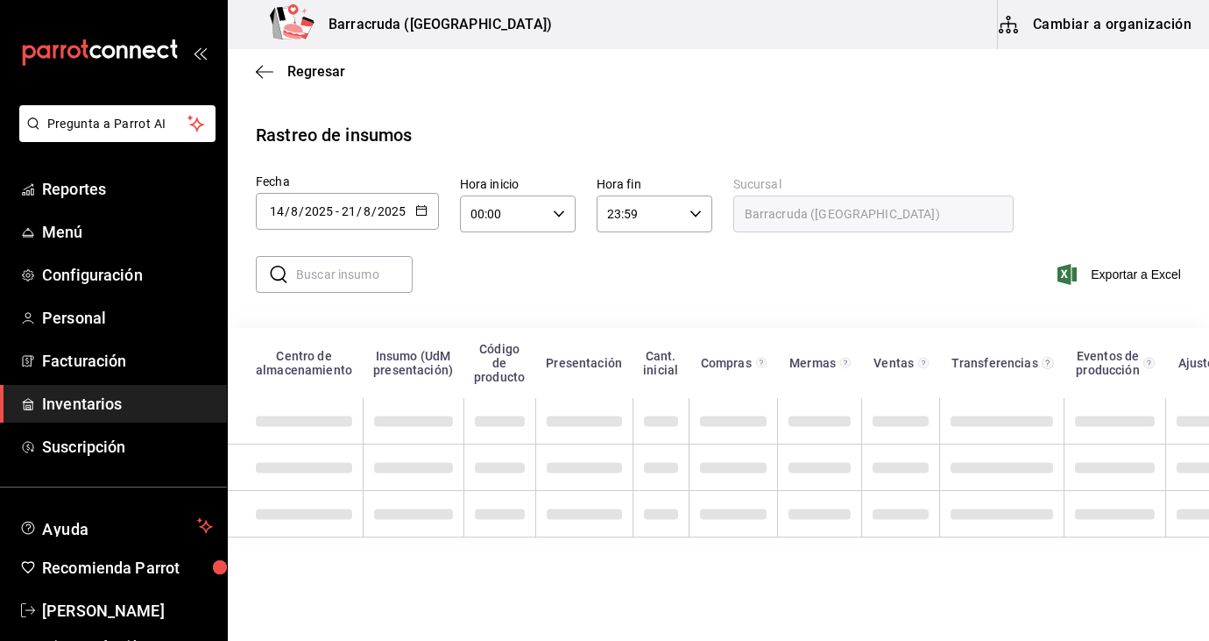
click at [351, 276] on input "text" at bounding box center [354, 274] width 117 height 35
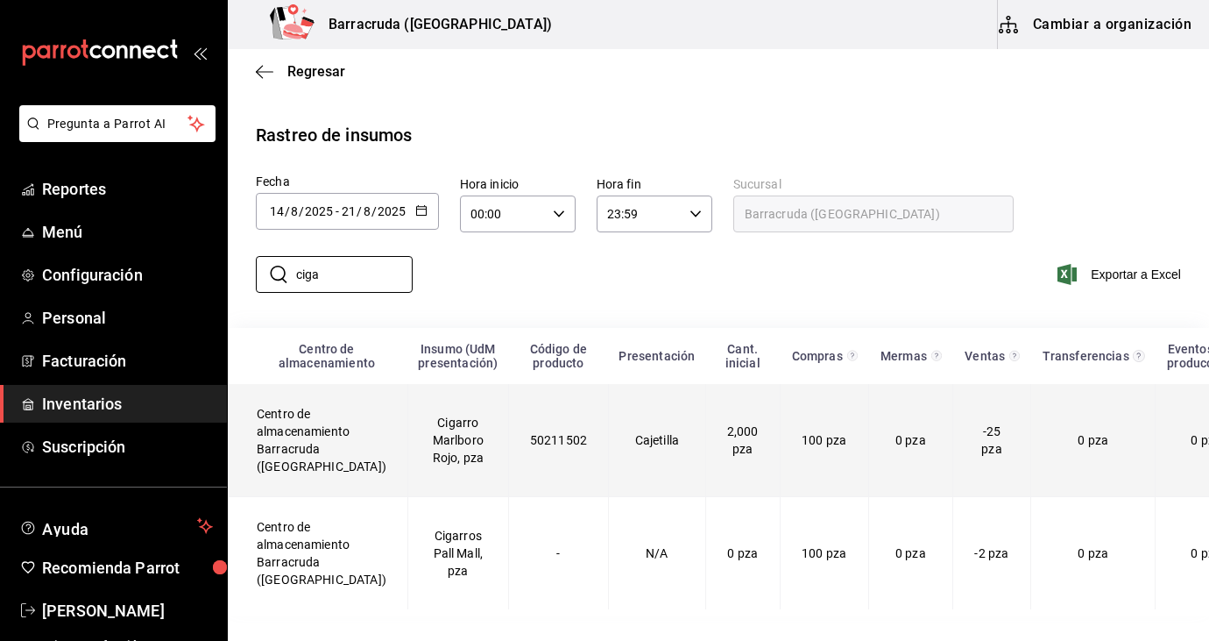
type input "ciga"
click at [437, 470] on td "Cigarro Marlboro Rojo, pza" at bounding box center [458, 440] width 101 height 113
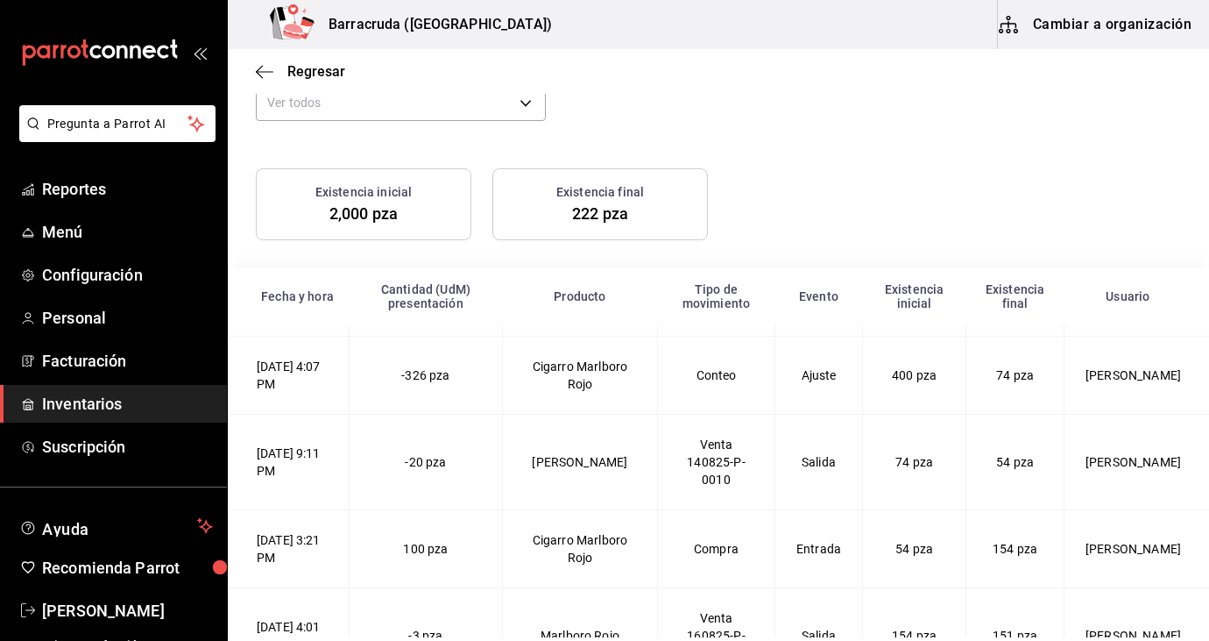
scroll to position [67, 0]
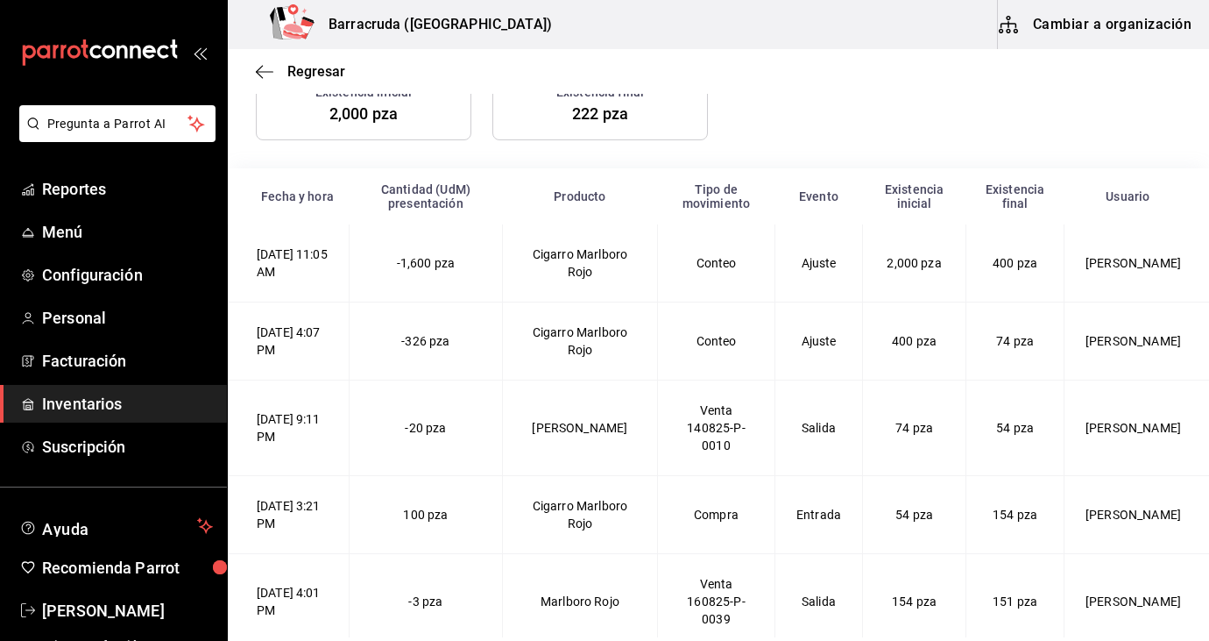
scroll to position [258, 0]
click at [302, 71] on span "Regresar" at bounding box center [316, 71] width 58 height 17
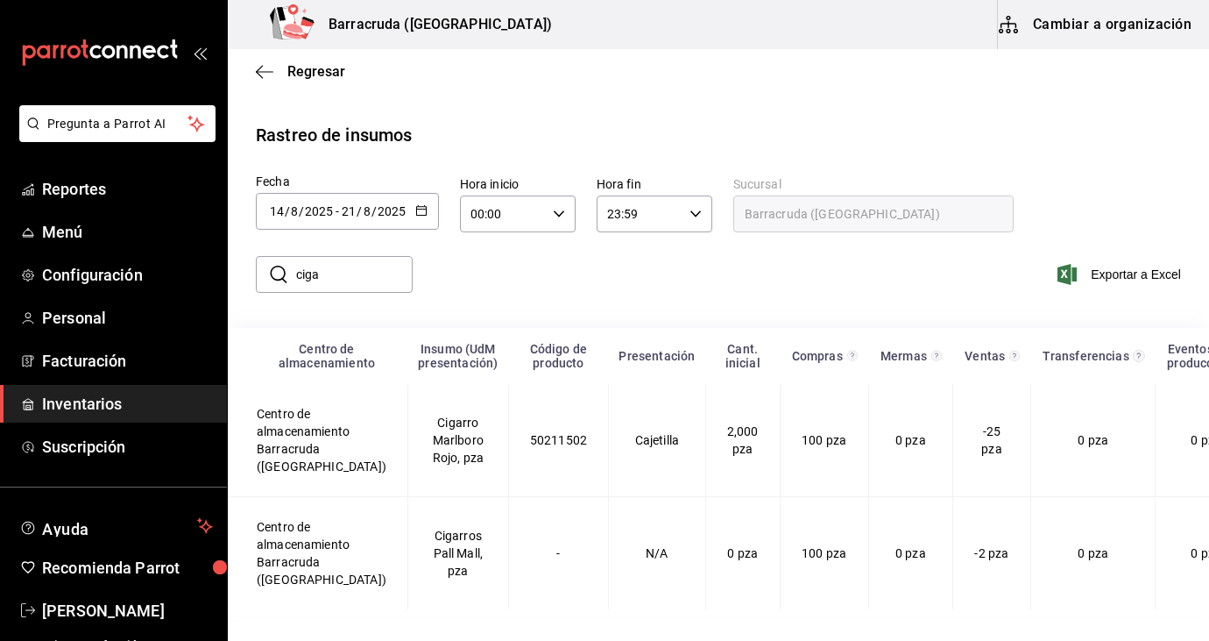
click at [364, 274] on input "ciga" at bounding box center [354, 274] width 117 height 35
type input "c"
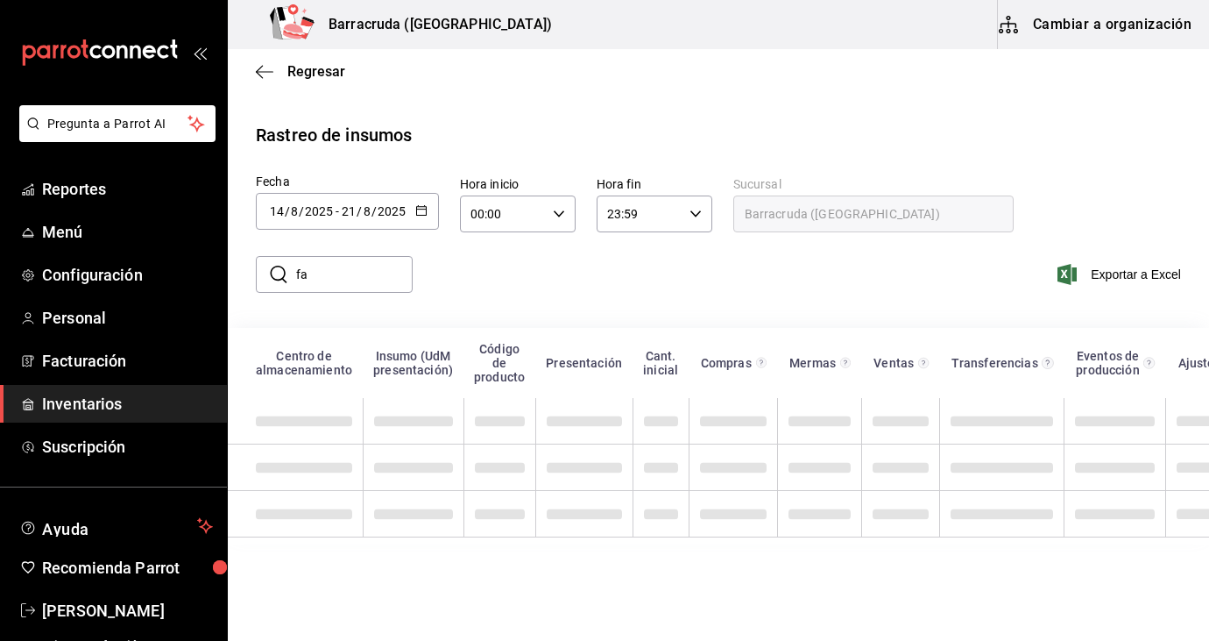
type input "f"
type input "coca col"
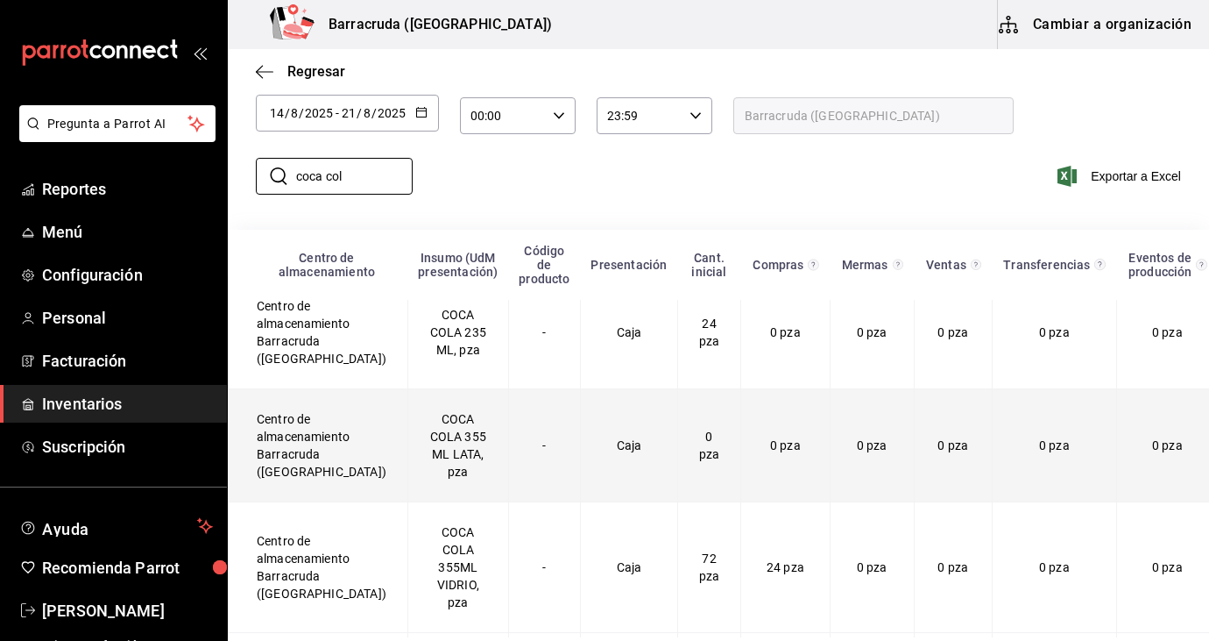
scroll to position [97, 0]
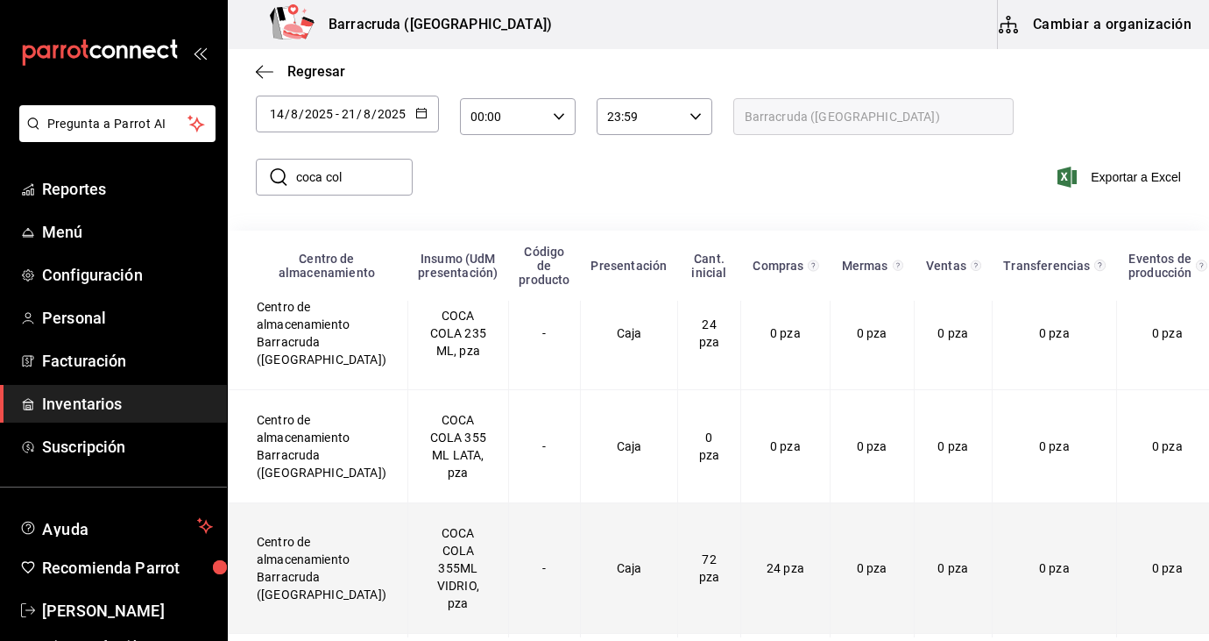
click at [418, 576] on td "COCA COLA 355ML VIDRIO, pza" at bounding box center [458, 568] width 101 height 131
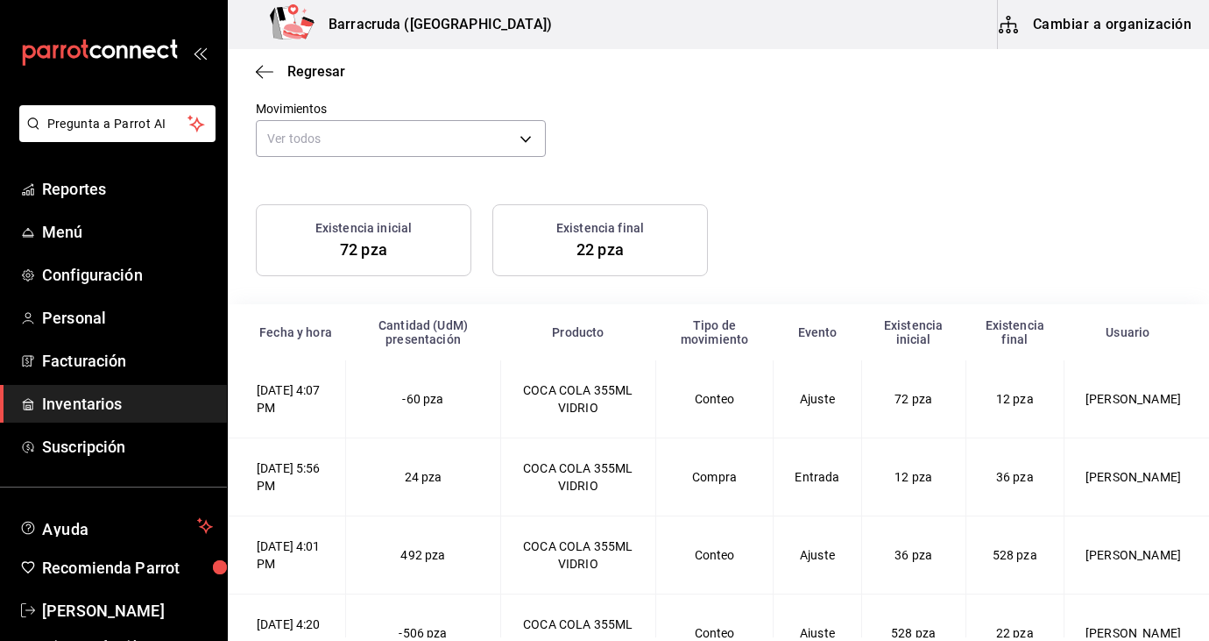
scroll to position [164, 0]
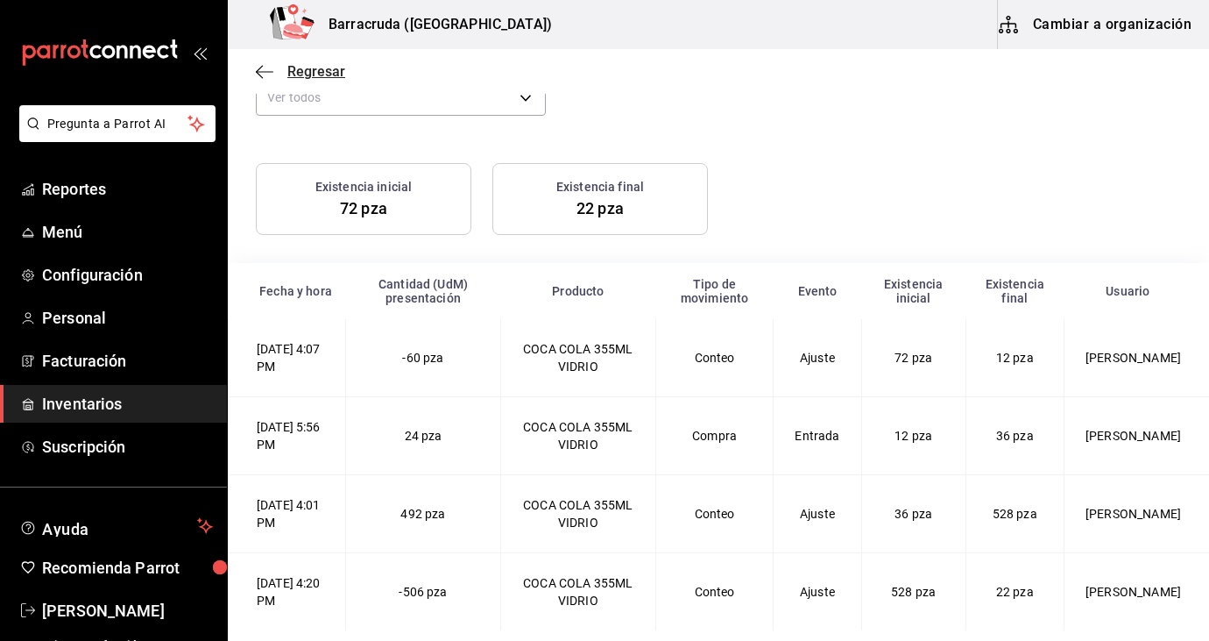
click at [267, 78] on icon "button" at bounding box center [265, 72] width 18 height 16
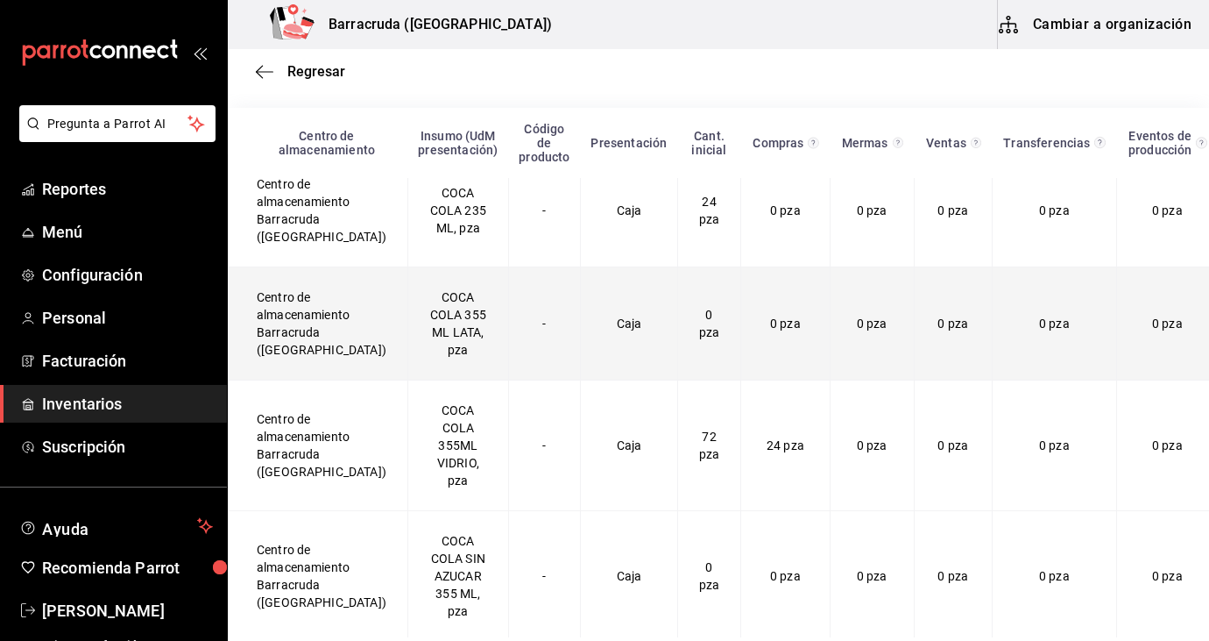
scroll to position [230, 0]
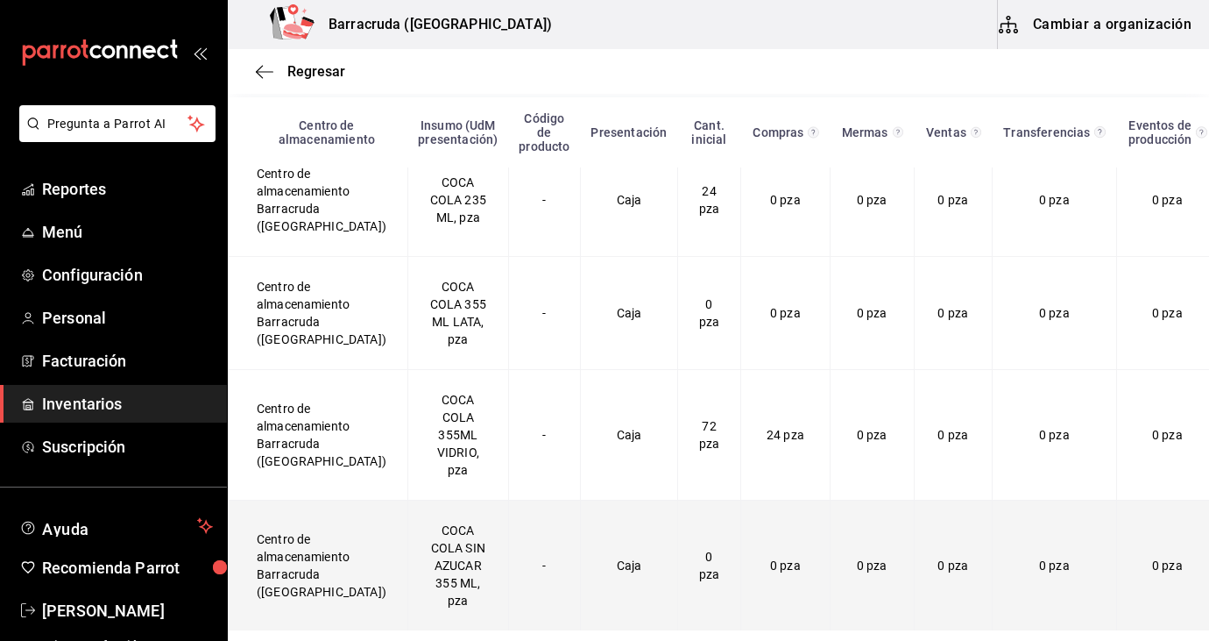
click at [415, 566] on td "COCA COLA SIN AZUCAR 355 ML, pza" at bounding box center [458, 565] width 101 height 131
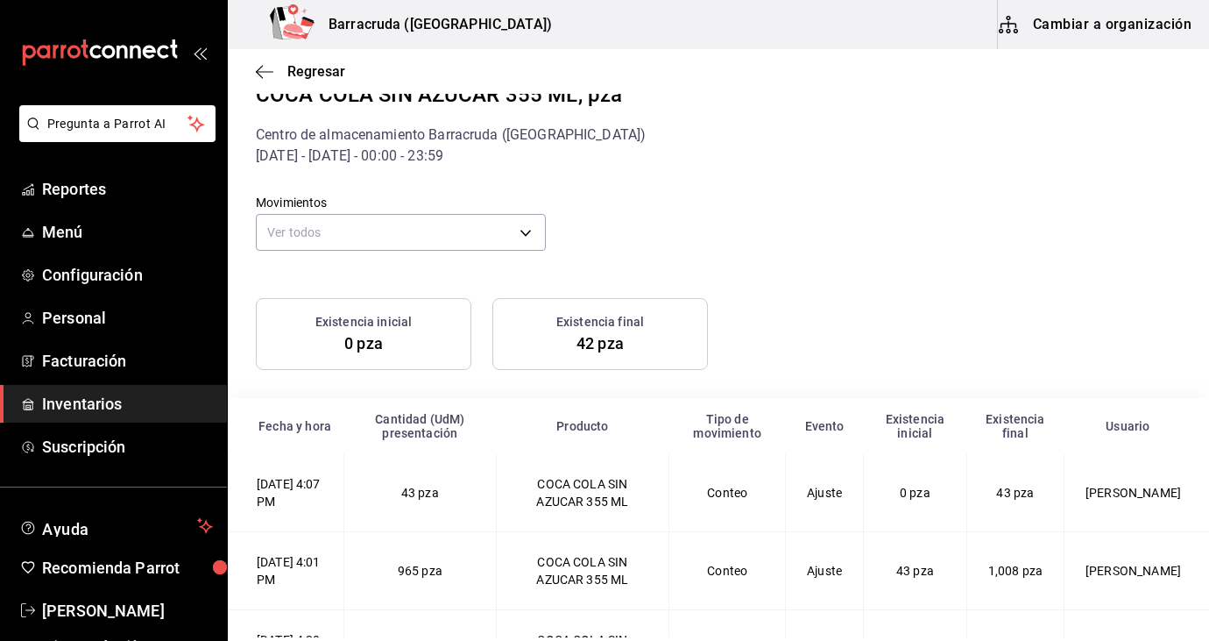
scroll to position [86, 0]
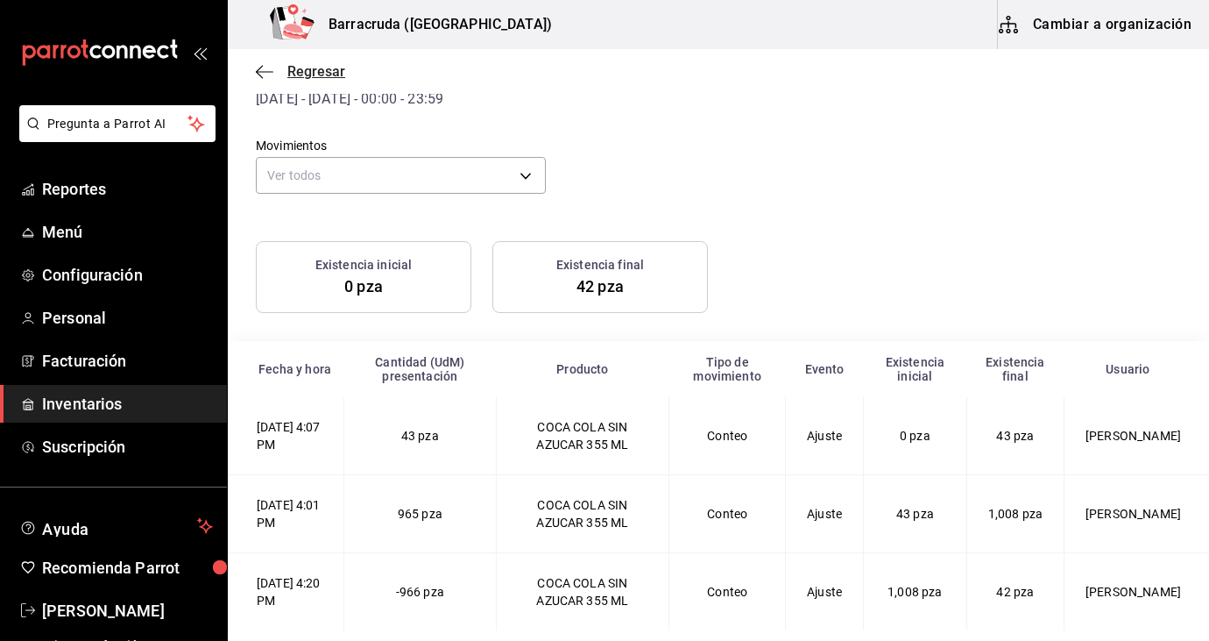
click at [266, 73] on icon "button" at bounding box center [265, 72] width 18 height 16
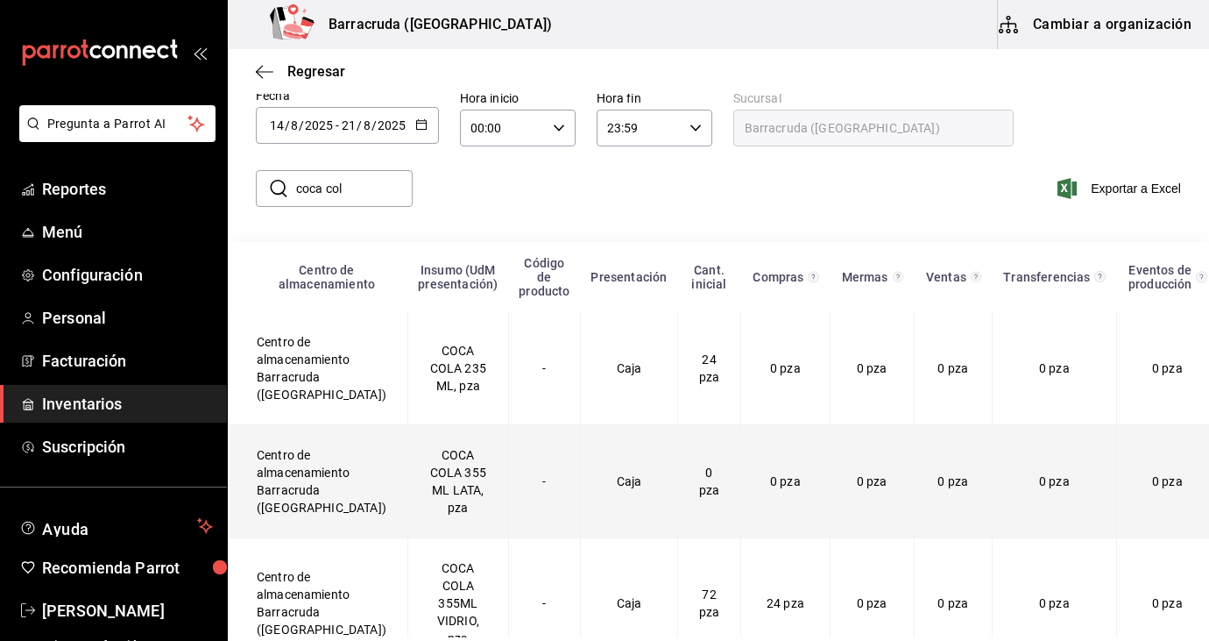
scroll to position [24, 0]
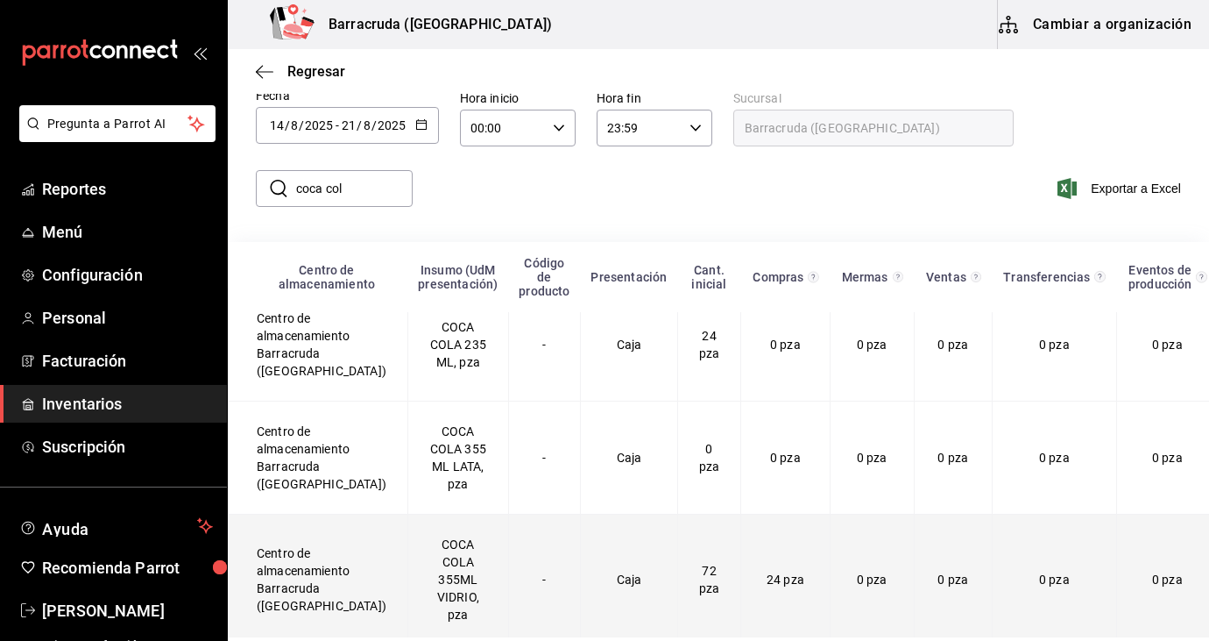
click at [420, 558] on td "COCA COLA 355ML VIDRIO, pza" at bounding box center [458, 579] width 101 height 131
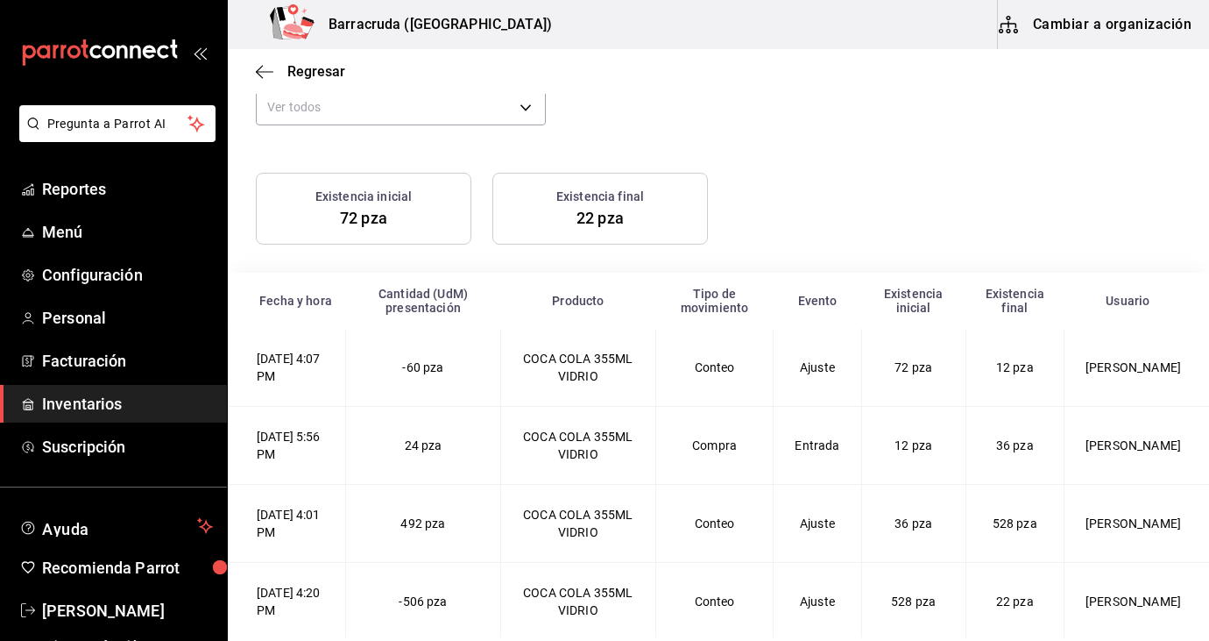
scroll to position [164, 0]
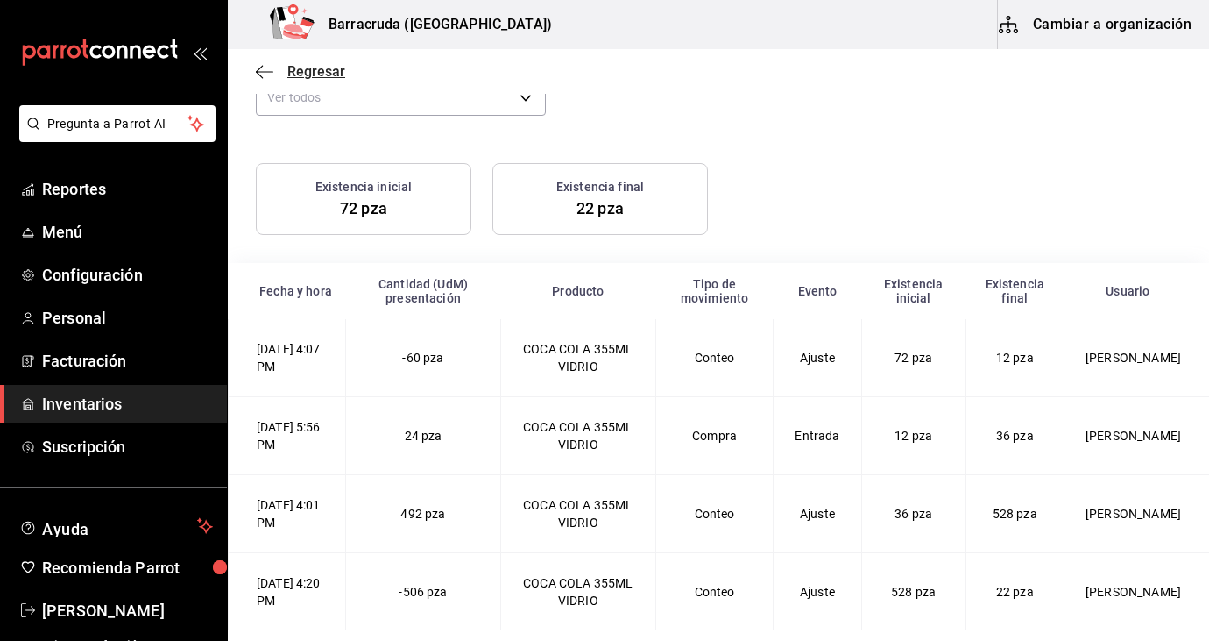
click at [273, 68] on span "Regresar" at bounding box center [300, 71] width 89 height 17
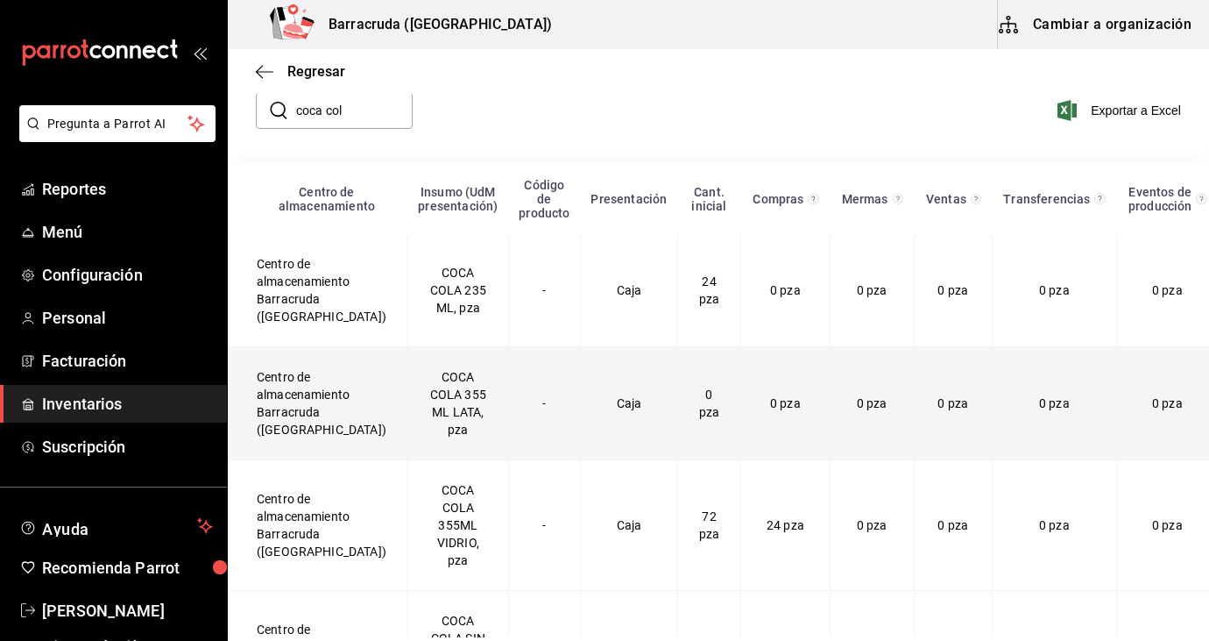
click at [419, 405] on td "COCA COLA 355 ML LATA, pza" at bounding box center [458, 403] width 101 height 113
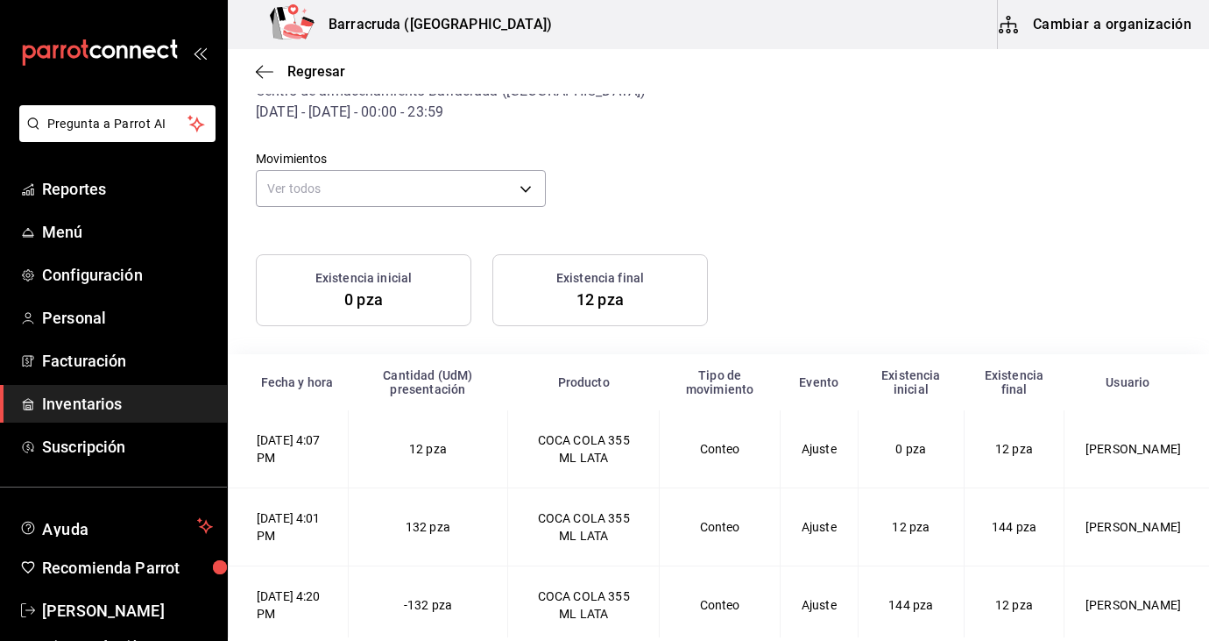
scroll to position [86, 0]
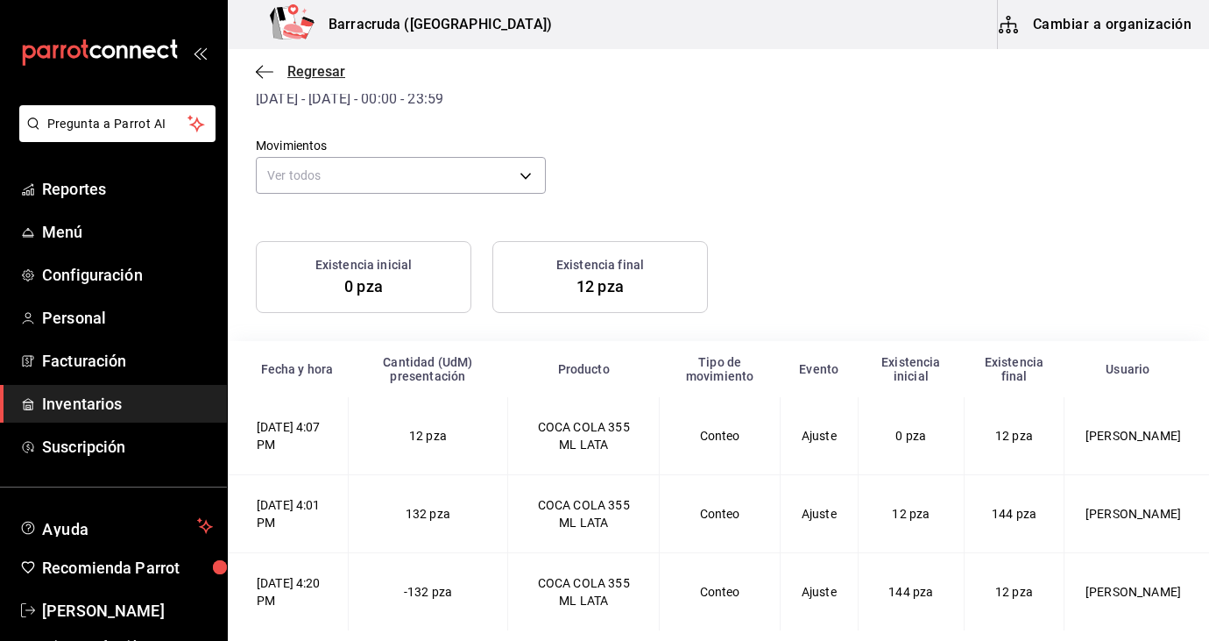
click at [328, 76] on span "Regresar" at bounding box center [316, 71] width 58 height 17
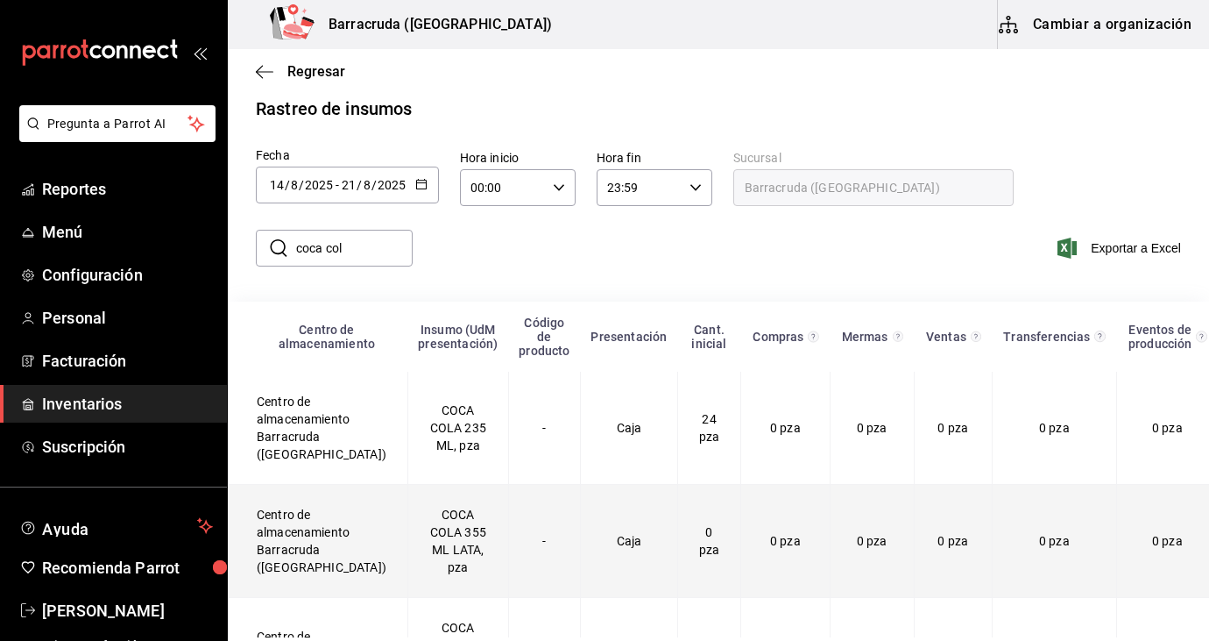
scroll to position [27, 0]
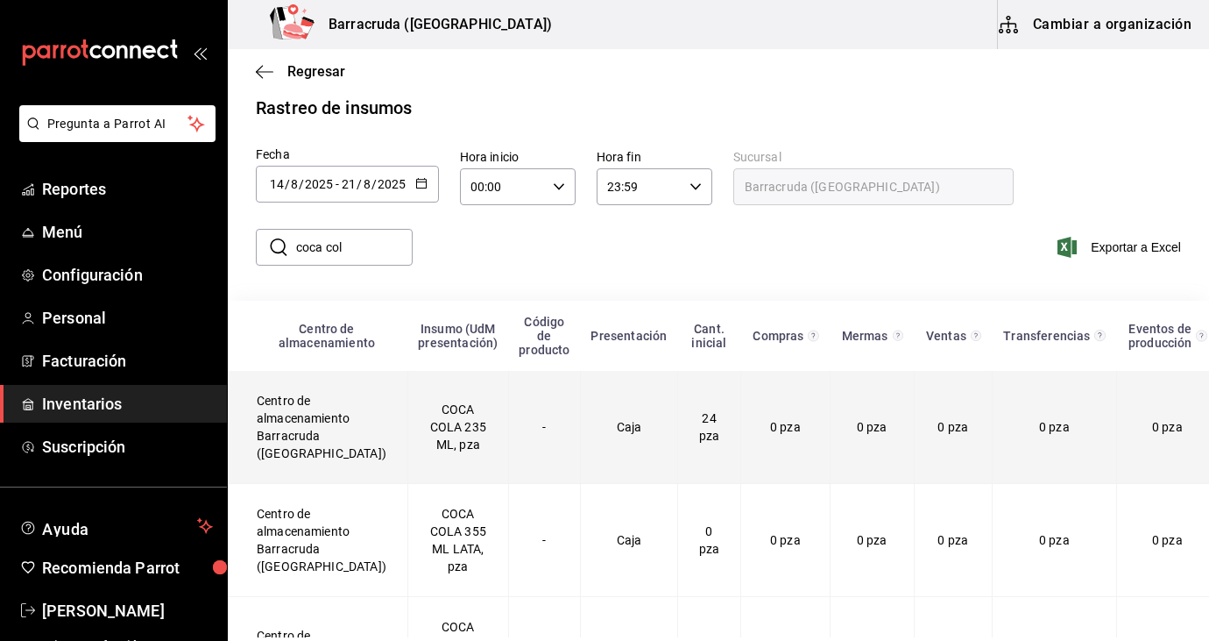
click at [432, 428] on td "COCA COLA 235 ML, pza" at bounding box center [458, 427] width 101 height 113
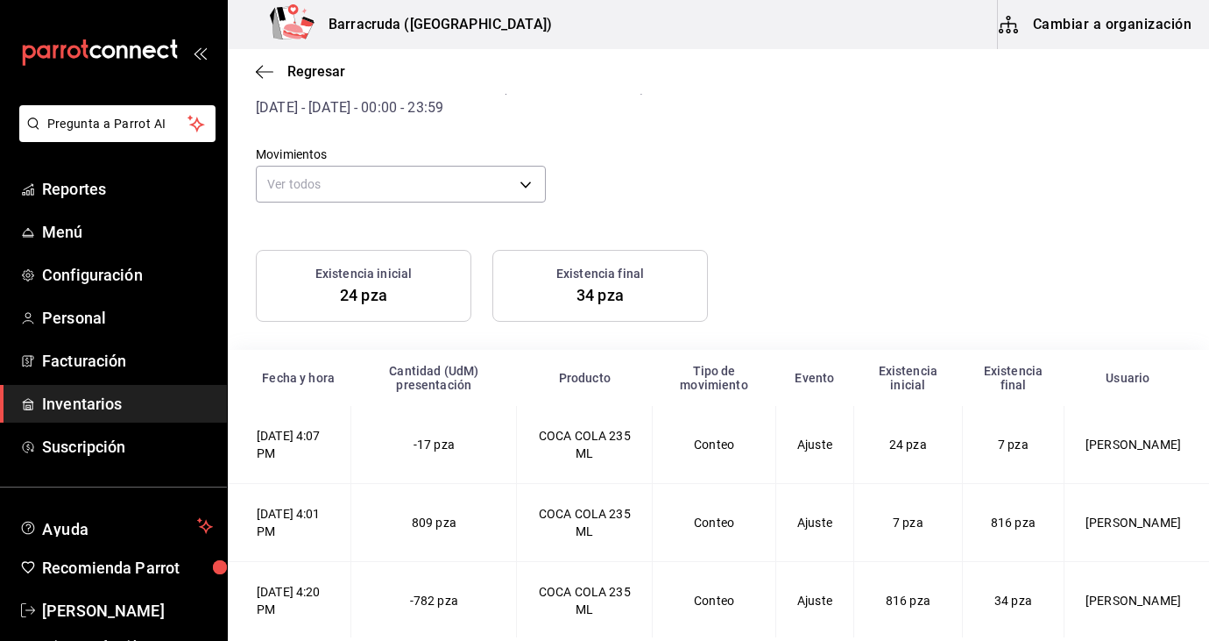
scroll to position [86, 0]
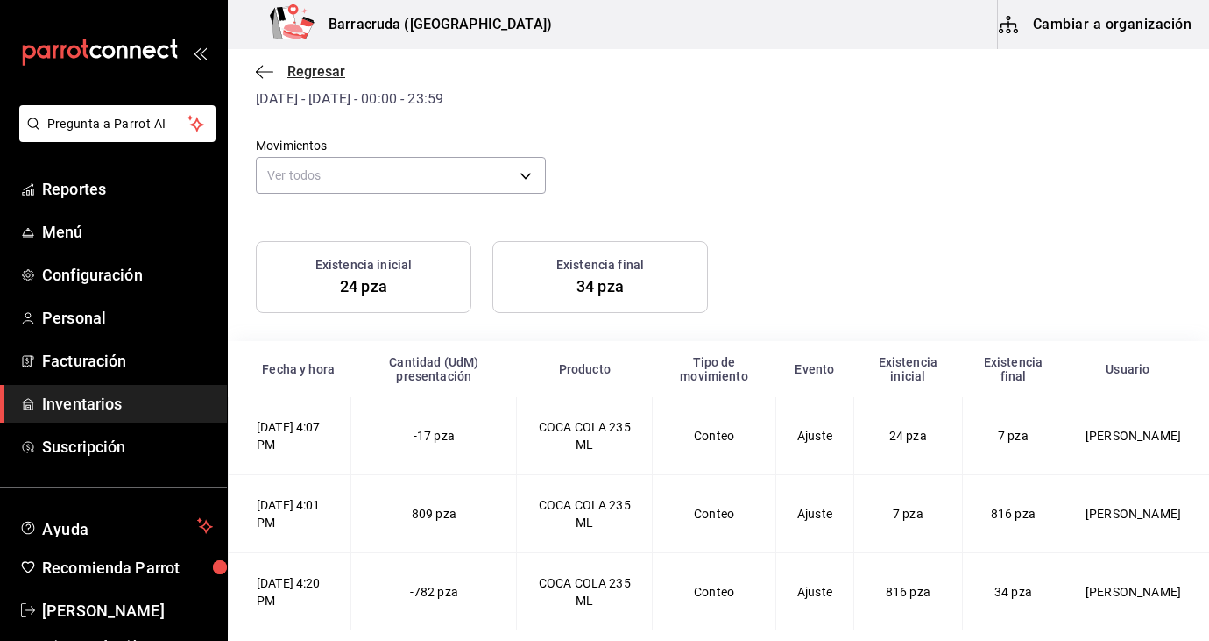
click at [305, 78] on span "Regresar" at bounding box center [316, 71] width 58 height 17
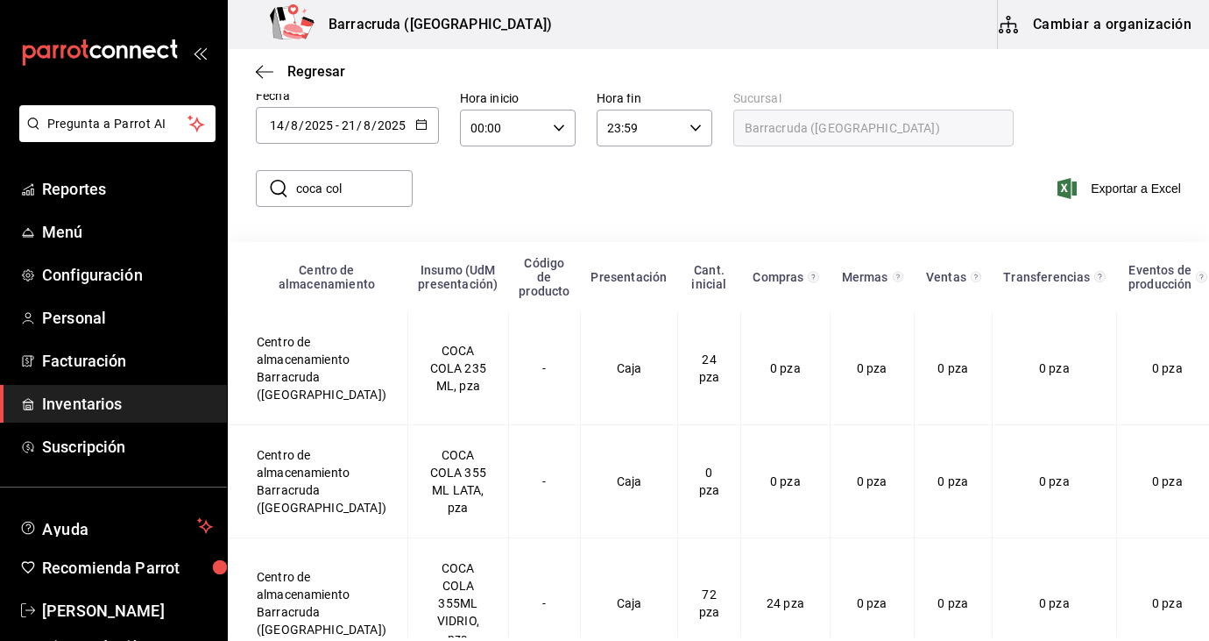
click at [387, 199] on input "coca col" at bounding box center [354, 188] width 117 height 35
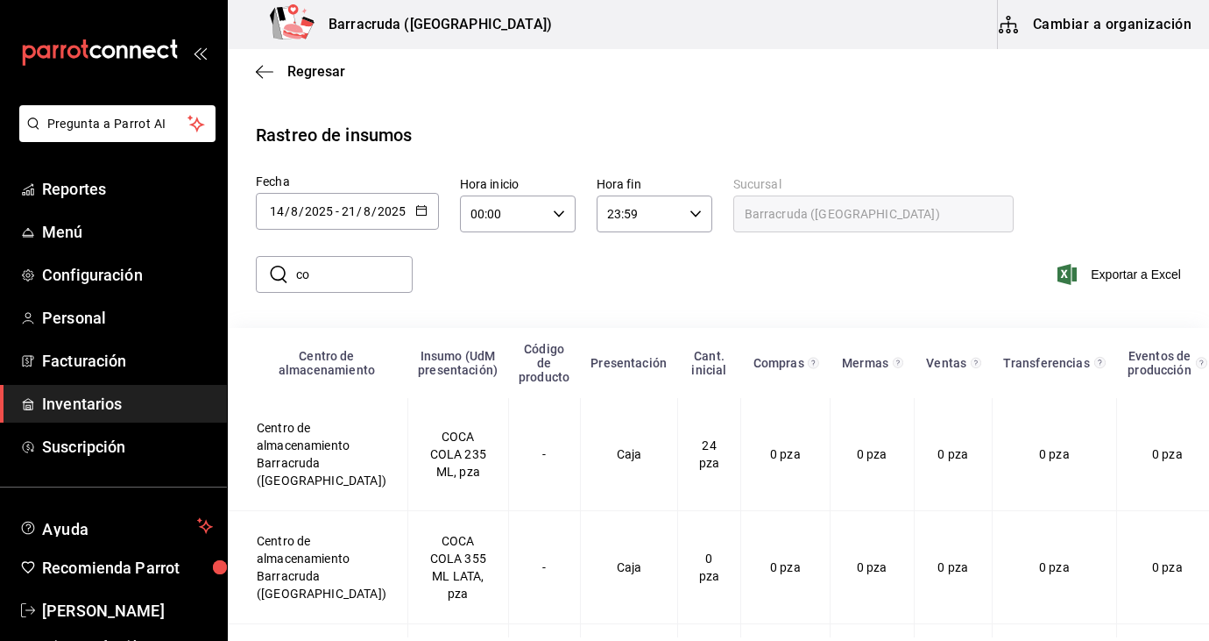
type input "c"
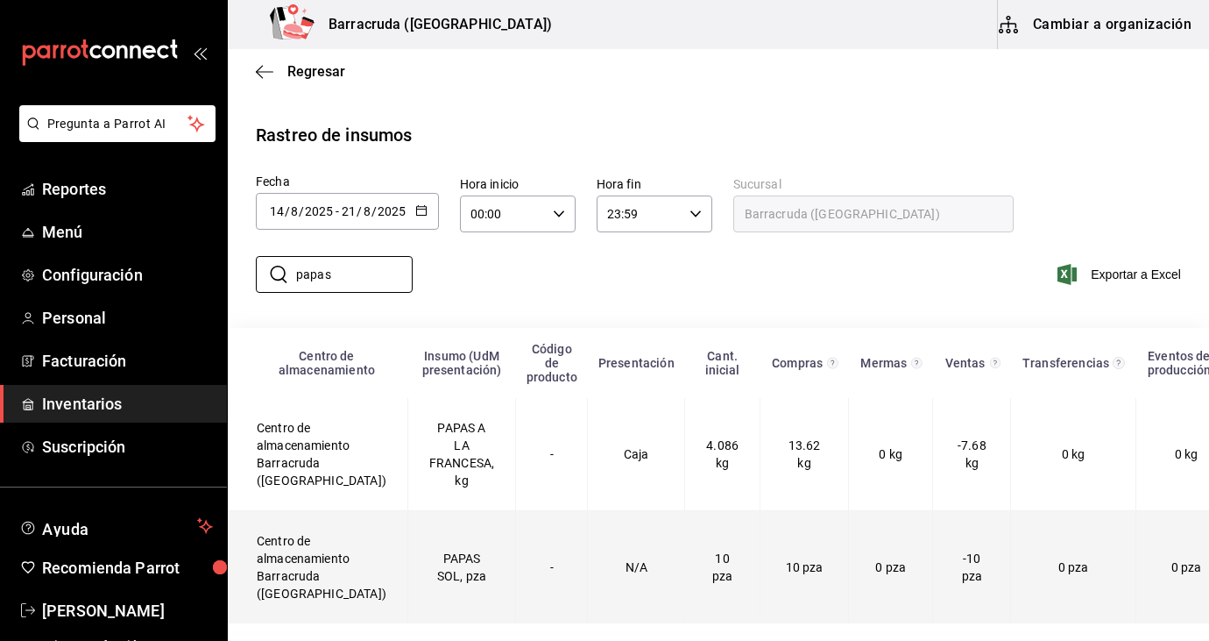
type input "papas"
click at [425, 554] on td "PAPAS SOL, pza" at bounding box center [462, 567] width 108 height 113
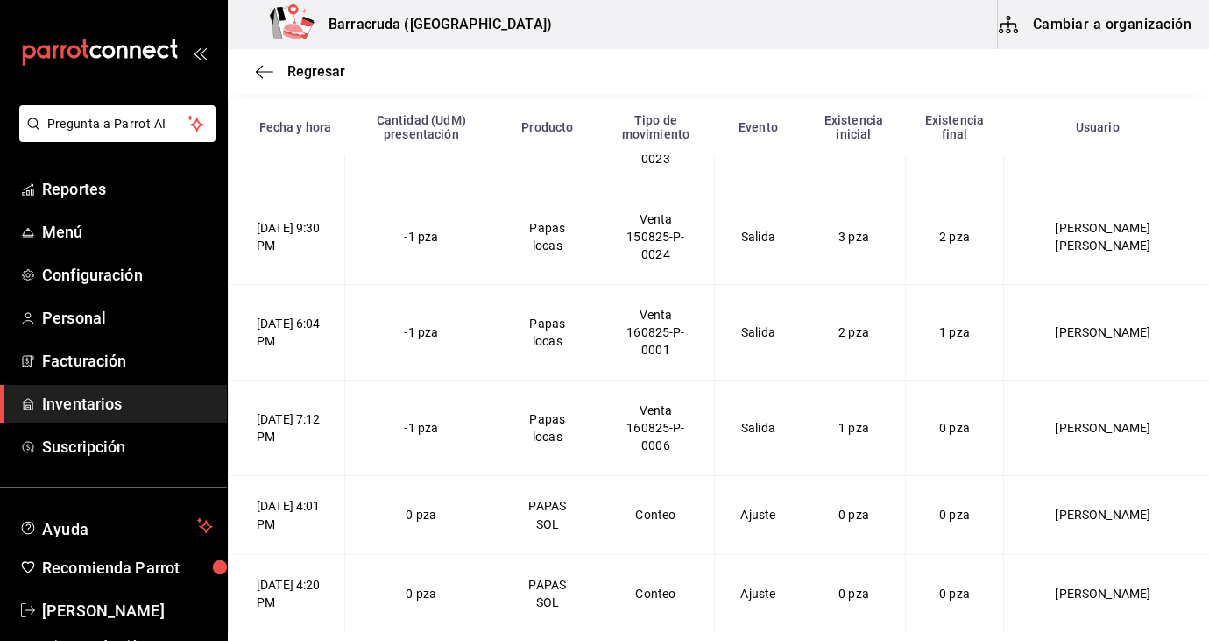
scroll to position [330, 0]
click at [284, 73] on span "Regresar" at bounding box center [300, 71] width 89 height 17
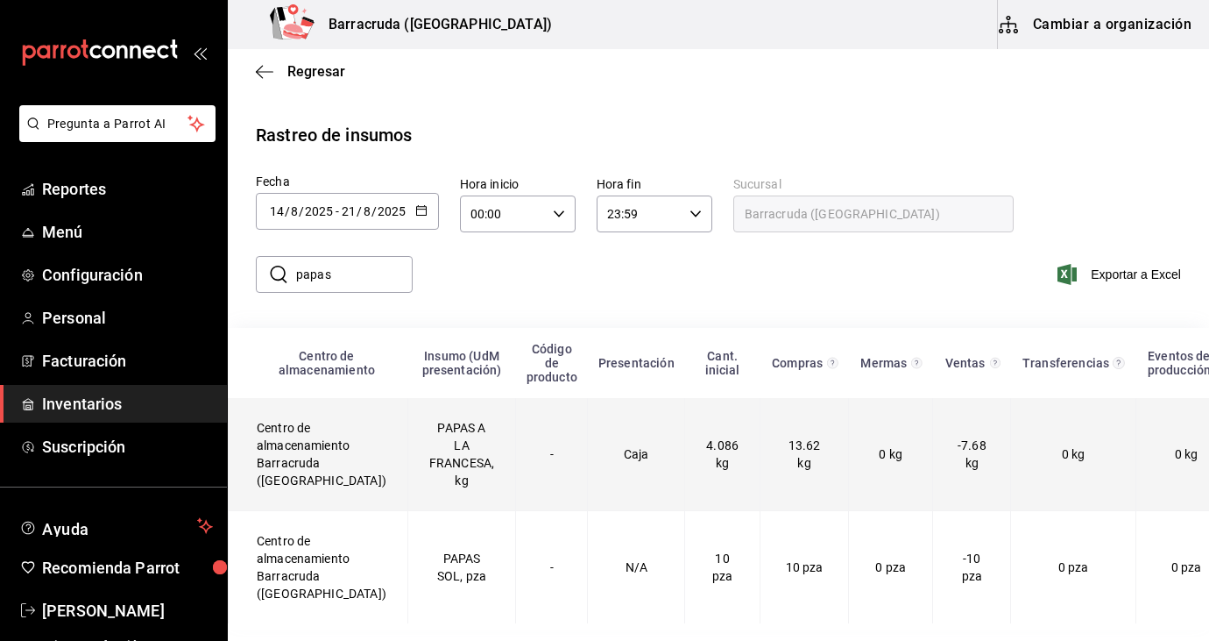
click at [443, 457] on td "PAPAS A LA FRANCESA, kg" at bounding box center [462, 454] width 108 height 113
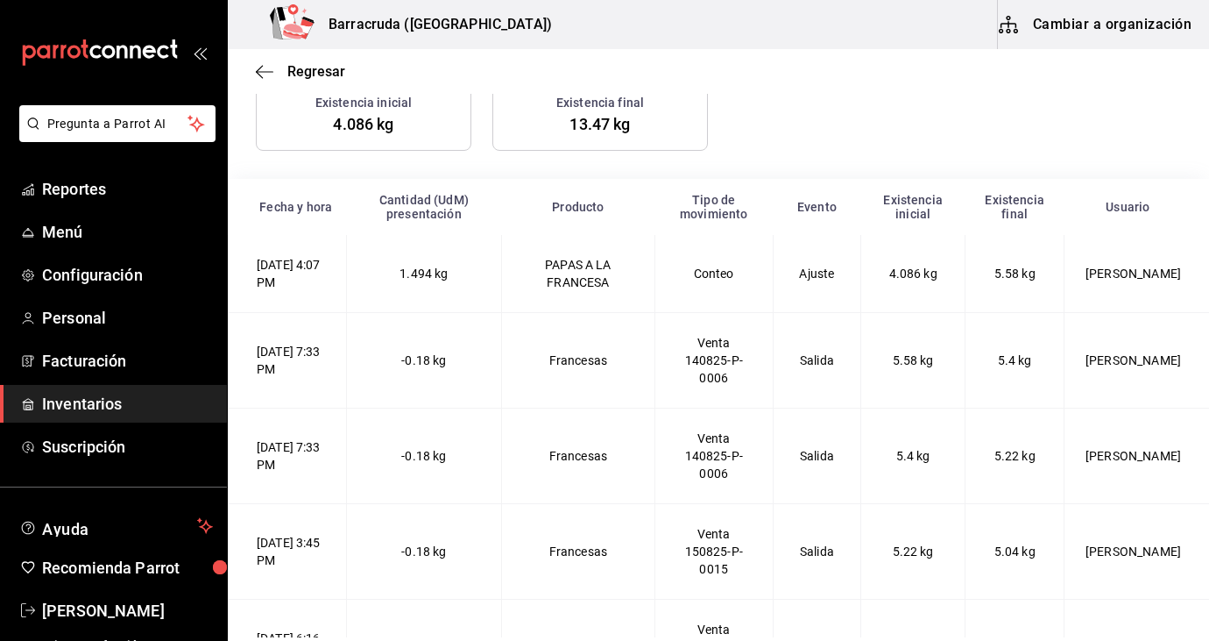
scroll to position [250, 0]
click at [327, 75] on span "Regresar" at bounding box center [316, 71] width 58 height 17
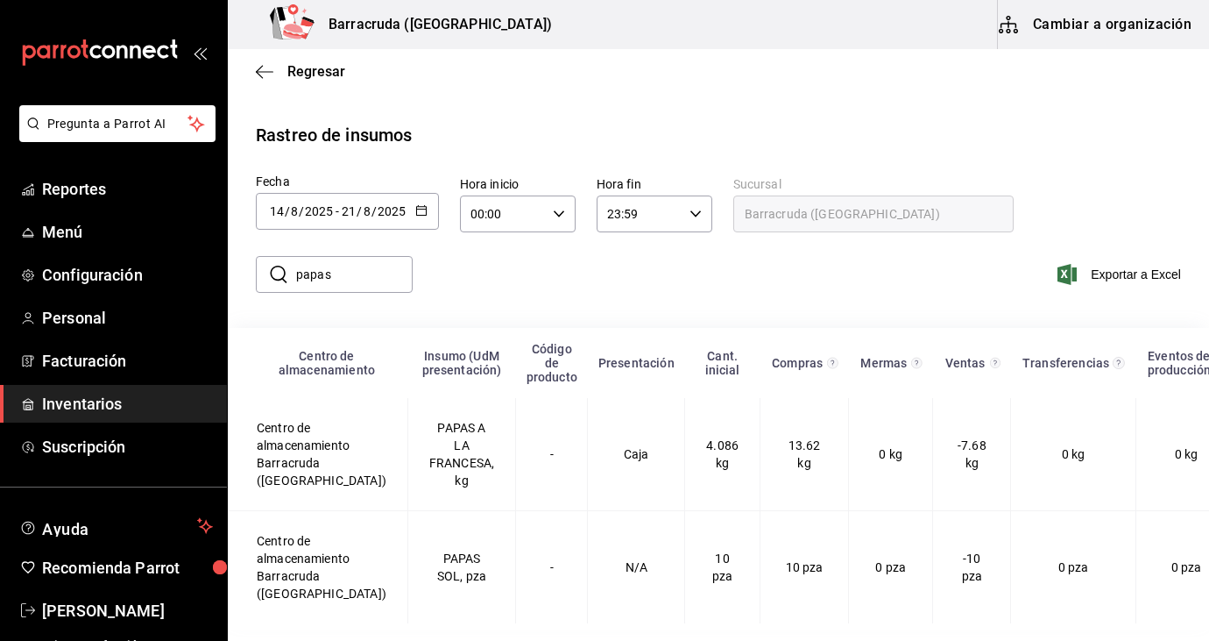
click at [354, 273] on input "papas" at bounding box center [354, 274] width 117 height 35
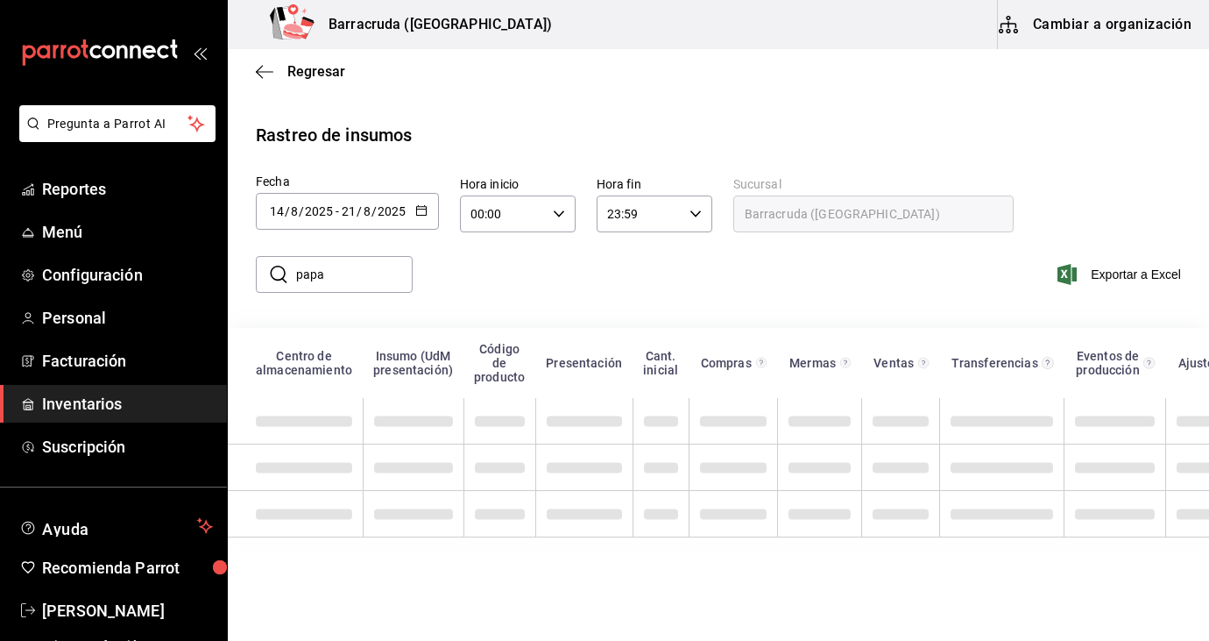
click at [461, 556] on main "Regresar Rastreo de insumos Fecha 2025-08-14 14 / 8 / 2025 - 2025-08-21 21 / 8 …" at bounding box center [719, 343] width 982 height 588
click at [350, 264] on input "papa" at bounding box center [354, 274] width 117 height 35
click at [594, 288] on div "​ papa ​ Exportar a Excel" at bounding box center [712, 285] width 996 height 72
click at [353, 273] on input "papa" at bounding box center [354, 274] width 117 height 35
type input "p"
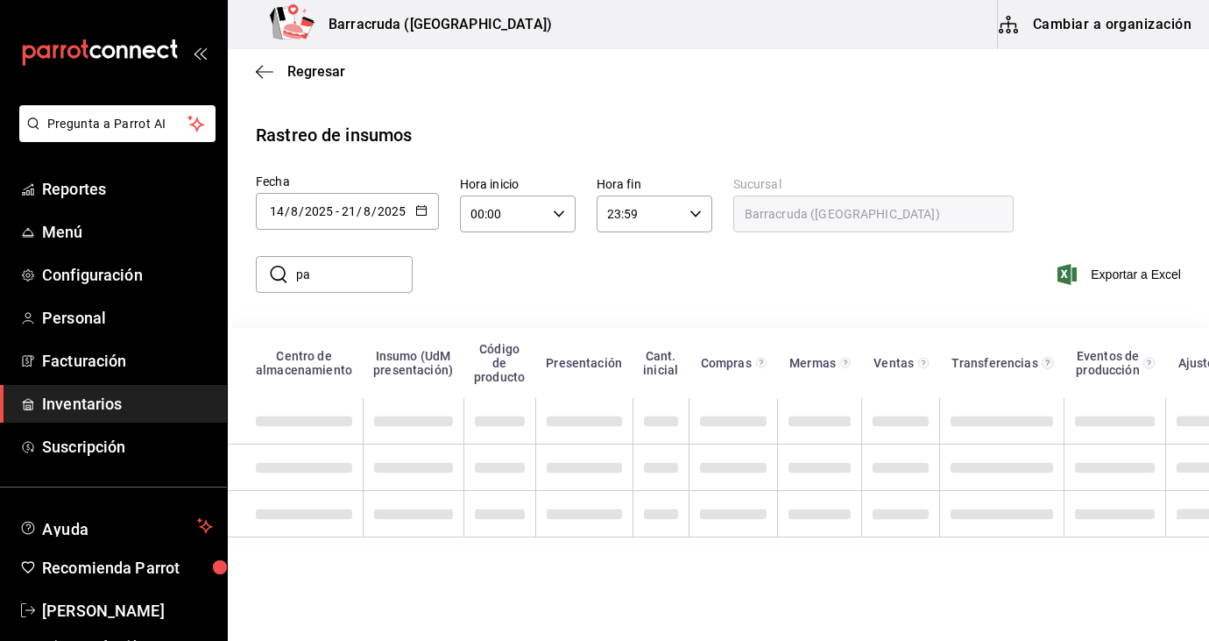
type input "p"
click at [323, 69] on span "Regresar" at bounding box center [316, 71] width 58 height 17
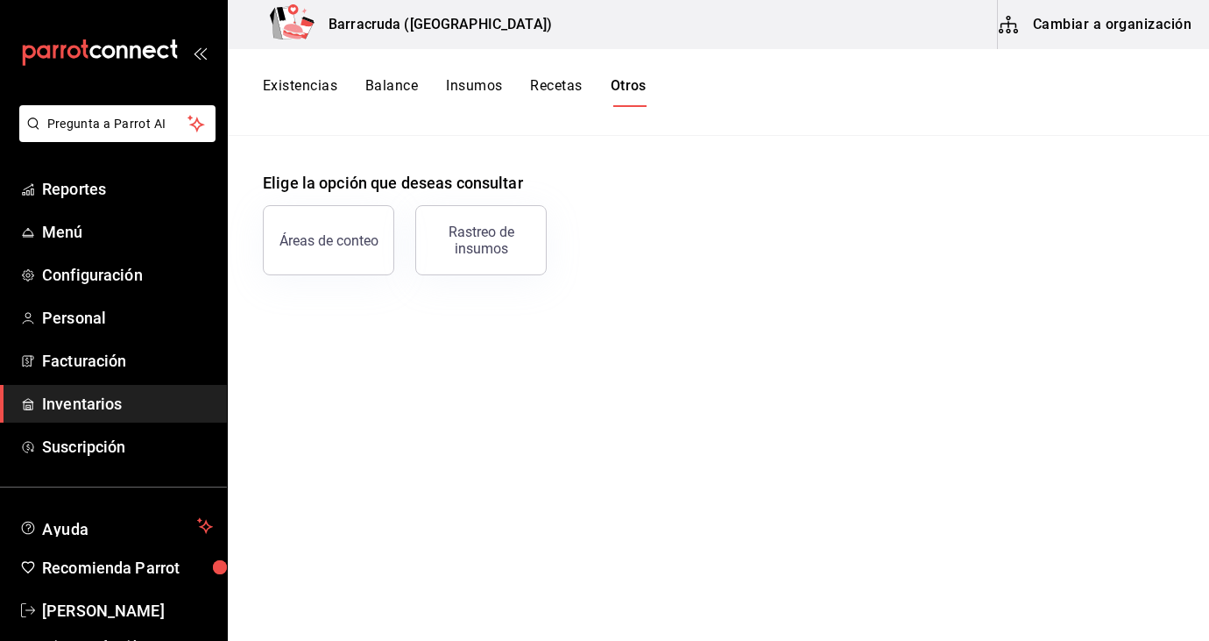
click at [313, 94] on button "Existencias" at bounding box center [300, 92] width 74 height 30
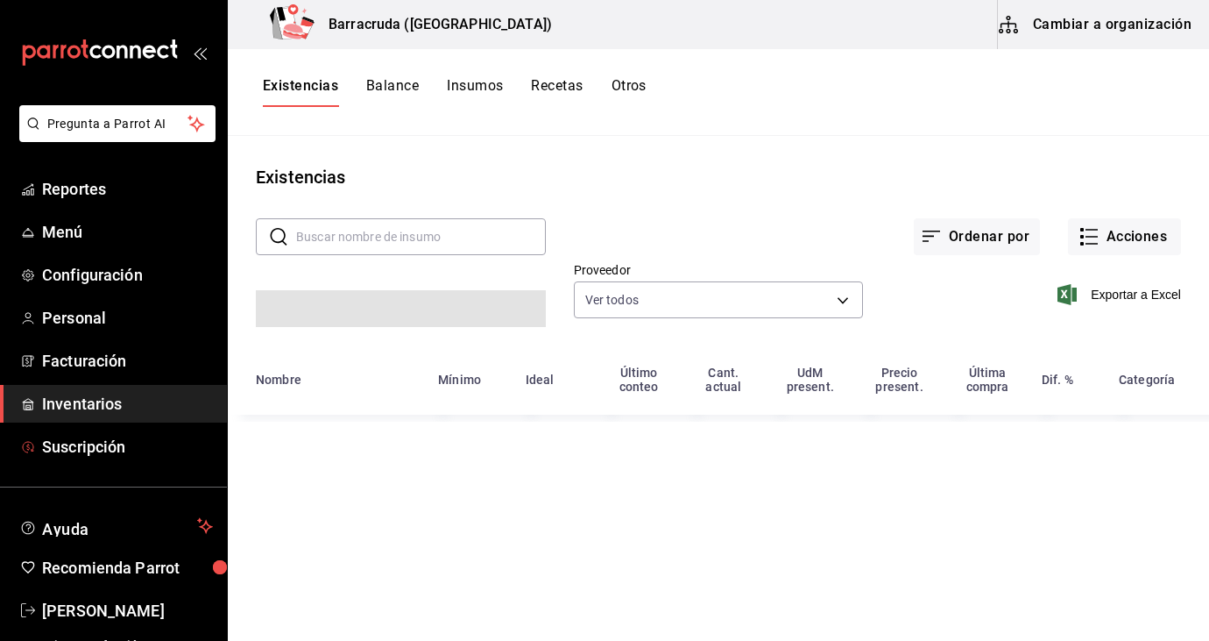
click at [136, 419] on link "Inventarios" at bounding box center [113, 404] width 227 height 38
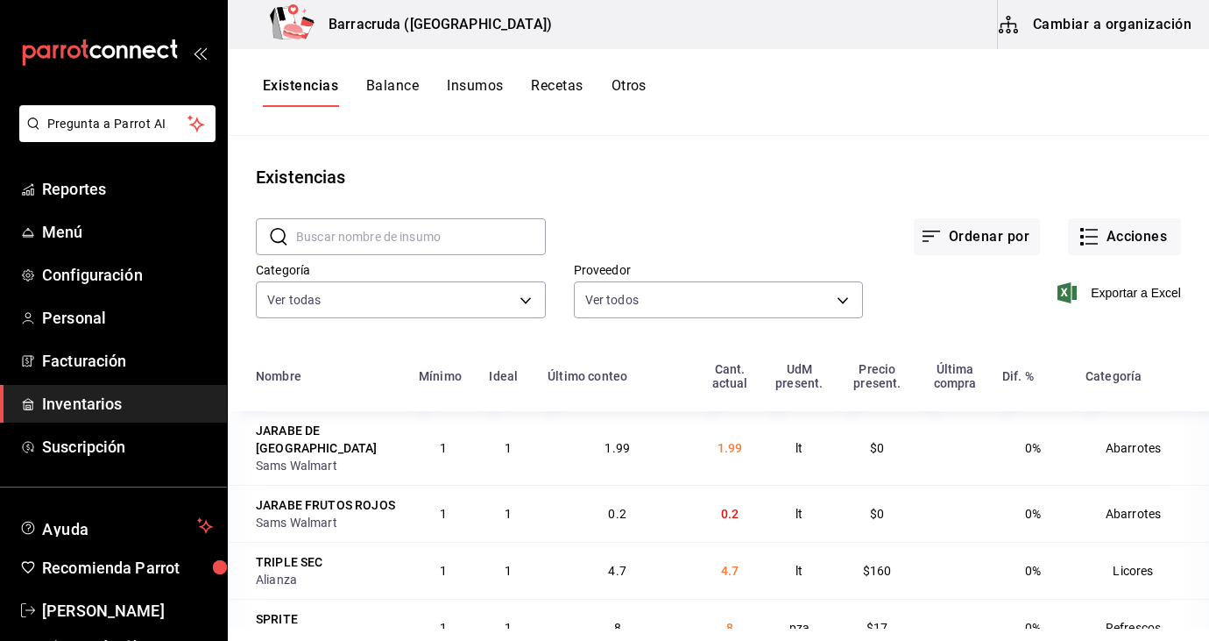
click at [631, 88] on button "Otros" at bounding box center [629, 92] width 35 height 30
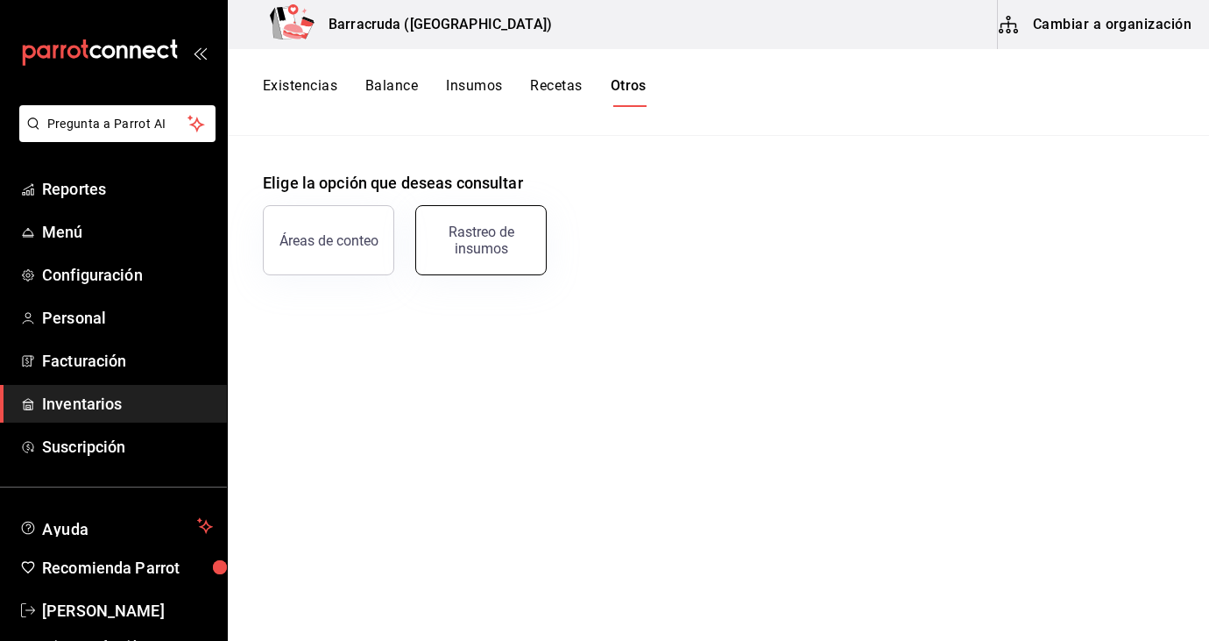
click at [493, 240] on div "Rastreo de insumos" at bounding box center [481, 239] width 109 height 33
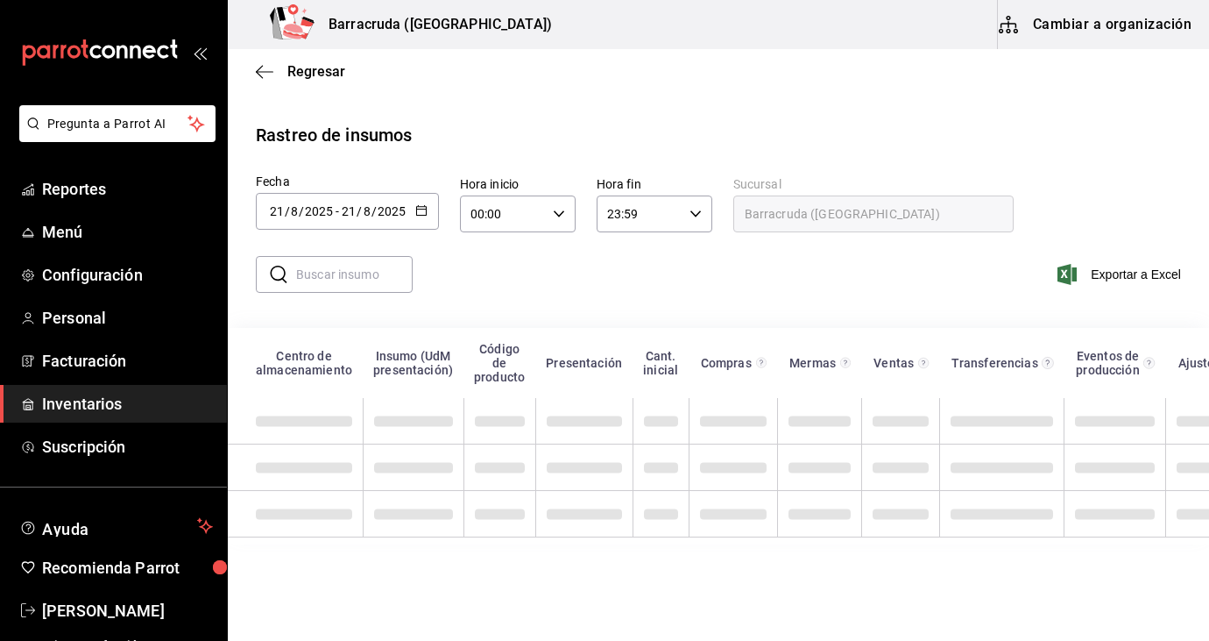
click at [416, 209] on \(Stroke\) "button" at bounding box center [421, 209] width 10 height 1
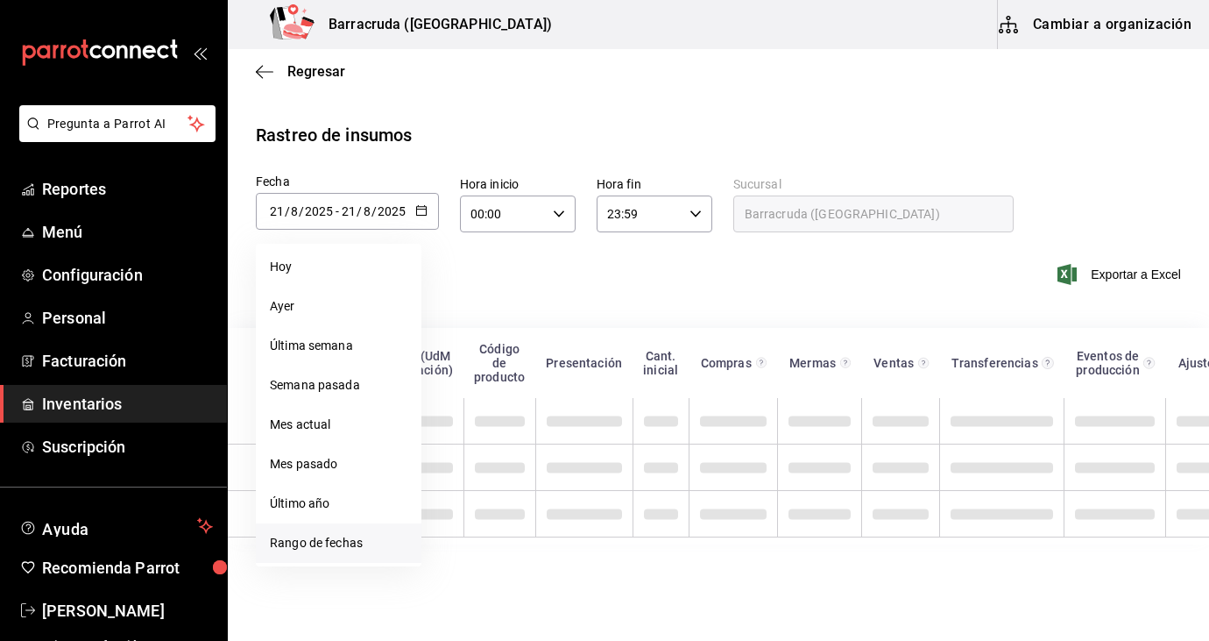
click at [314, 553] on li "Rango de fechas" at bounding box center [339, 542] width 166 height 39
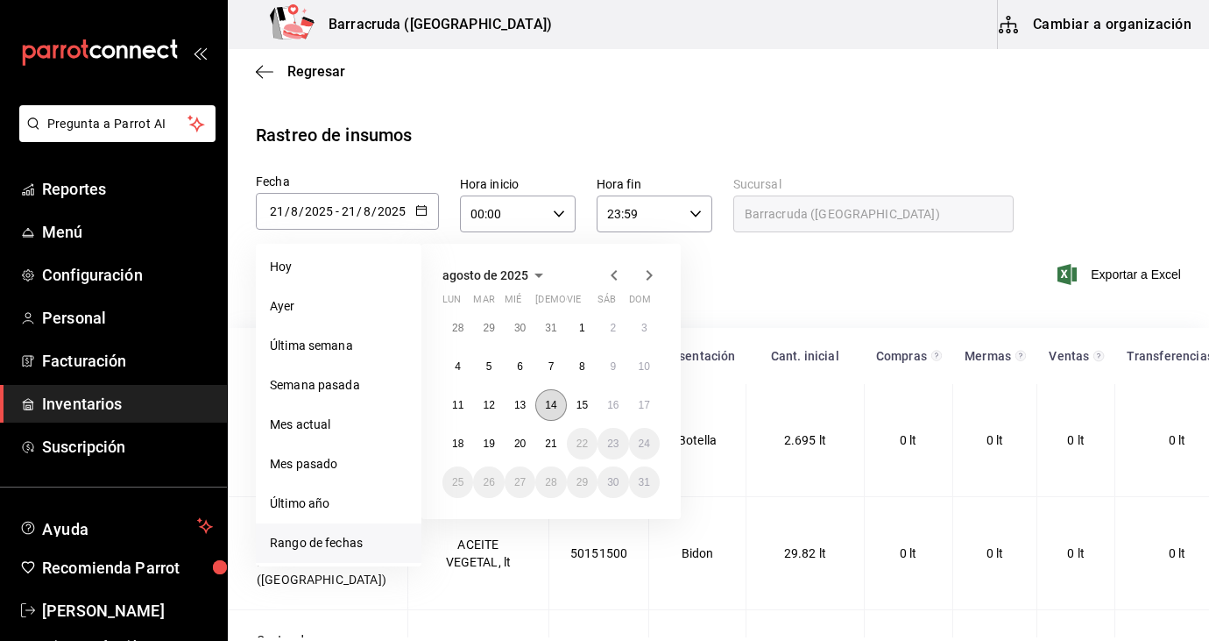
click at [557, 413] on button "14" at bounding box center [550, 405] width 31 height 32
click at [552, 453] on button "21" at bounding box center [550, 444] width 31 height 32
type input "[DATE]"
type input "14"
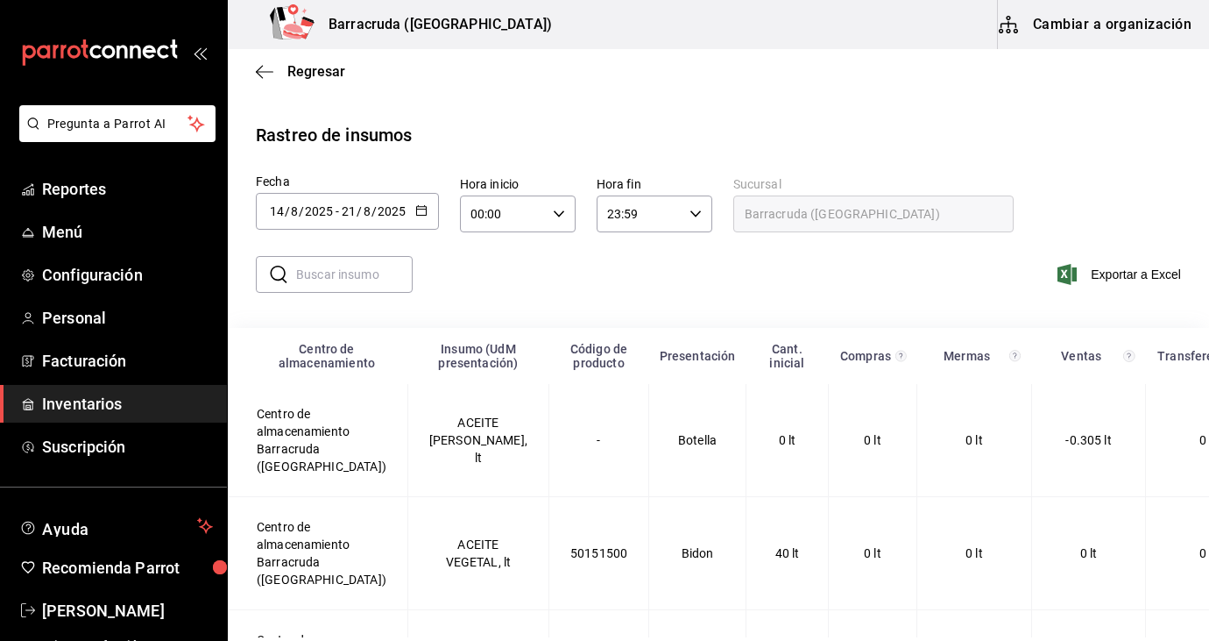
click at [369, 280] on input "text" at bounding box center [354, 274] width 117 height 35
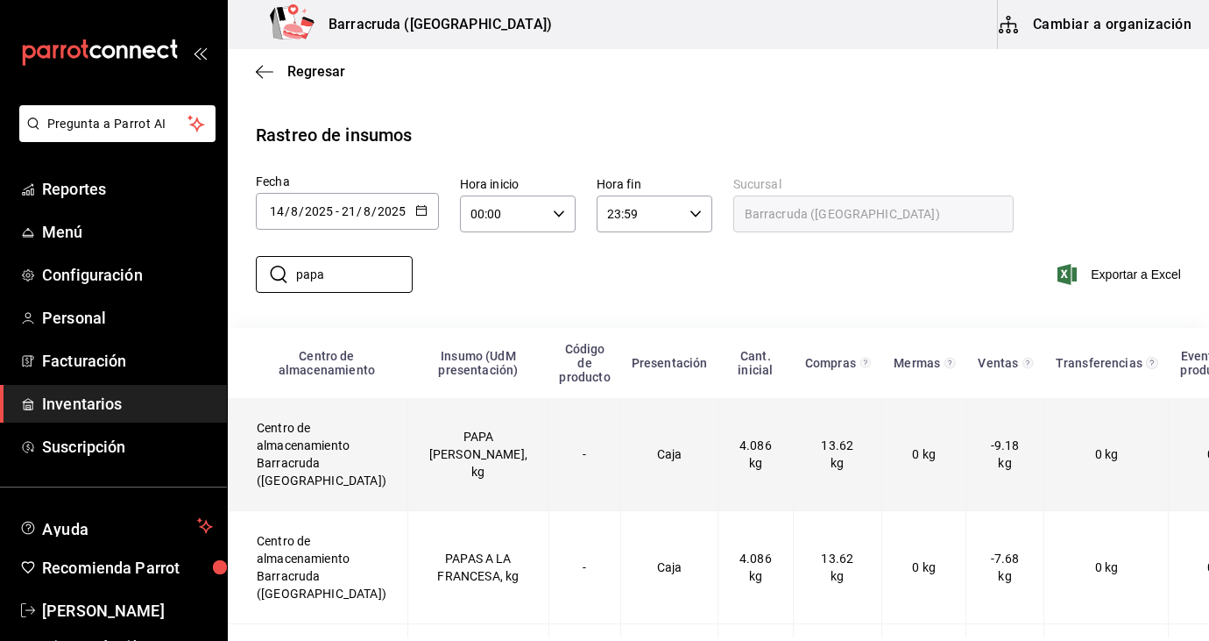
type input "papa"
click at [459, 472] on td "PAPA GAJO, kg" at bounding box center [478, 454] width 141 height 113
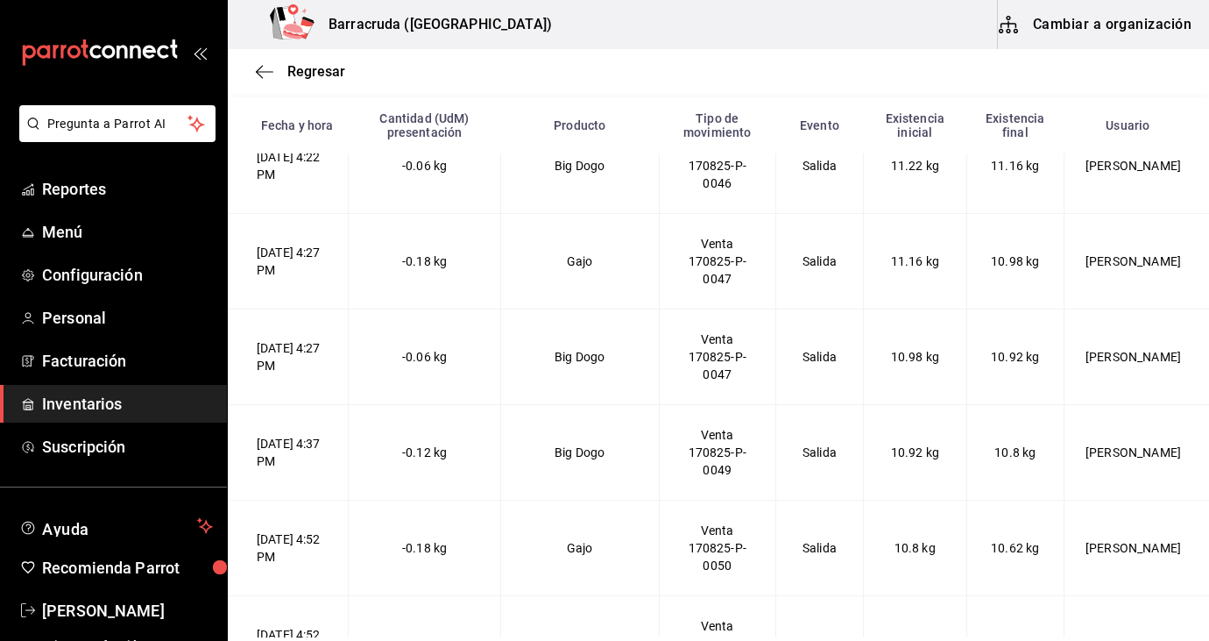
scroll to position [5884, 0]
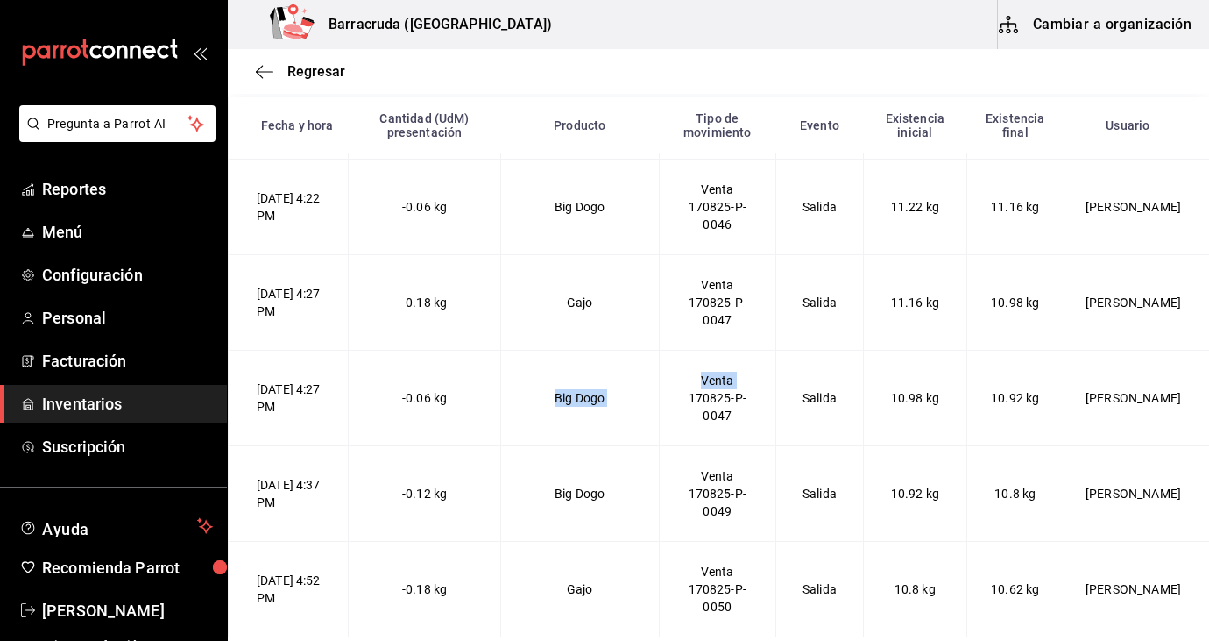
drag, startPoint x: 681, startPoint y: 403, endPoint x: 653, endPoint y: 378, distance: 37.8
click at [657, 384] on Dogo-2025-08-17T16\ "17/08/2025 4:27 PM -0.06 kg Big Dogo Venta 170825-P-0047 Salida 10.98 kg 10.92 …" at bounding box center [720, 398] width 982 height 96
click at [281, 77] on span "Regresar" at bounding box center [300, 71] width 89 height 17
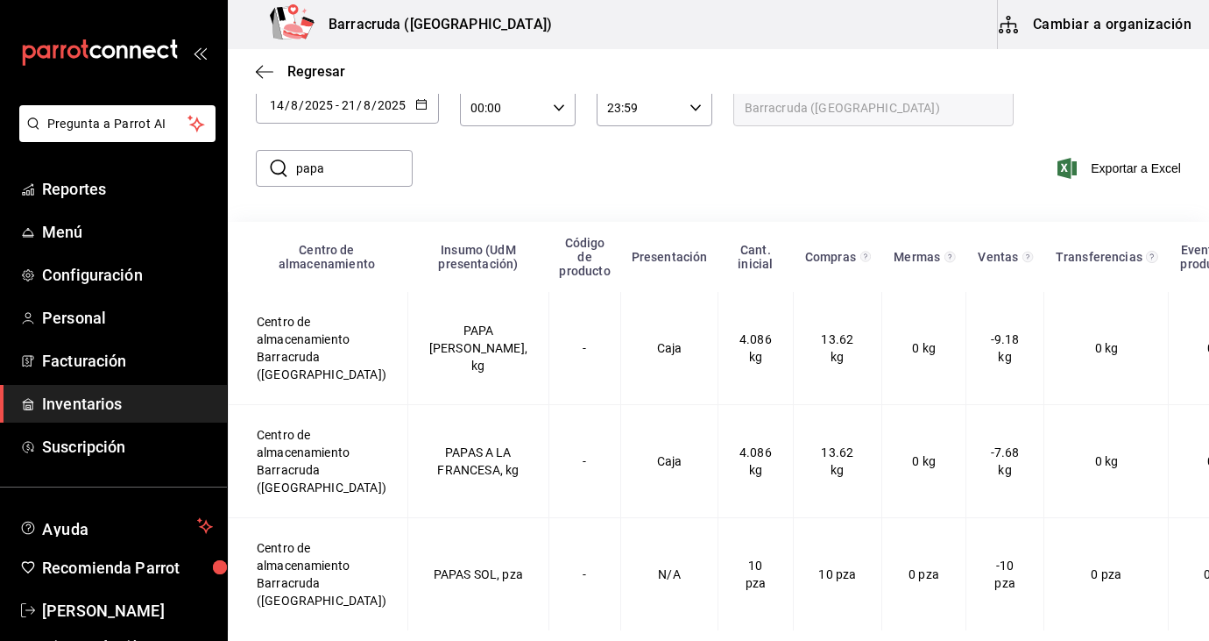
scroll to position [106, 0]
click at [383, 174] on input "papa" at bounding box center [354, 168] width 117 height 35
type input "p"
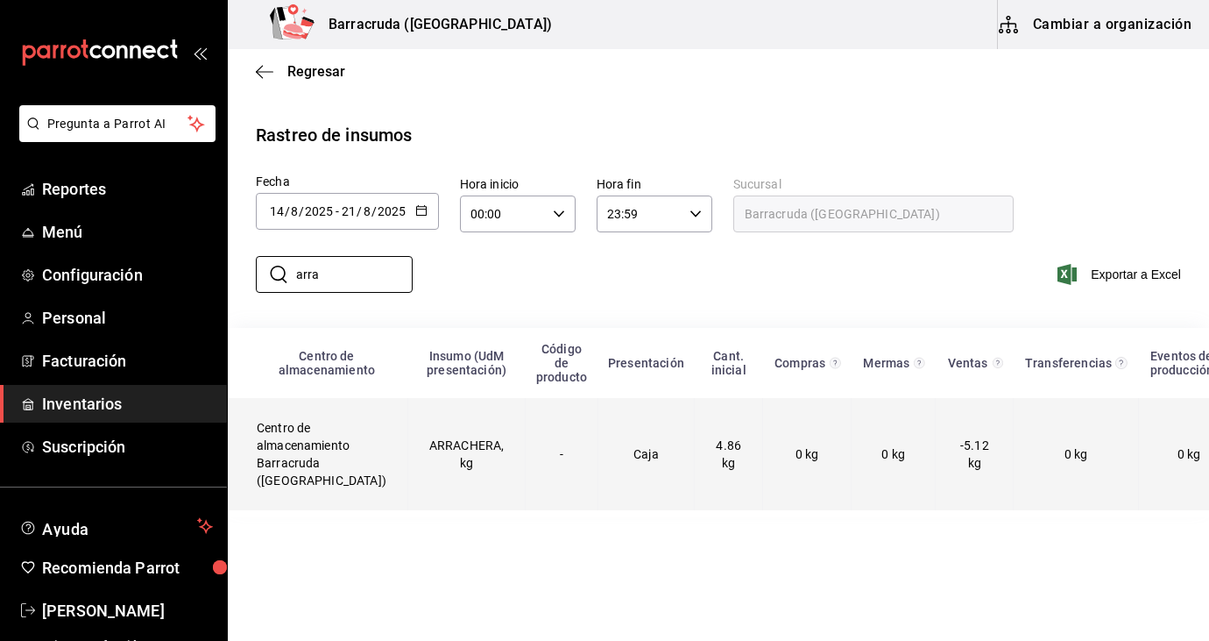
type input "arra"
click at [551, 451] on td "-" at bounding box center [562, 454] width 72 height 112
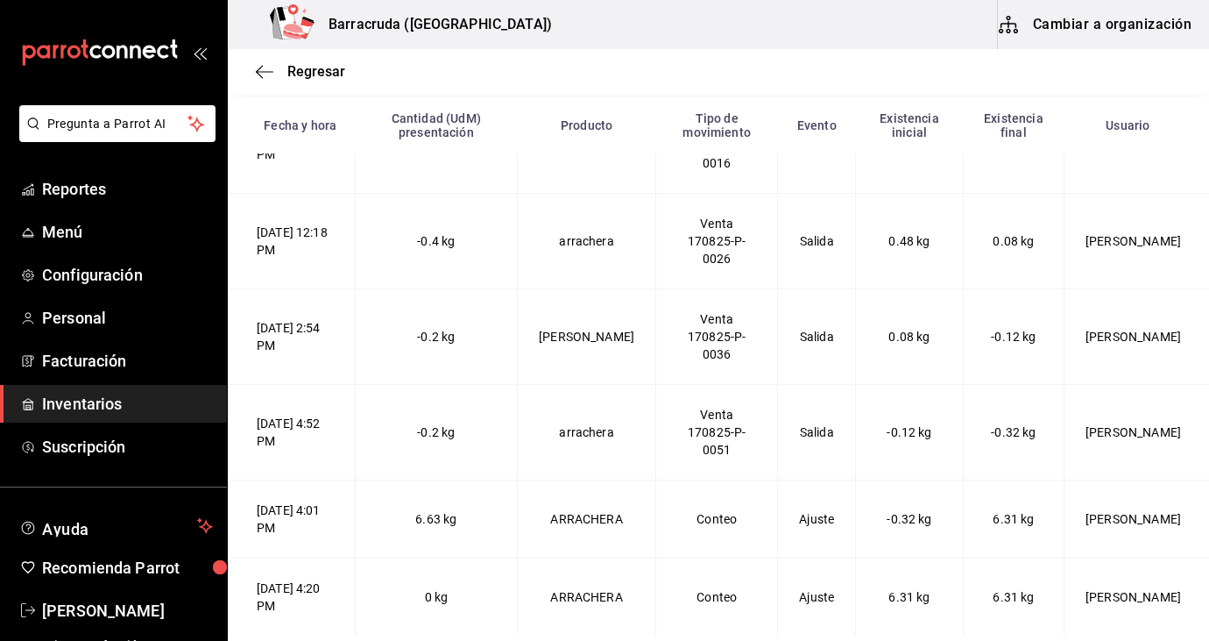
scroll to position [1668, 0]
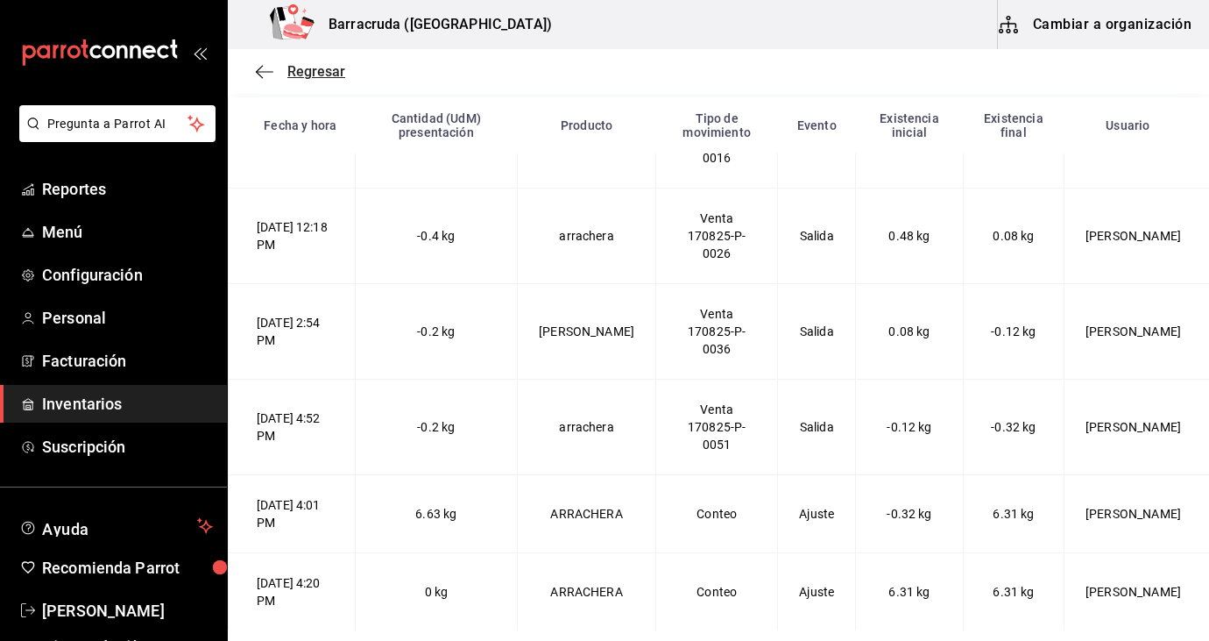
click at [277, 71] on span "Regresar" at bounding box center [300, 71] width 89 height 17
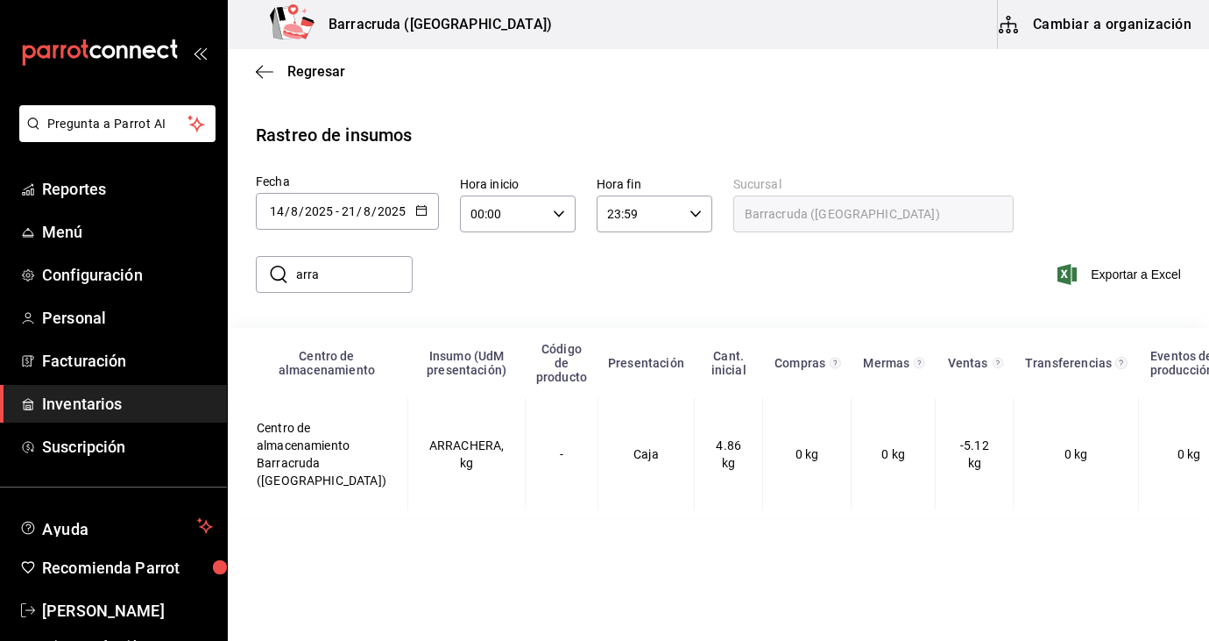
click at [381, 269] on input "arra" at bounding box center [354, 274] width 117 height 35
type input "a"
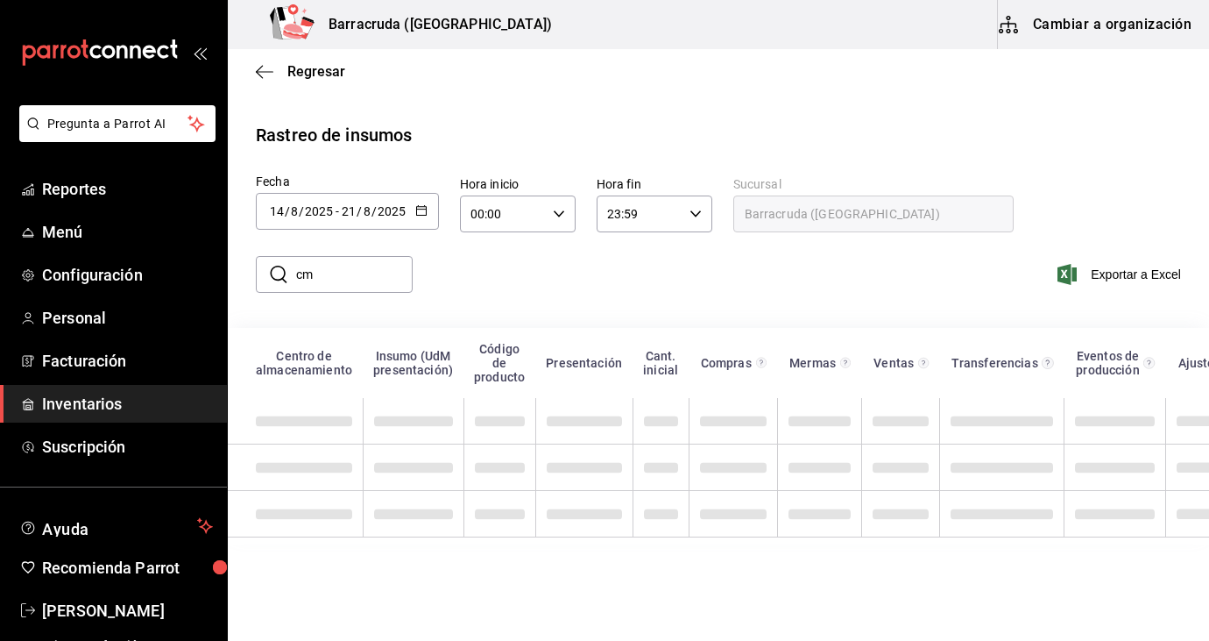
type input "c"
type input "a"
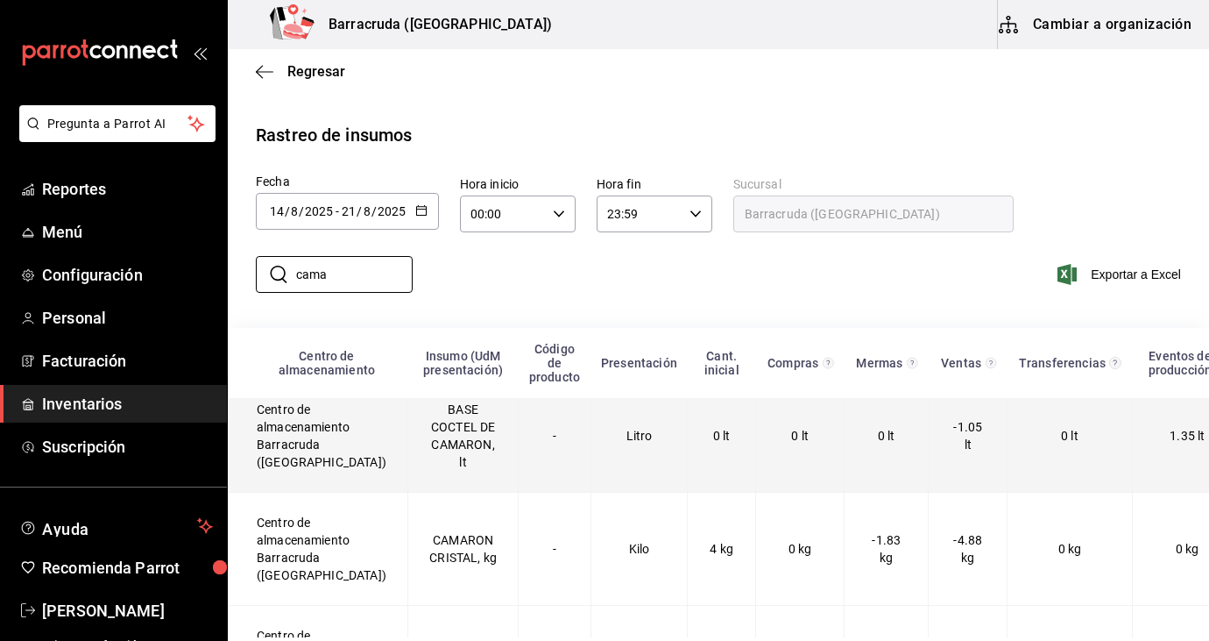
scroll to position [24, 0]
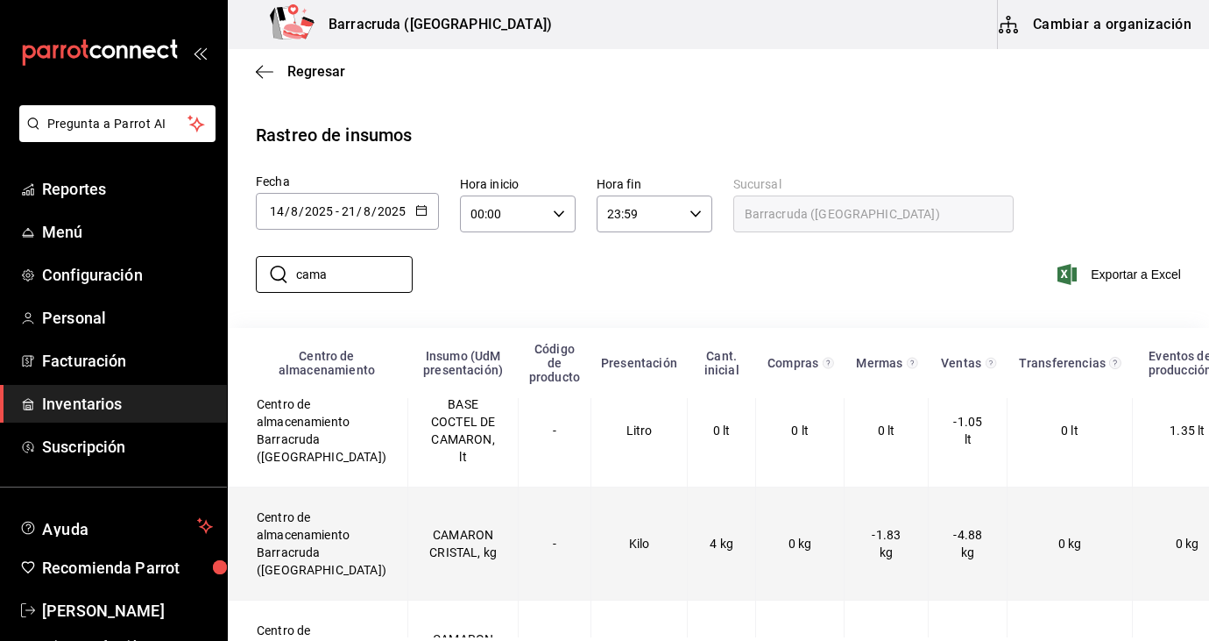
type input "cama"
click at [421, 524] on td "CAMARON CRISTAL, kg" at bounding box center [463, 543] width 111 height 113
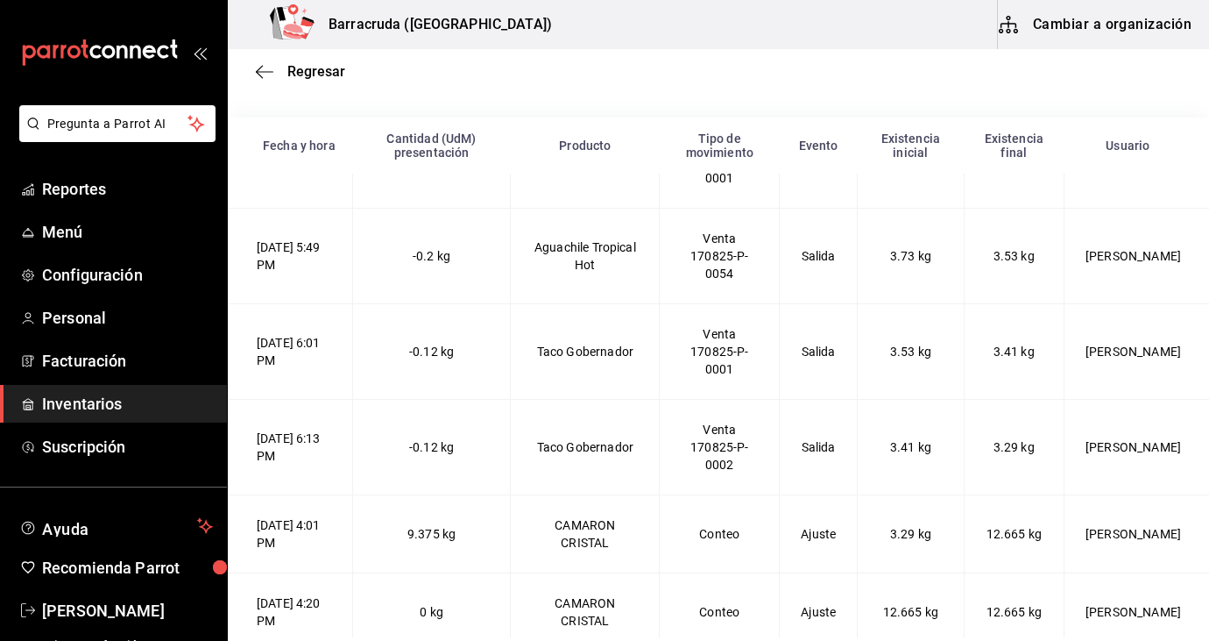
scroll to position [330, 0]
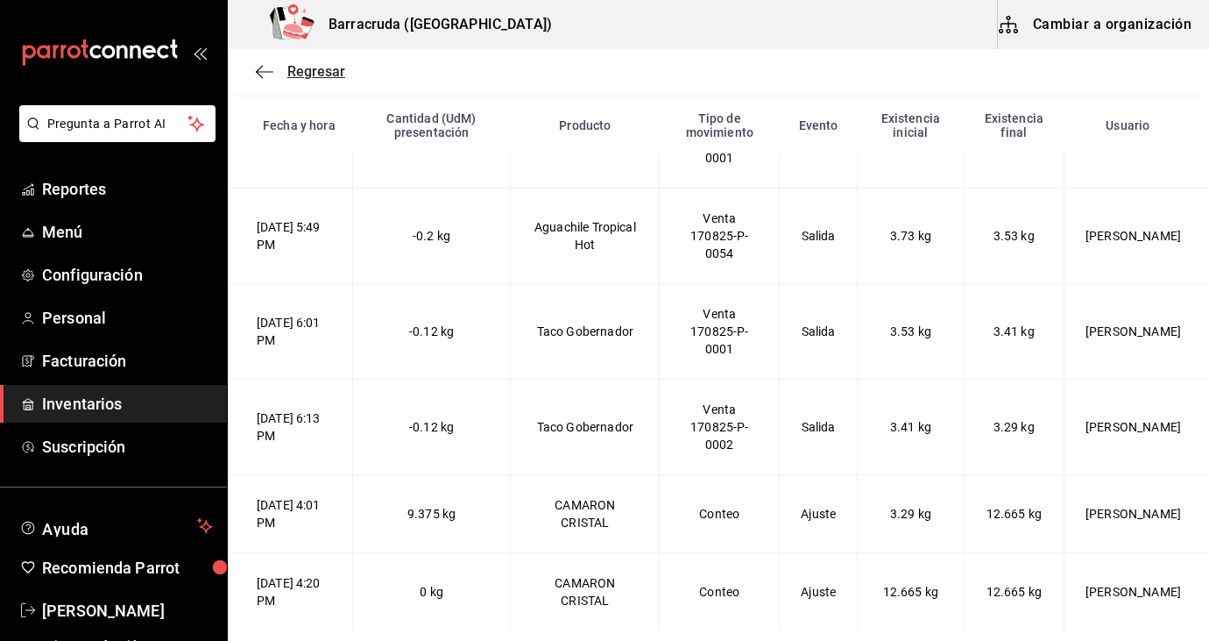
click at [292, 68] on span "Regresar" at bounding box center [316, 71] width 58 height 17
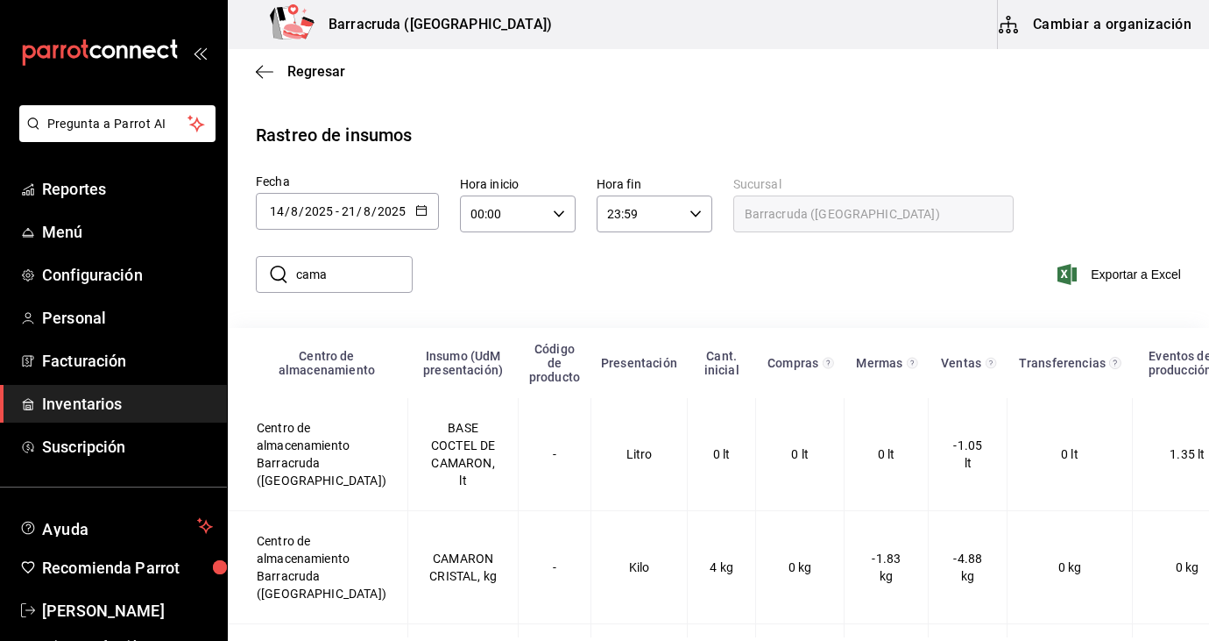
click at [355, 267] on input "cama" at bounding box center [354, 274] width 117 height 35
type input "c"
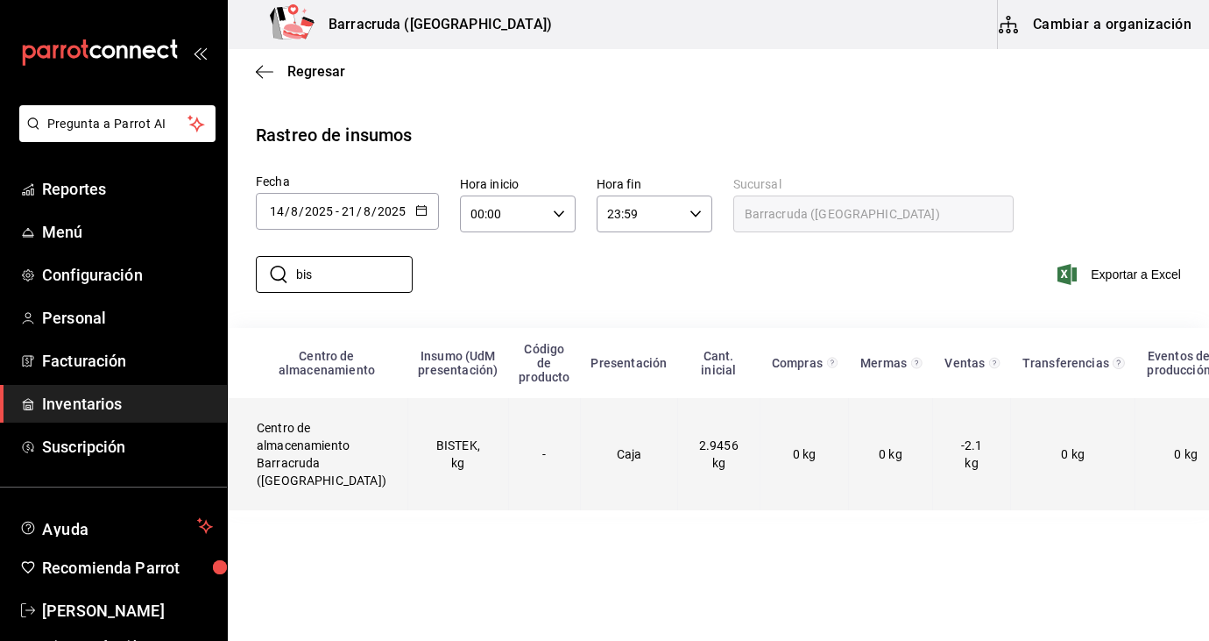
type input "bis"
click at [408, 481] on td "BISTEK, kg" at bounding box center [458, 454] width 101 height 112
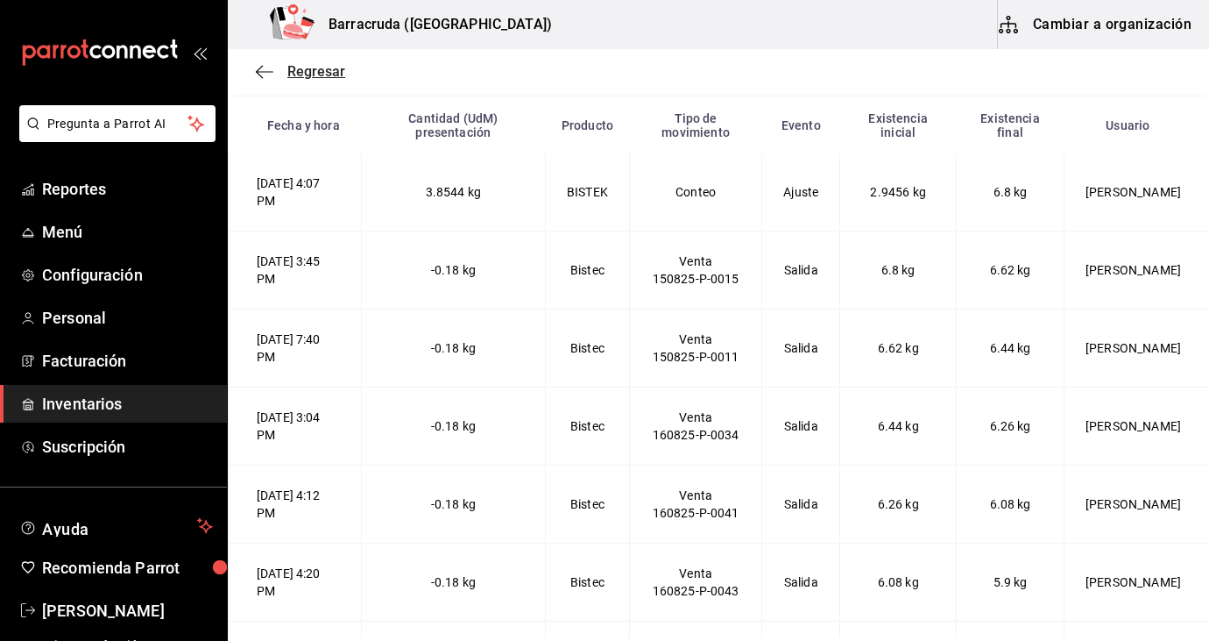
click at [320, 72] on span "Regresar" at bounding box center [316, 71] width 58 height 17
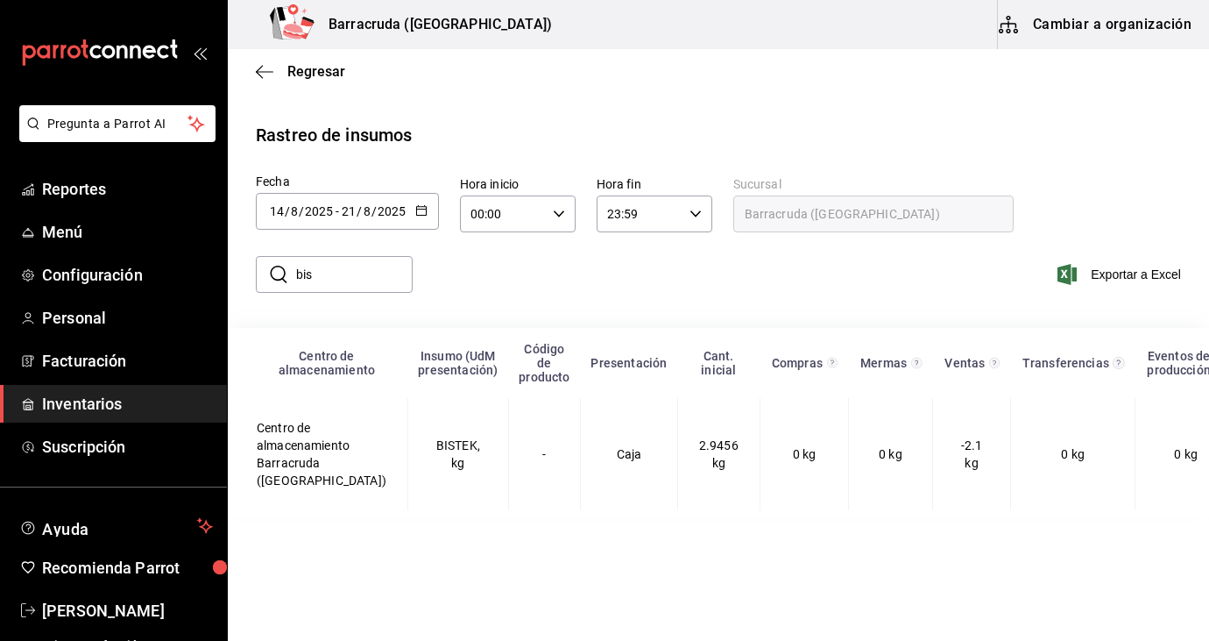
click at [349, 282] on input "bis" at bounding box center [354, 274] width 117 height 35
type input "b"
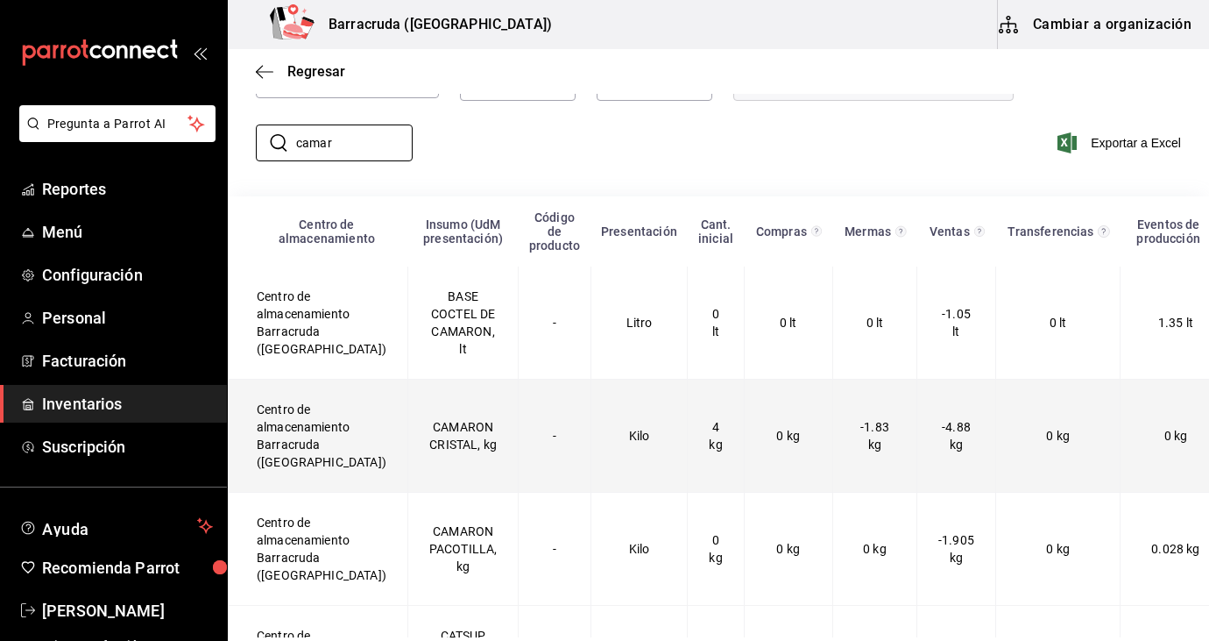
scroll to position [150, 0]
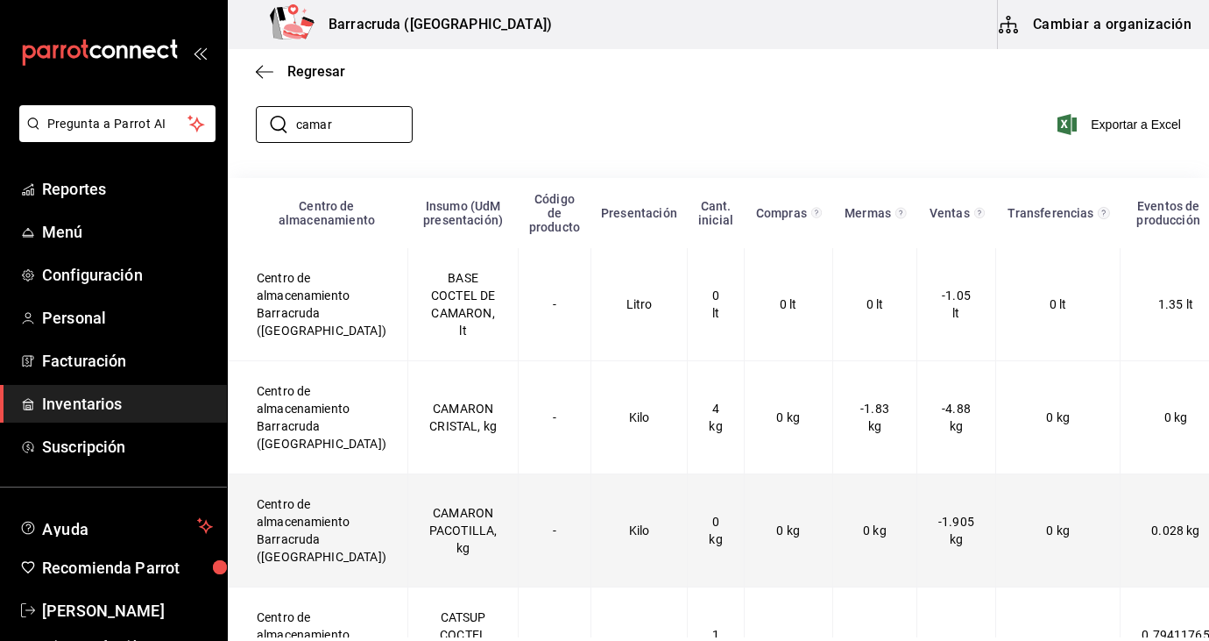
type input "camar"
click at [412, 542] on td "CAMARON PACOTILLA, kg" at bounding box center [463, 530] width 111 height 113
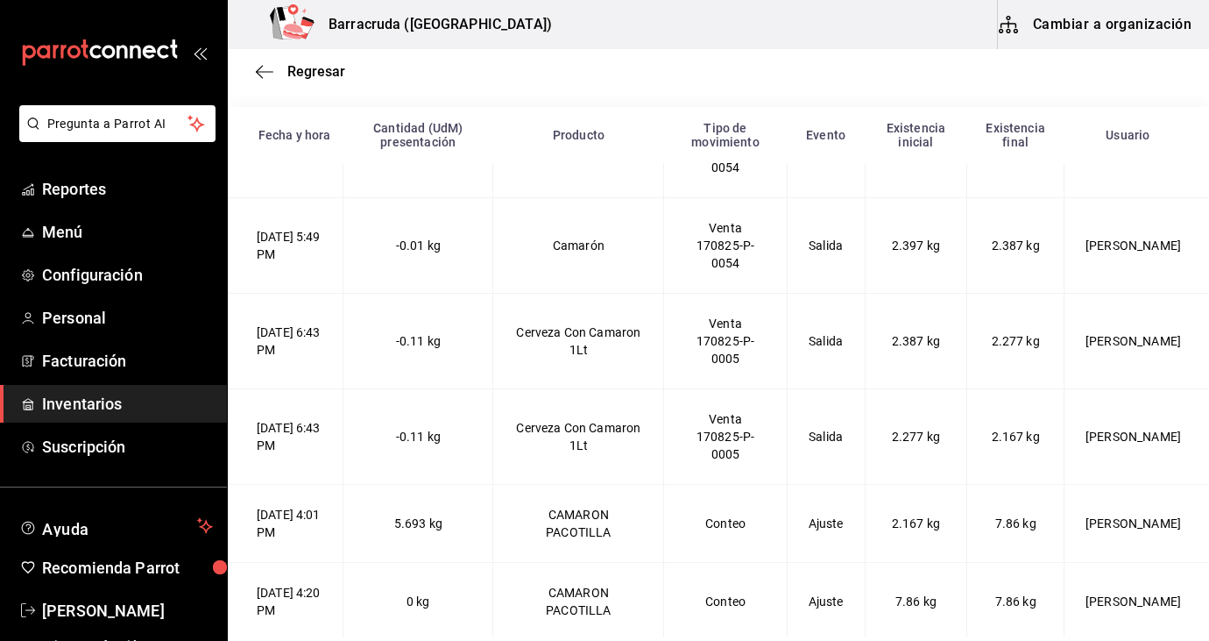
scroll to position [330, 0]
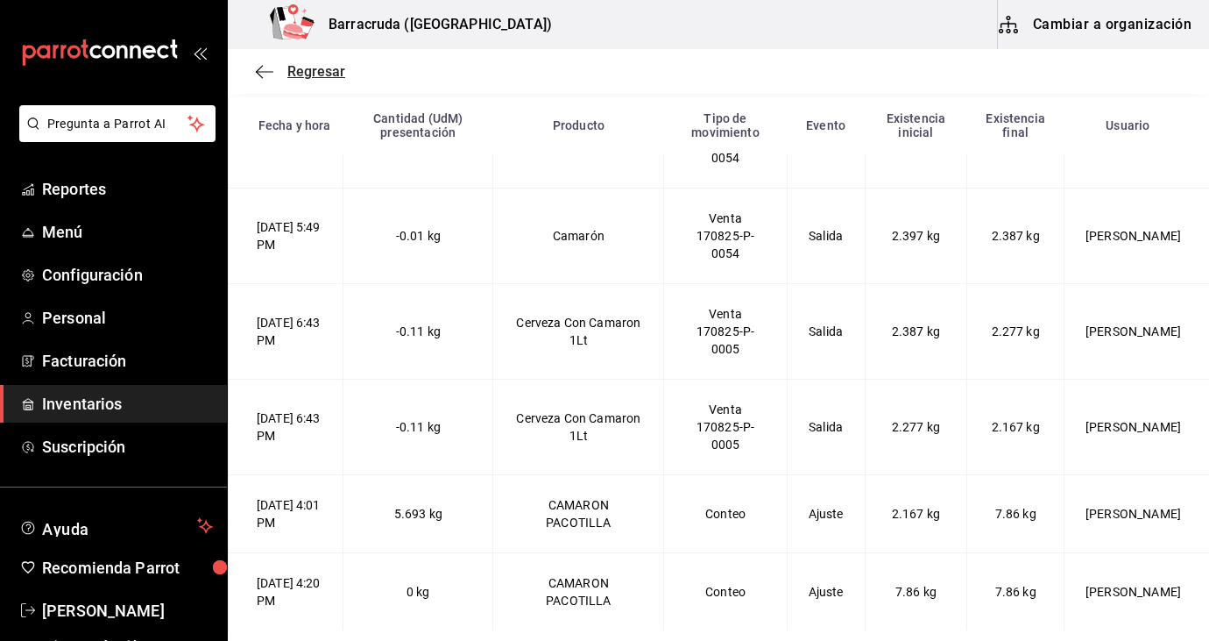
click at [296, 69] on span "Regresar" at bounding box center [316, 71] width 58 height 17
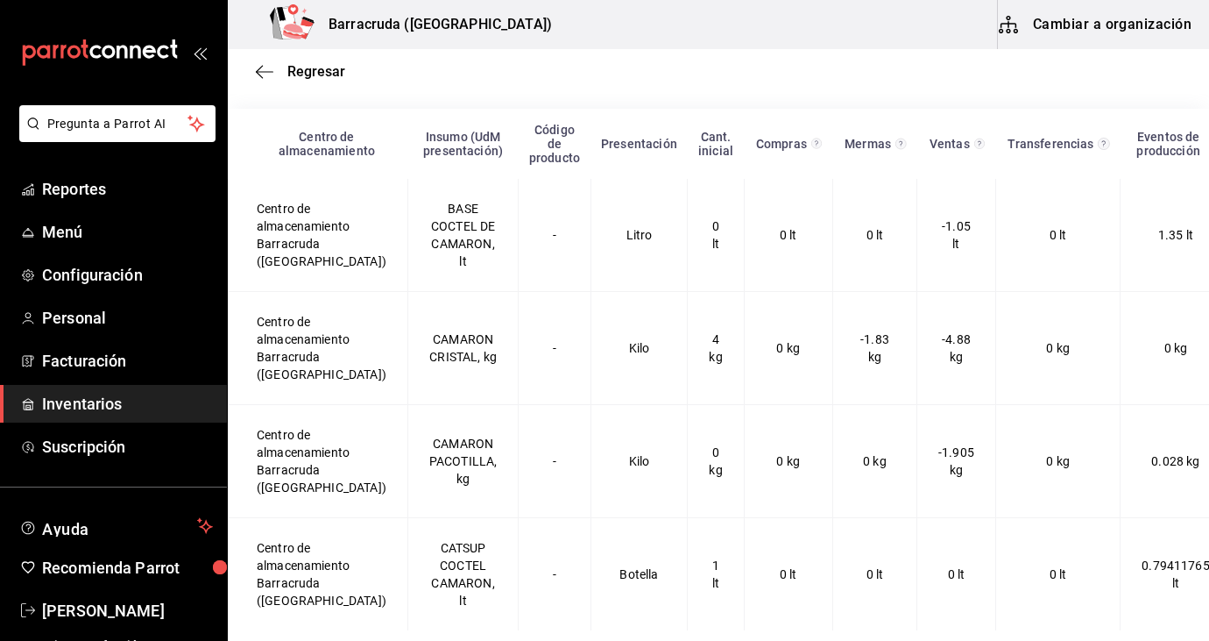
scroll to position [219, 0]
click at [264, 72] on icon "button" at bounding box center [265, 72] width 18 height 16
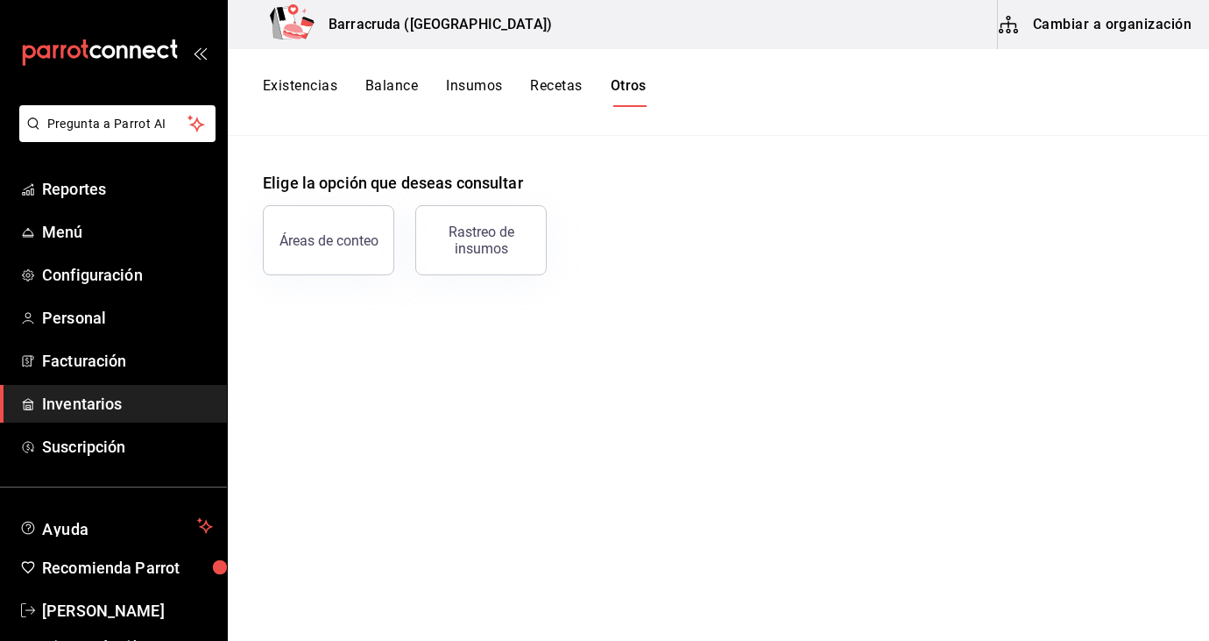
click at [320, 90] on button "Existencias" at bounding box center [300, 92] width 74 height 30
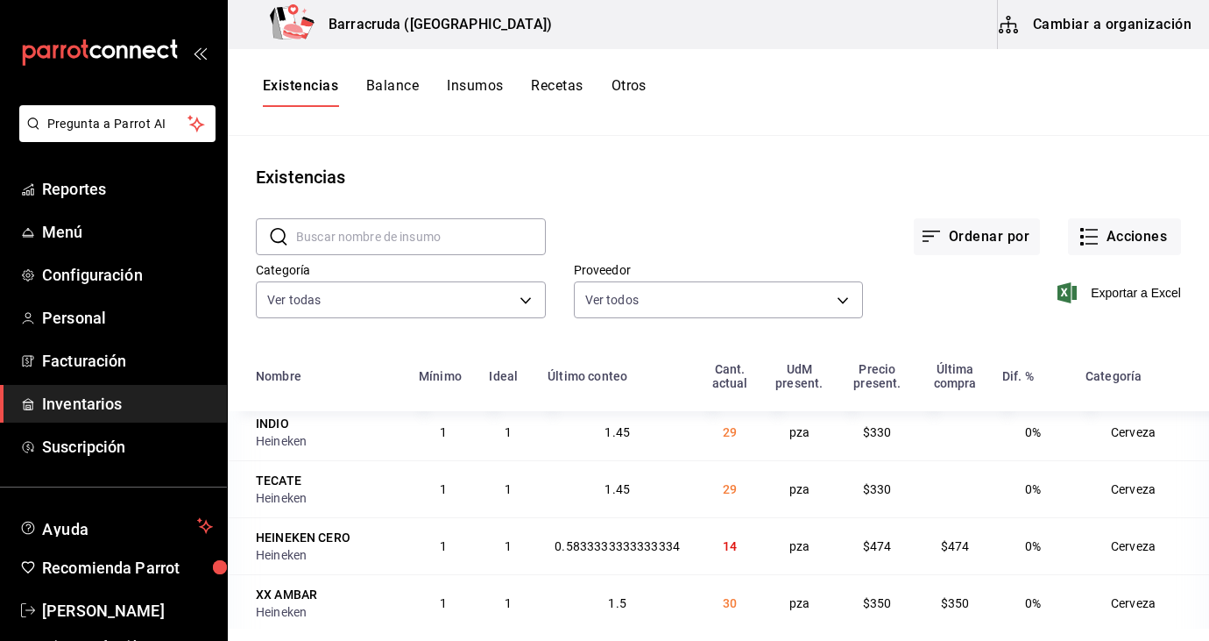
scroll to position [1938, 0]
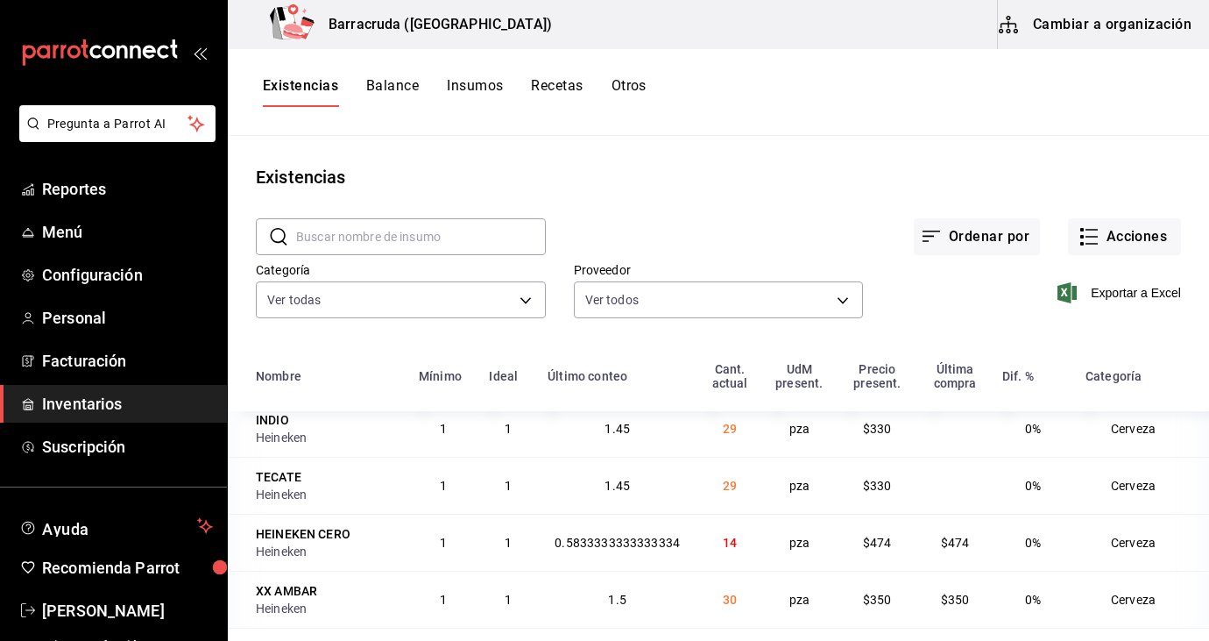
click at [1122, 35] on button "Cambiar a organización" at bounding box center [1096, 24] width 197 height 49
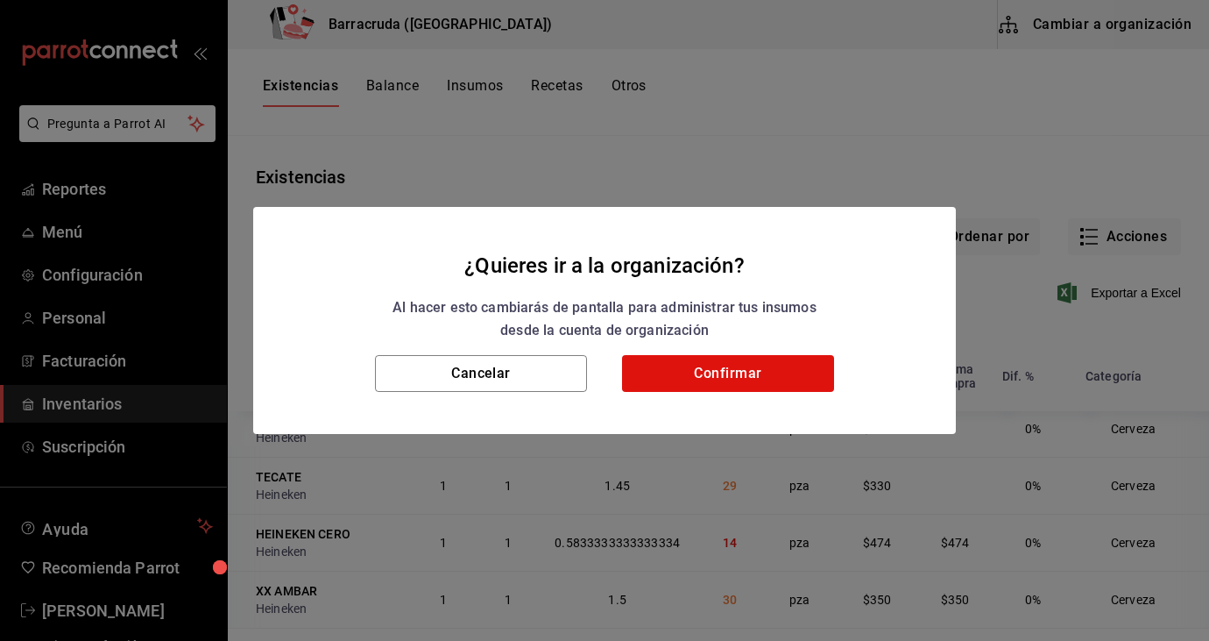
click at [771, 334] on div "Al hacer esto cambiarás de pantalla para administrar tus insumos desde la cuent…" at bounding box center [604, 318] width 661 height 45
click at [754, 393] on div "Cancelar Confirmar" at bounding box center [604, 394] width 703 height 79
click at [756, 362] on button "Confirmar" at bounding box center [728, 373] width 212 height 37
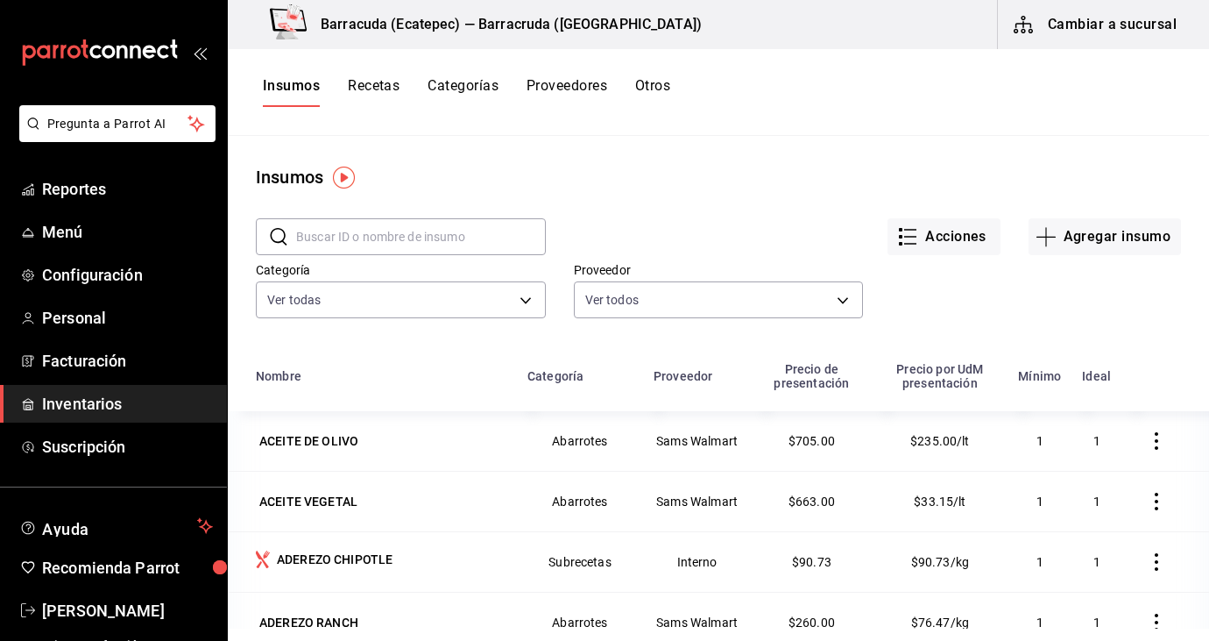
click at [389, 90] on button "Recetas" at bounding box center [374, 92] width 52 height 30
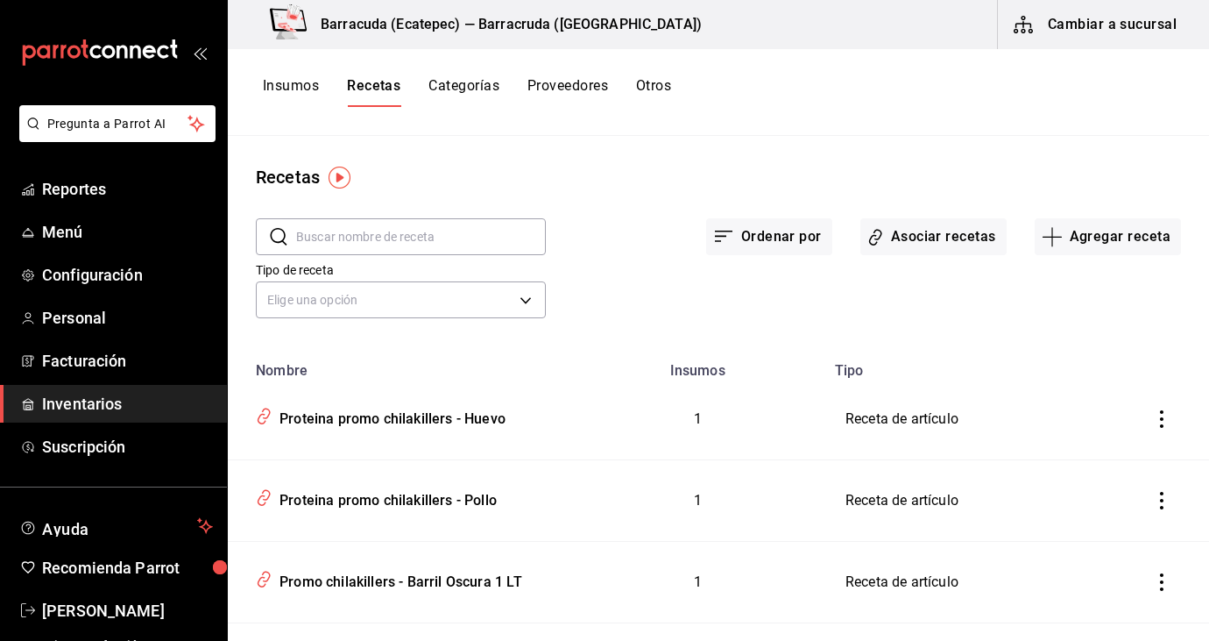
click at [424, 250] on input "text" at bounding box center [421, 236] width 250 height 35
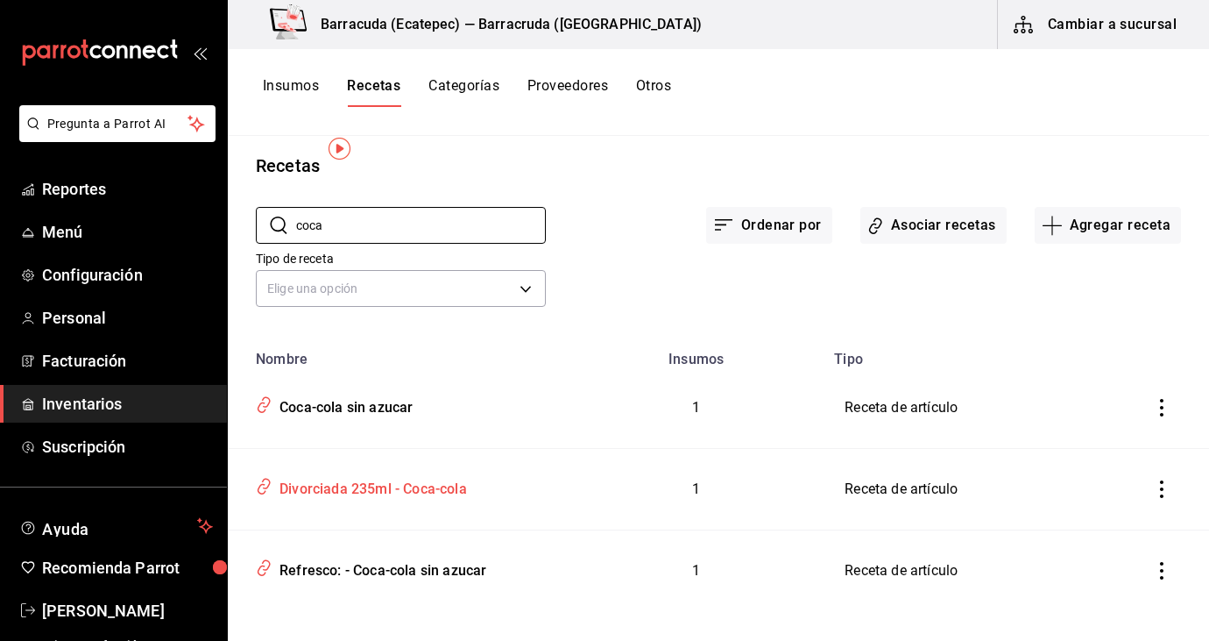
scroll to position [29, 0]
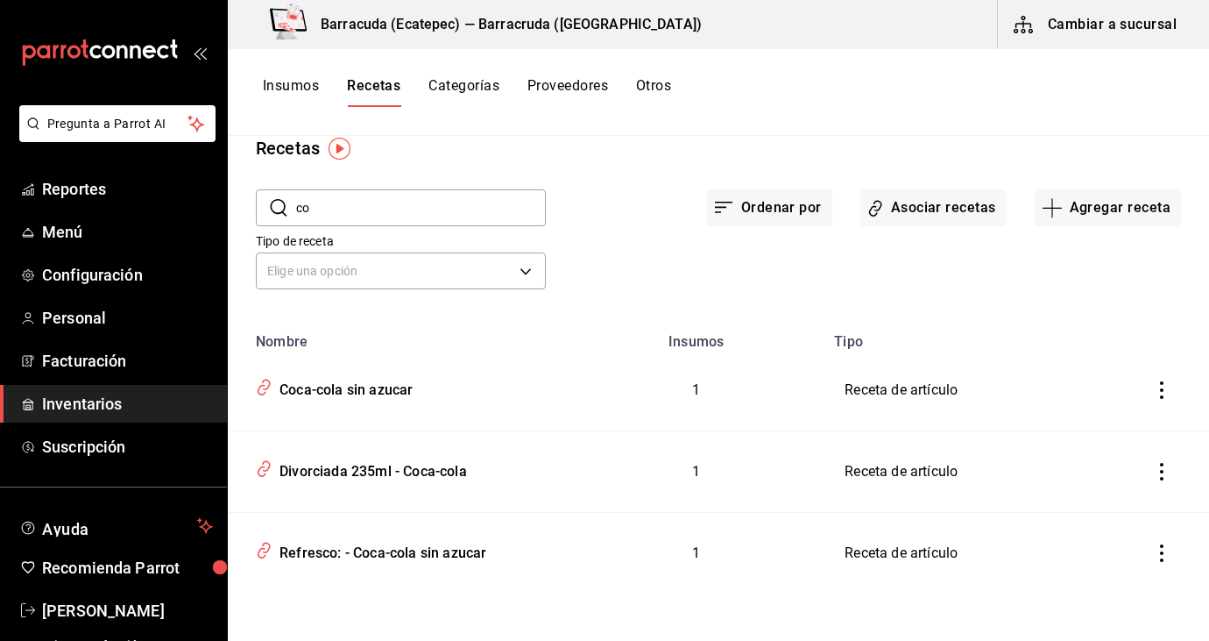
type input "c"
click at [897, 209] on button "Asociar recetas" at bounding box center [934, 207] width 146 height 37
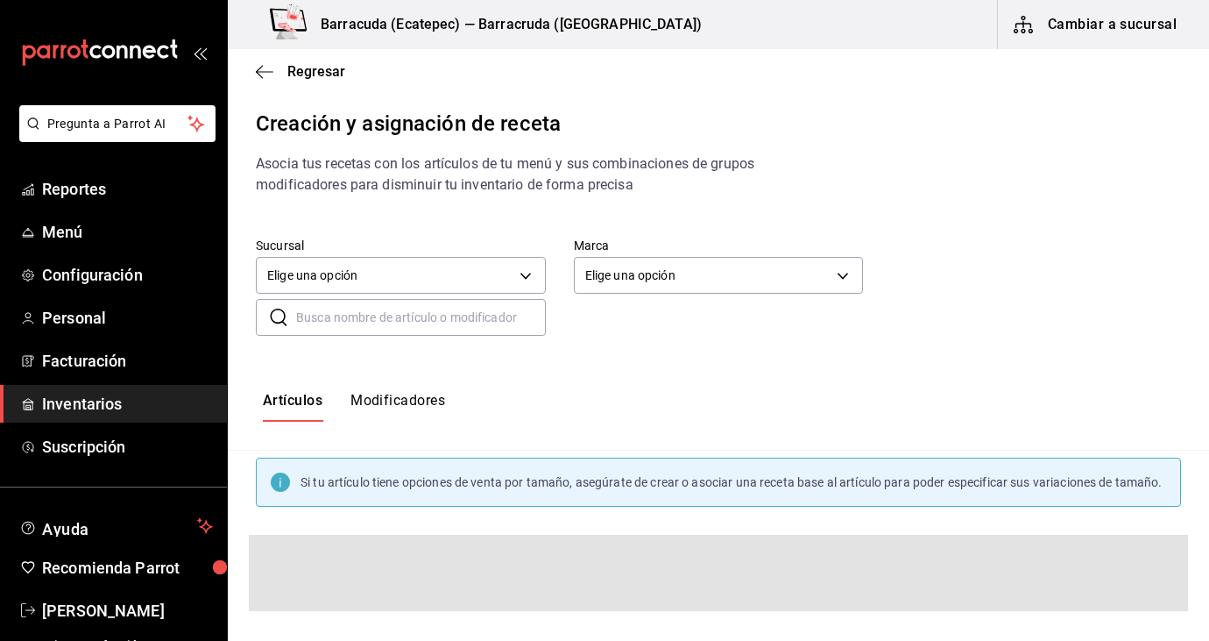
click at [413, 408] on button "Modificadores" at bounding box center [398, 407] width 95 height 30
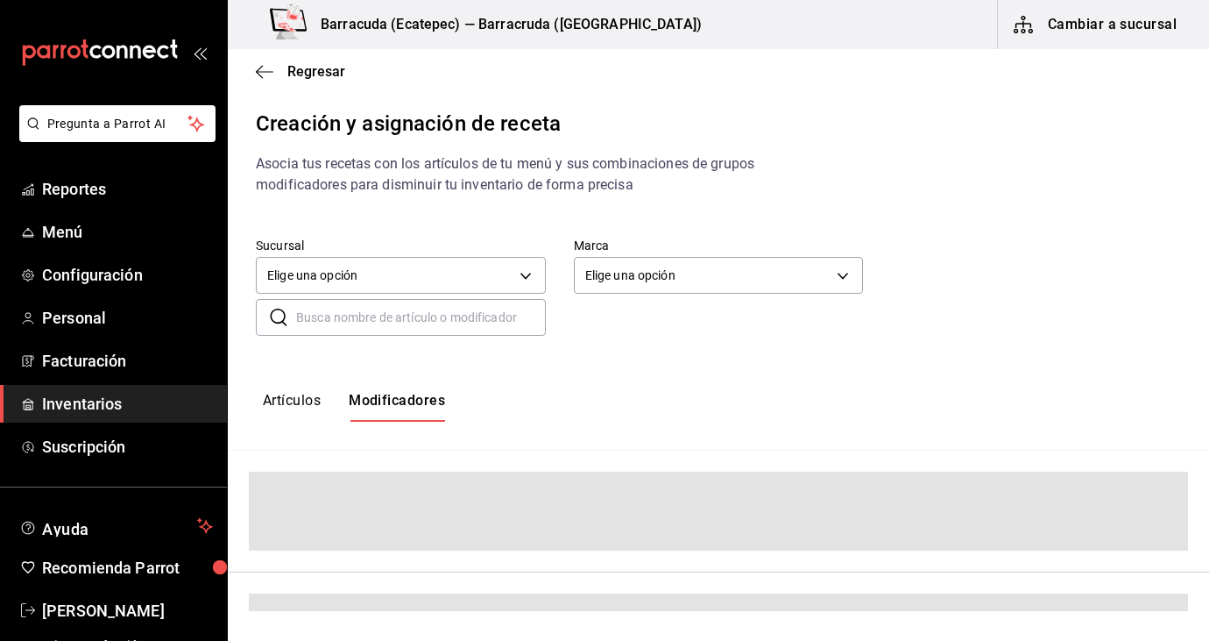
click at [395, 330] on input "text" at bounding box center [421, 317] width 250 height 35
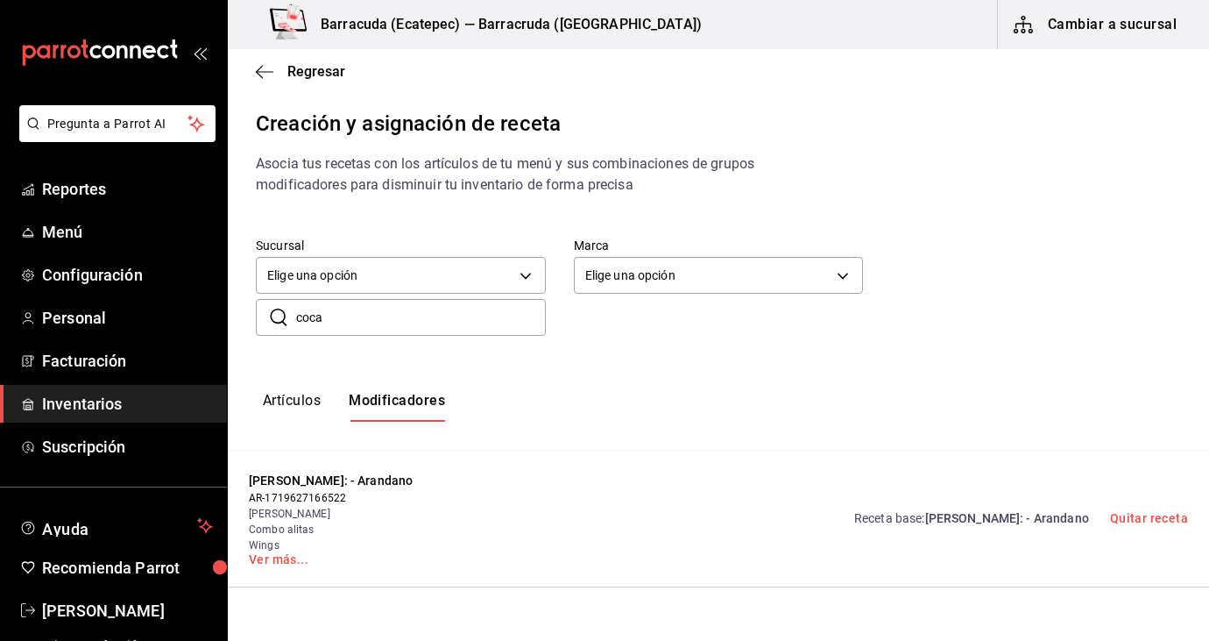
type input "coca"
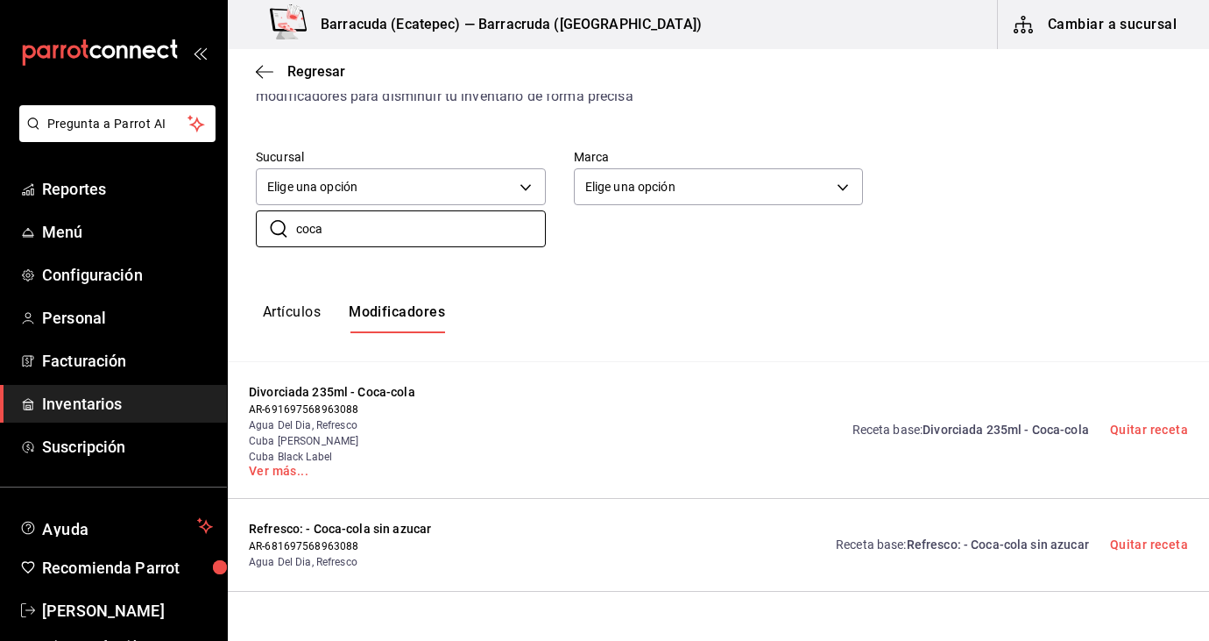
scroll to position [69, 0]
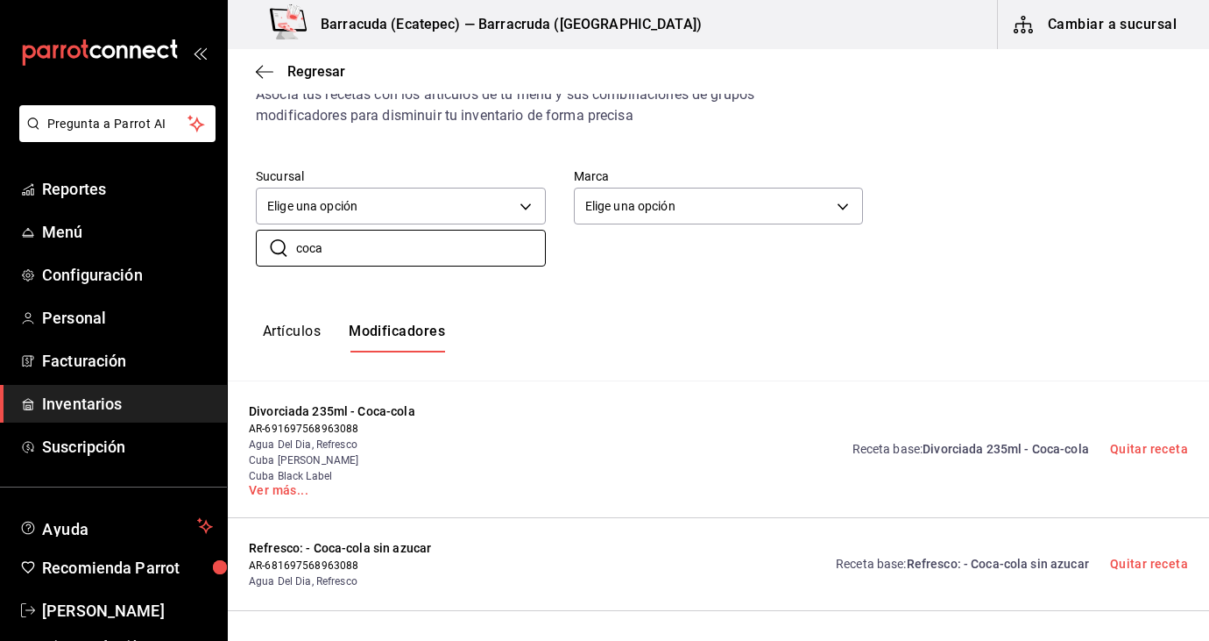
click at [313, 331] on button "Artículos" at bounding box center [292, 338] width 58 height 30
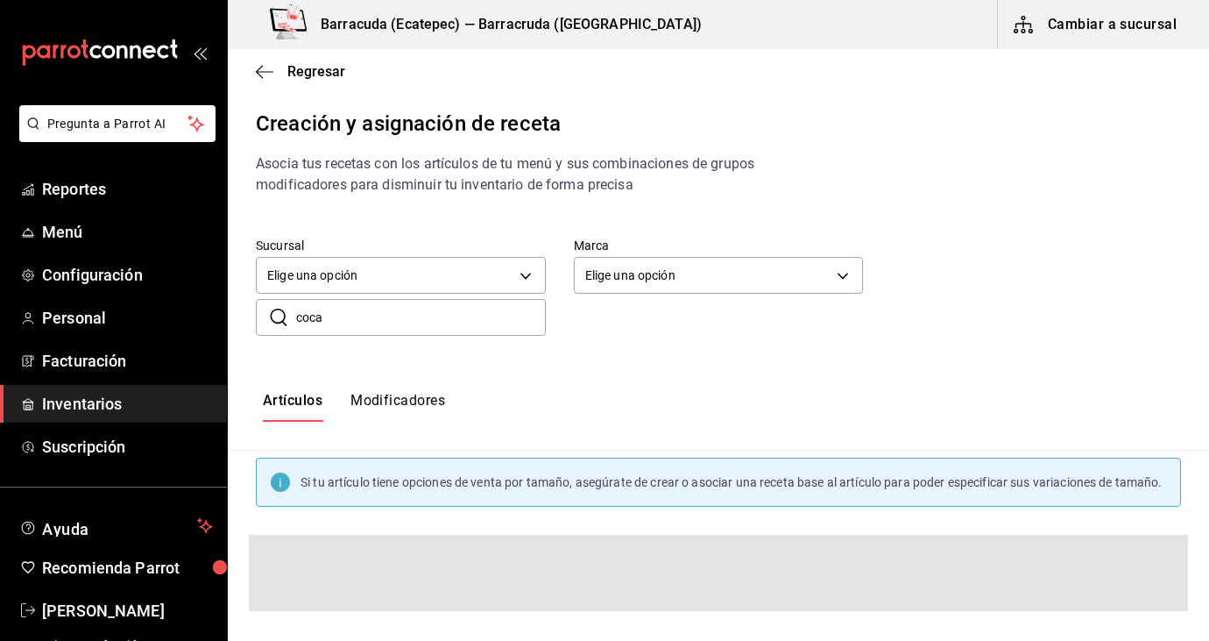
click at [389, 324] on input "coca" at bounding box center [421, 317] width 250 height 35
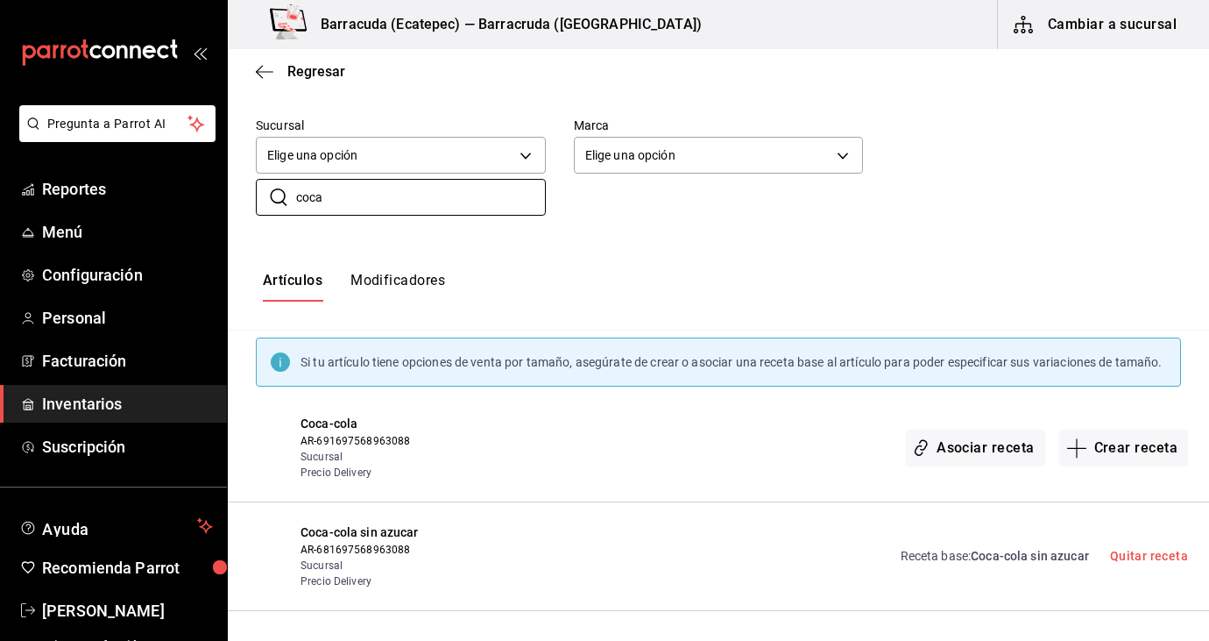
scroll to position [138, 0]
click at [1107, 445] on button "Crear receta" at bounding box center [1125, 447] width 130 height 37
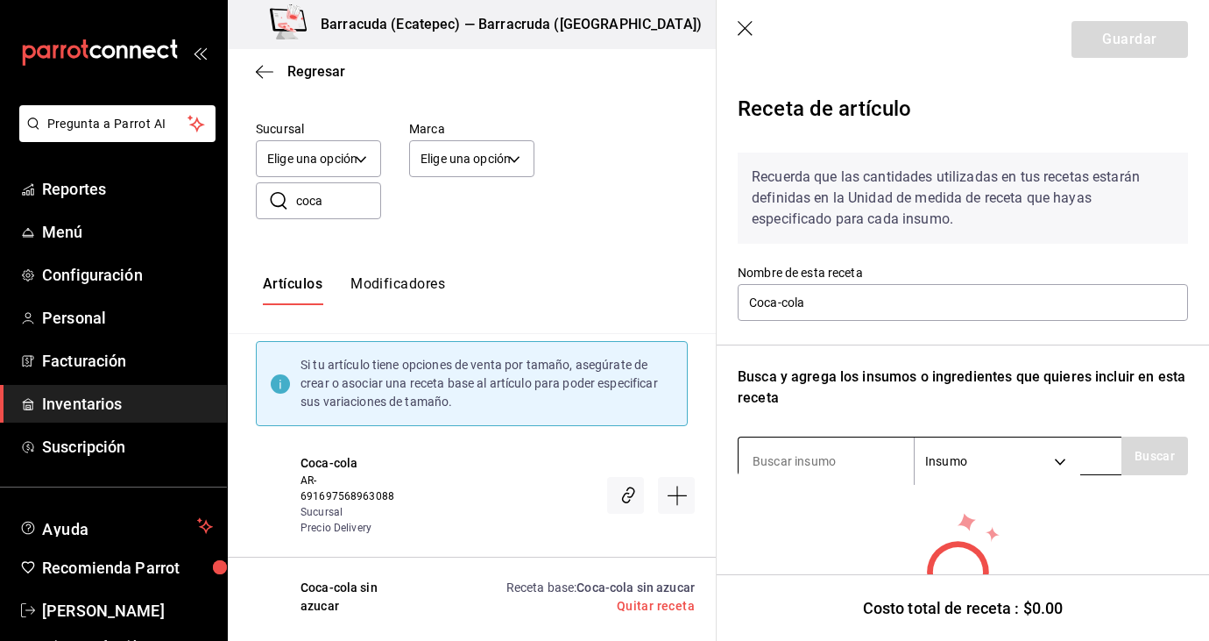
click at [844, 436] on div "Insumo SUPPLY" at bounding box center [930, 455] width 384 height 39
click at [827, 458] on input at bounding box center [826, 461] width 175 height 37
type input "coca"
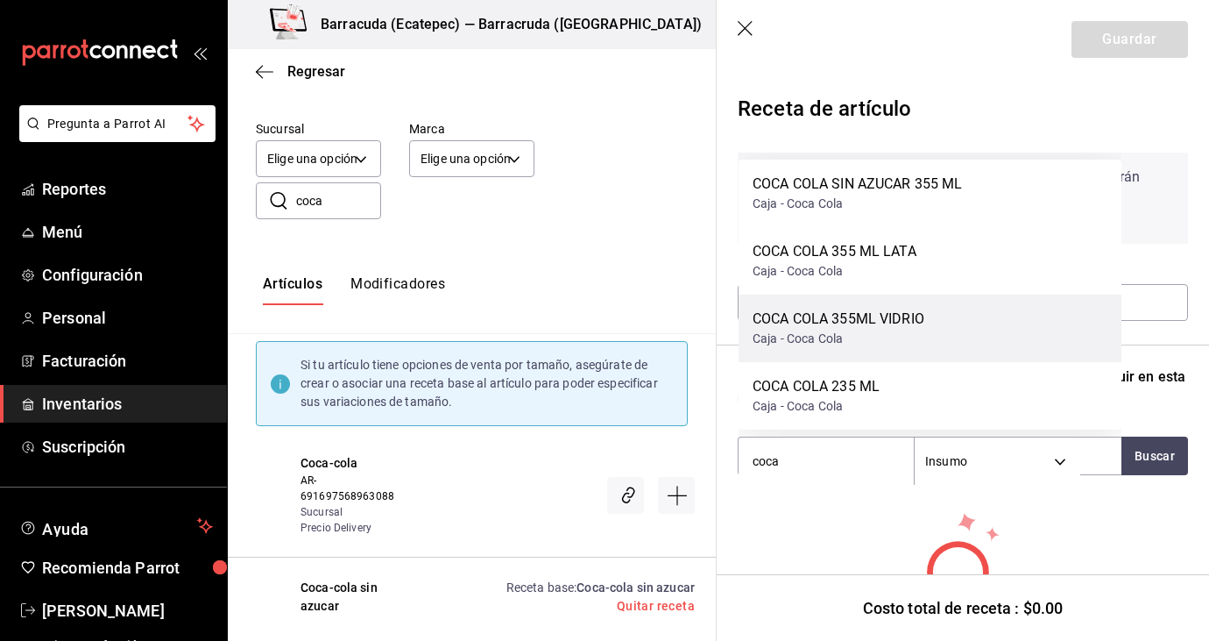
click at [925, 310] on div "COCA COLA 355ML VIDRIO" at bounding box center [839, 318] width 172 height 21
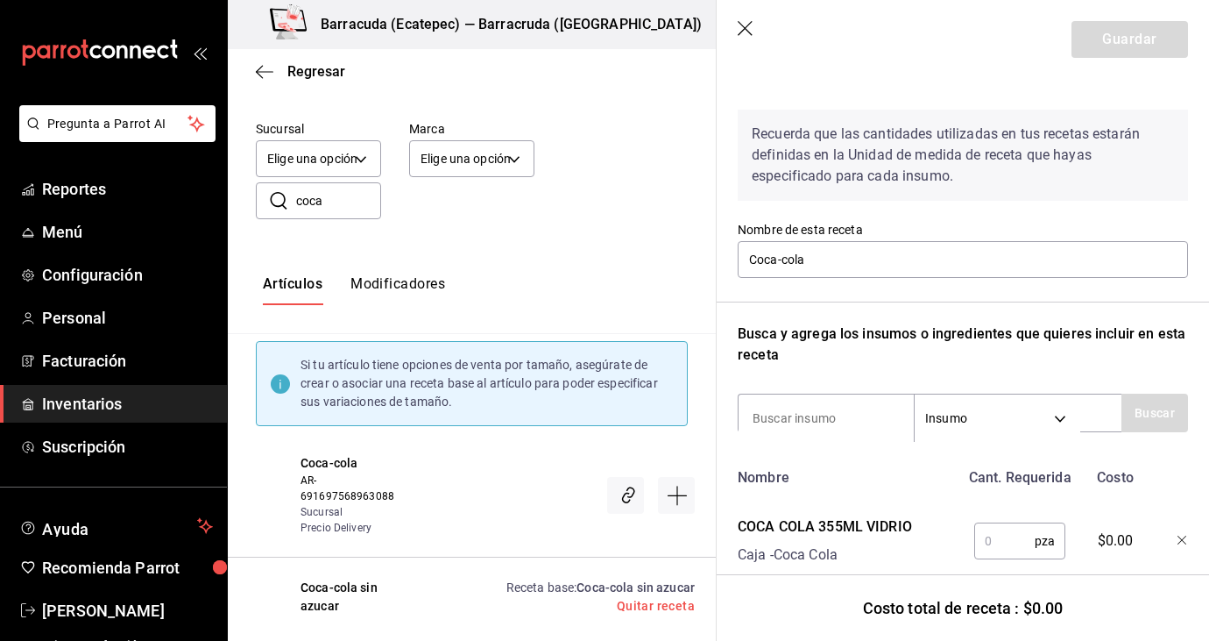
scroll to position [81, 0]
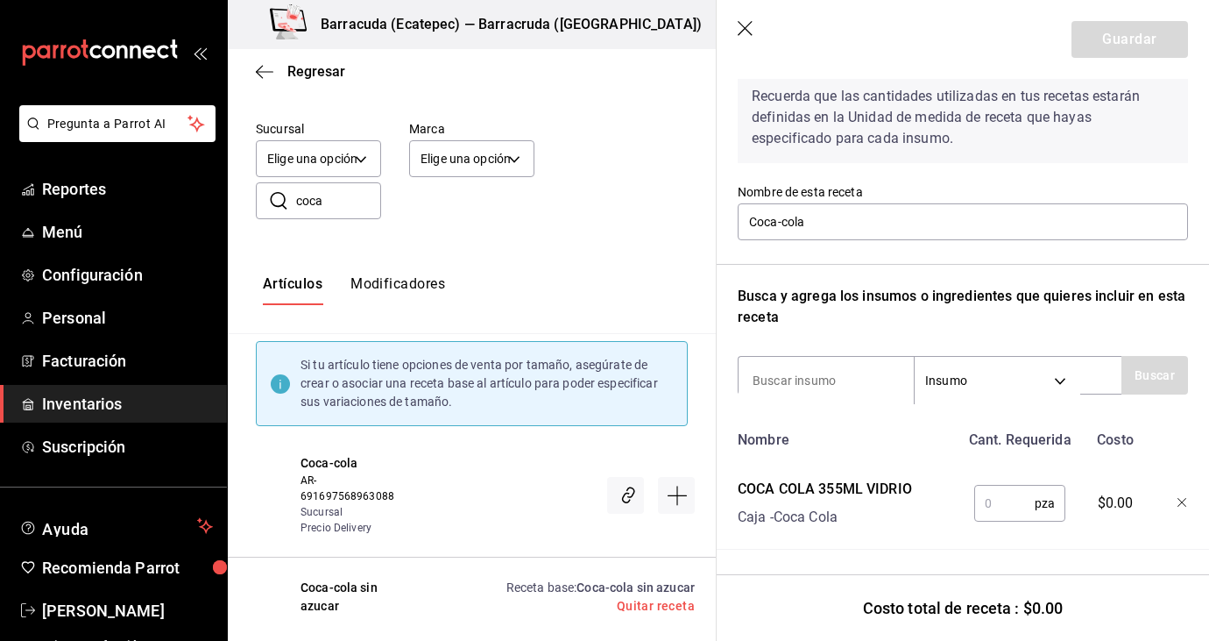
click at [1003, 492] on input "text" at bounding box center [1005, 503] width 60 height 35
type input "1"
click at [1142, 34] on button "Guardar" at bounding box center [1130, 39] width 117 height 37
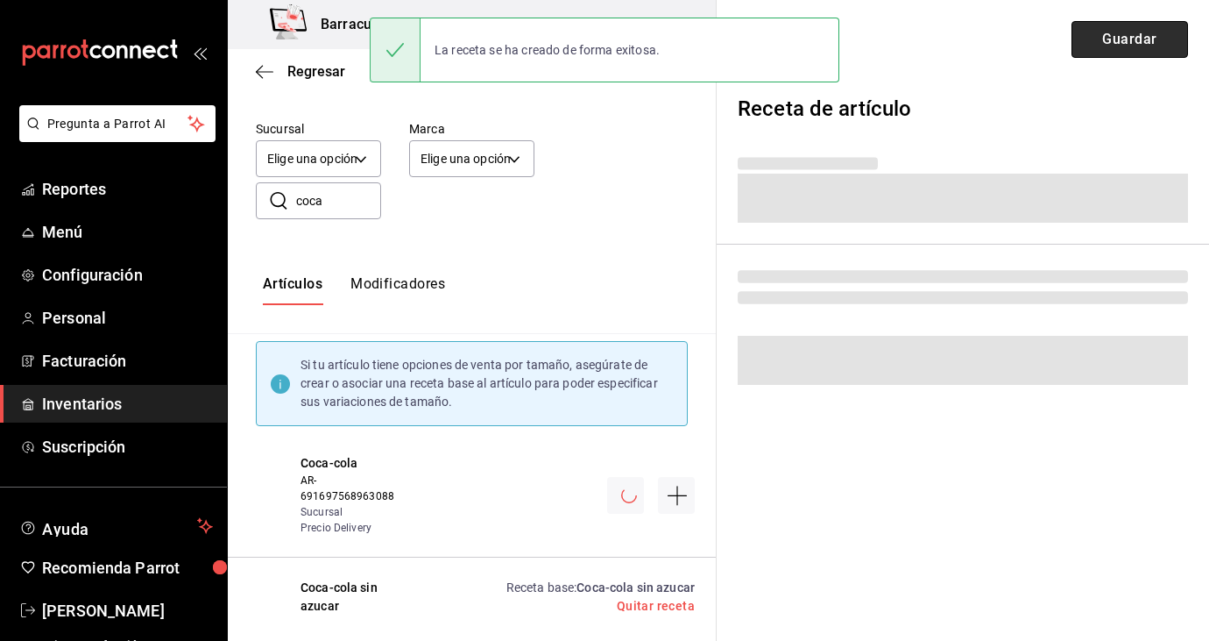
scroll to position [0, 0]
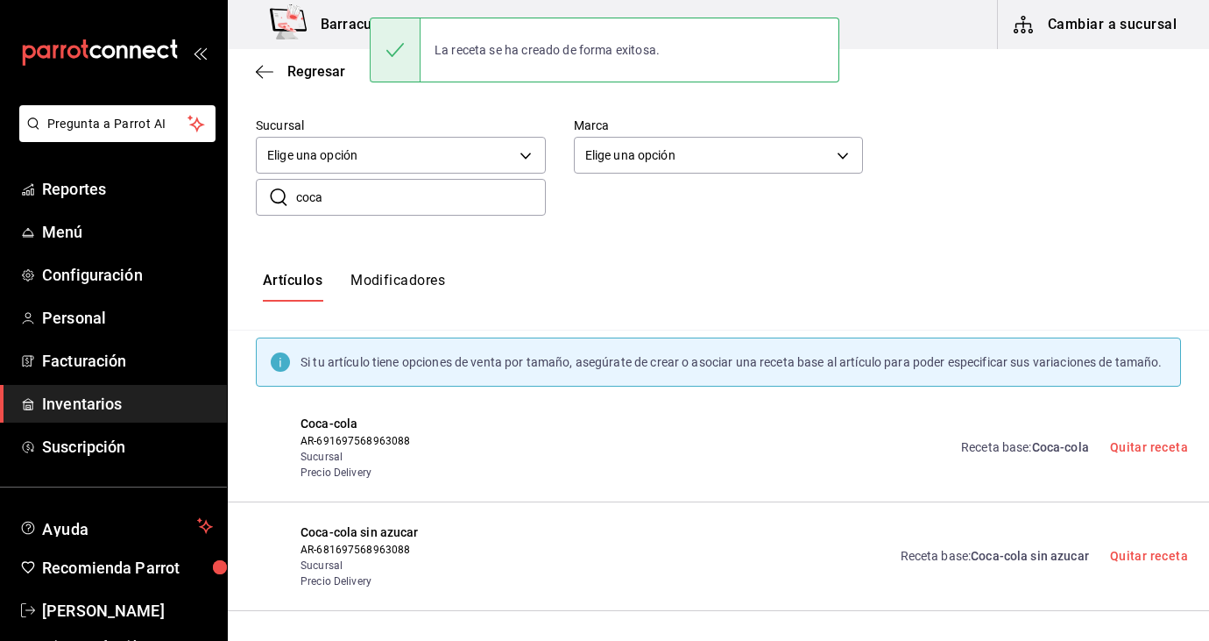
click at [392, 192] on input "coca" at bounding box center [421, 197] width 250 height 35
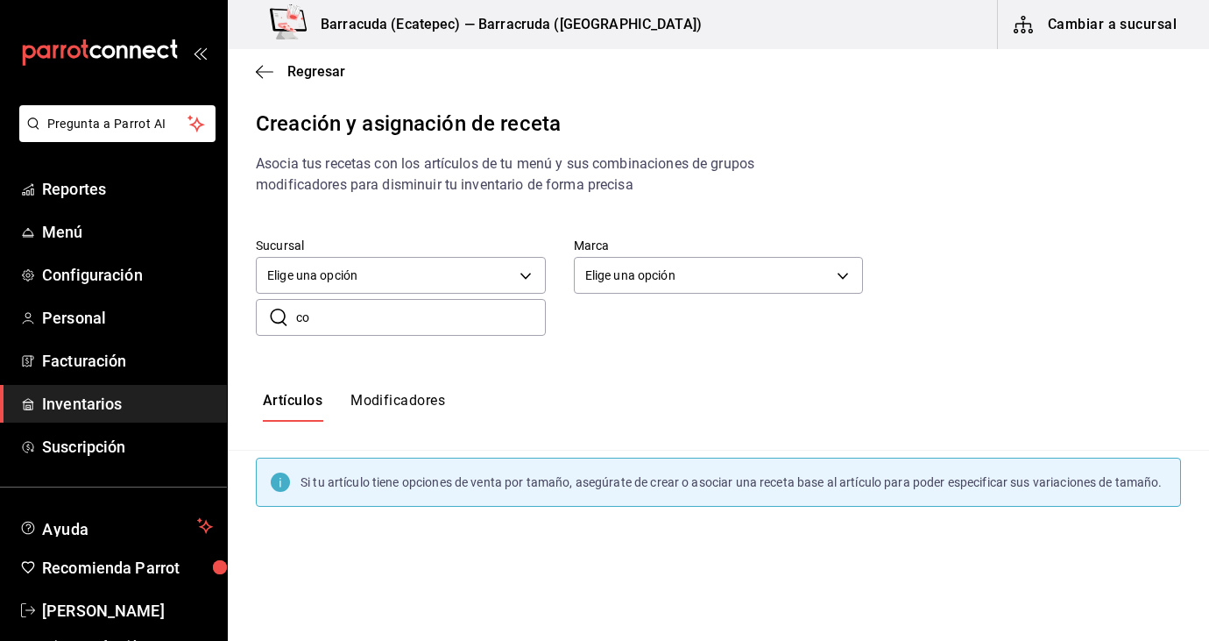
type input "c"
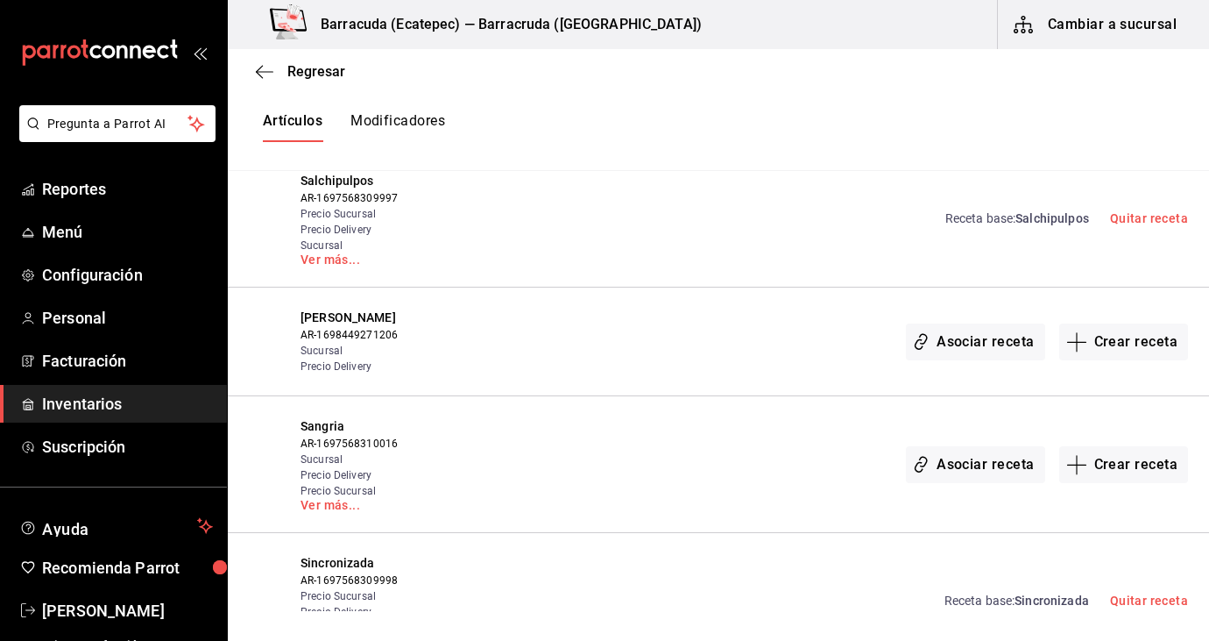
scroll to position [8625, 0]
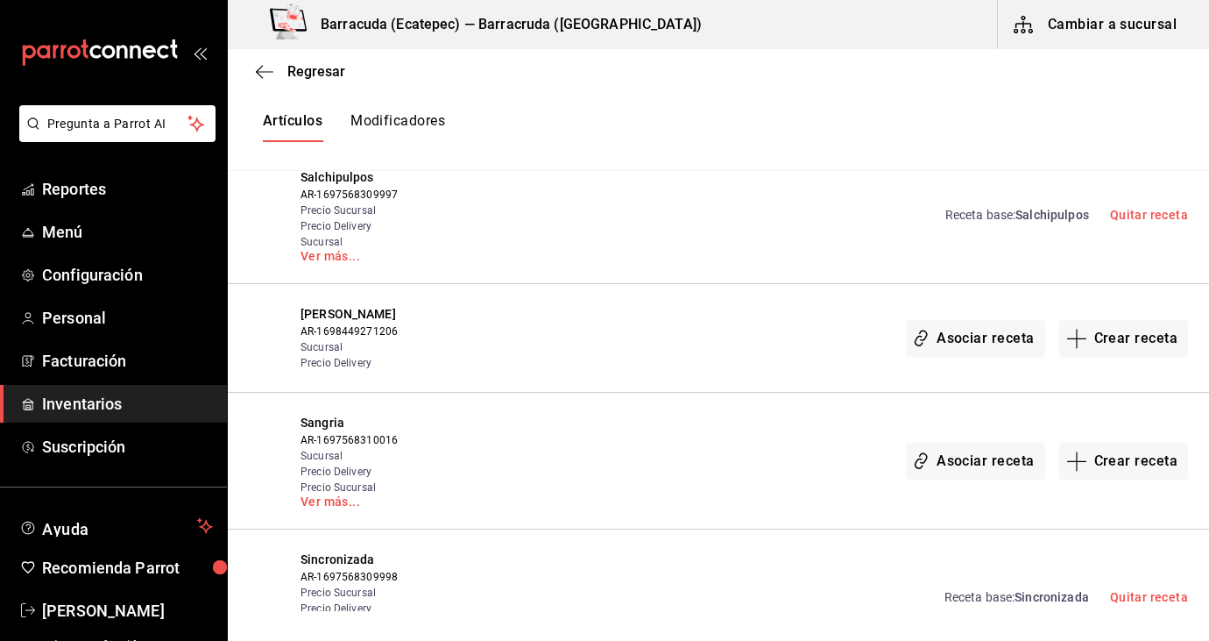
click at [308, 81] on div "Regresar" at bounding box center [719, 71] width 982 height 45
click at [309, 79] on span "Regresar" at bounding box center [316, 71] width 58 height 17
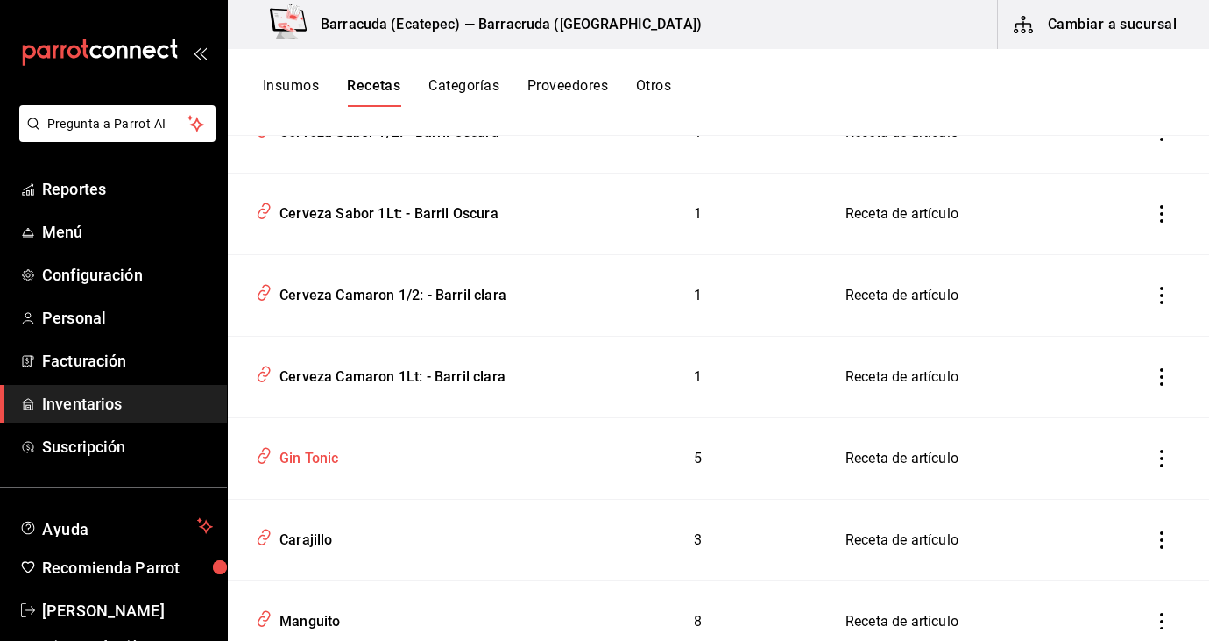
scroll to position [6625, 0]
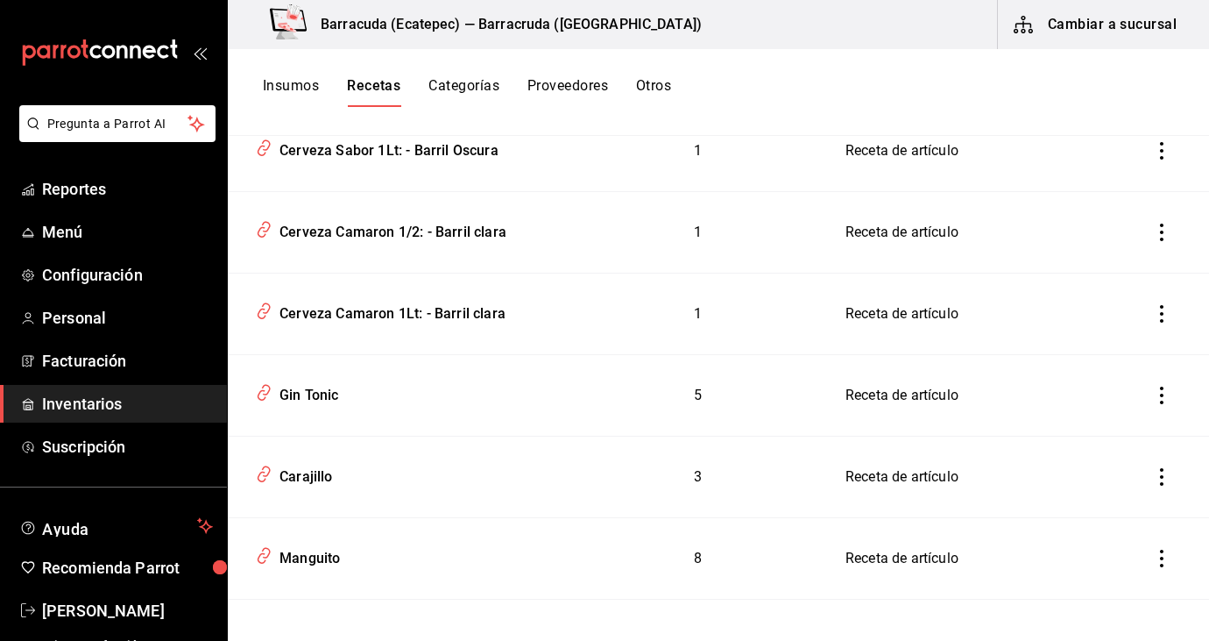
click at [295, 82] on button "Insumos" at bounding box center [291, 92] width 56 height 30
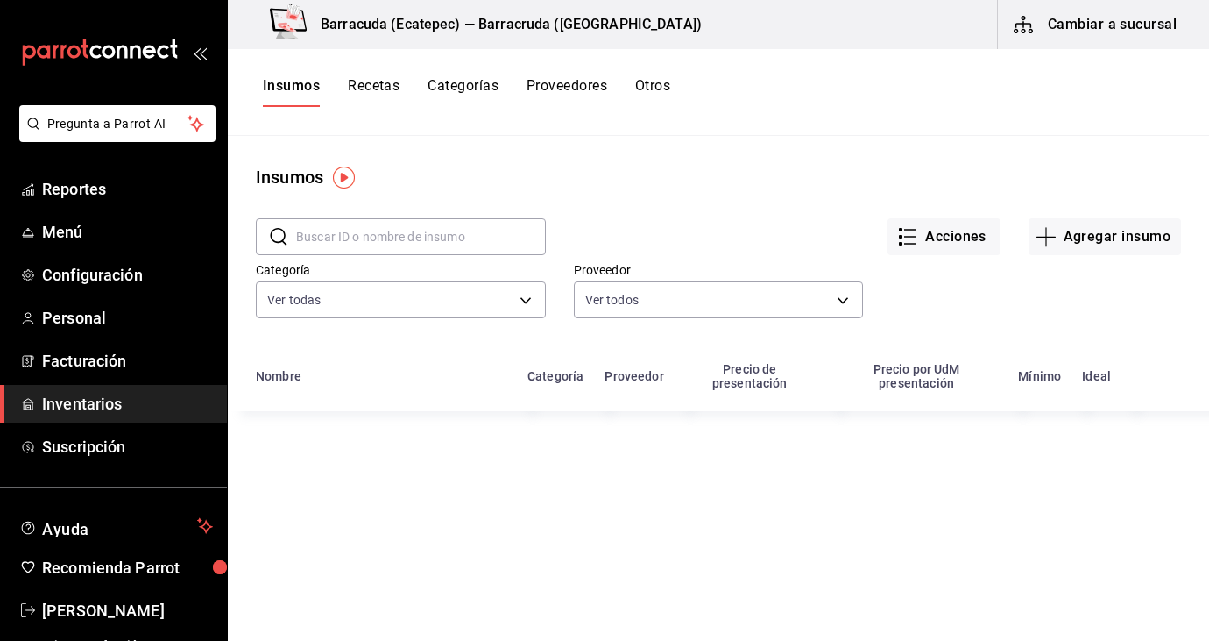
click at [1113, 30] on button "Cambiar a sucursal" at bounding box center [1096, 24] width 197 height 49
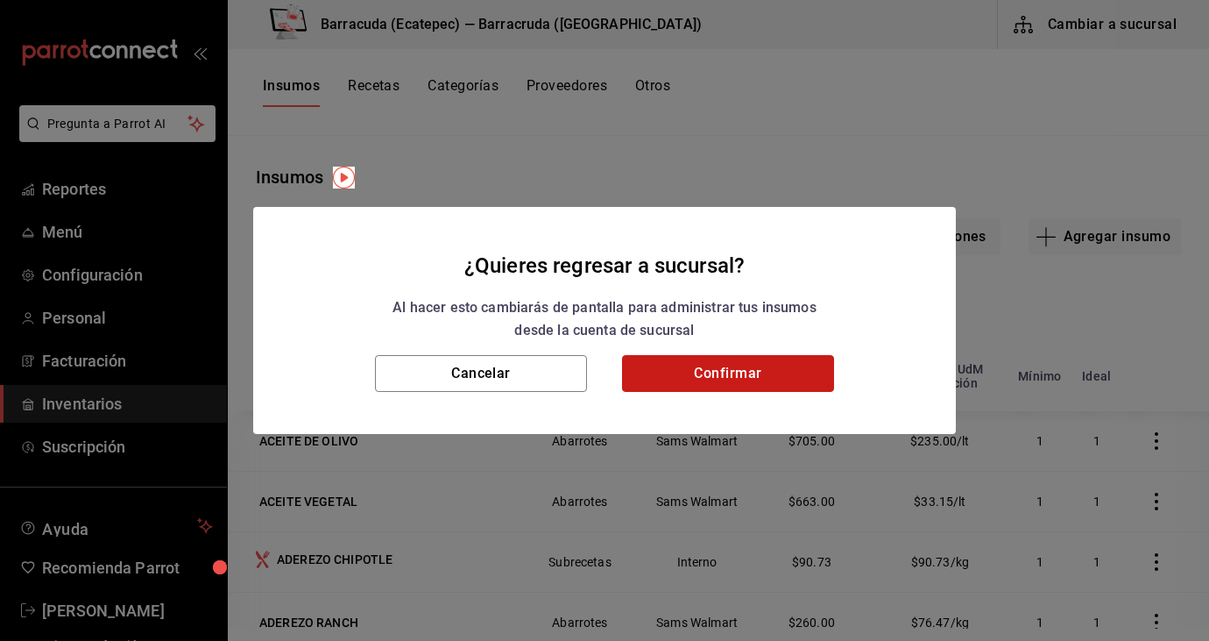
click at [737, 360] on button "Confirmar" at bounding box center [728, 373] width 212 height 37
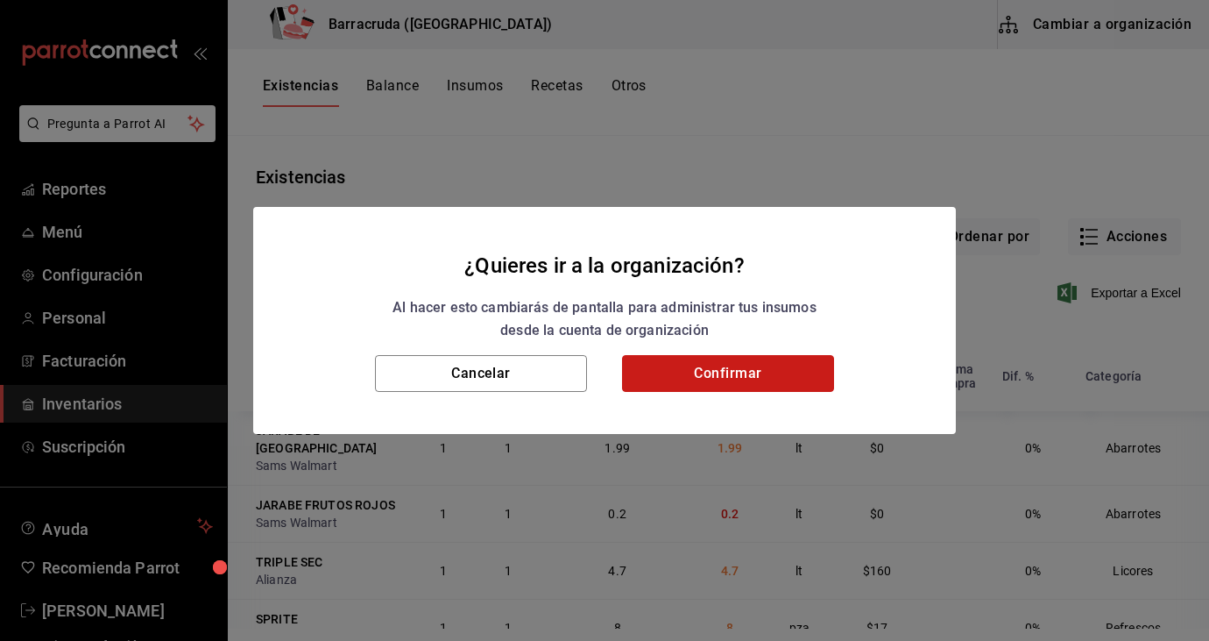
click at [737, 360] on button "Confirmar" at bounding box center [728, 373] width 212 height 37
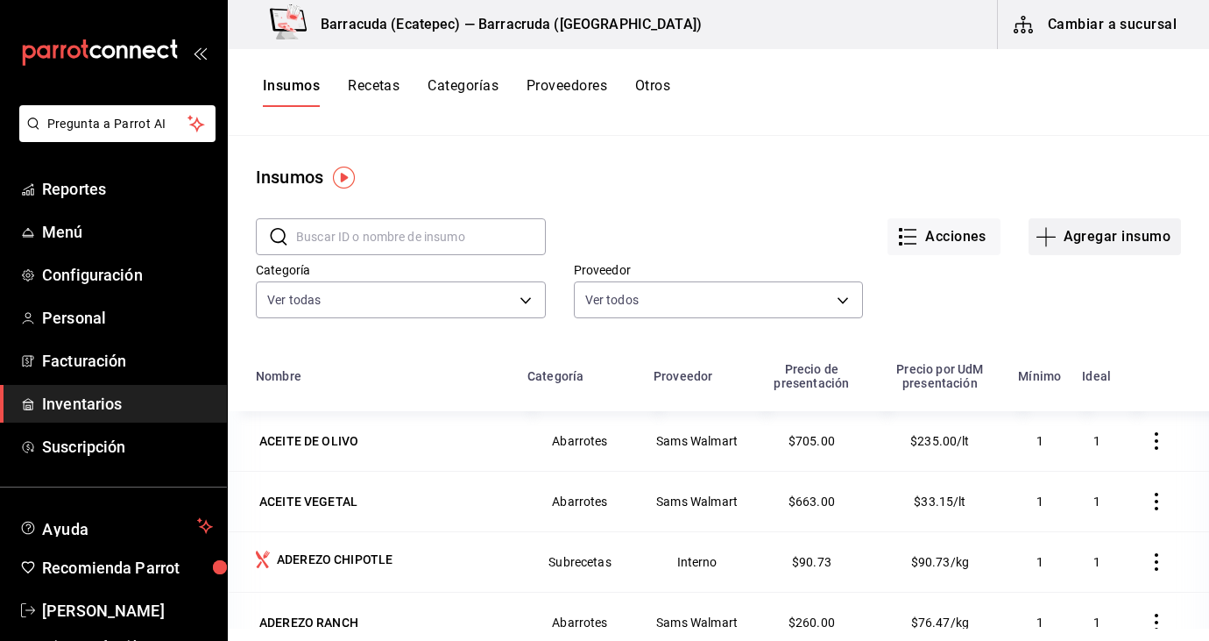
click at [1067, 246] on button "Agregar insumo" at bounding box center [1105, 236] width 152 height 37
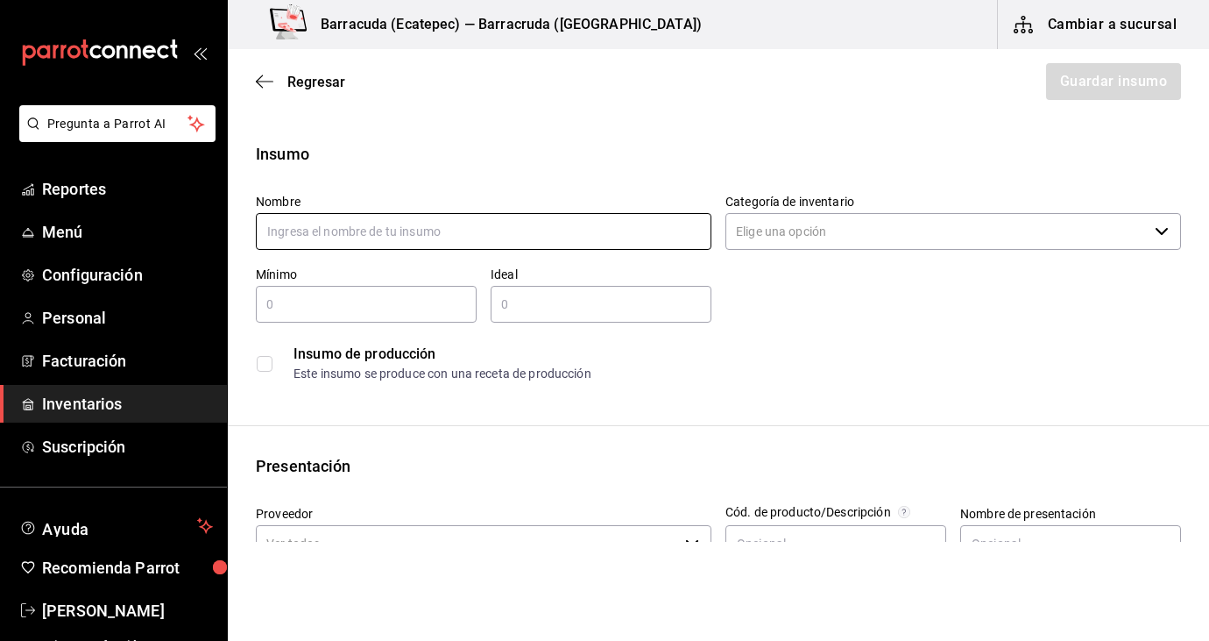
click at [583, 238] on input "text" at bounding box center [484, 231] width 456 height 37
type input "SALCHICHA SALCHIPULPOS"
click at [462, 303] on input "text" at bounding box center [366, 304] width 221 height 21
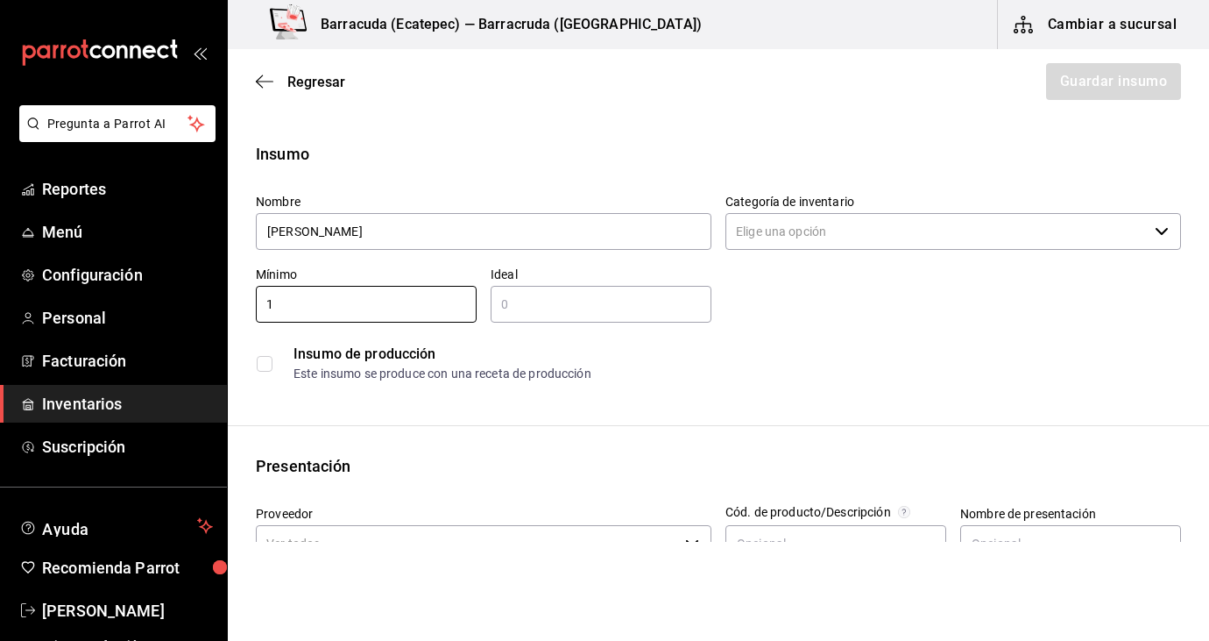
type input "1"
click at [579, 308] on input "text" at bounding box center [601, 304] width 221 height 21
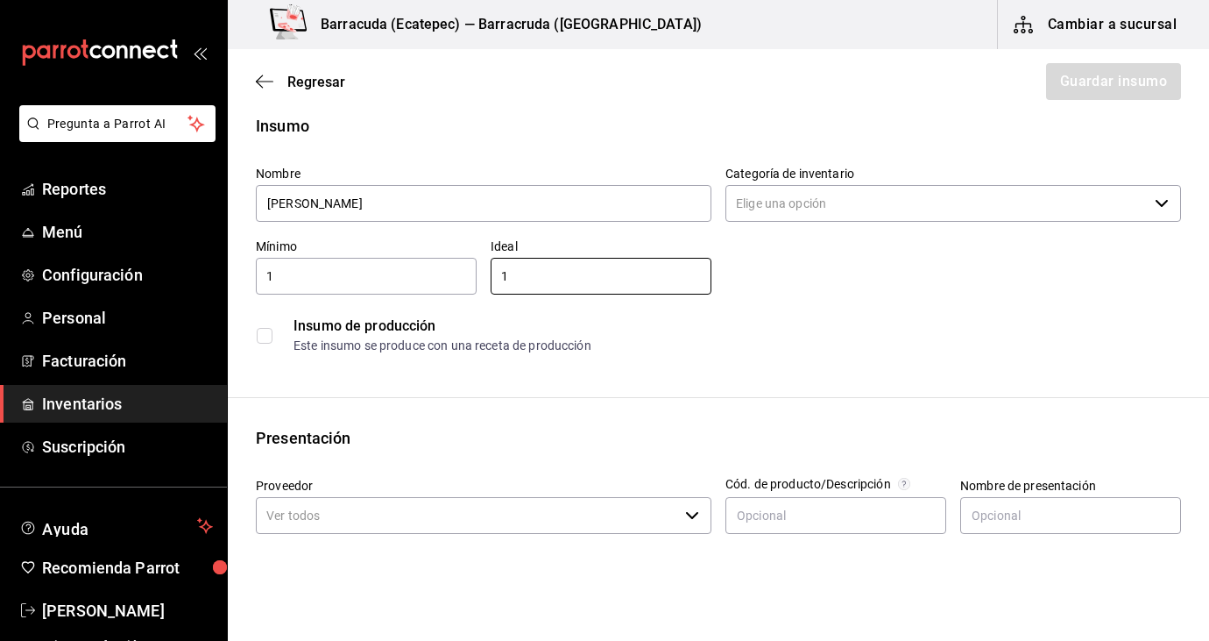
scroll to position [28, 0]
type input "1"
click at [760, 219] on input "Categoría de inventario" at bounding box center [937, 203] width 422 height 37
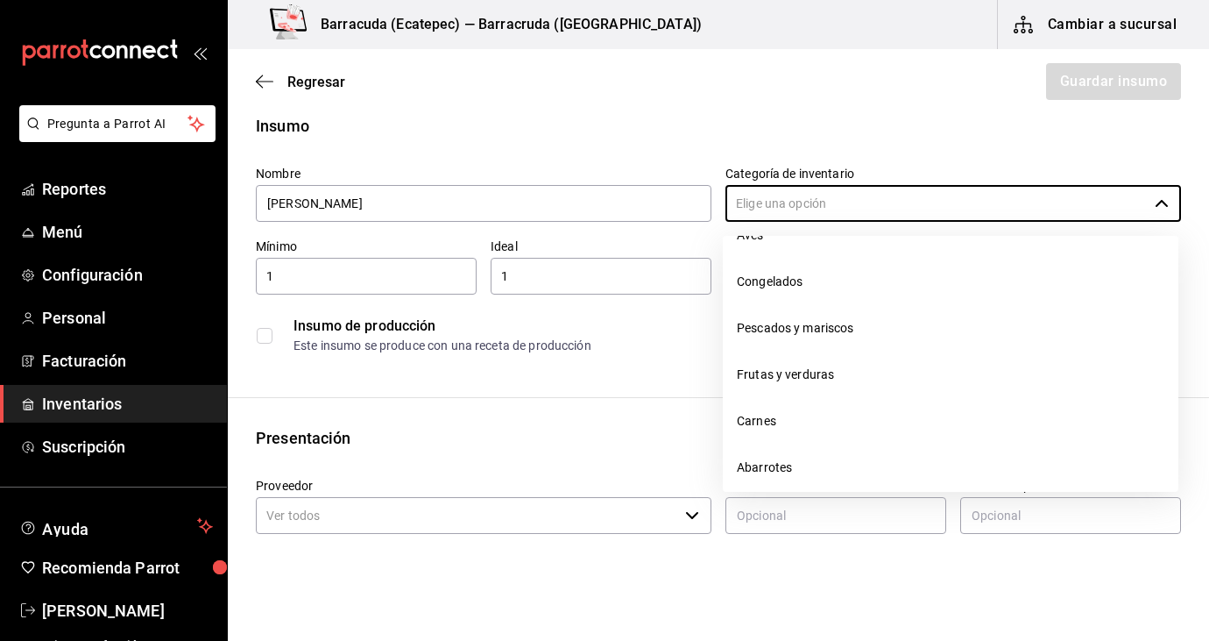
scroll to position [501, 0]
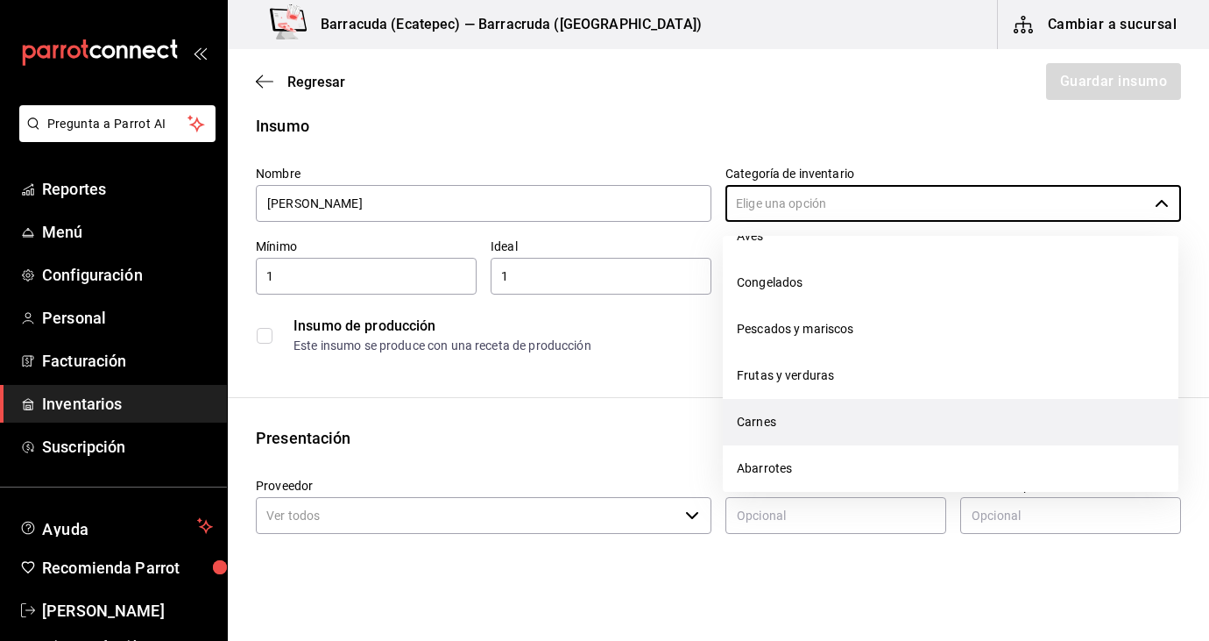
click at [773, 409] on li "Carnes" at bounding box center [951, 422] width 456 height 46
type input "Carnes"
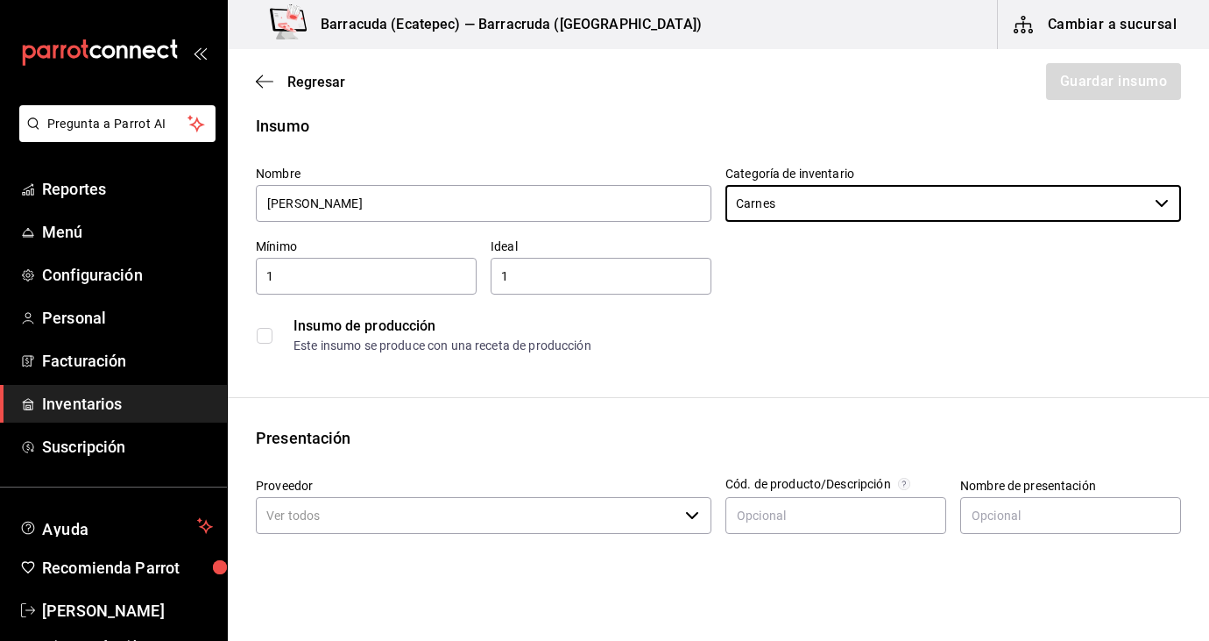
scroll to position [121, 0]
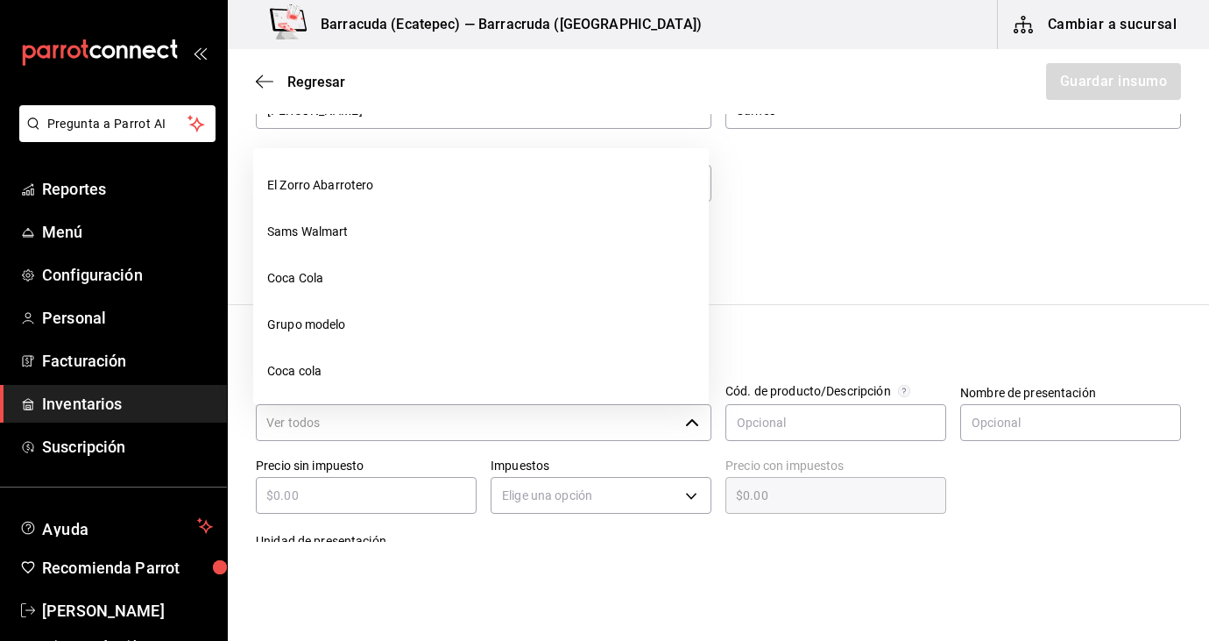
click at [583, 415] on input "Proveedor" at bounding box center [467, 422] width 422 height 37
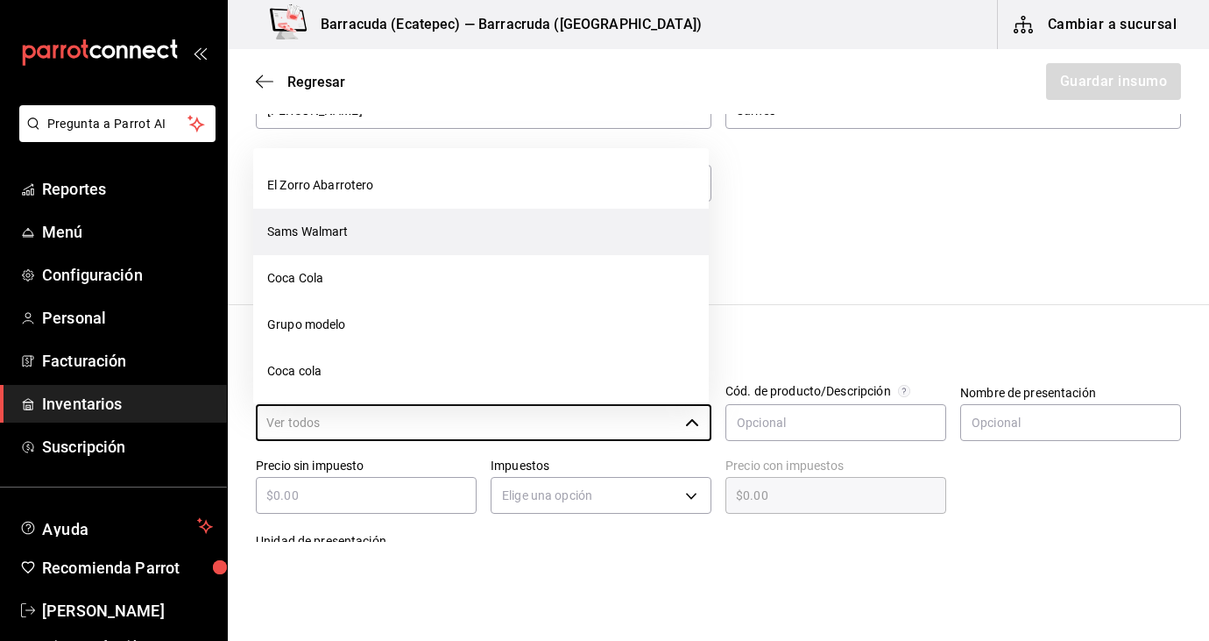
click at [510, 243] on li "Sams Walmart" at bounding box center [481, 232] width 456 height 46
type input "Sams Walmart"
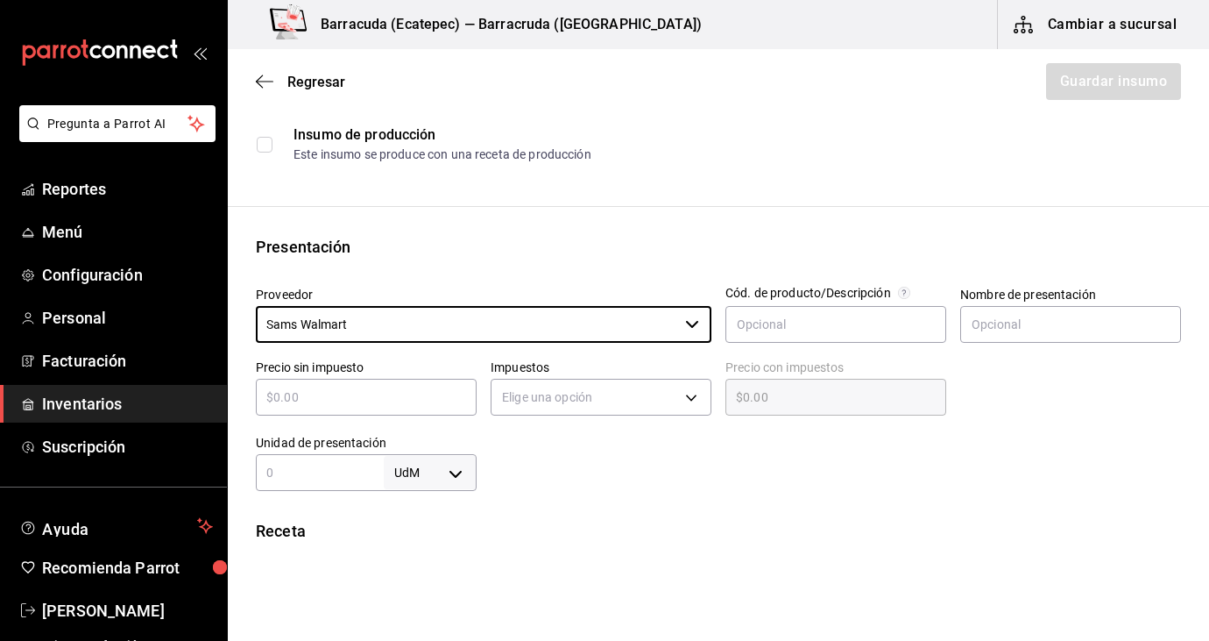
scroll to position [222, 0]
click at [381, 380] on div "​" at bounding box center [366, 394] width 221 height 37
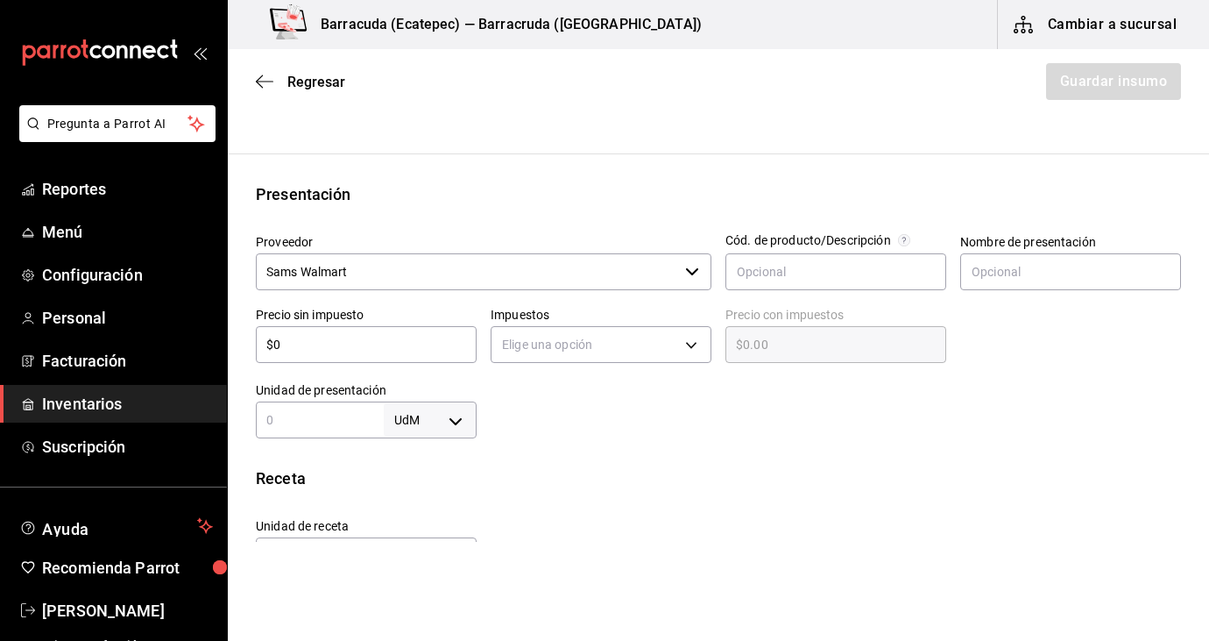
scroll to position [298, 0]
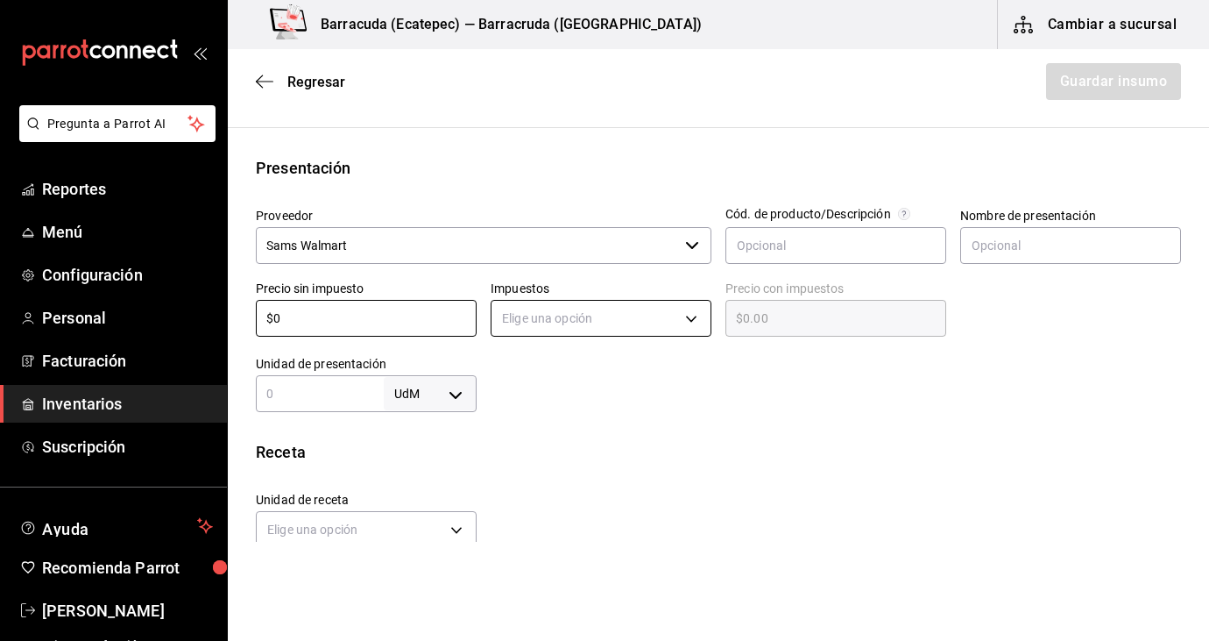
type input "$0"
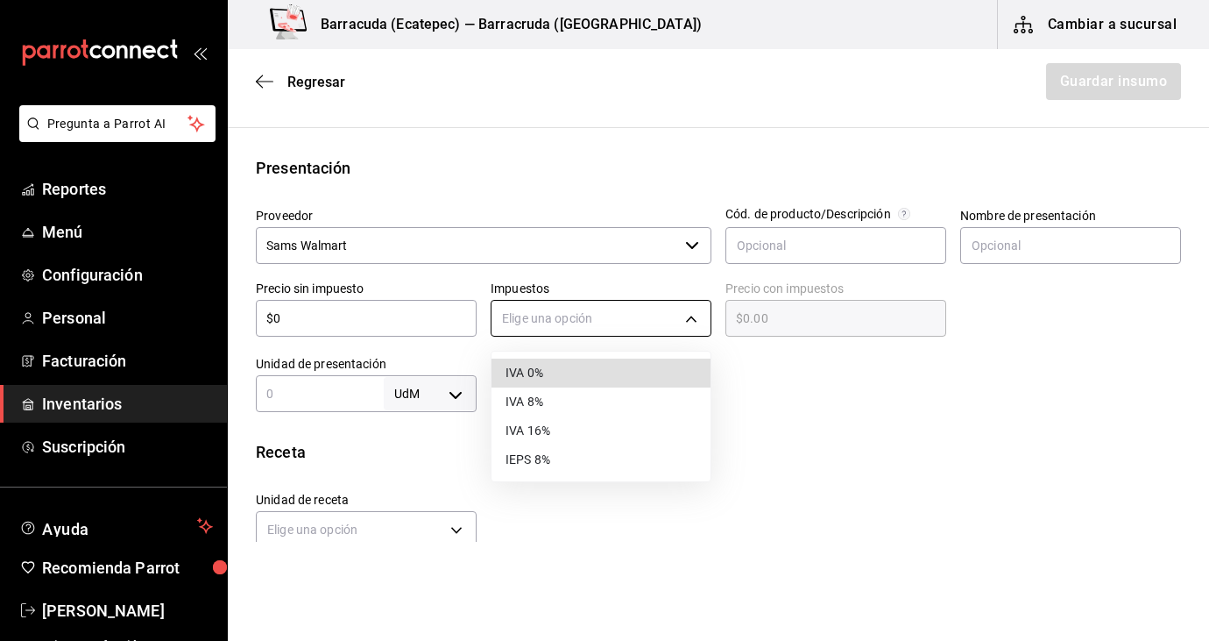
click at [558, 320] on body "Pregunta a Parrot AI Reportes Menú Configuración Personal Facturación Inventari…" at bounding box center [604, 271] width 1209 height 542
click at [547, 377] on li "IVA 0%" at bounding box center [601, 372] width 219 height 29
type input "IVA_0"
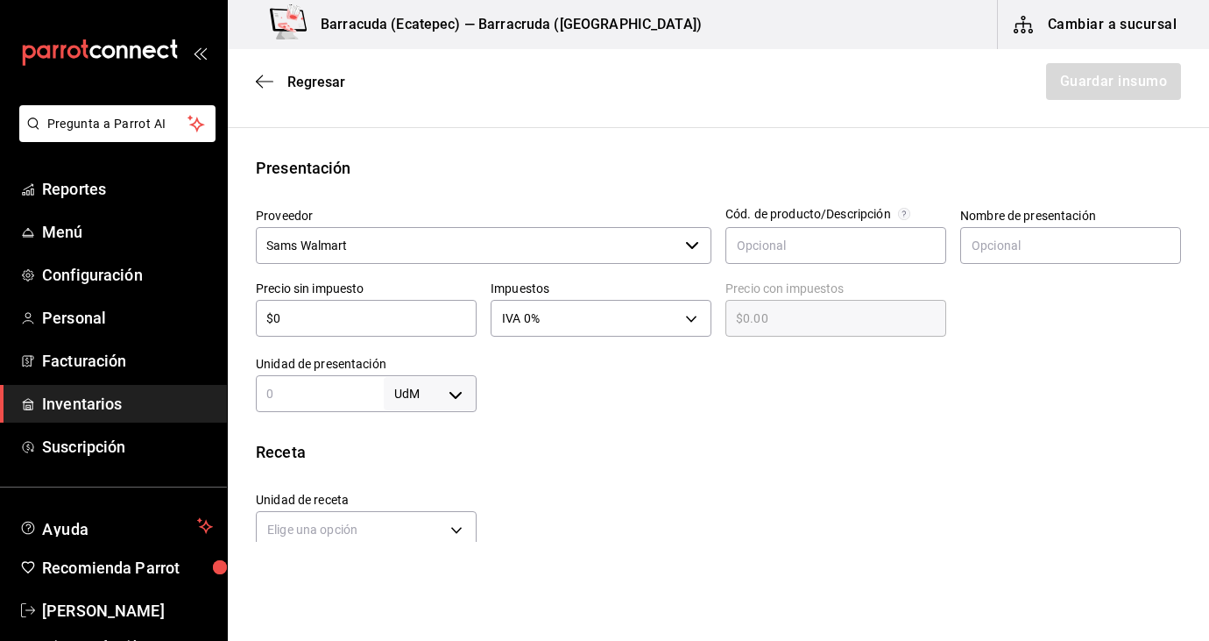
click at [339, 394] on input "text" at bounding box center [320, 393] width 128 height 21
type input "1"
click at [442, 394] on body "Pregunta a Parrot AI Reportes Menú Configuración Personal Facturación Inventari…" at bounding box center [604, 271] width 1209 height 542
click at [414, 585] on li "pza" at bounding box center [430, 589] width 91 height 29
type input "UNIT"
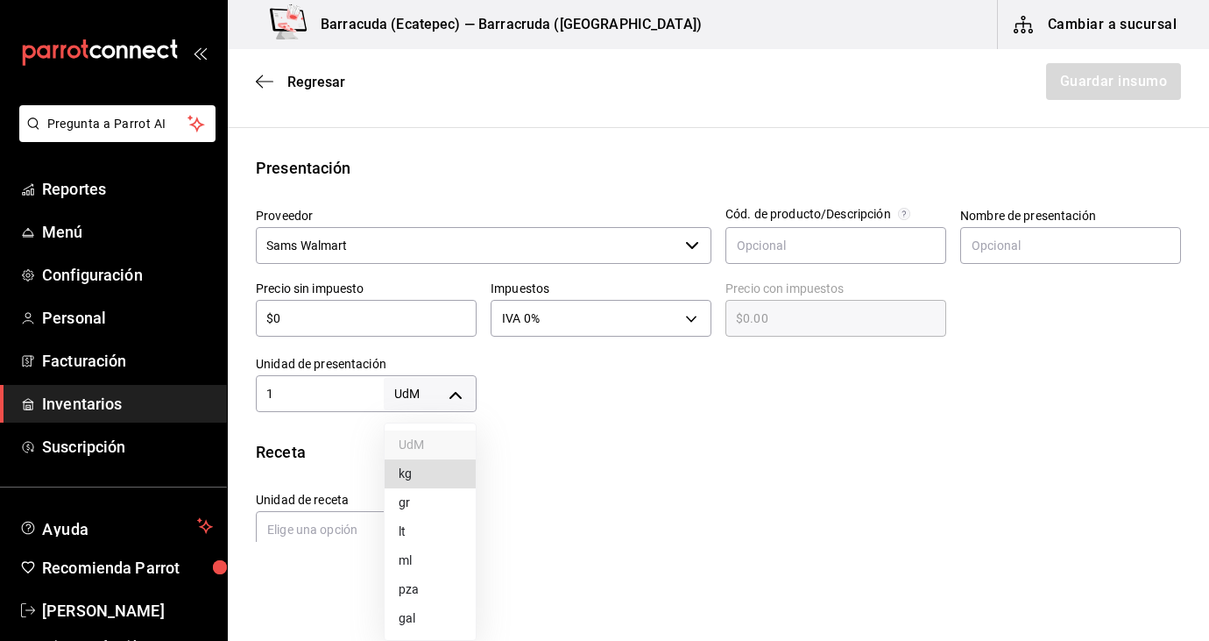
type input "UNIT"
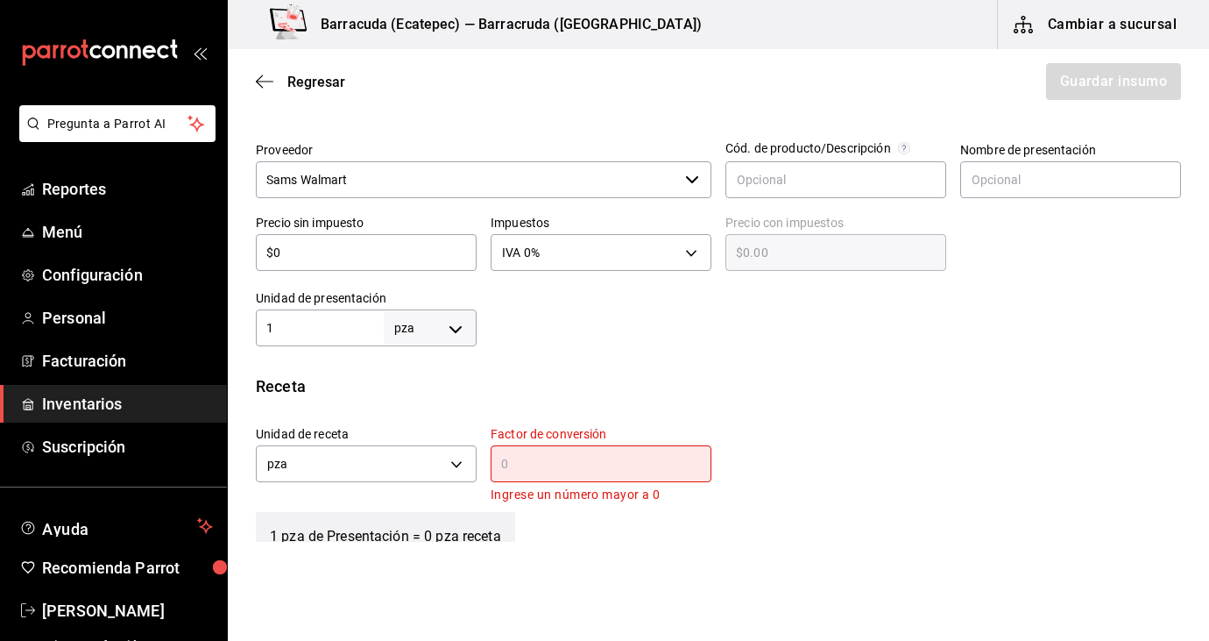
scroll to position [382, 0]
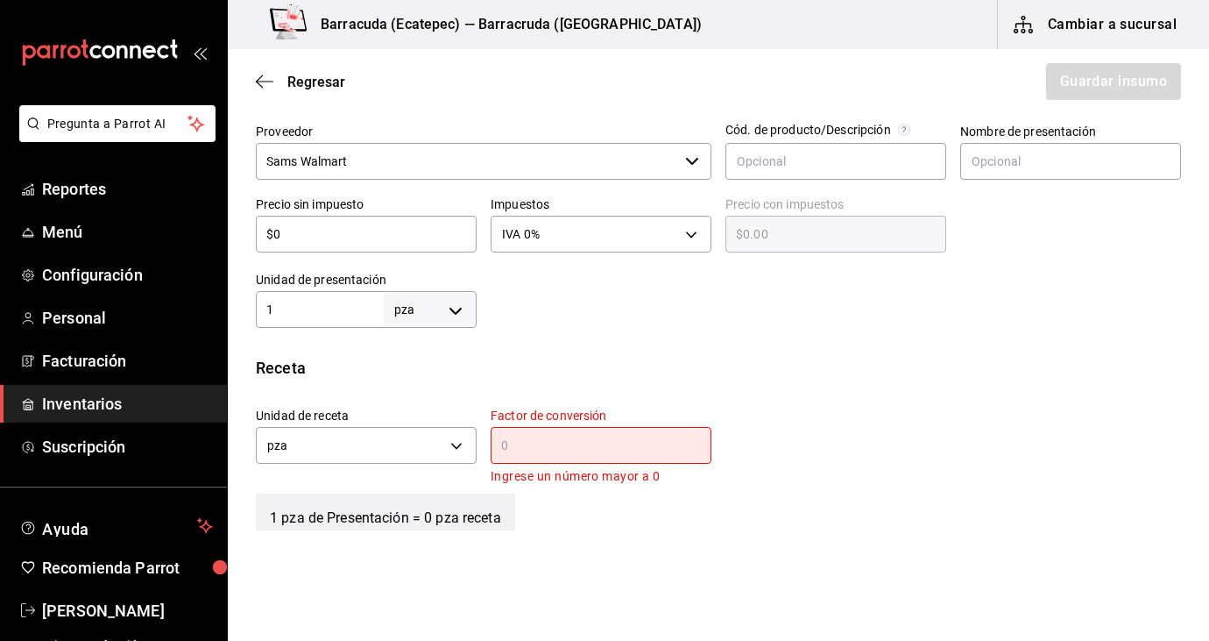
click at [531, 443] on input "text" at bounding box center [601, 445] width 221 height 21
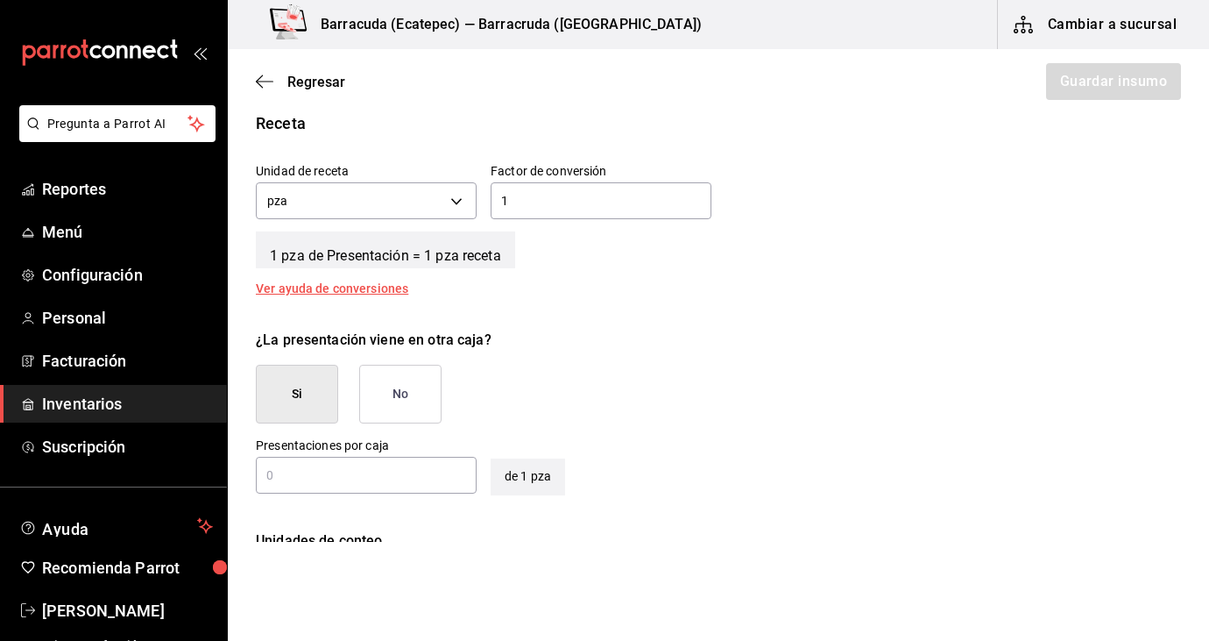
scroll to position [665, 0]
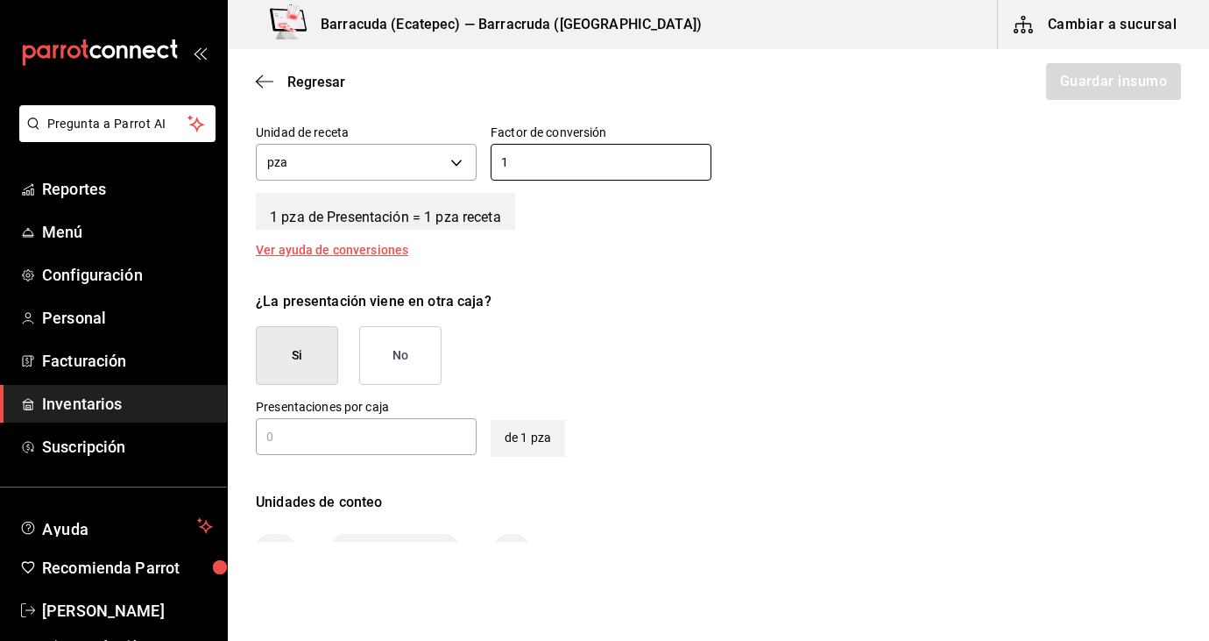
type input "1"
click at [393, 353] on button "No" at bounding box center [400, 355] width 82 height 59
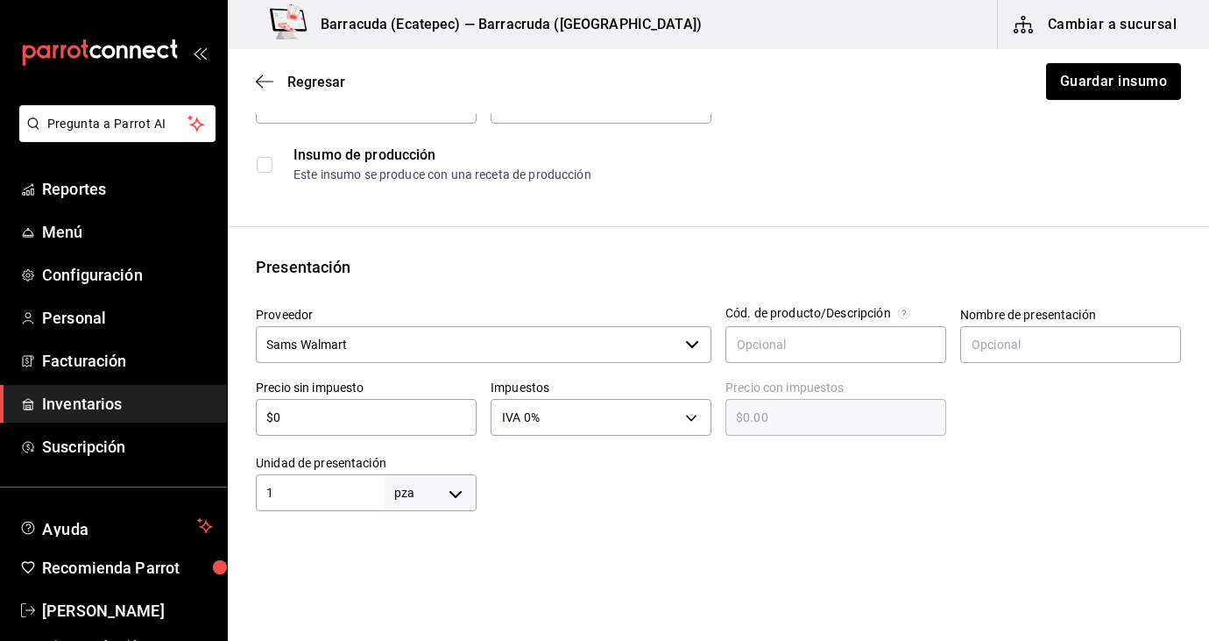
scroll to position [18, 0]
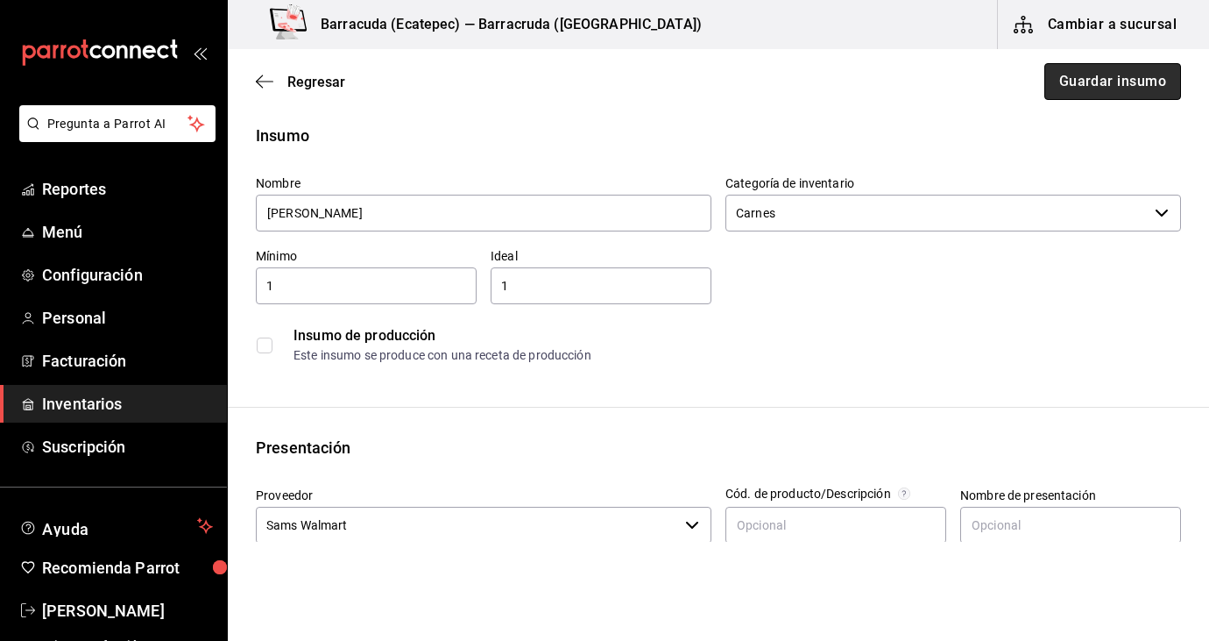
click at [1090, 95] on button "Guardar insumo" at bounding box center [1113, 81] width 137 height 37
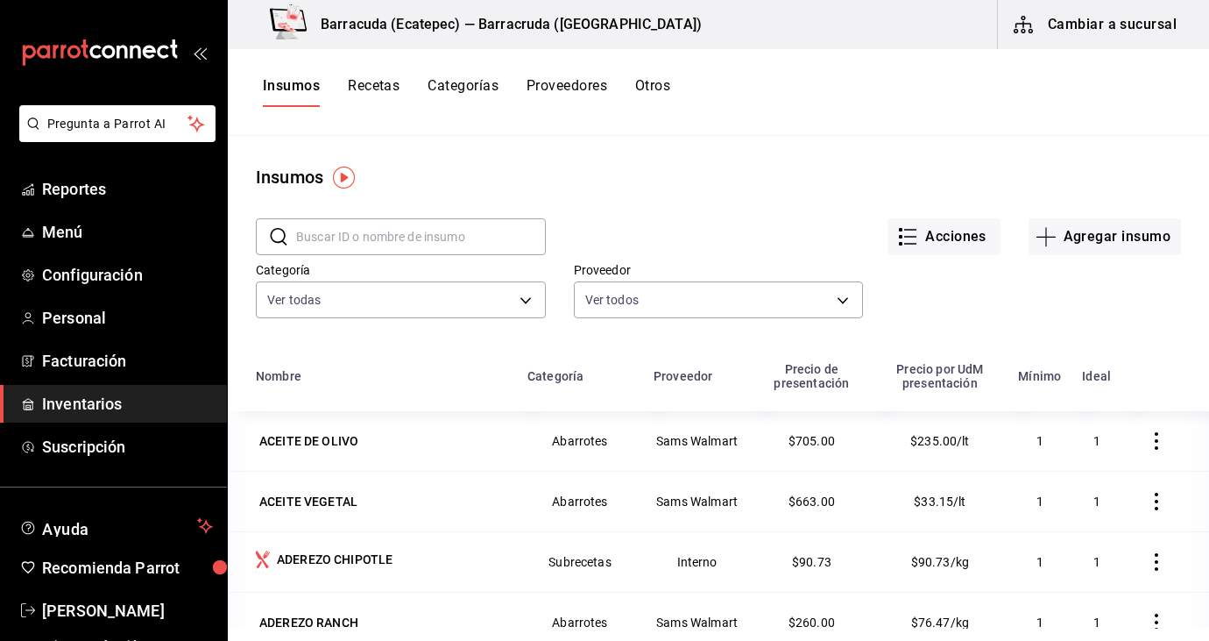
click at [425, 223] on input "text" at bounding box center [421, 236] width 250 height 35
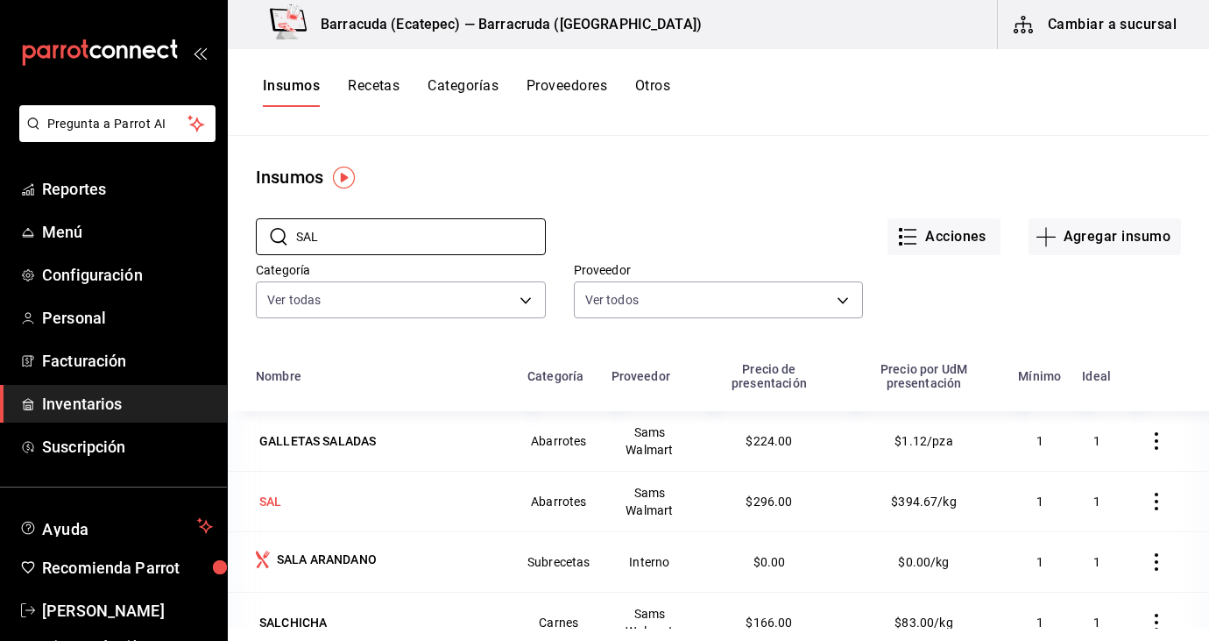
scroll to position [1, 0]
type input "SAL"
click at [310, 606] on td "SALCHICHA" at bounding box center [372, 621] width 289 height 60
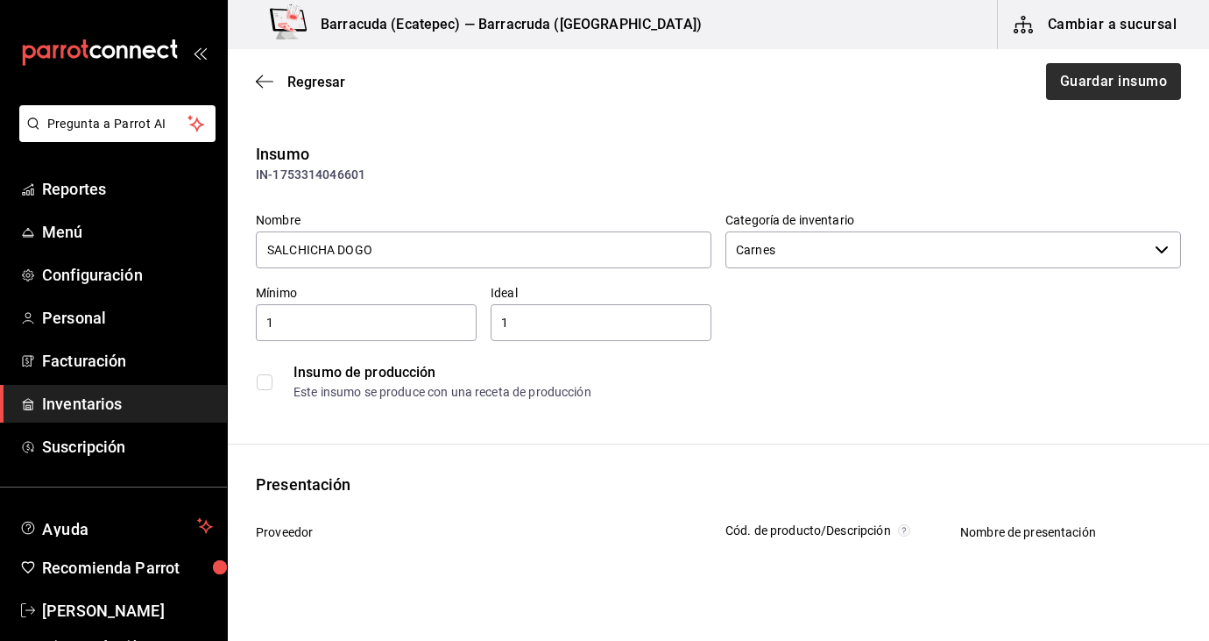
type input "SALCHICHA DOGO"
click at [1070, 80] on button "Guardar insumo" at bounding box center [1113, 81] width 137 height 37
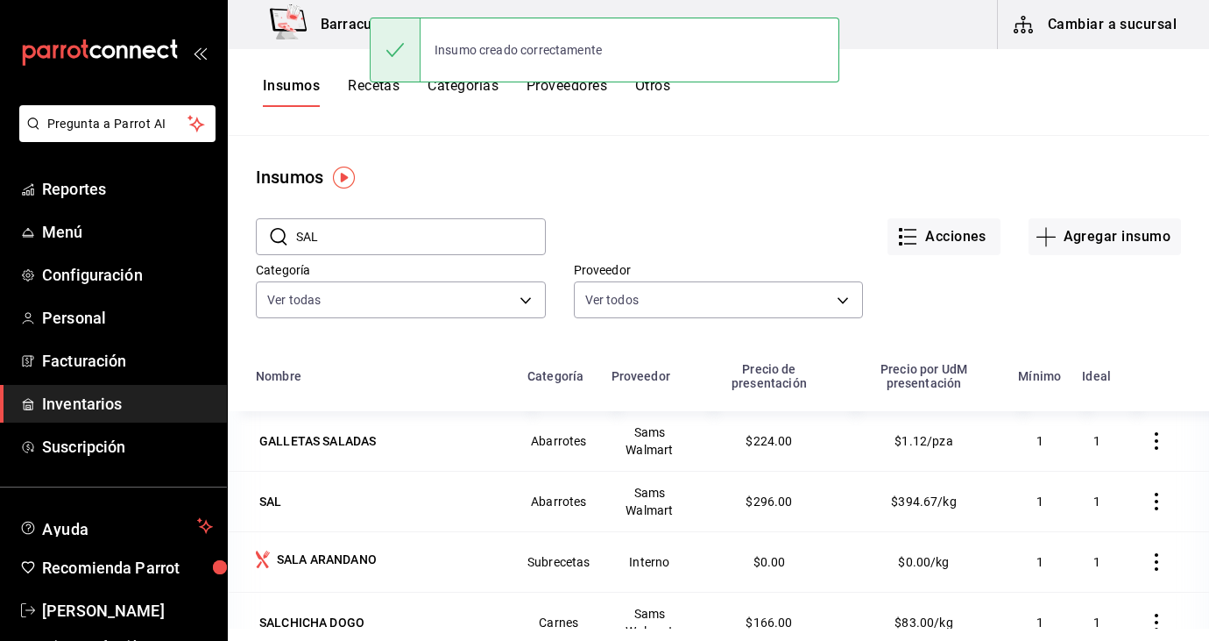
click at [418, 250] on input "SAL" at bounding box center [421, 236] width 250 height 35
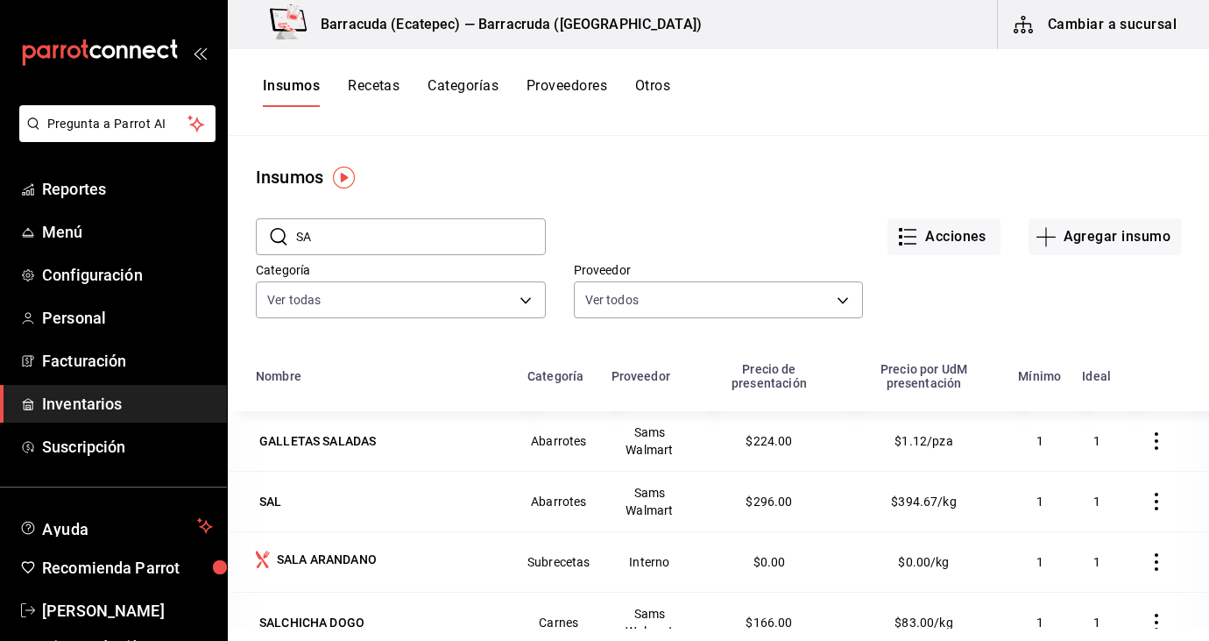
type input "S"
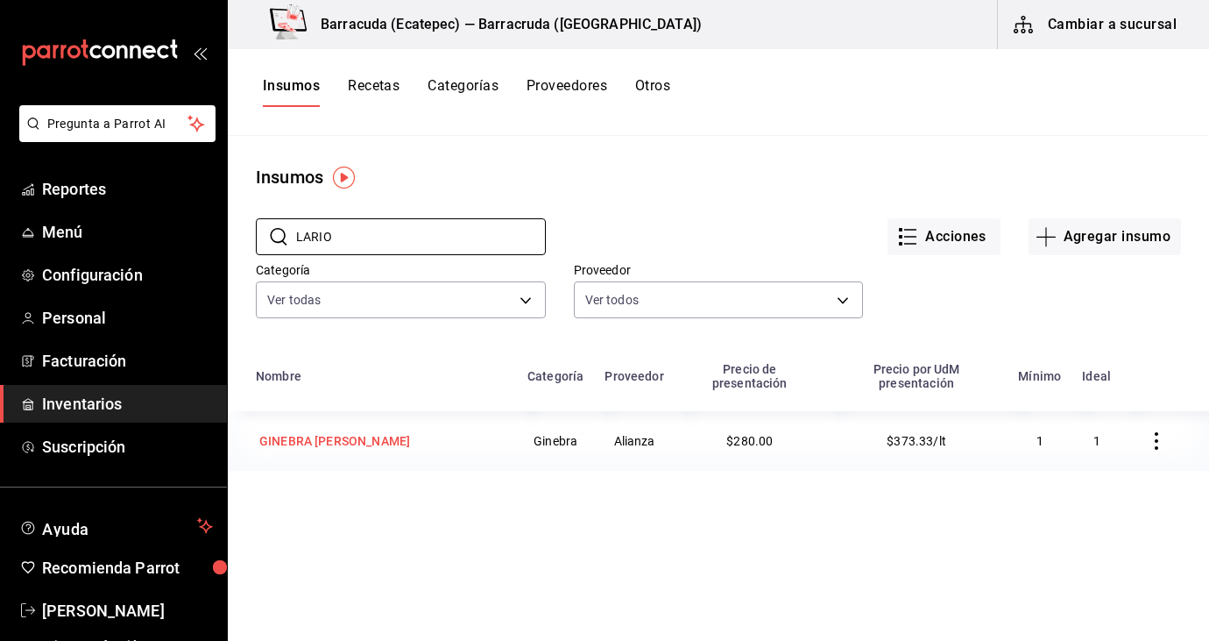
type input "LARIO"
click at [343, 432] on div "GINEBRA [PERSON_NAME]" at bounding box center [334, 441] width 151 height 18
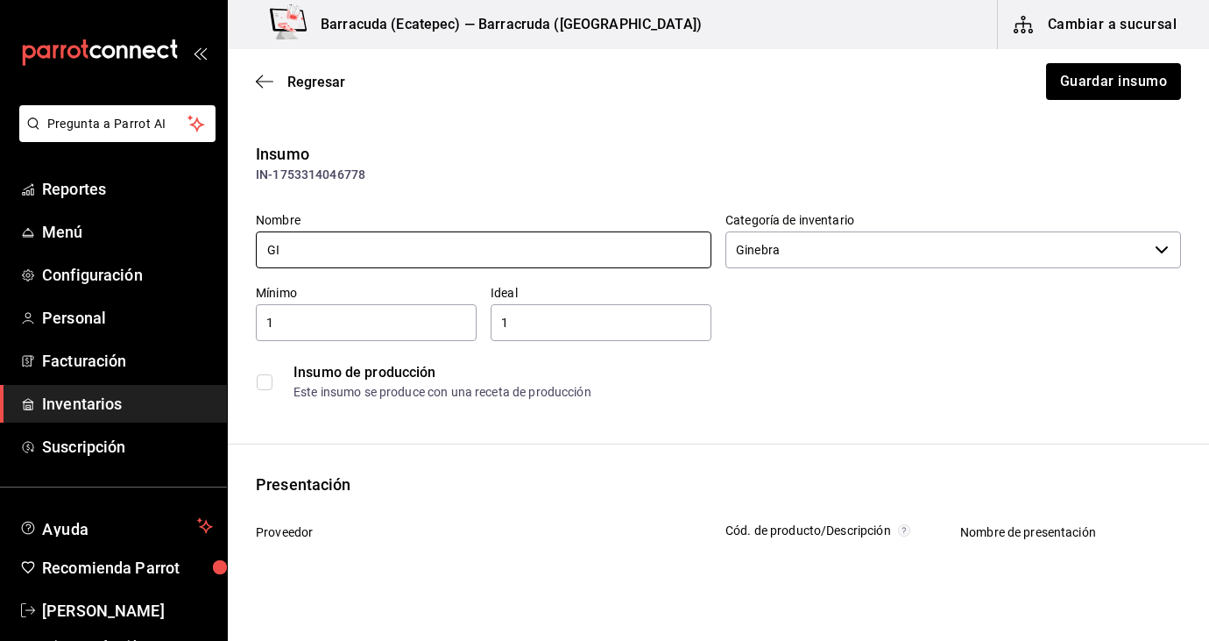
type input "G"
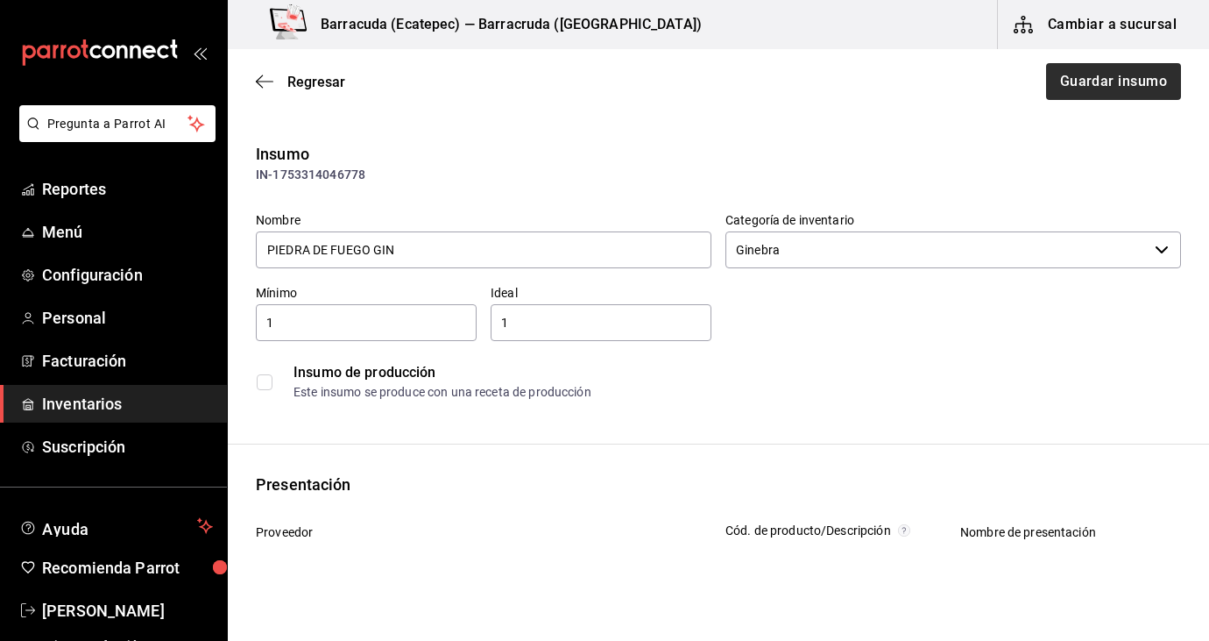
type input "PIEDRA DE FUEGO GIN"
click at [1088, 94] on button "Guardar insumo" at bounding box center [1113, 81] width 137 height 37
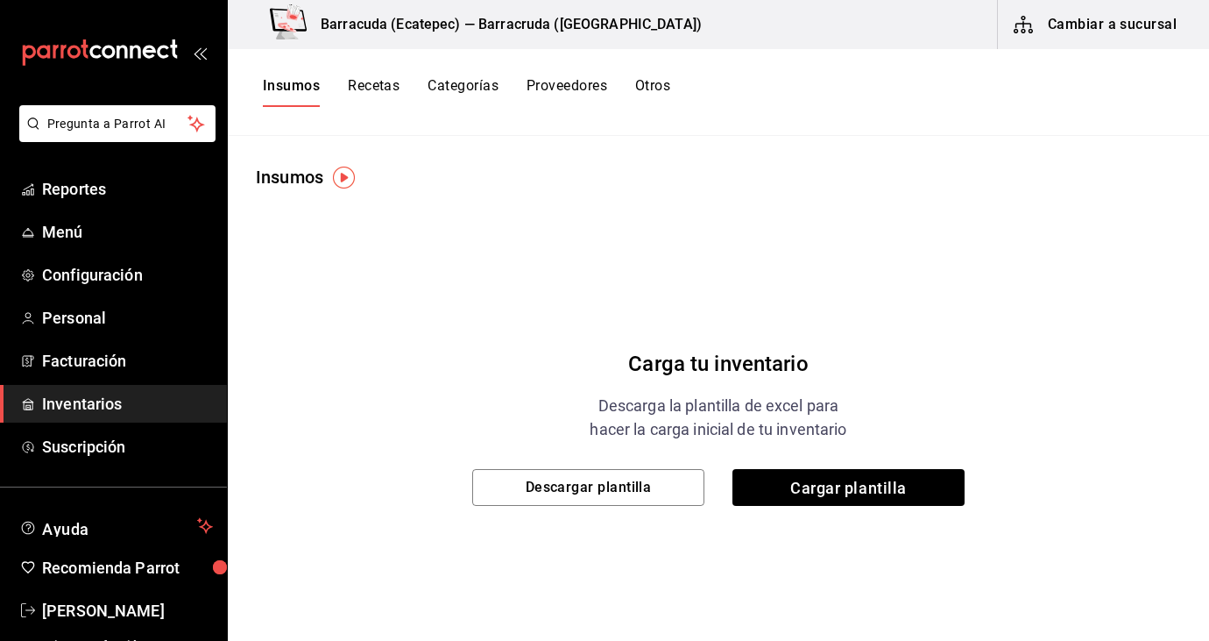
click at [93, 411] on span "Inventarios" at bounding box center [127, 404] width 171 height 24
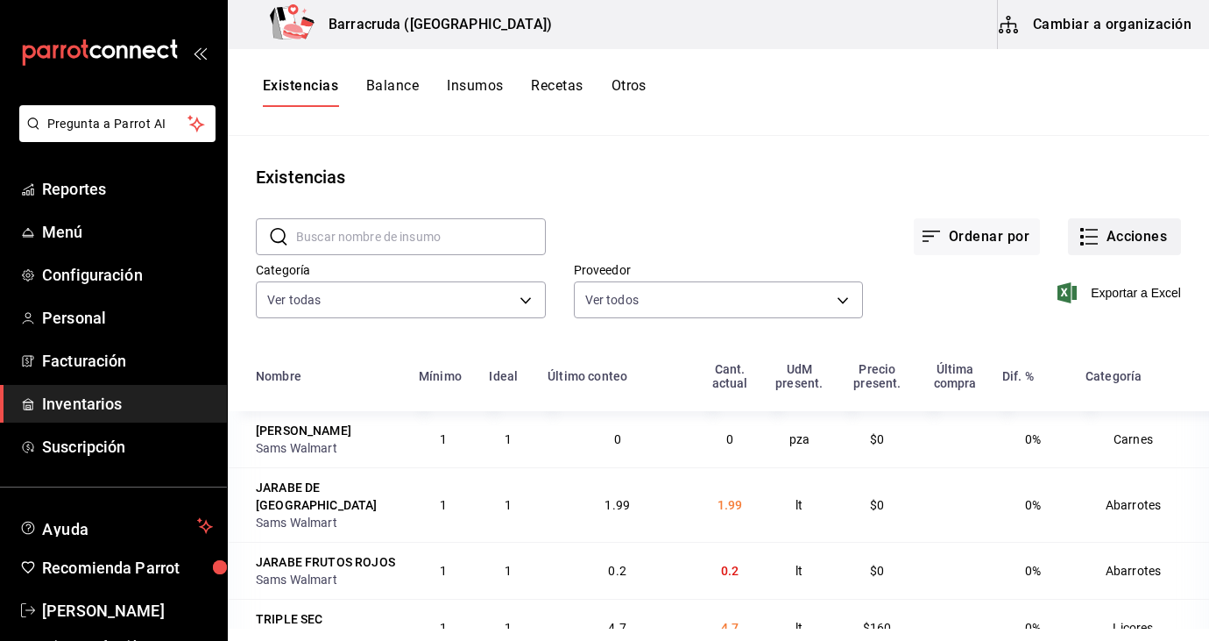
click at [1114, 246] on button "Acciones" at bounding box center [1124, 236] width 113 height 37
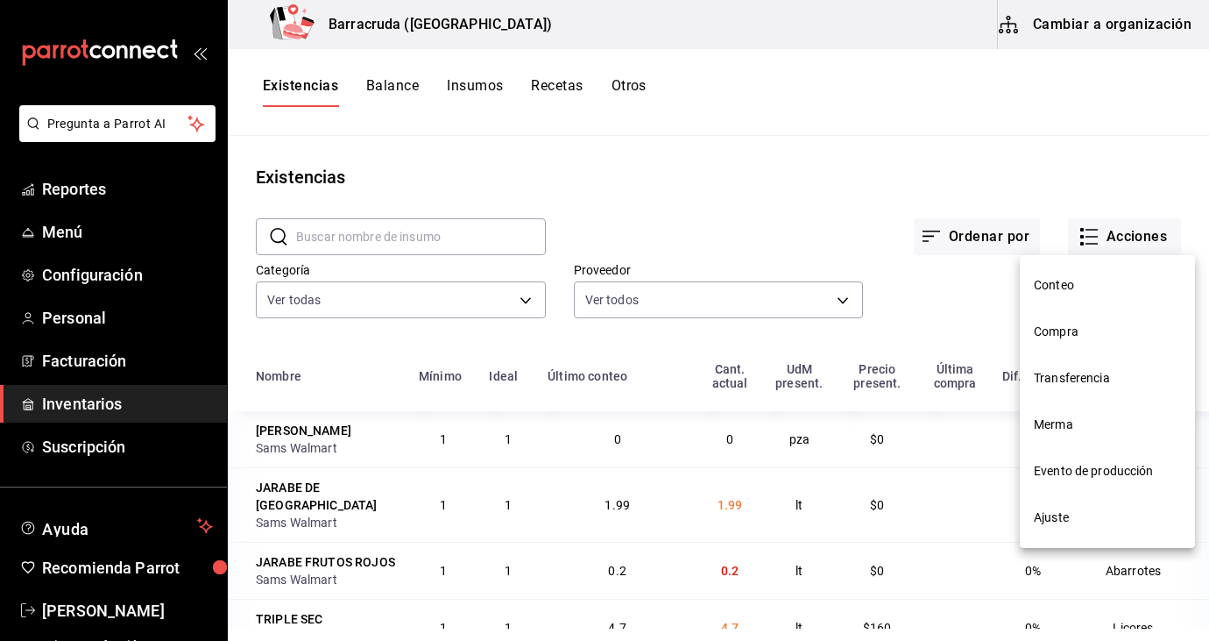
click at [1033, 538] on li "Ajuste" at bounding box center [1107, 517] width 175 height 46
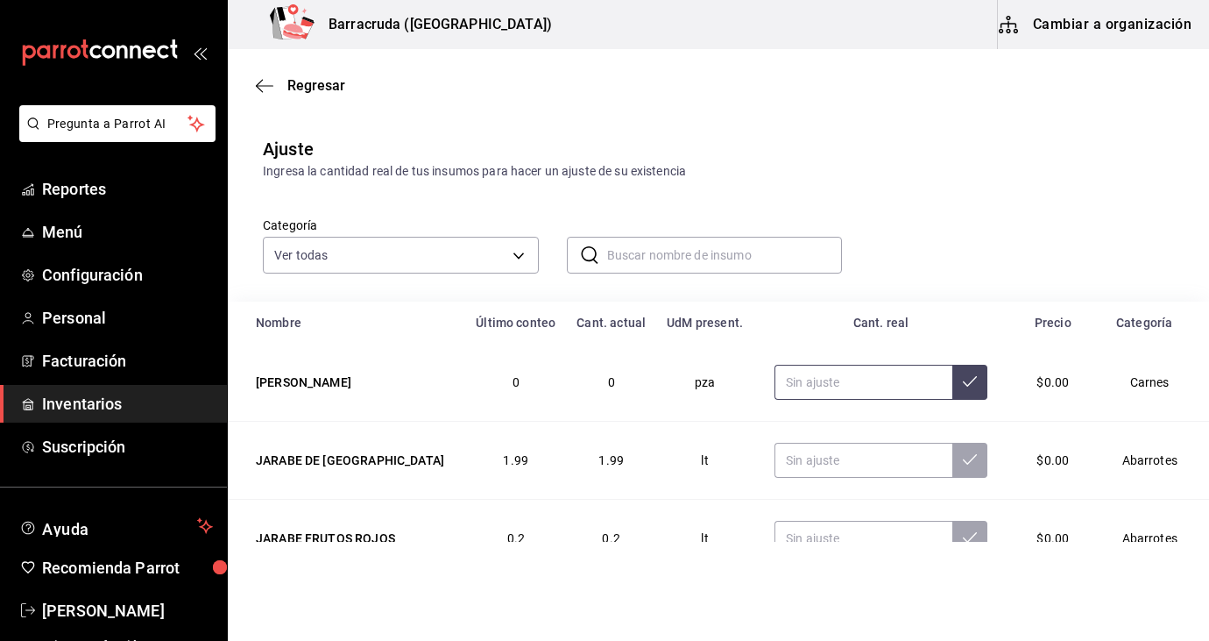
click at [821, 379] on input "text" at bounding box center [864, 382] width 178 height 35
type input "35.00"
click at [966, 387] on button at bounding box center [970, 382] width 35 height 35
click at [312, 101] on div "Regresar" at bounding box center [719, 85] width 982 height 45
click at [308, 89] on span "Regresar" at bounding box center [316, 85] width 58 height 17
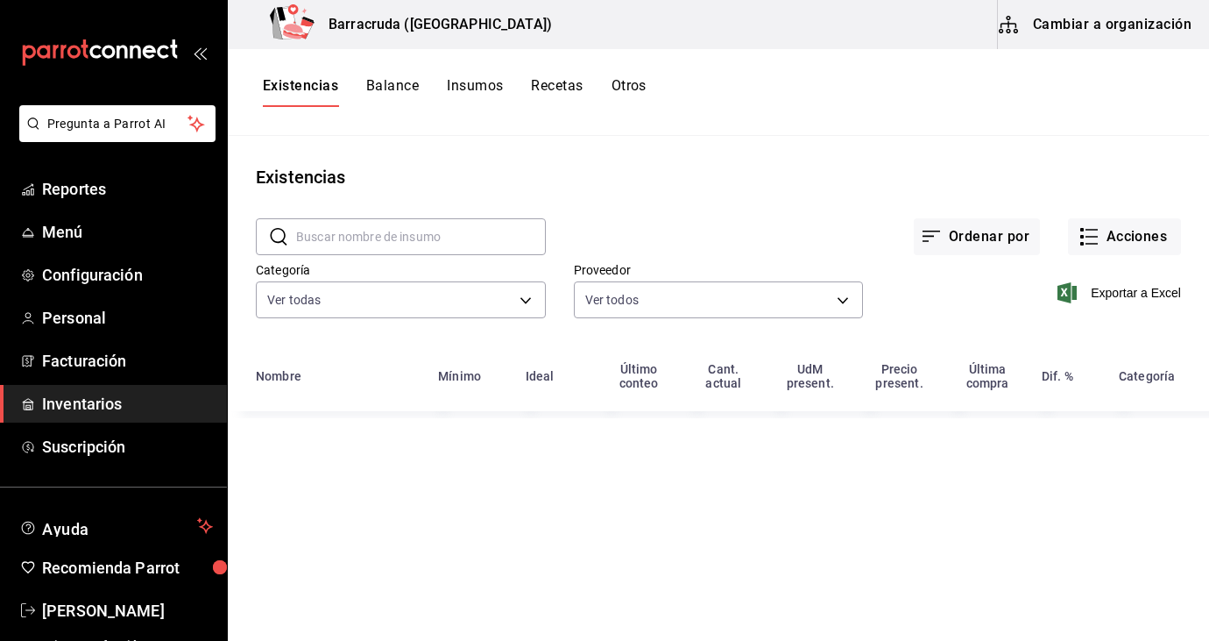
click at [1039, 42] on button "Cambiar a organización" at bounding box center [1096, 24] width 197 height 49
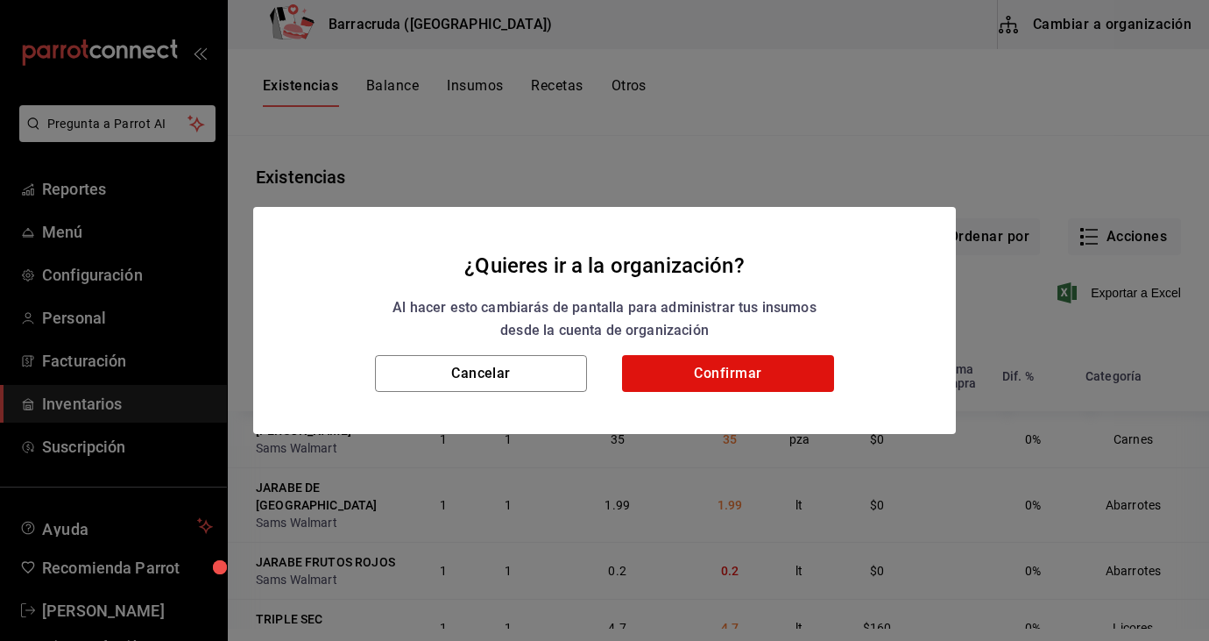
click at [719, 395] on div "Cancelar Confirmar" at bounding box center [604, 394] width 703 height 79
click at [720, 377] on button "Confirmar" at bounding box center [728, 373] width 212 height 37
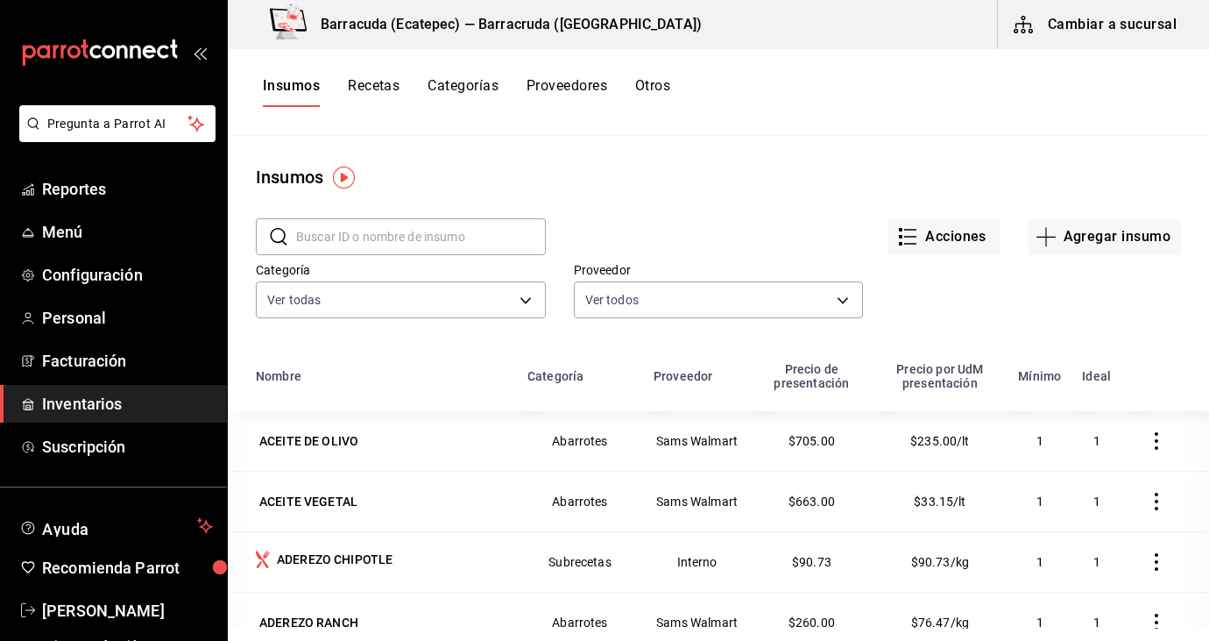
click at [372, 95] on button "Recetas" at bounding box center [374, 92] width 52 height 30
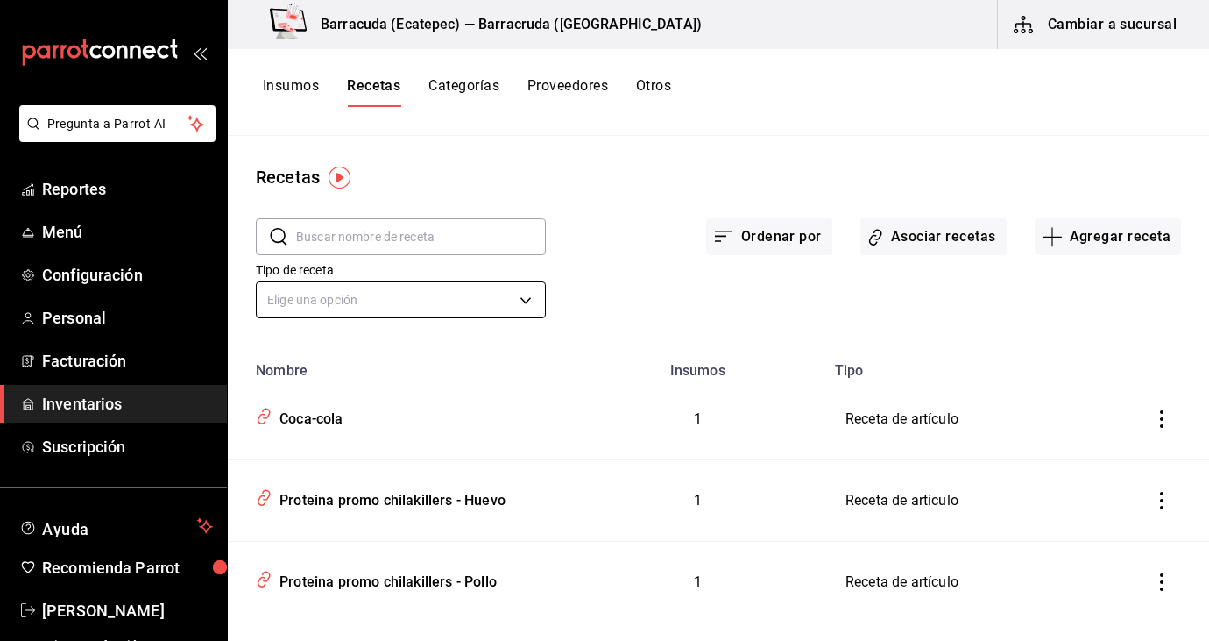
click at [468, 292] on body "Pregunta a Parrot AI Reportes Menú Configuración Personal Facturación Inventari…" at bounding box center [604, 314] width 1209 height 628
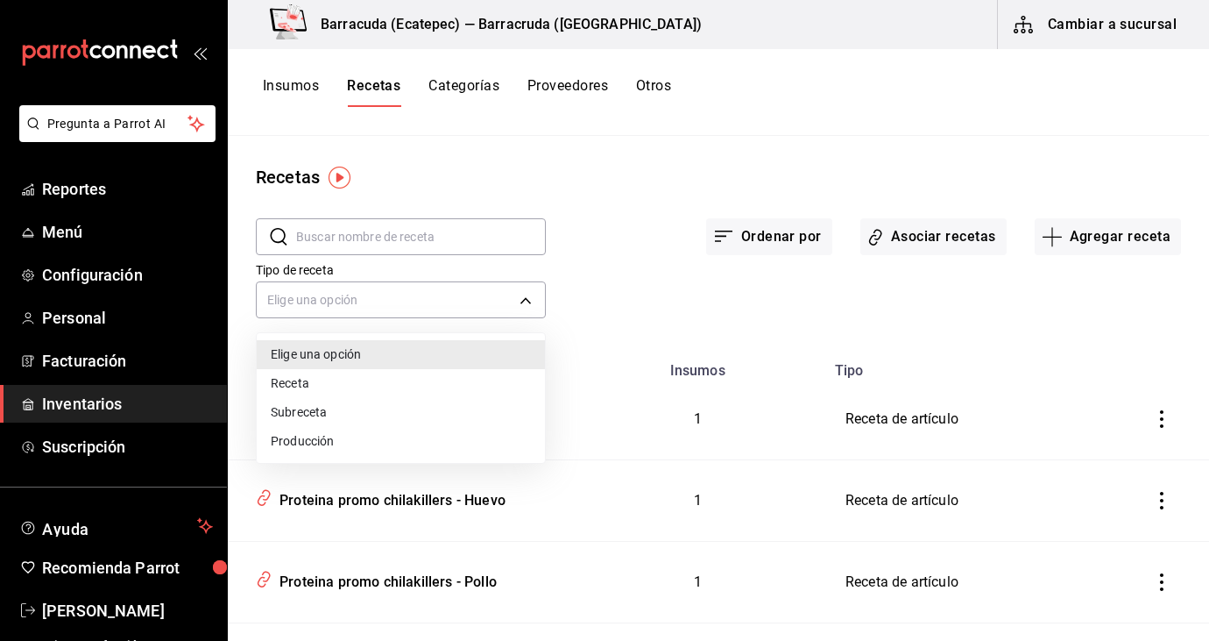
click at [469, 231] on div at bounding box center [604, 320] width 1209 height 641
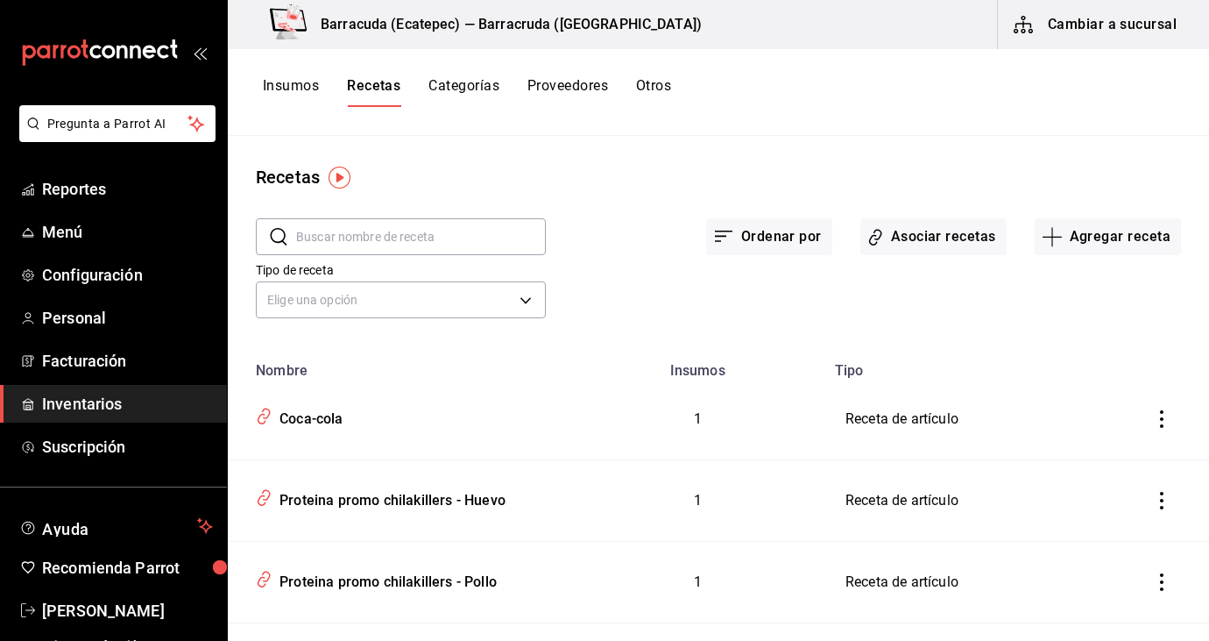
click at [469, 231] on input "text" at bounding box center [421, 236] width 250 height 35
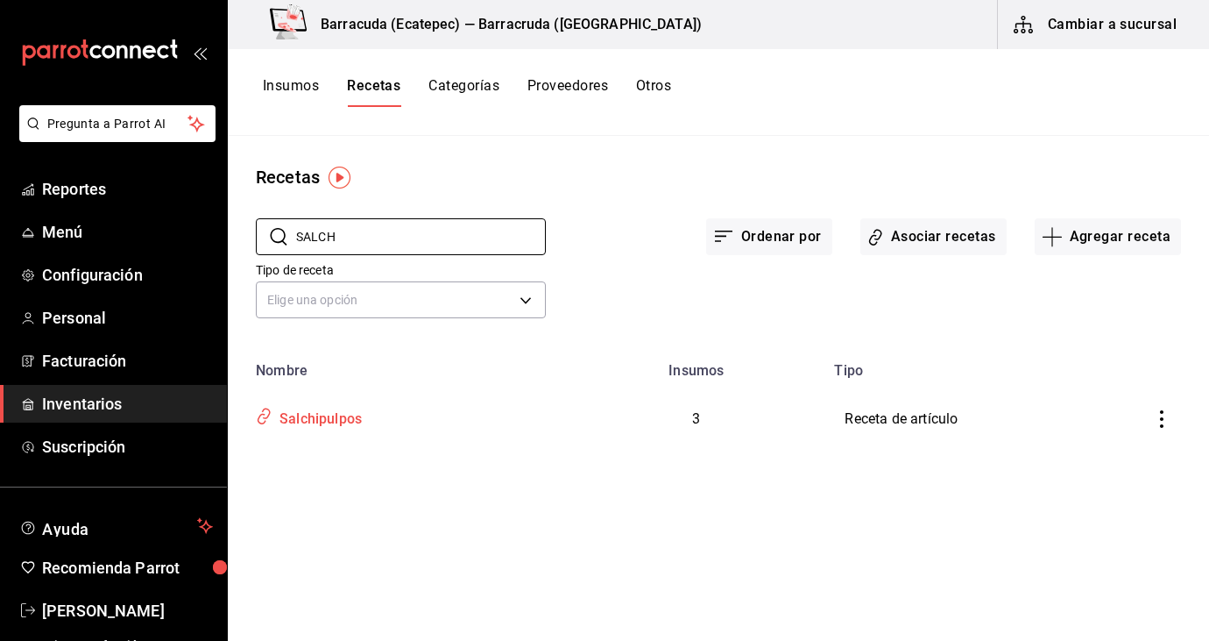
type input "SALCH"
click at [346, 432] on td "Salchipulpos" at bounding box center [398, 419] width 341 height 81
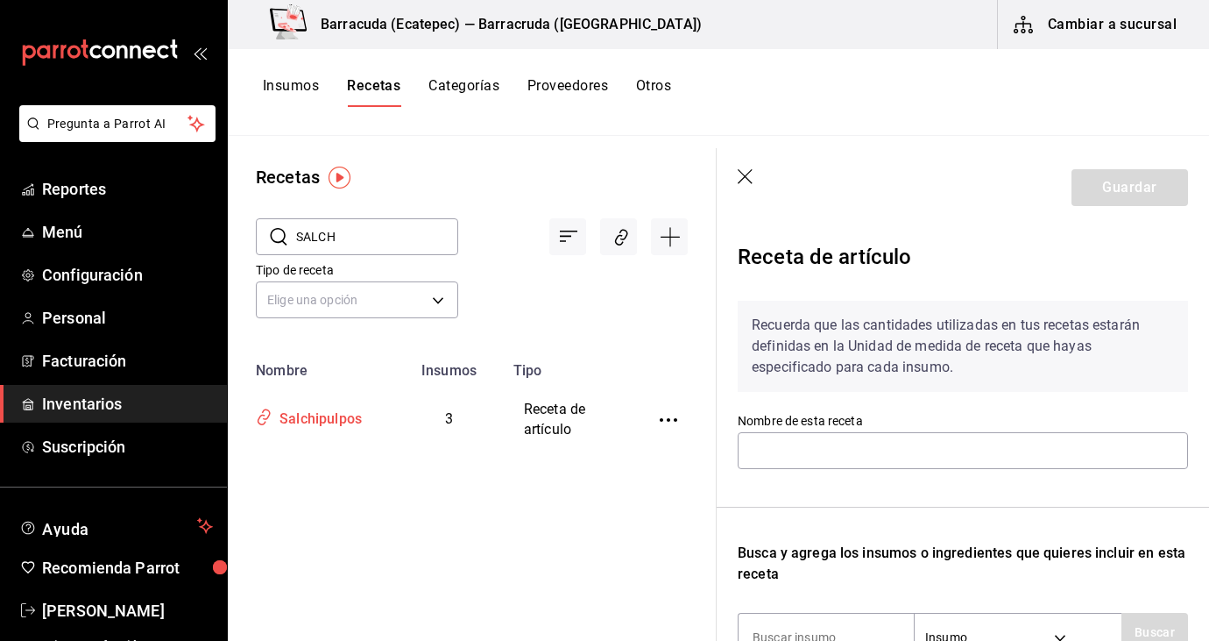
type input "Salchipulpos"
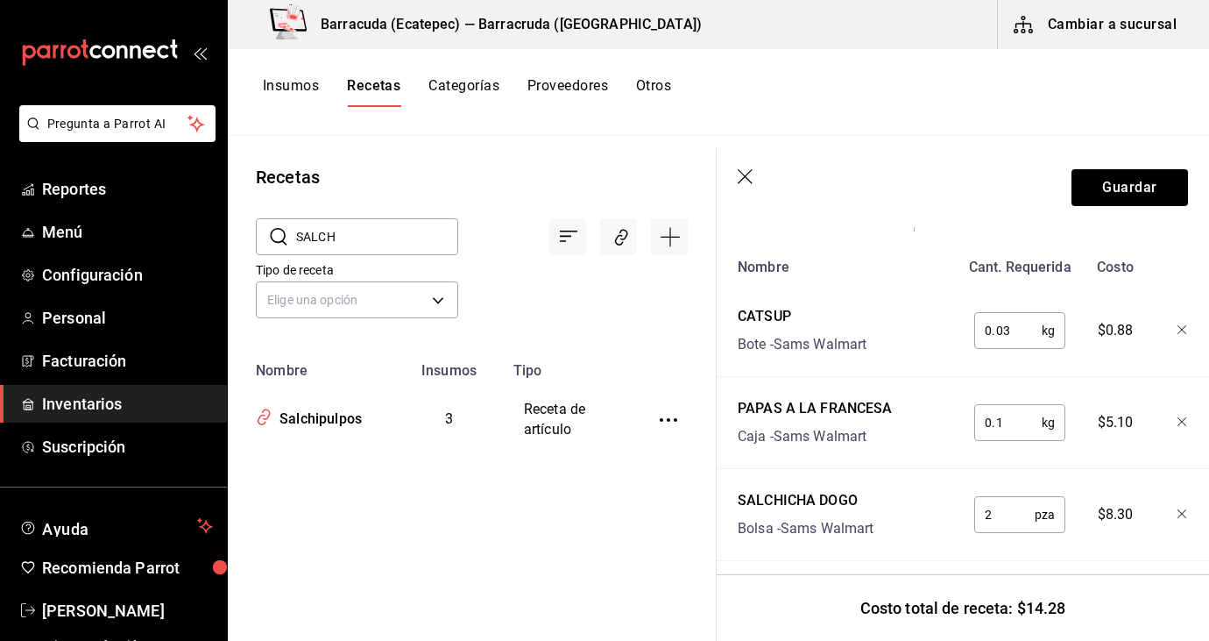
scroll to position [441, 0]
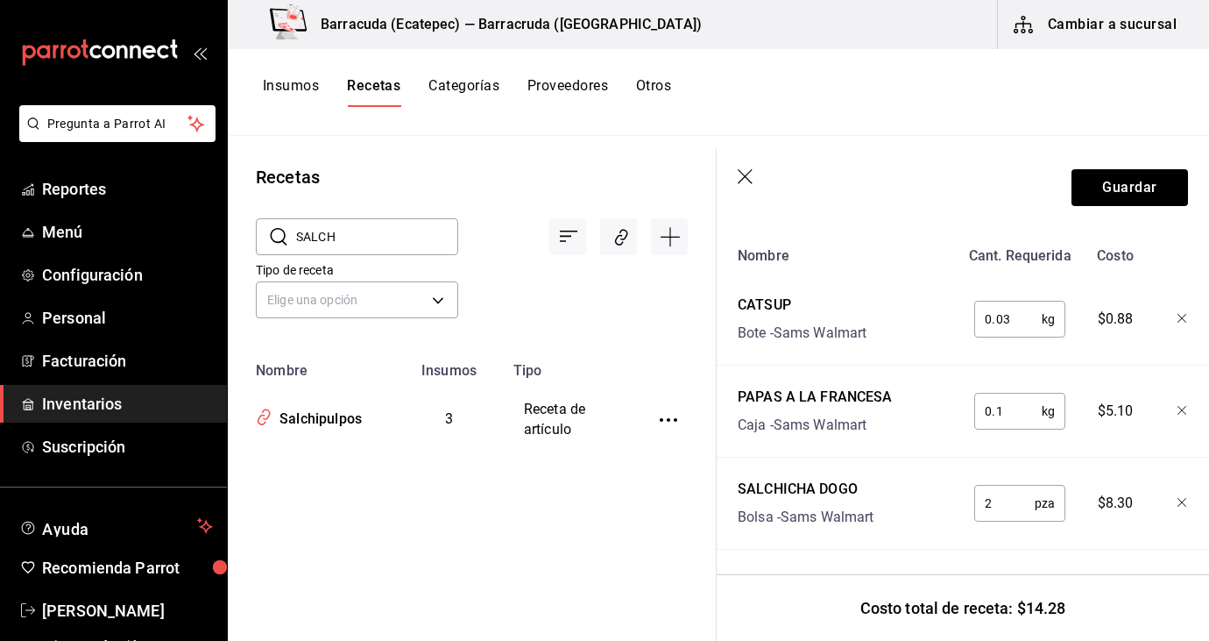
click at [1180, 502] on icon "button" at bounding box center [1183, 503] width 11 height 11
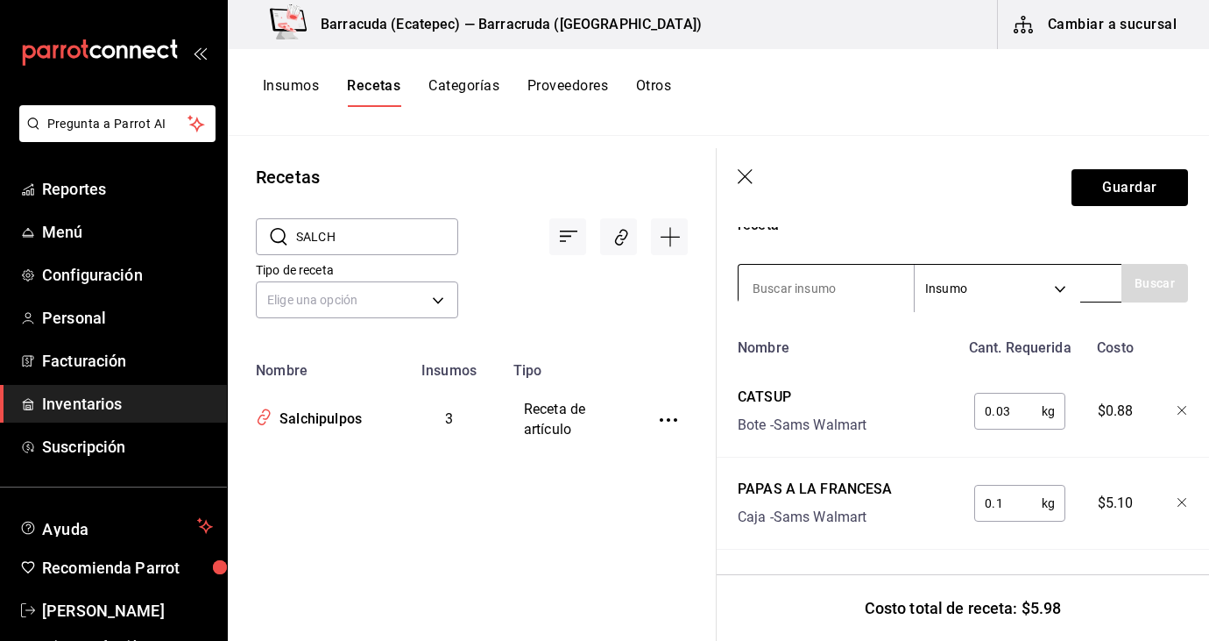
click at [846, 280] on input at bounding box center [826, 288] width 175 height 37
type input "SALC"
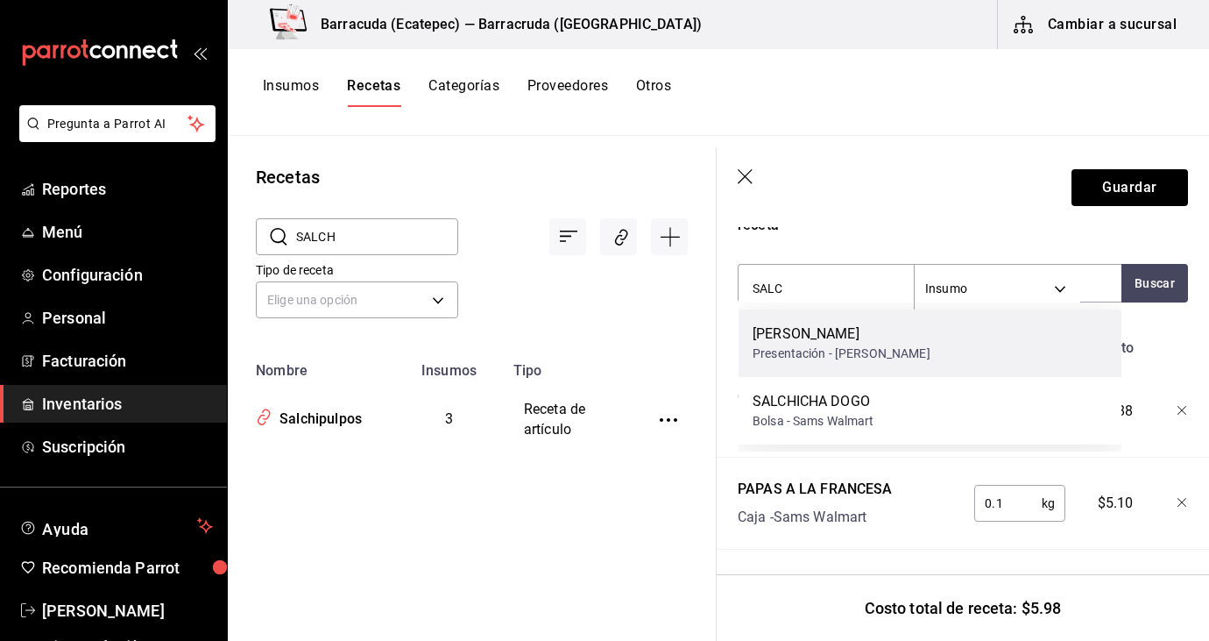
click at [967, 351] on div "[PERSON_NAME] Presentación - Sams Walmart" at bounding box center [930, 342] width 383 height 67
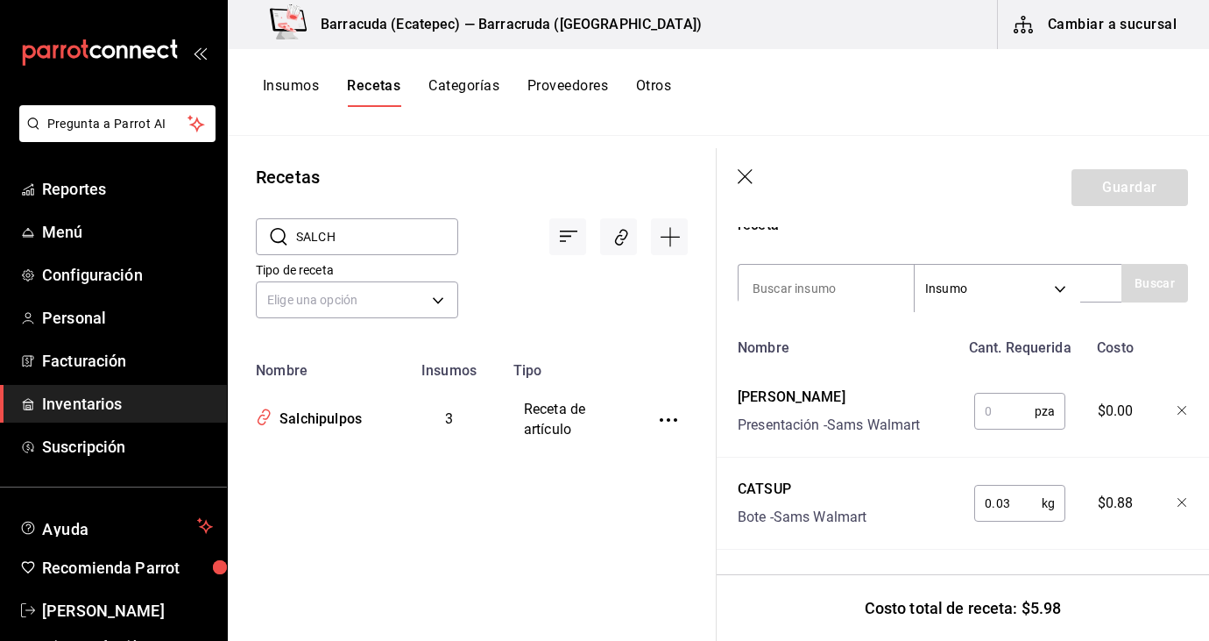
click at [996, 404] on input "text" at bounding box center [1005, 410] width 60 height 35
type input "2"
click at [1099, 171] on button "Guardar" at bounding box center [1130, 187] width 117 height 37
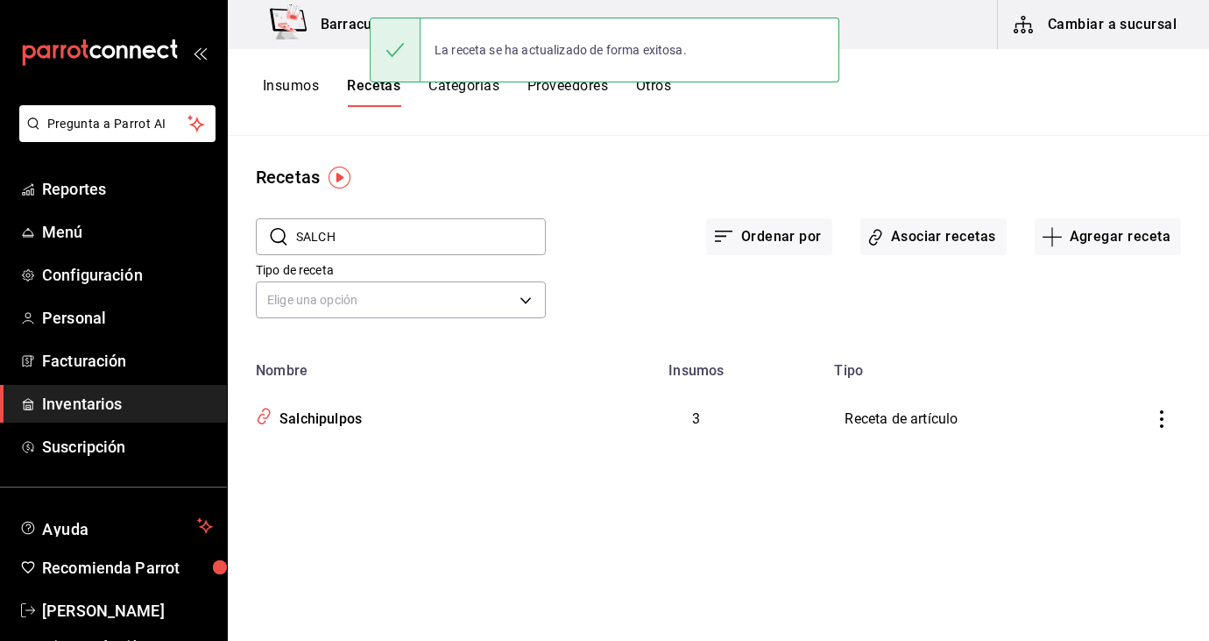
click at [280, 88] on button "Insumos" at bounding box center [291, 92] width 56 height 30
